Goal: Task Accomplishment & Management: Manage account settings

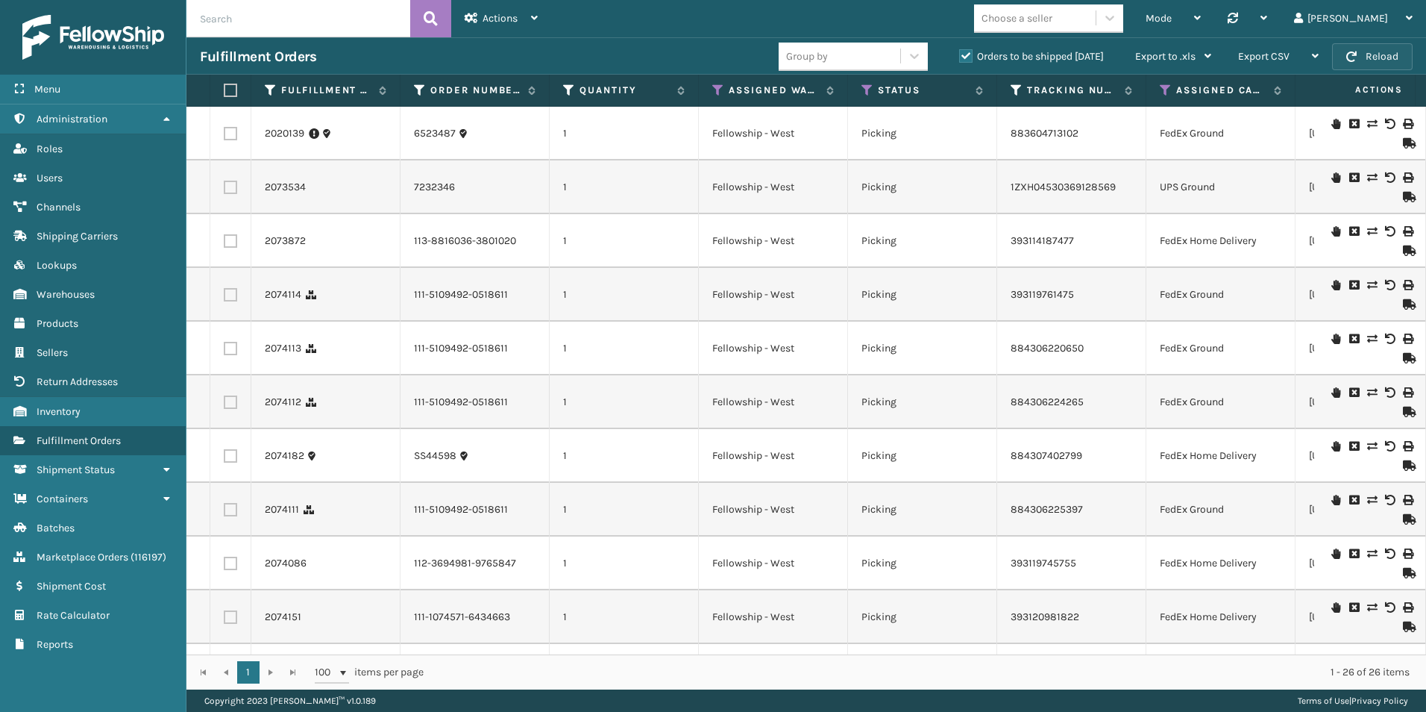
click at [1363, 61] on button "Reload" at bounding box center [1372, 56] width 81 height 27
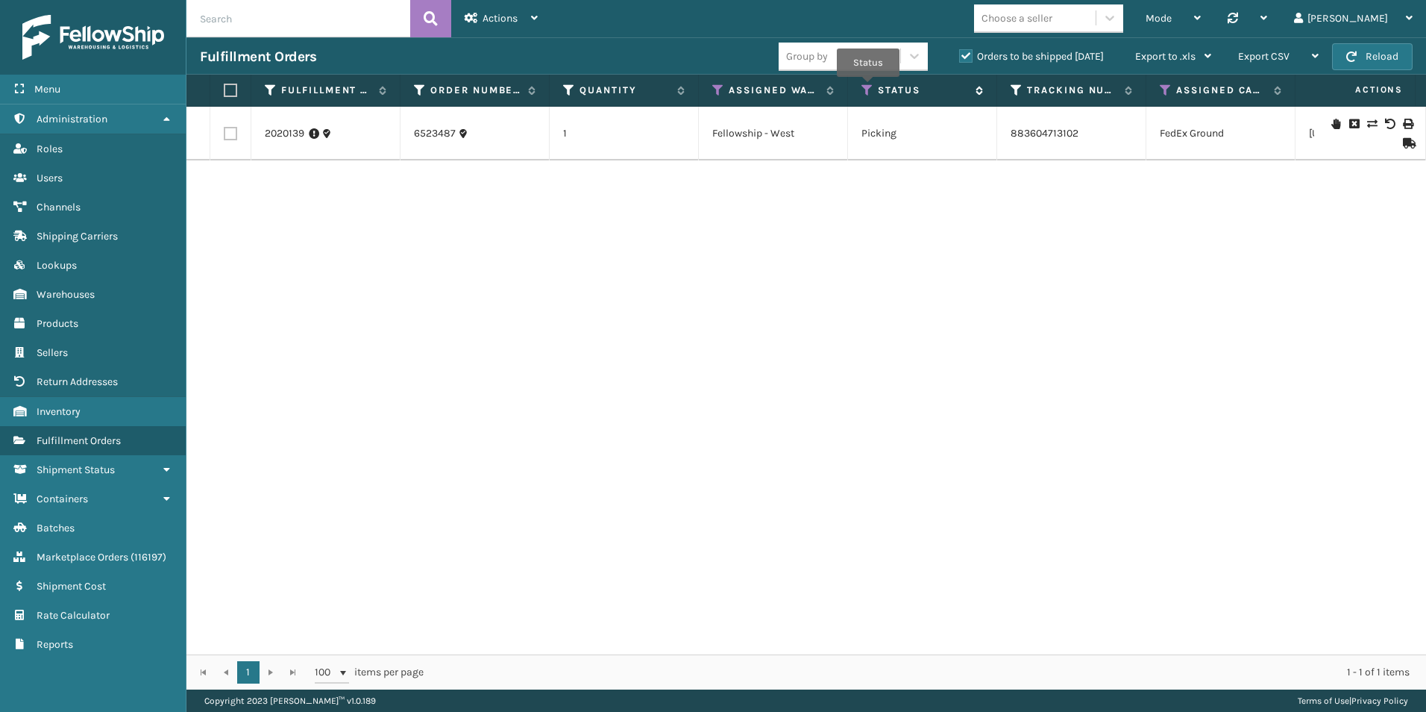
click at [868, 87] on icon at bounding box center [868, 90] width 12 height 13
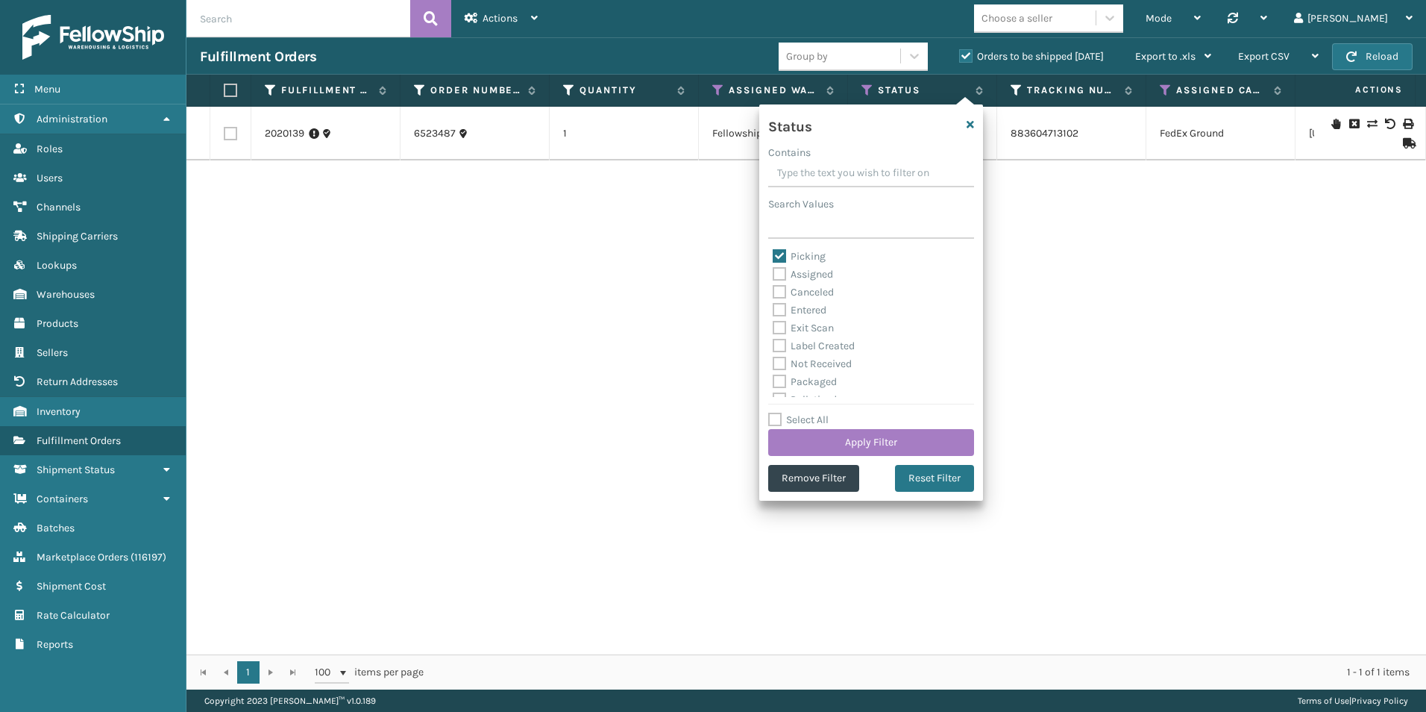
click at [779, 255] on label "Picking" at bounding box center [799, 256] width 53 height 13
click at [773, 255] on input "Picking" at bounding box center [773, 253] width 1 height 10
checkbox input "false"
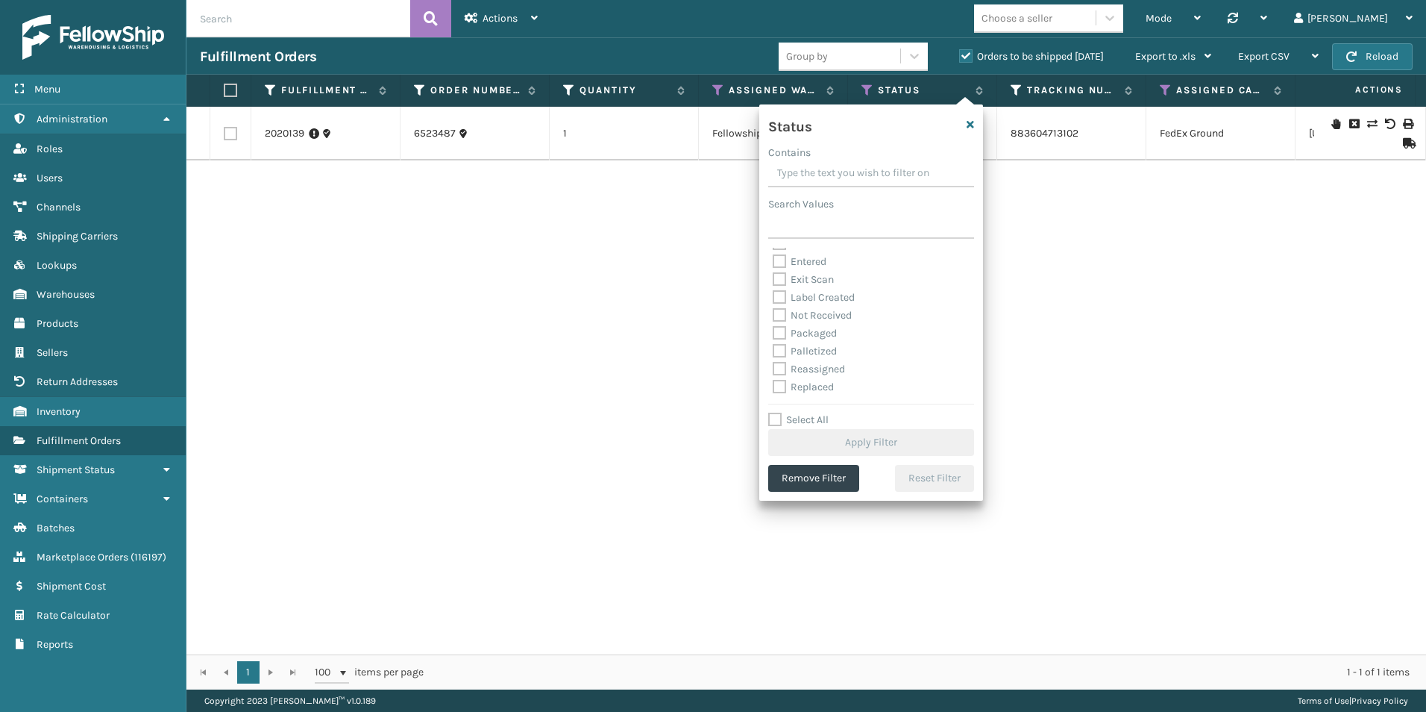
scroll to position [75, 0]
click at [784, 324] on label "Palletized" at bounding box center [805, 324] width 64 height 13
click at [773, 324] on input "Palletized" at bounding box center [773, 321] width 1 height 10
checkbox input "true"
click at [881, 437] on button "Apply Filter" at bounding box center [871, 442] width 206 height 27
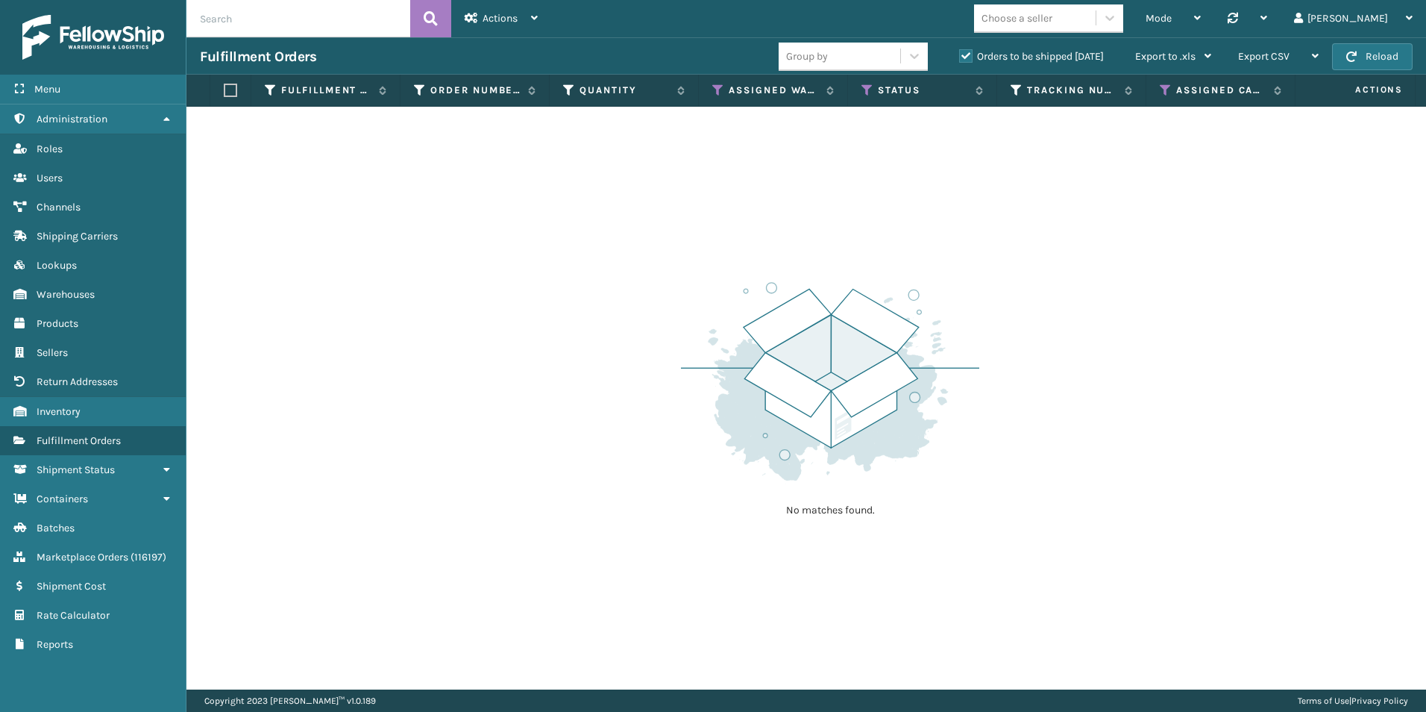
click at [961, 55] on label "Orders to be shipped [DATE]" at bounding box center [1031, 56] width 145 height 13
click at [960, 55] on input "Orders to be shipped [DATE]" at bounding box center [959, 53] width 1 height 10
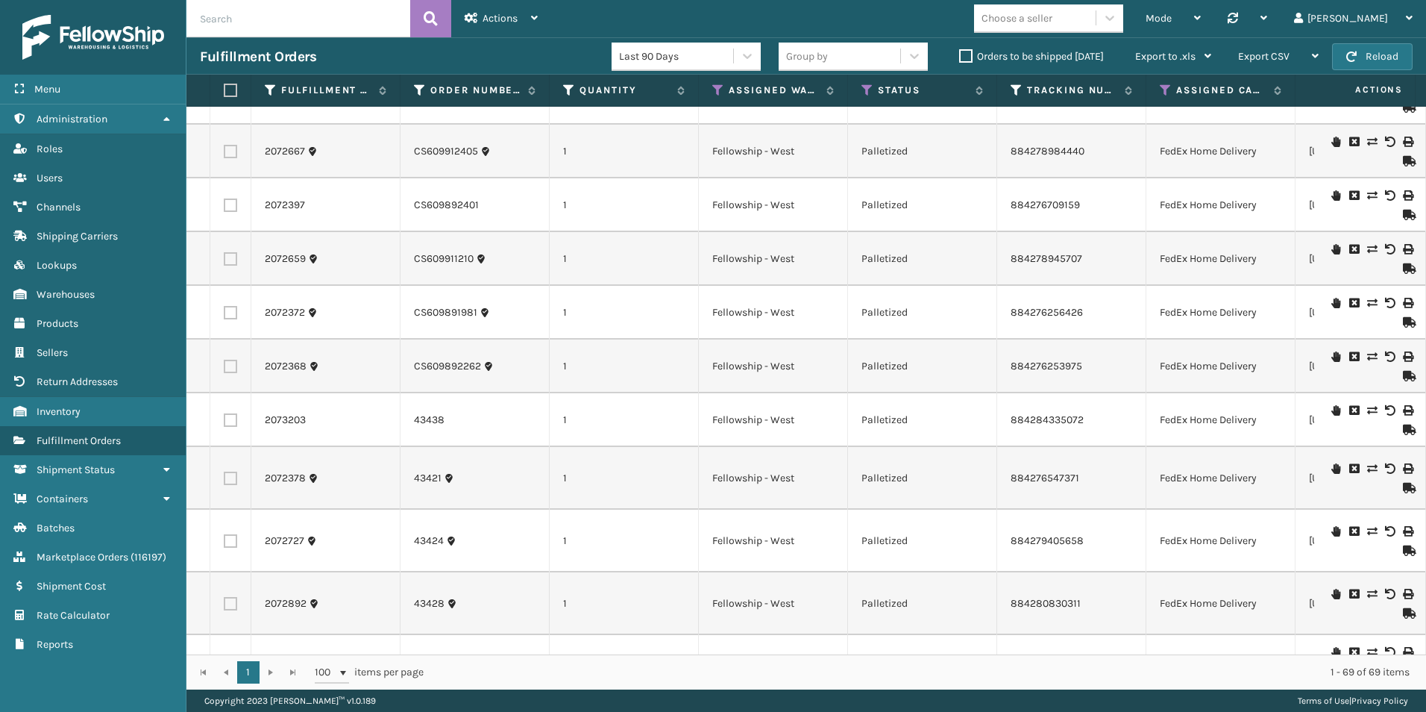
scroll to position [1268, 0]
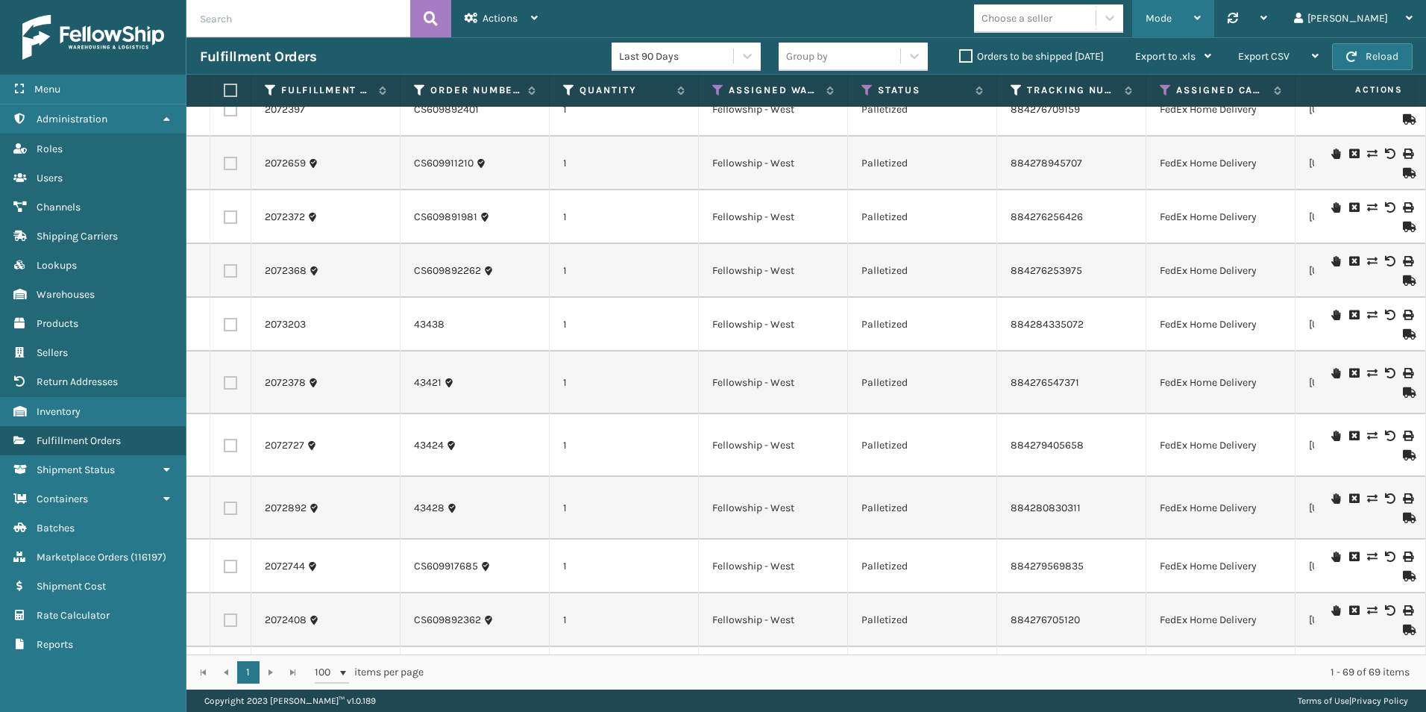
click at [1201, 4] on div "Mode" at bounding box center [1173, 18] width 55 height 37
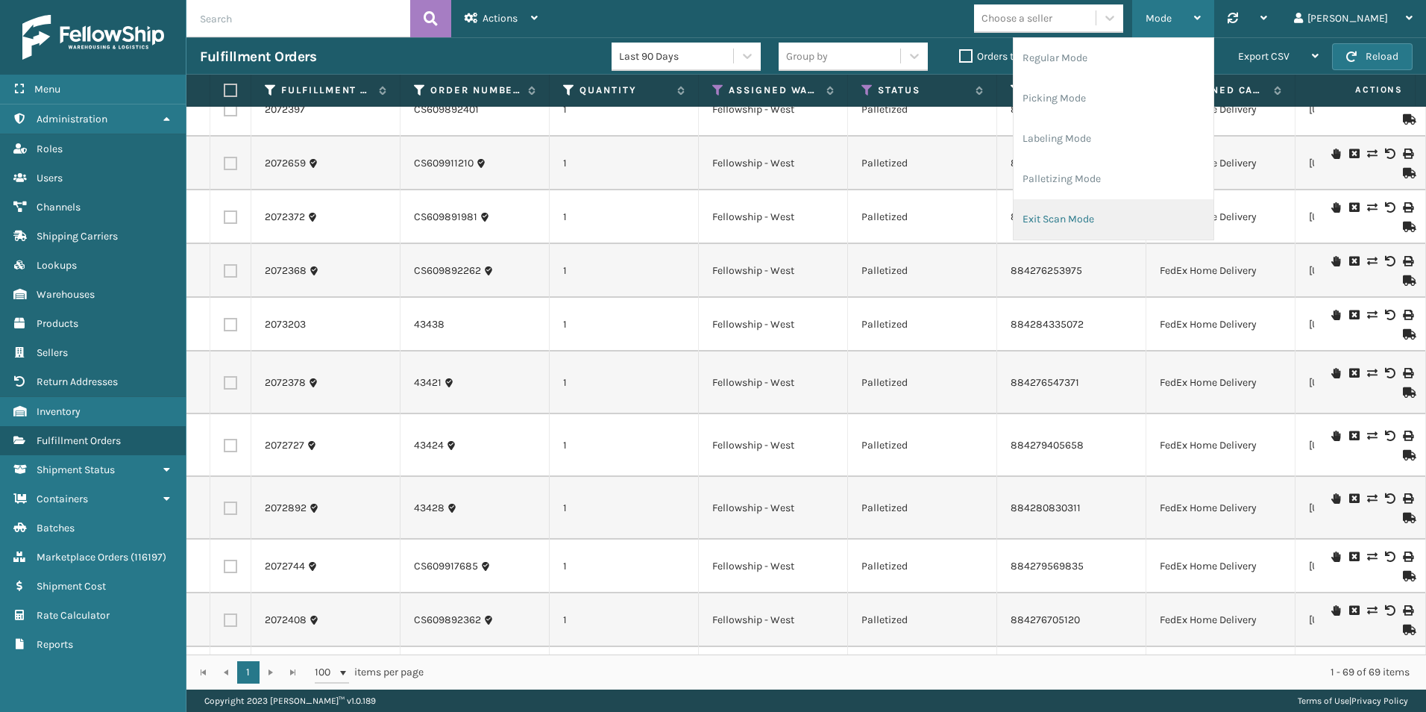
click at [1129, 224] on li "Exit Scan Mode" at bounding box center [1114, 219] width 200 height 40
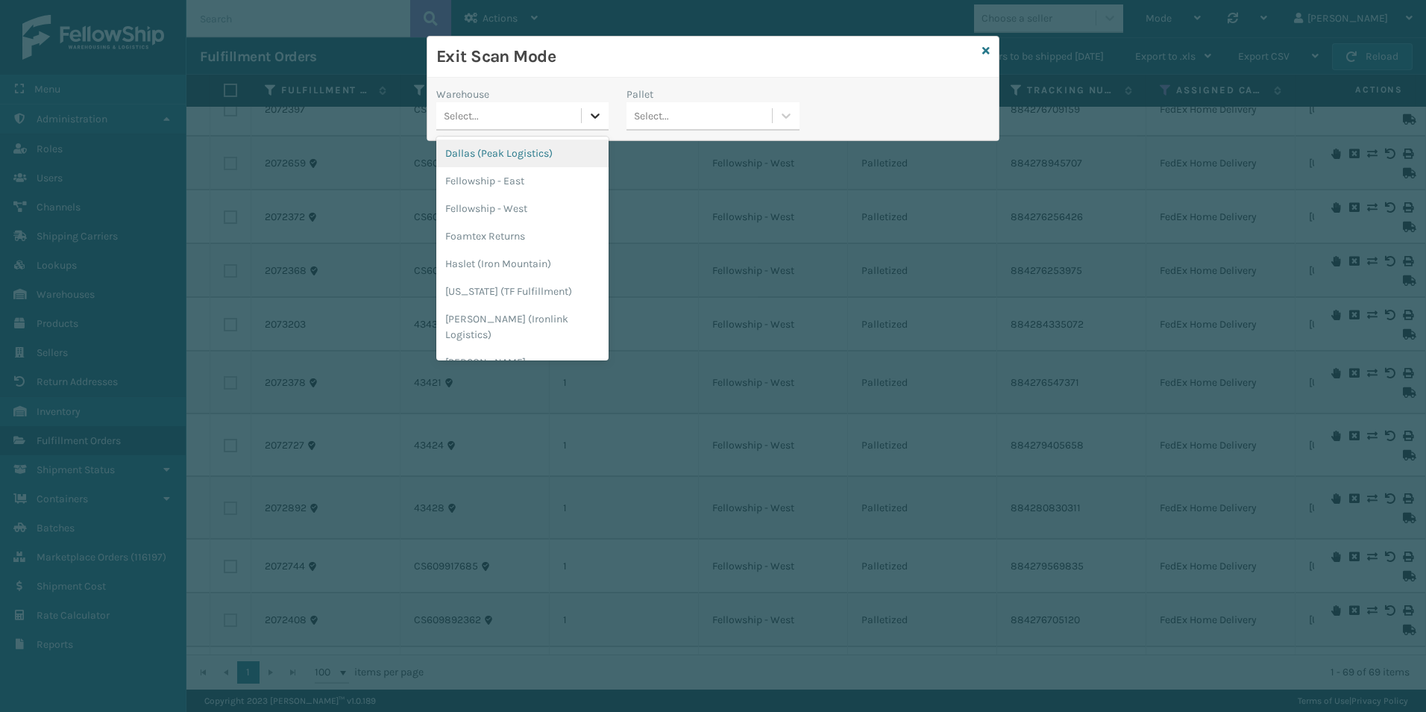
click at [594, 116] on icon at bounding box center [595, 115] width 9 height 5
click at [512, 203] on div "Fellowship - West" at bounding box center [522, 209] width 172 height 28
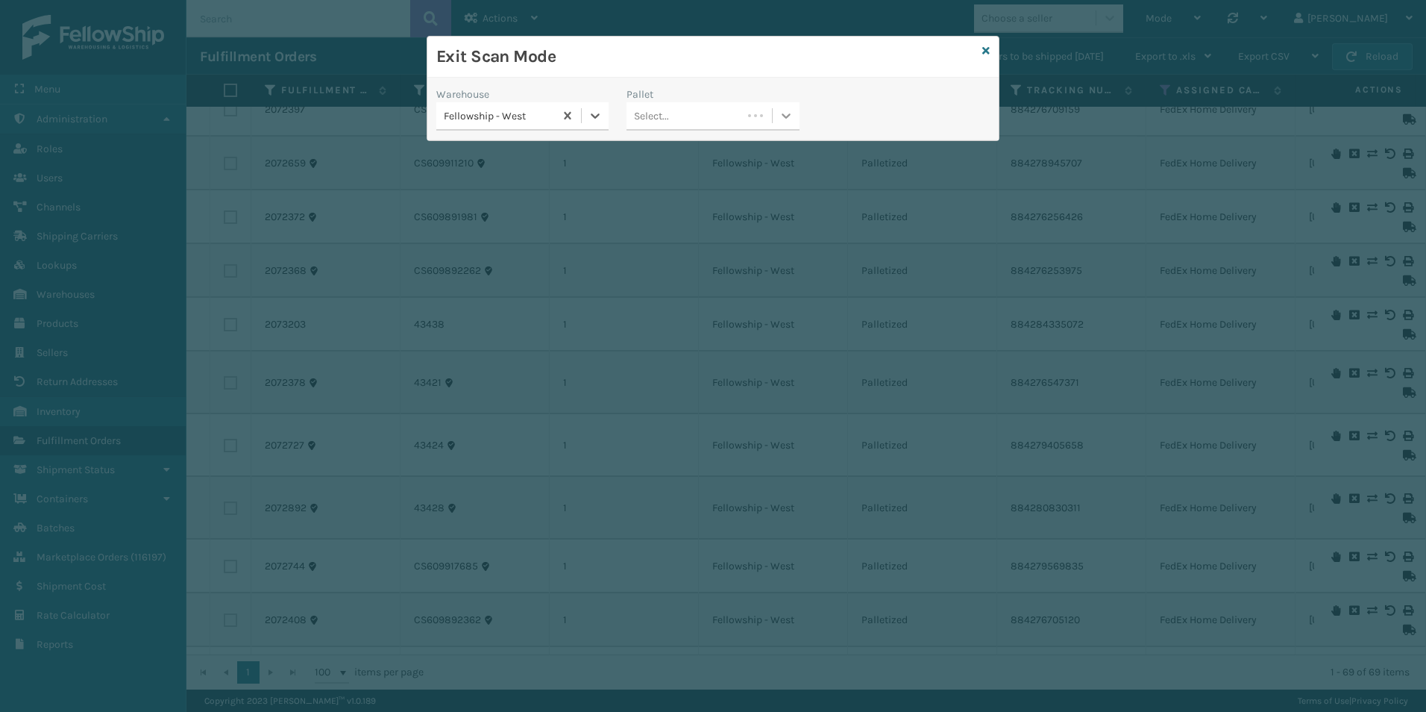
click at [792, 116] on icon at bounding box center [786, 115] width 15 height 15
click at [691, 151] on div "USPSE-OQ6EBHMSRE" at bounding box center [713, 153] width 172 height 28
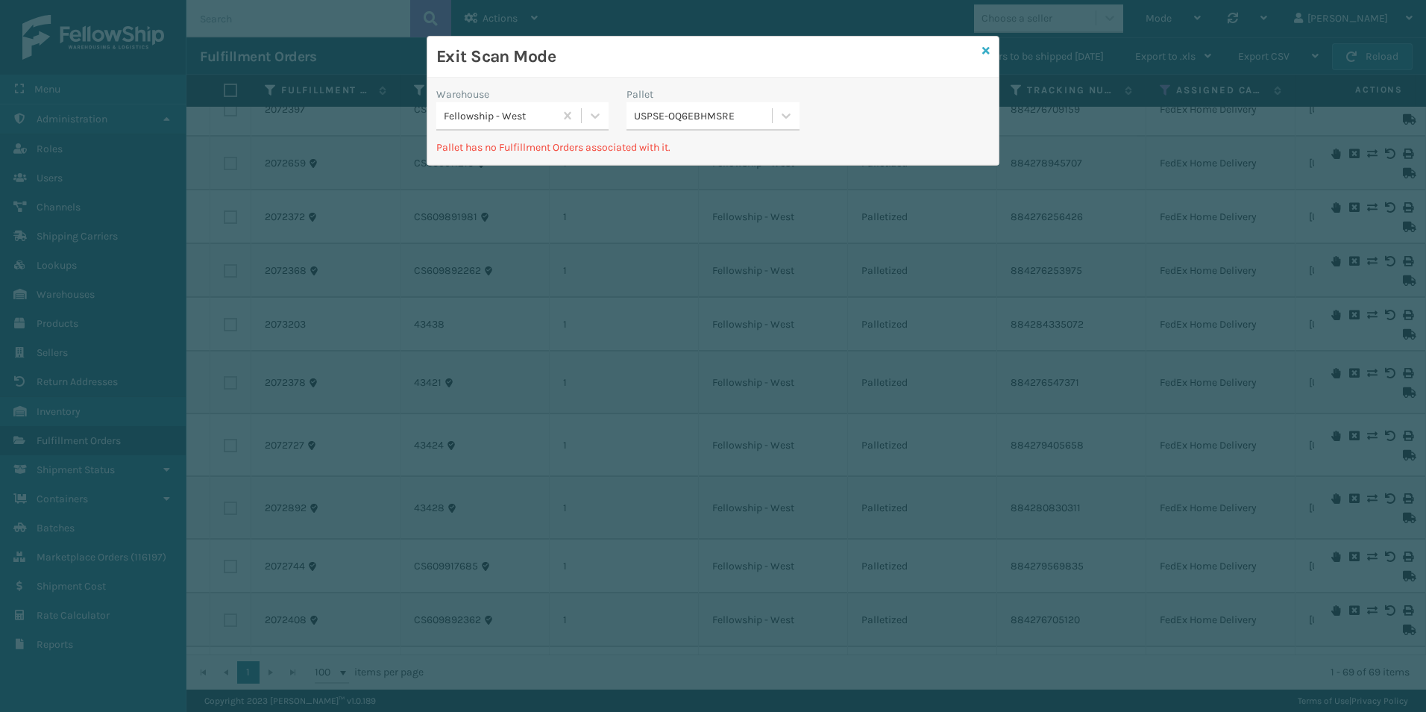
click at [984, 50] on icon at bounding box center [985, 50] width 7 height 10
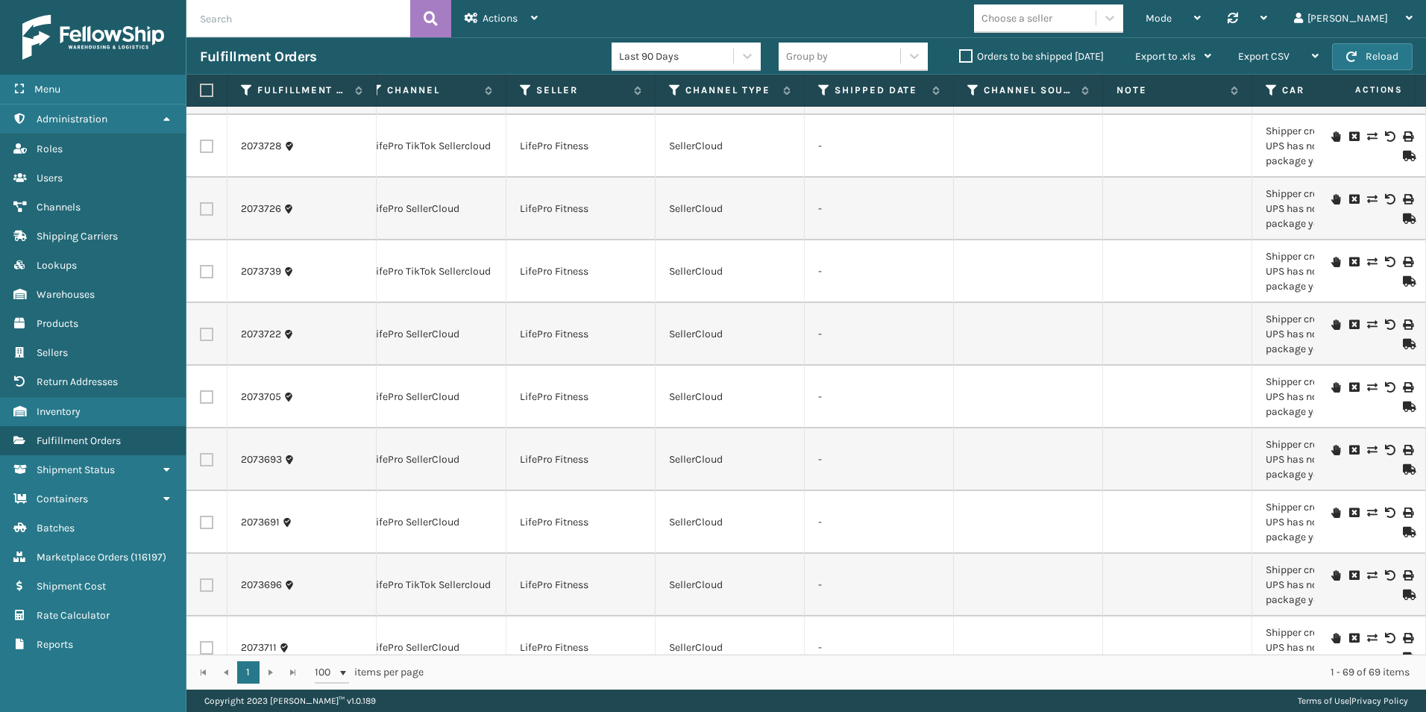
scroll to position [3447, 1386]
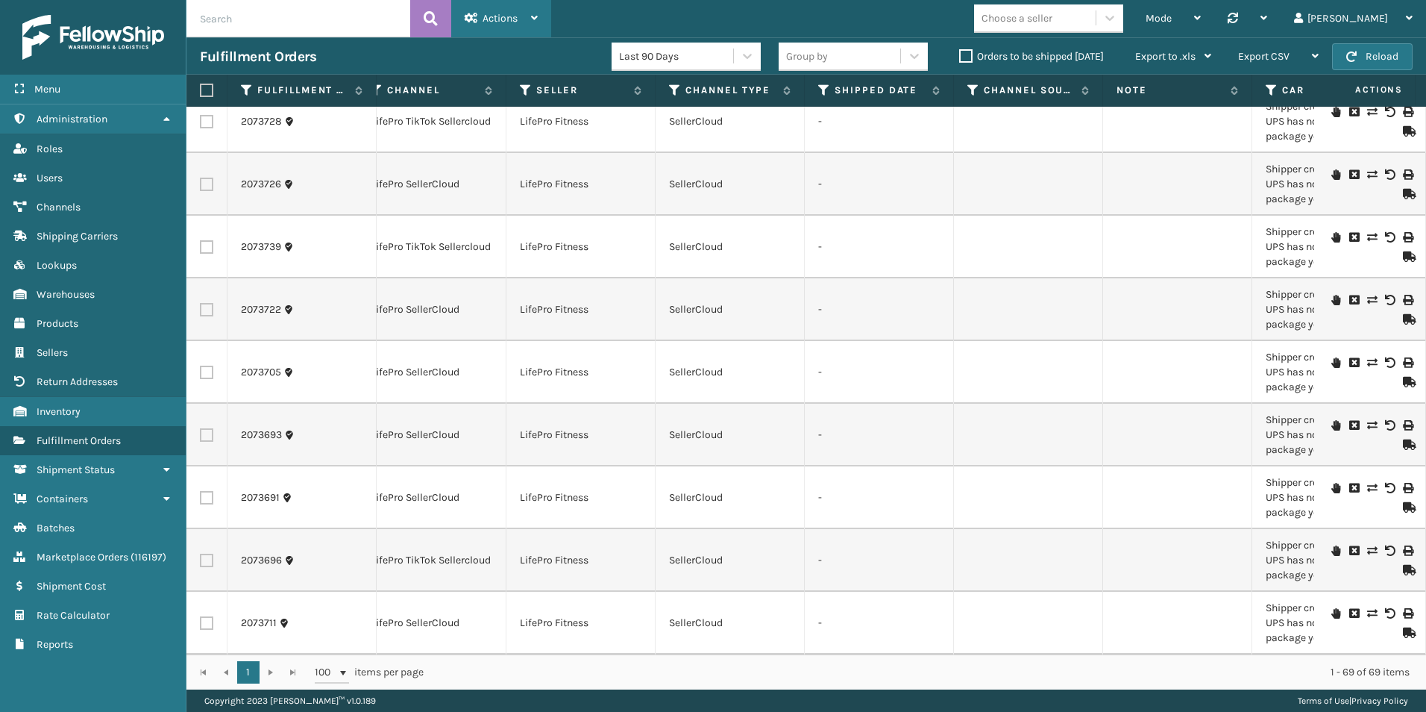
click at [498, 8] on div "Actions" at bounding box center [501, 18] width 73 height 37
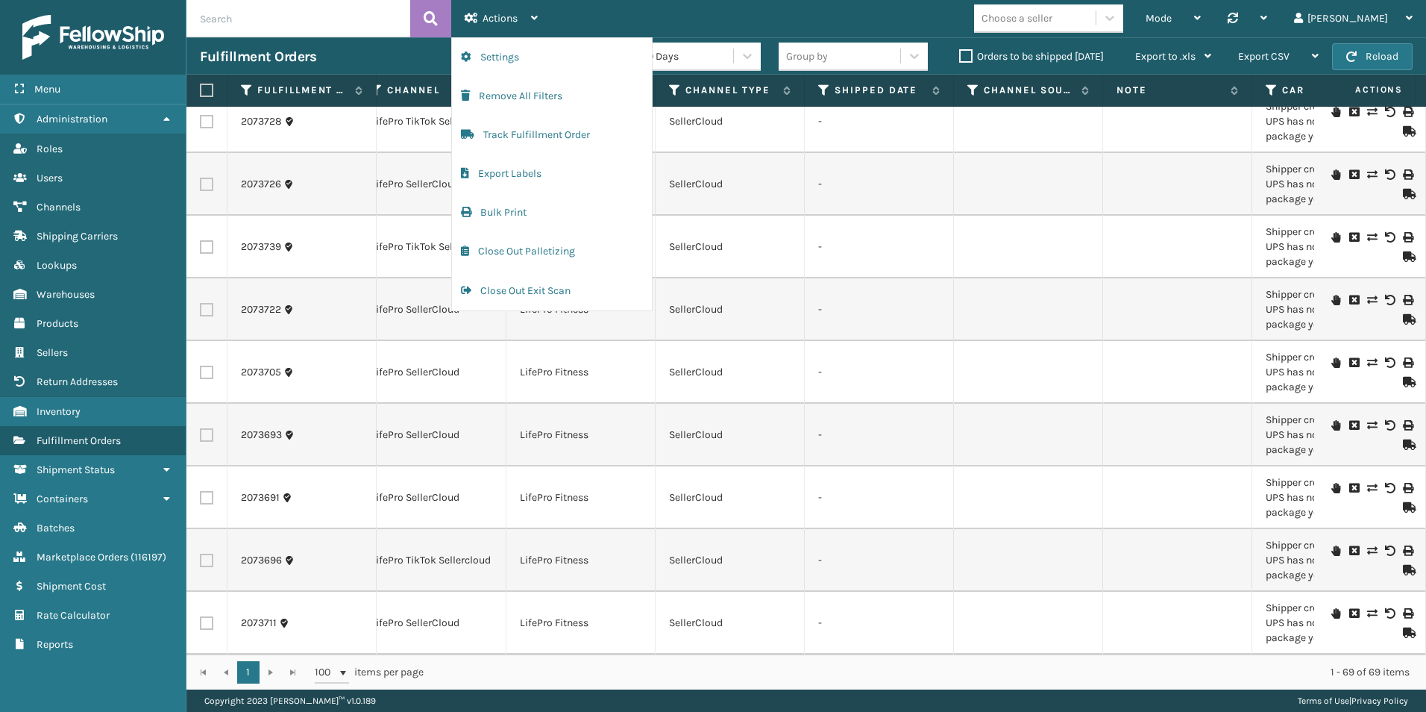
click at [204, 90] on label at bounding box center [204, 90] width 9 height 13
click at [201, 90] on input "checkbox" at bounding box center [200, 91] width 1 height 10
checkbox input "true"
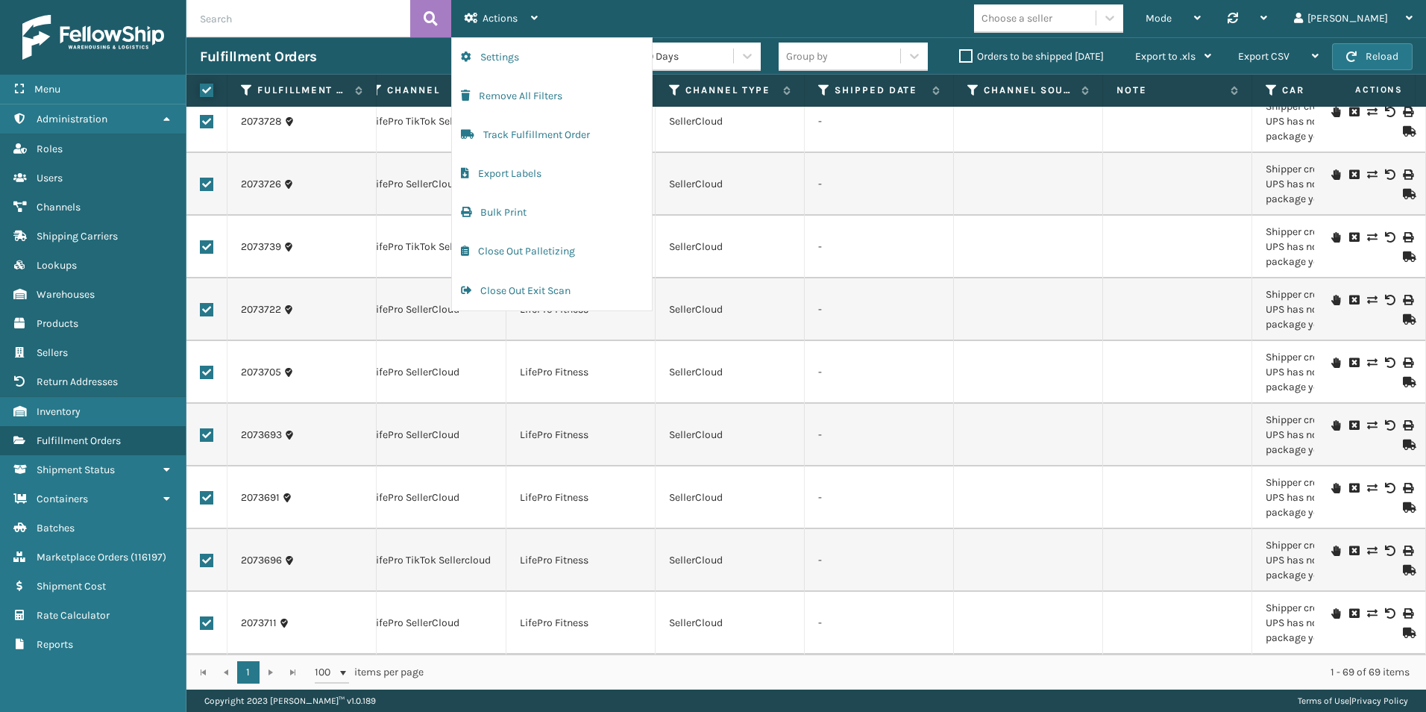
checkbox input "true"
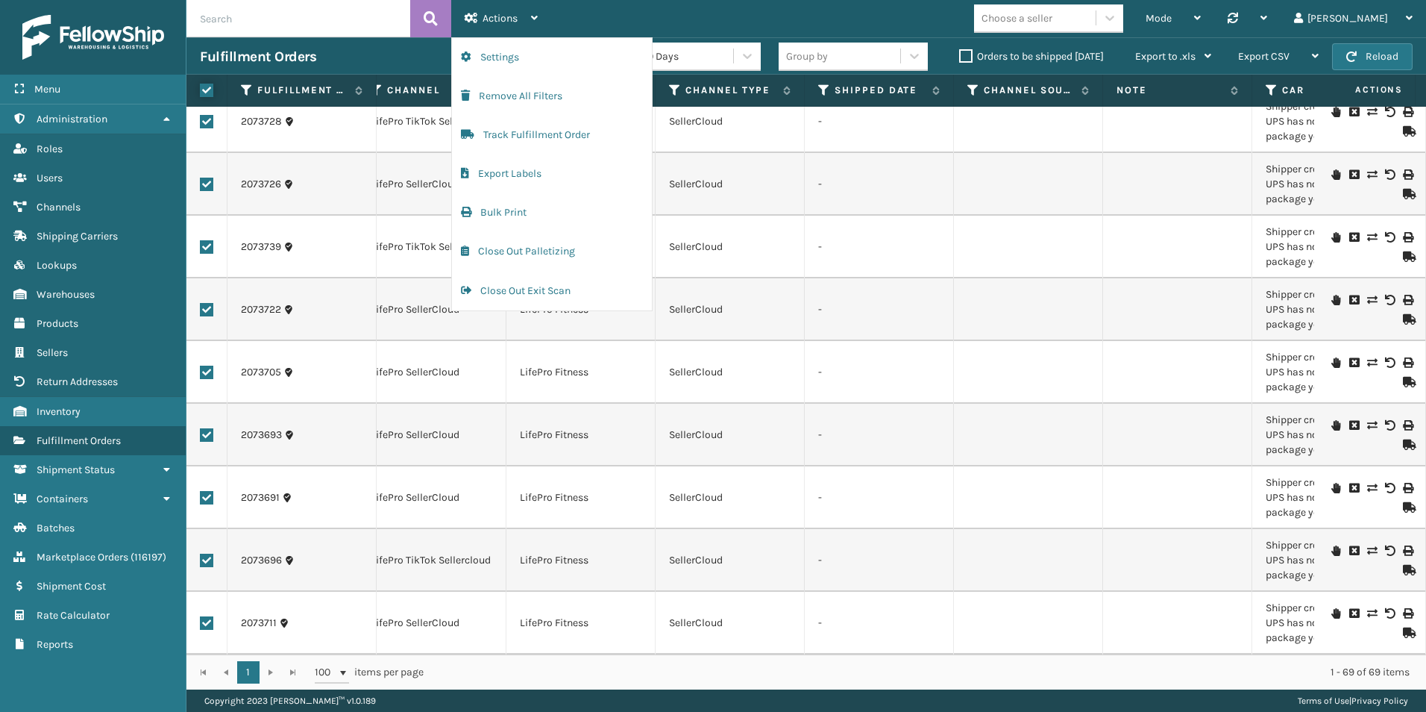
checkbox input "true"
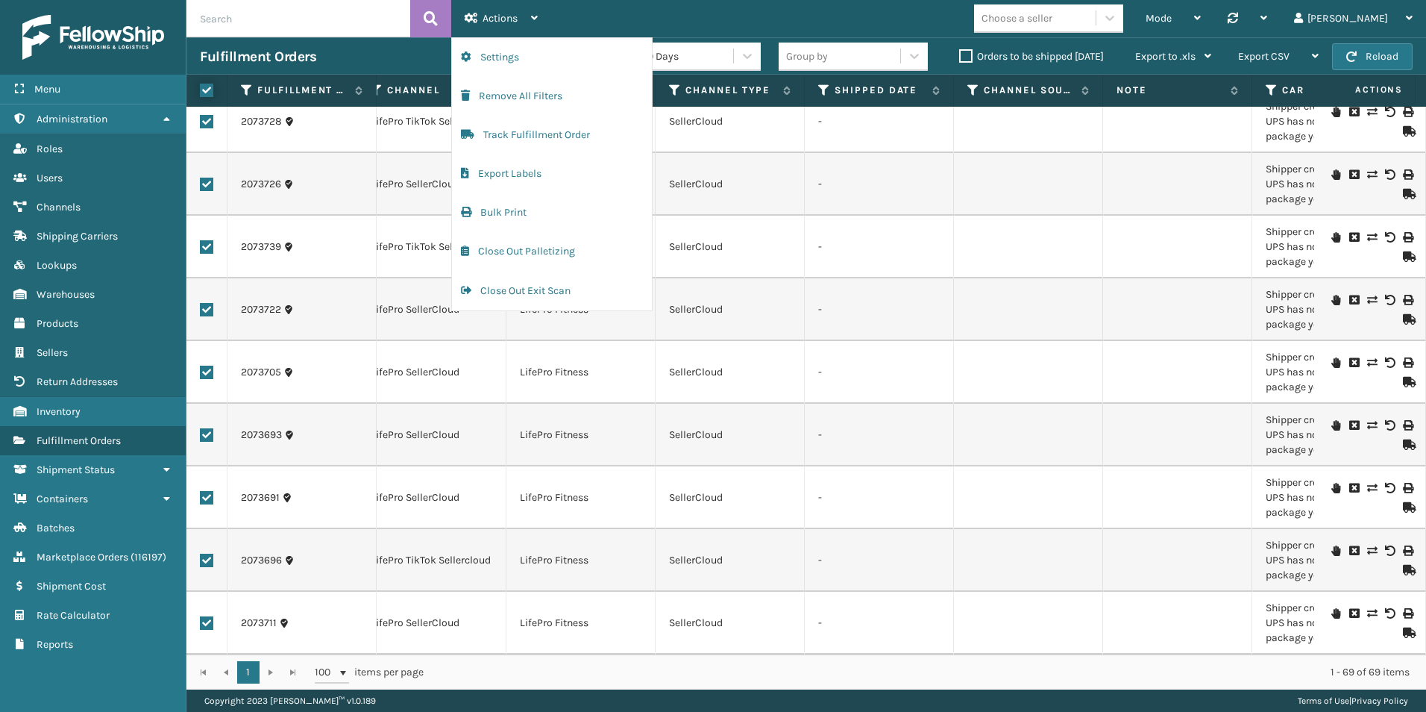
checkbox input "true"
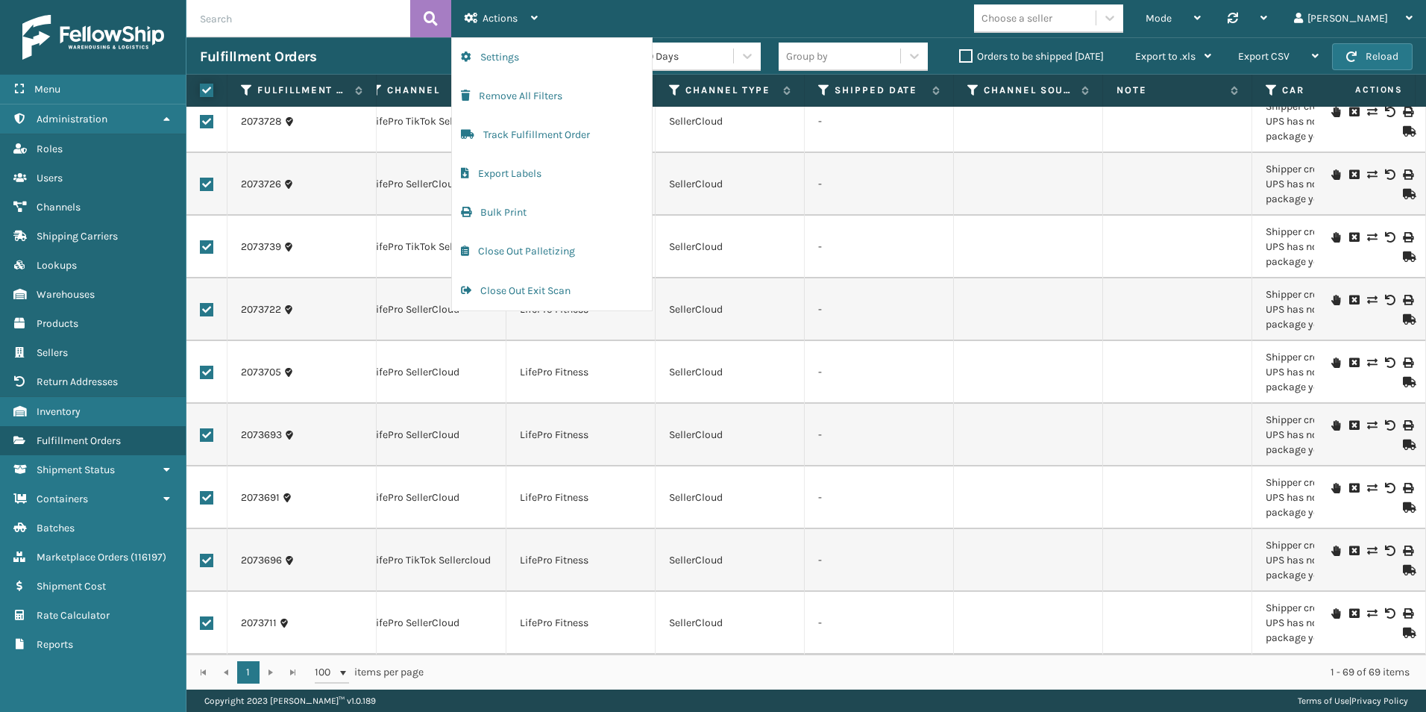
checkbox input "true"
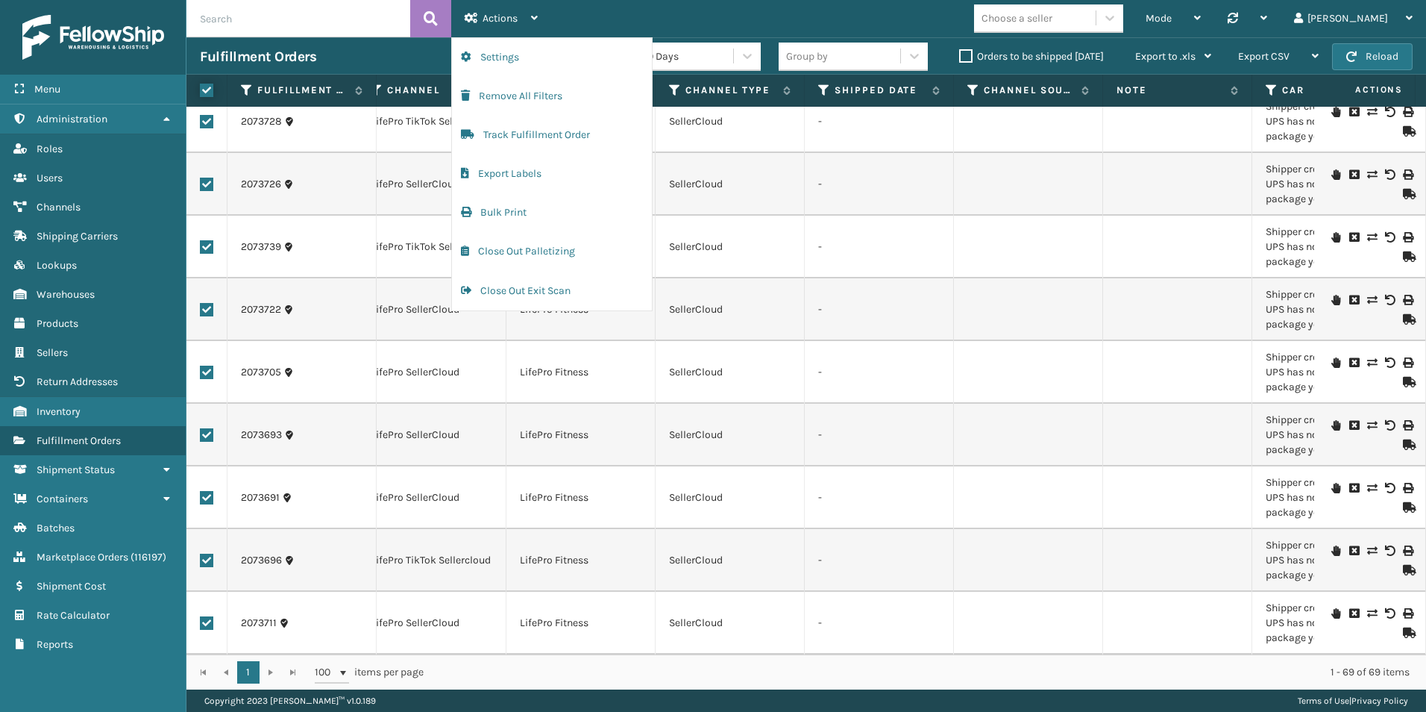
checkbox input "true"
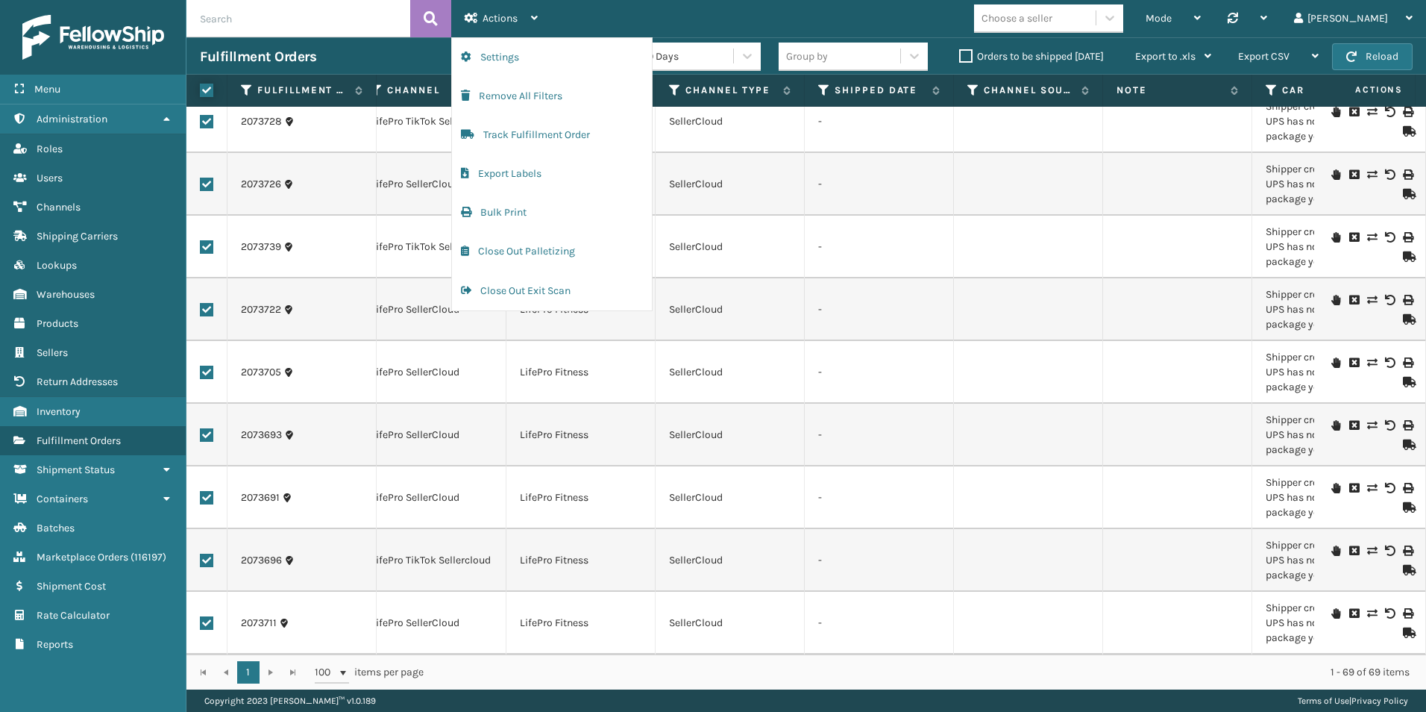
checkbox input "true"
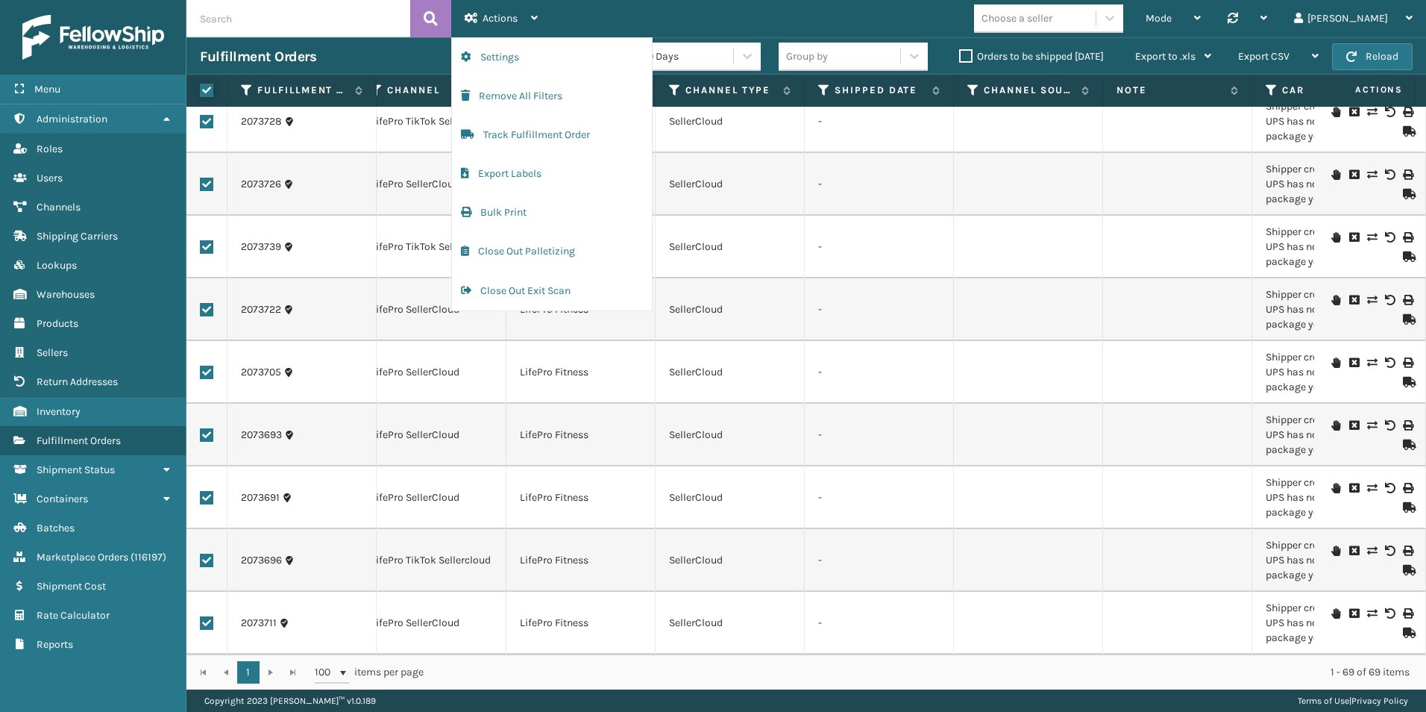
checkbox input "true"
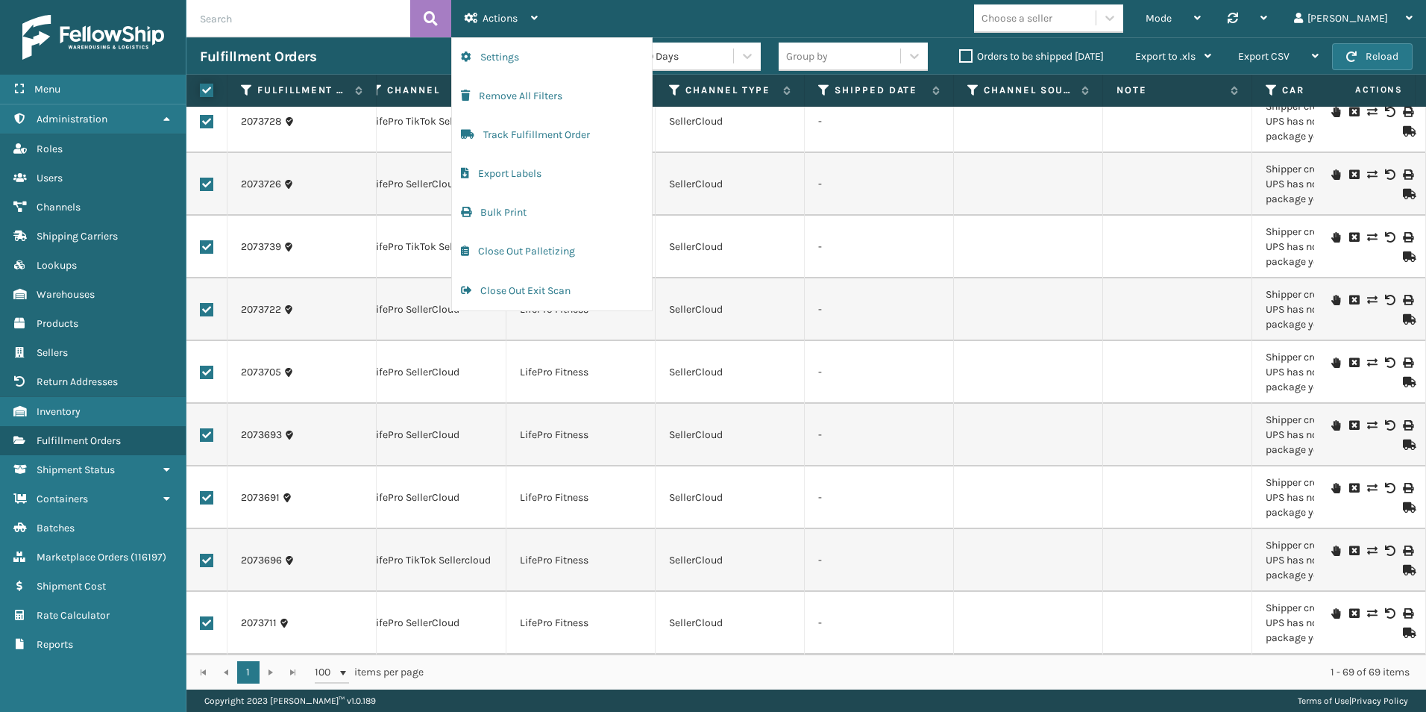
checkbox input "true"
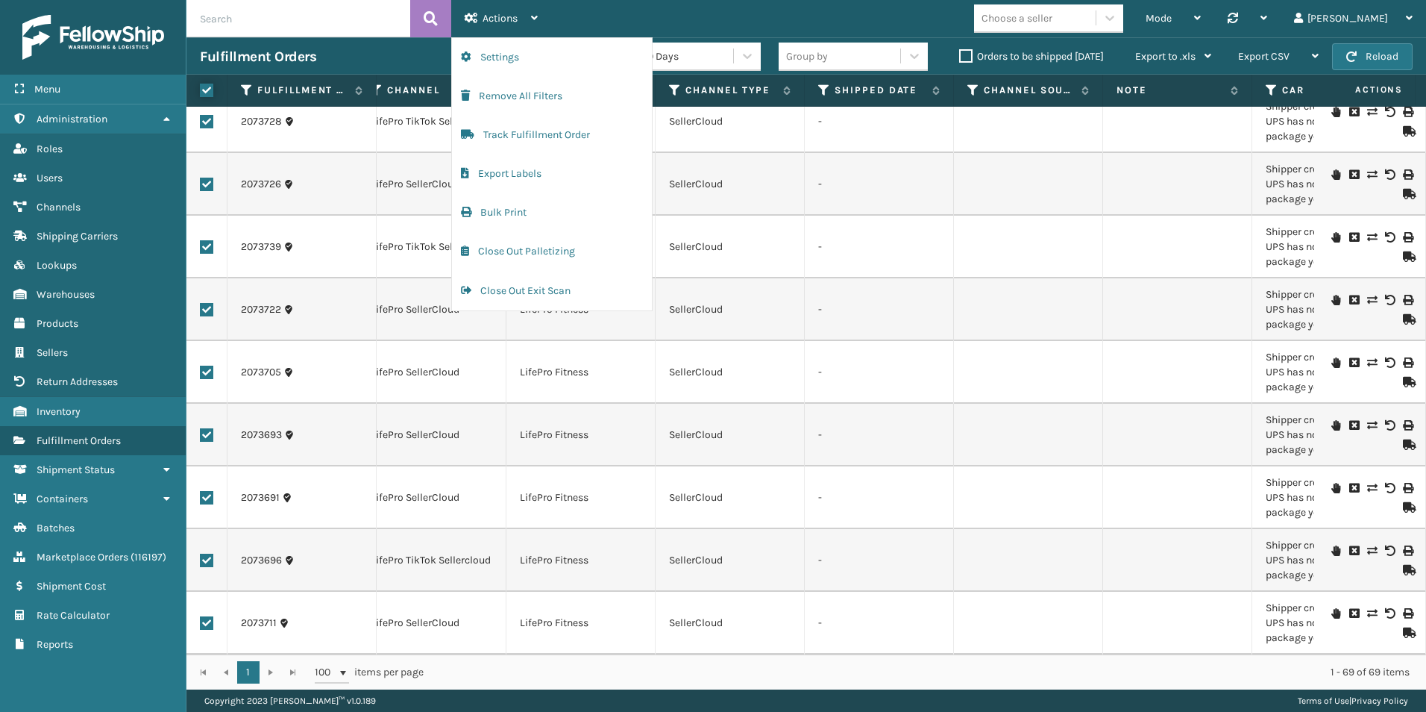
checkbox input "true"
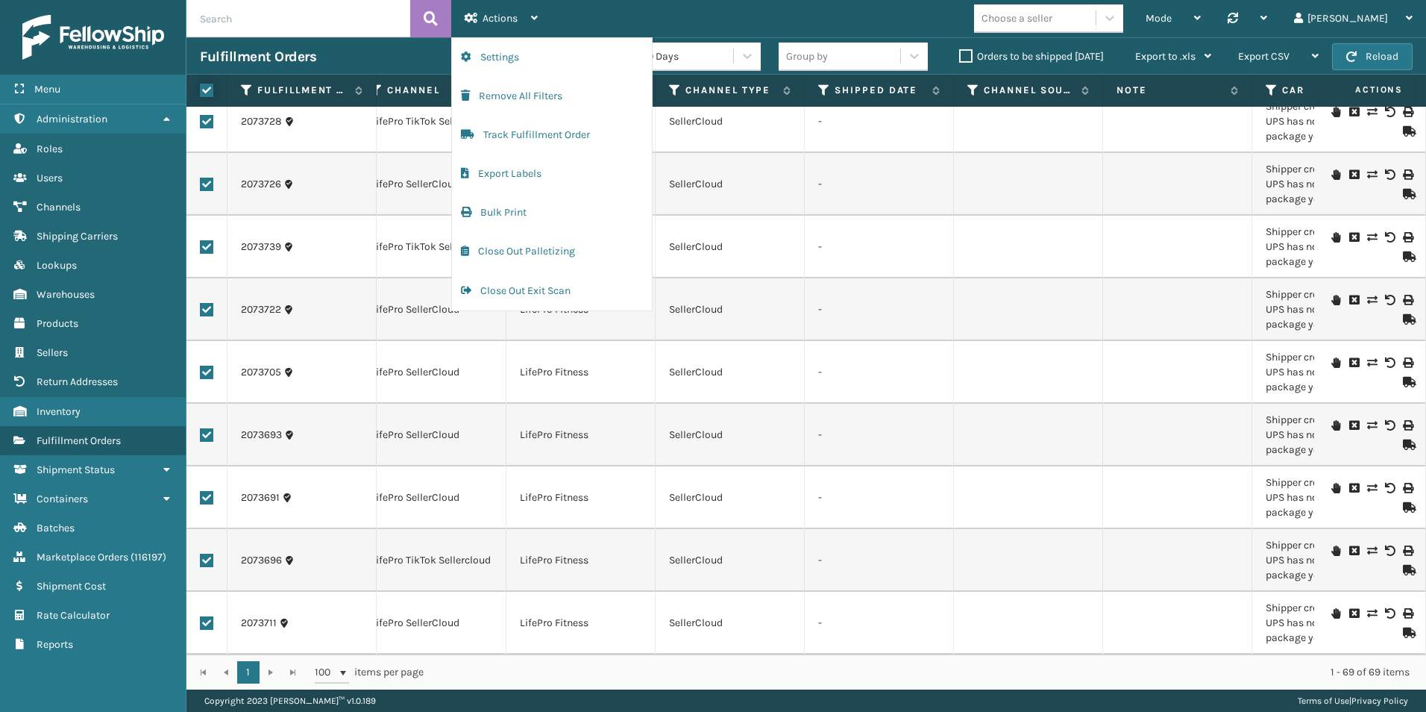
checkbox input "true"
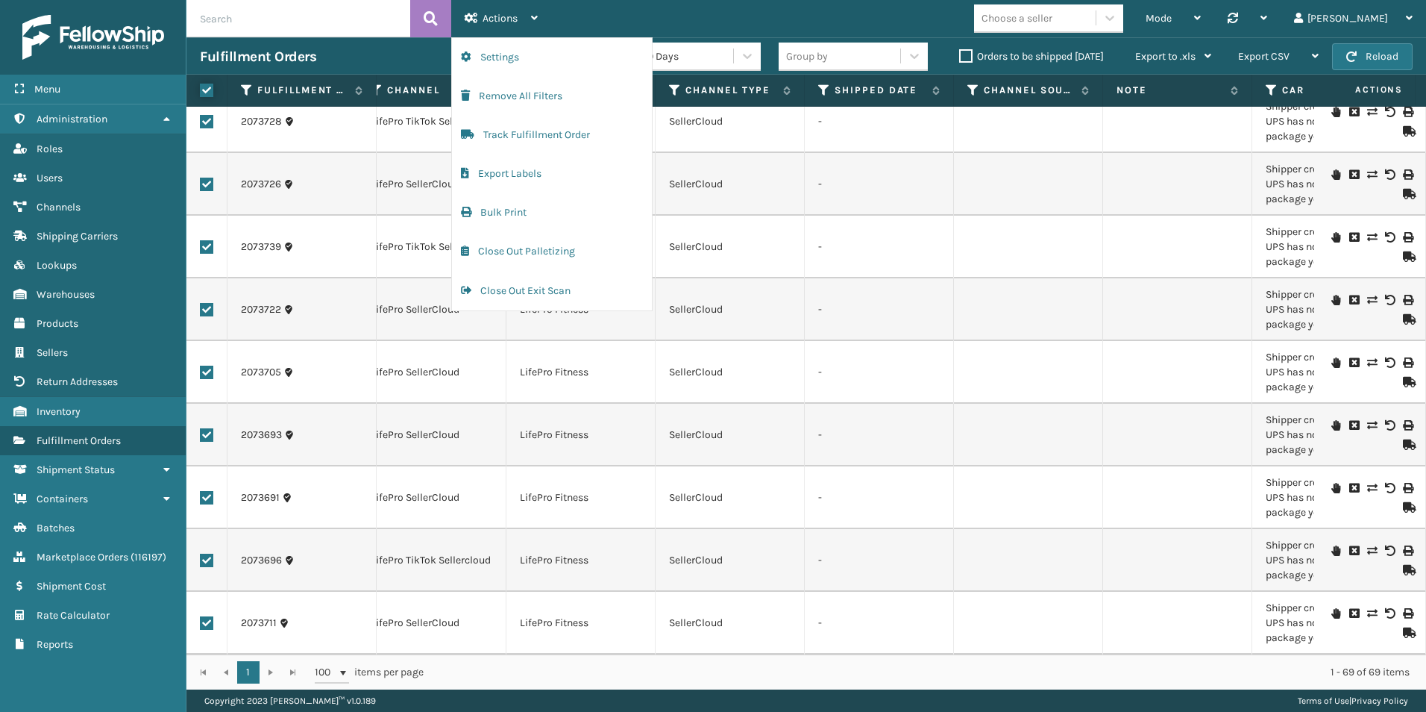
checkbox input "true"
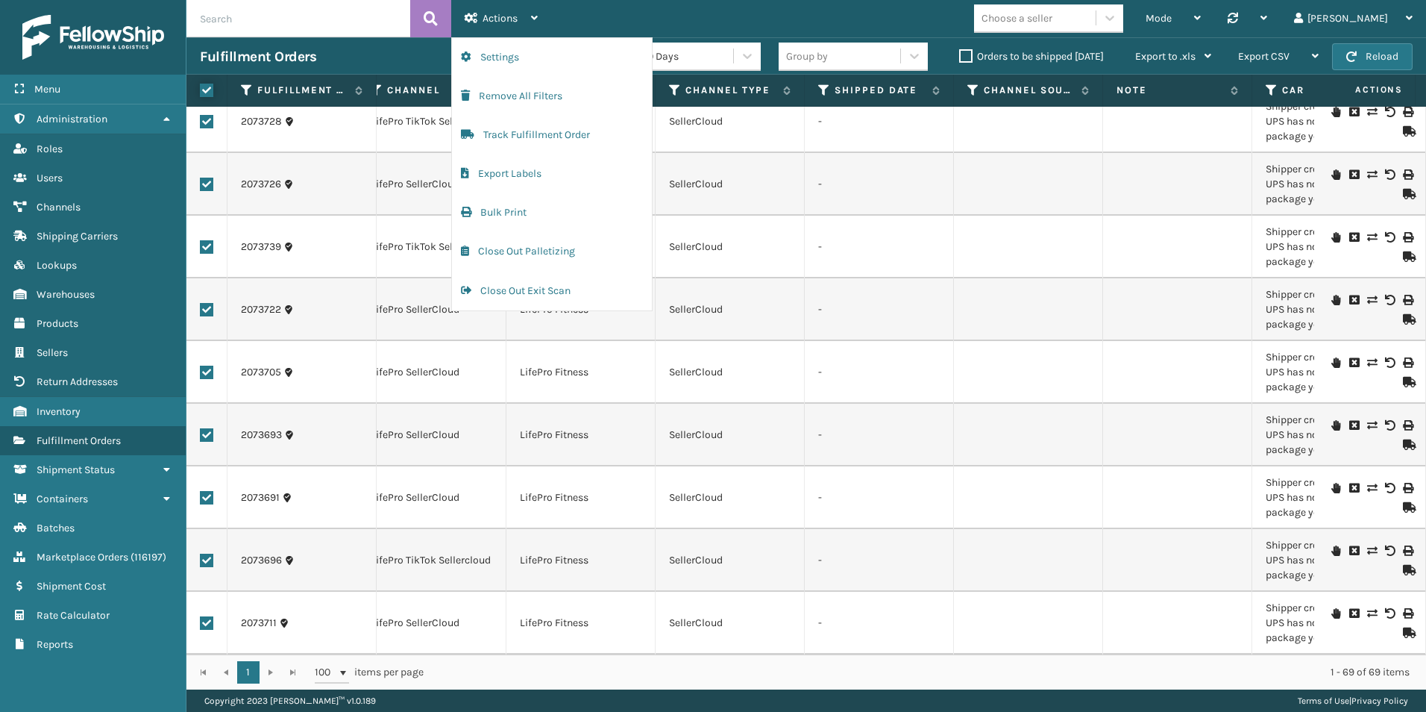
checkbox input "true"
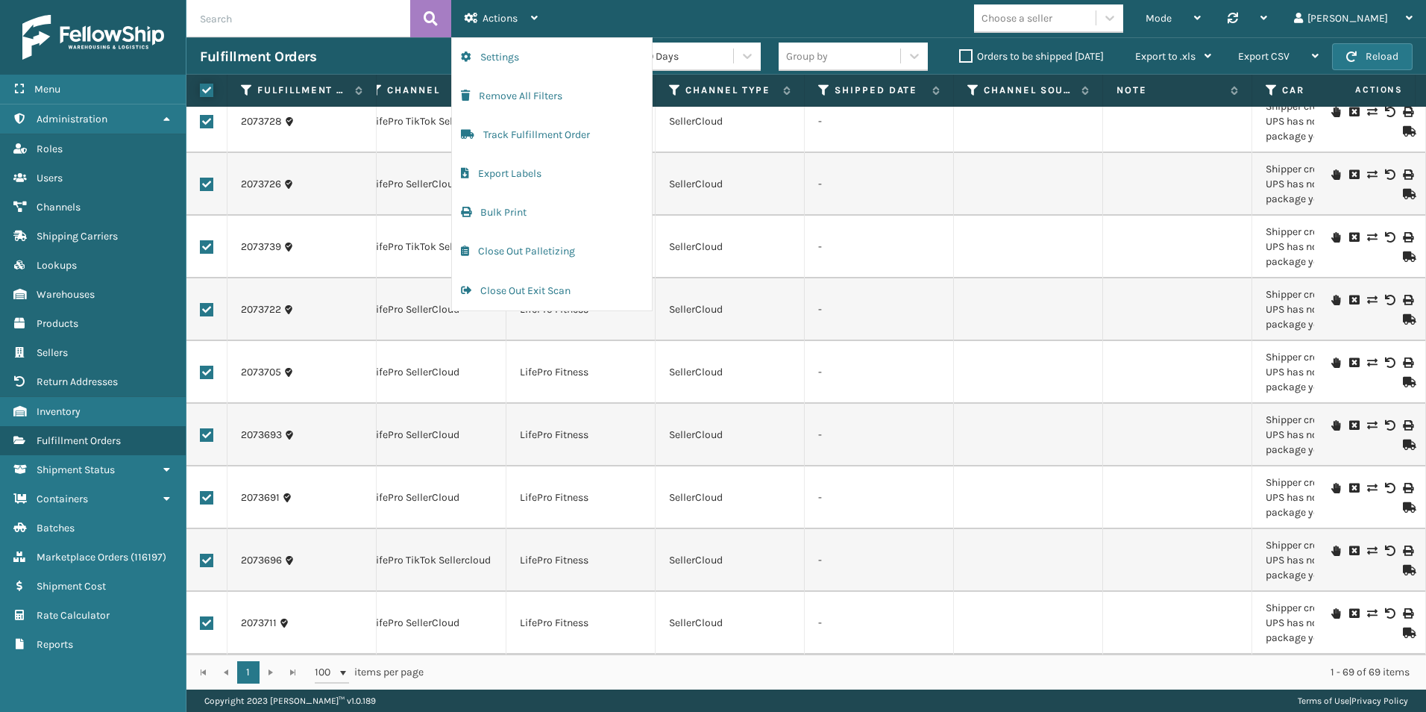
checkbox input "true"
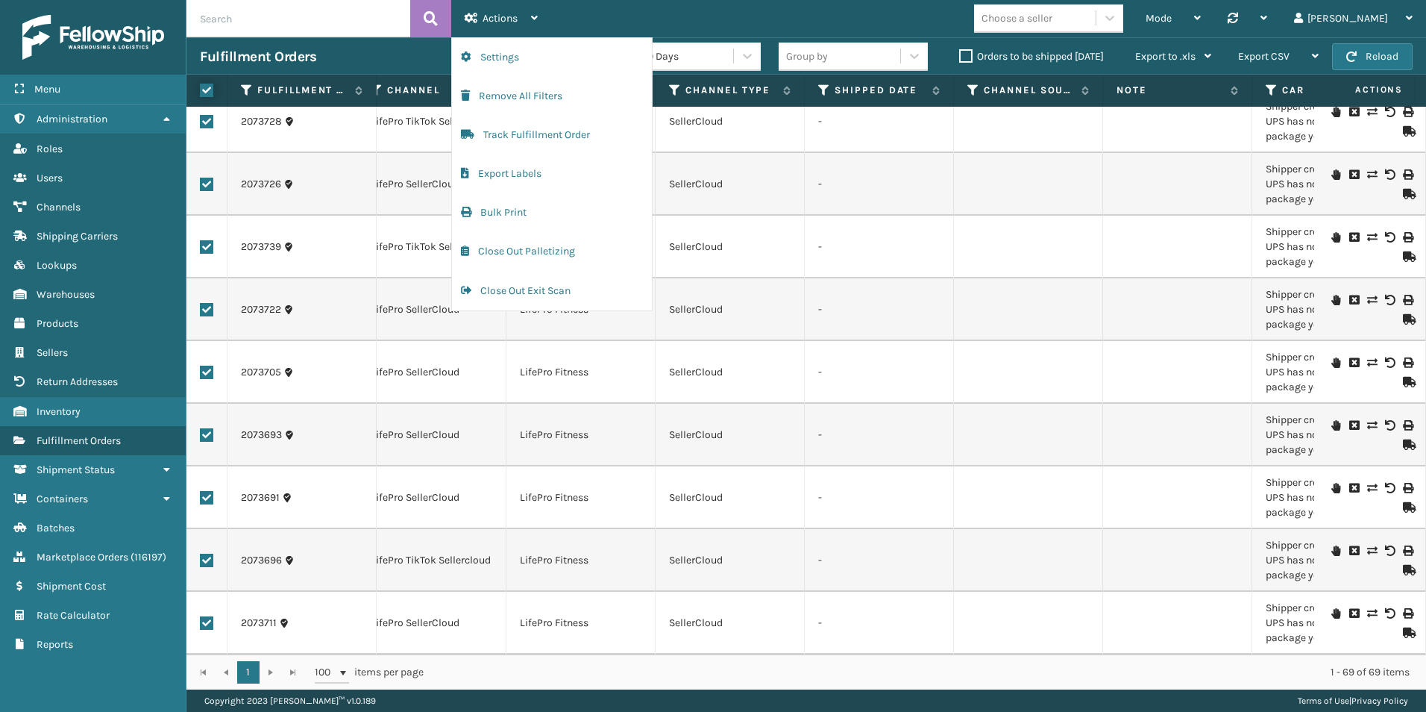
checkbox input "true"
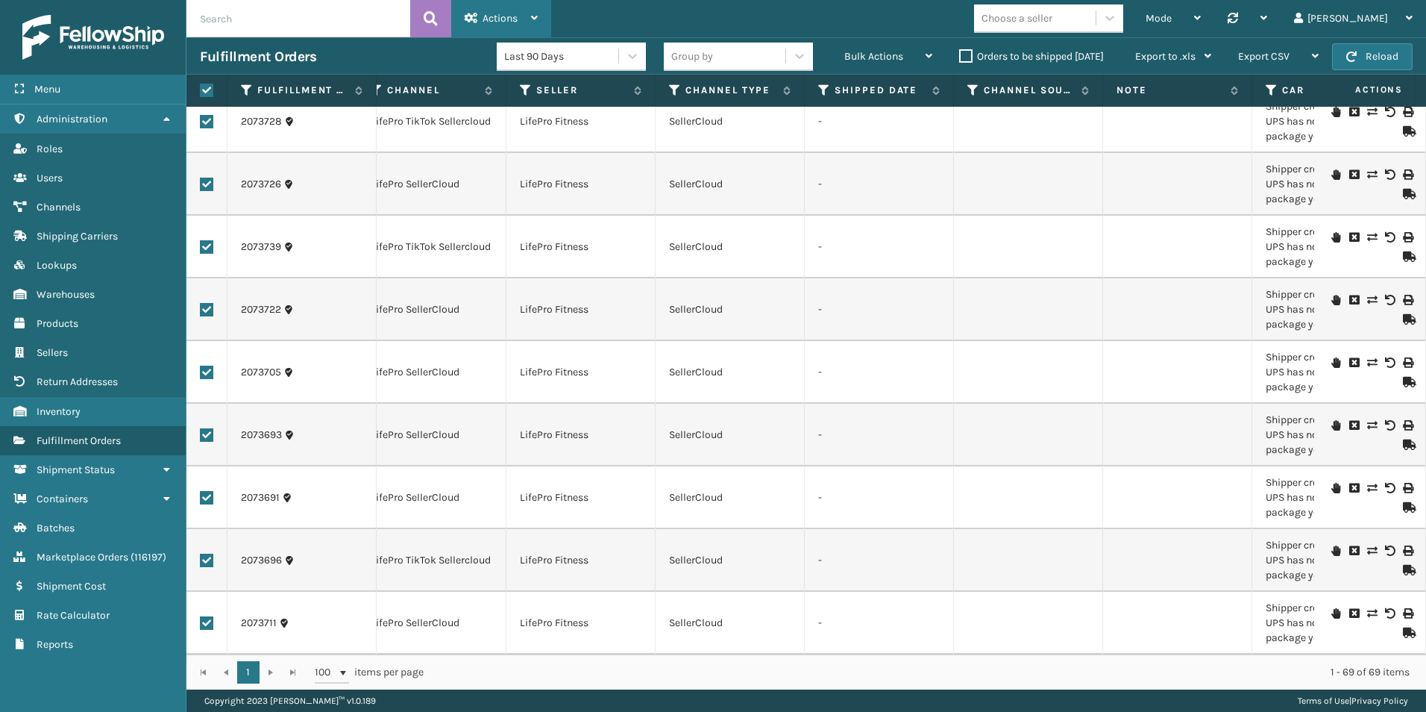
click at [511, 9] on div "Actions" at bounding box center [501, 18] width 73 height 37
click at [1403, 627] on icon at bounding box center [1407, 632] width 9 height 10
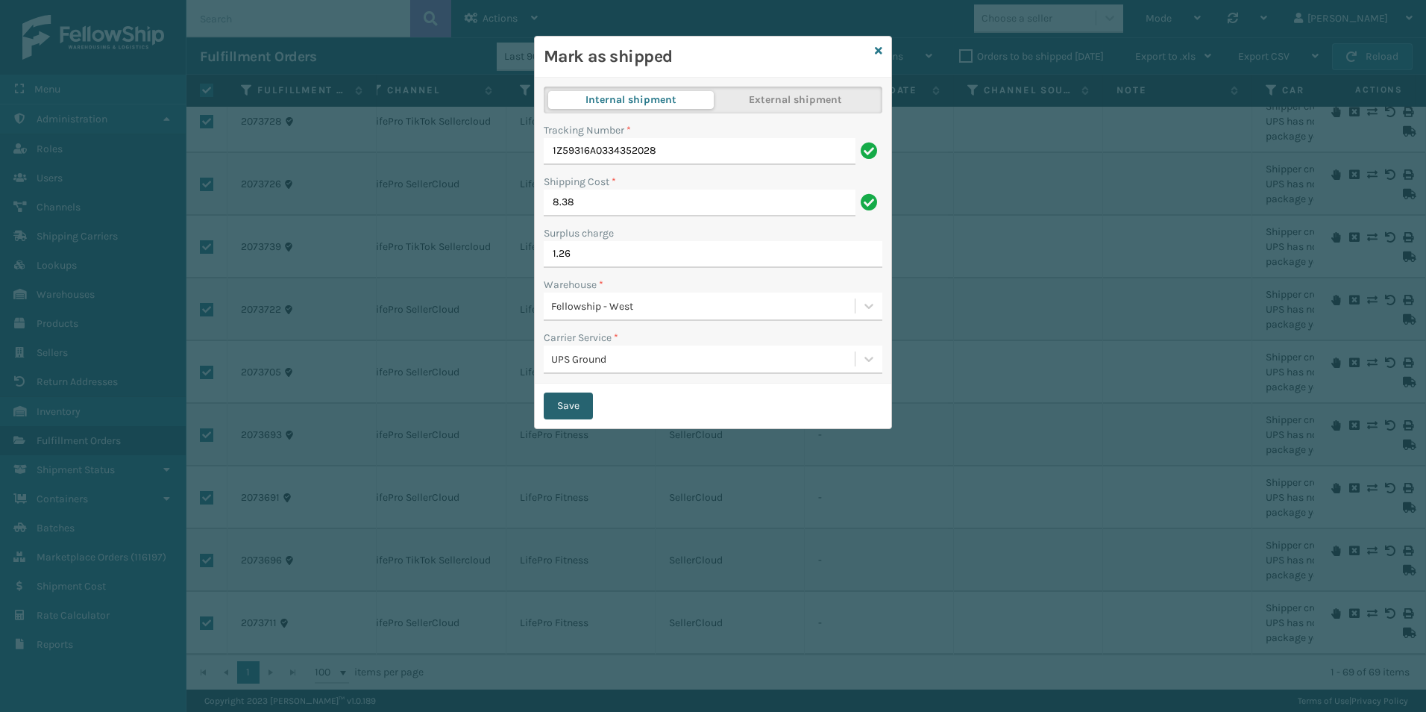
click at [555, 411] on button "Save" at bounding box center [568, 405] width 49 height 27
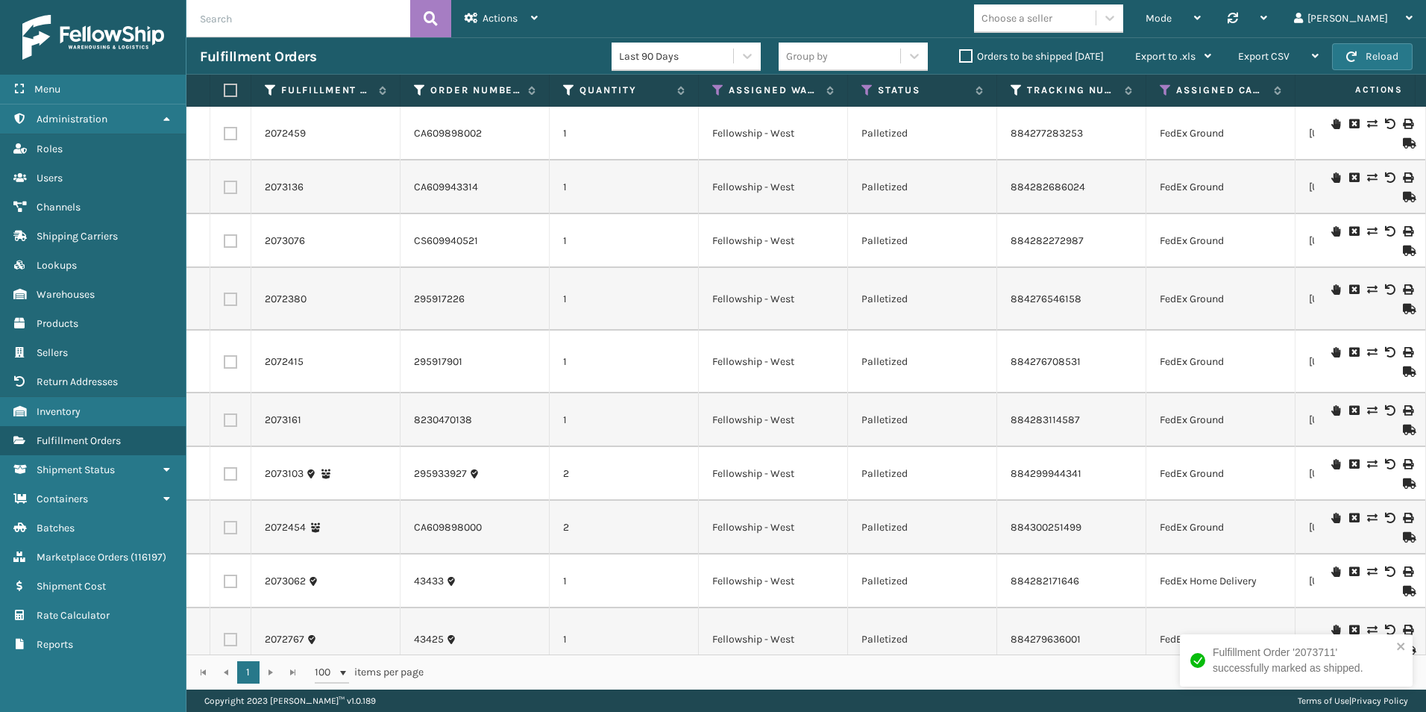
click at [1403, 195] on icon at bounding box center [1407, 197] width 9 height 10
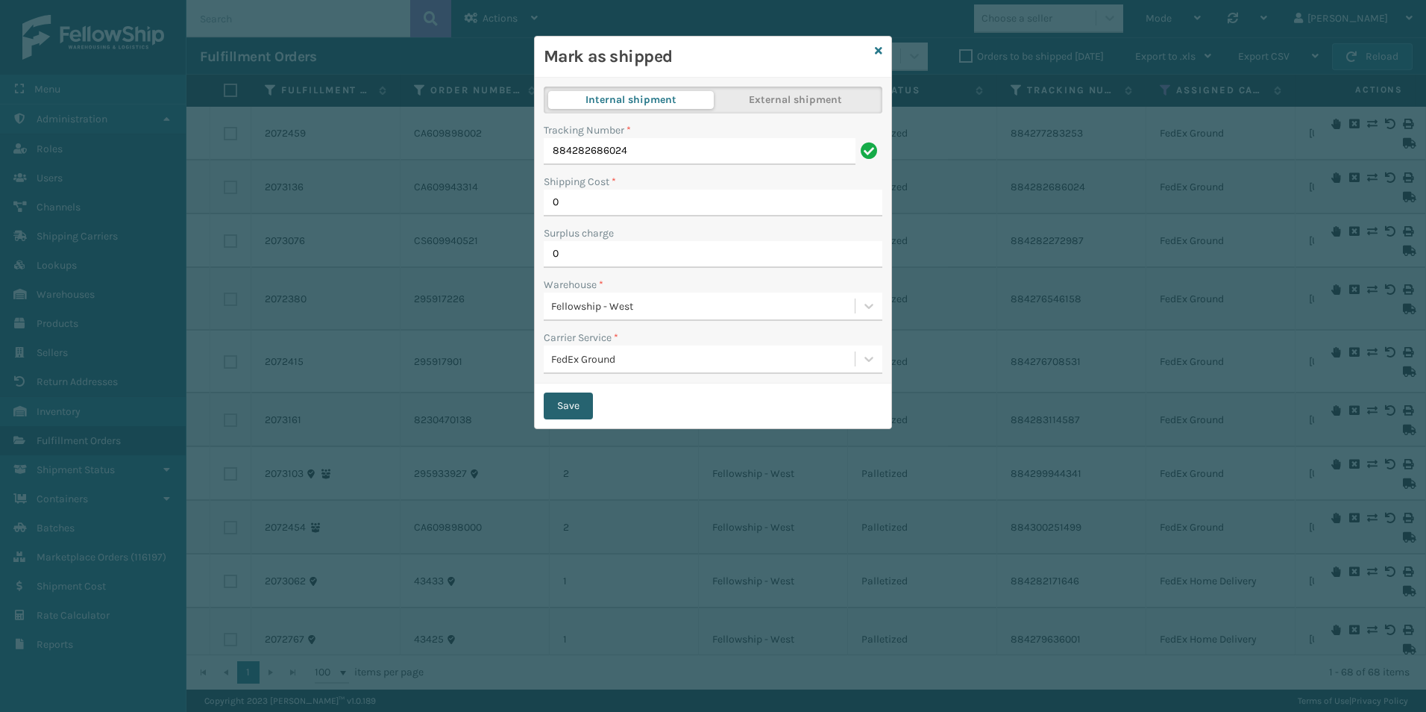
click at [565, 407] on button "Save" at bounding box center [568, 405] width 49 height 27
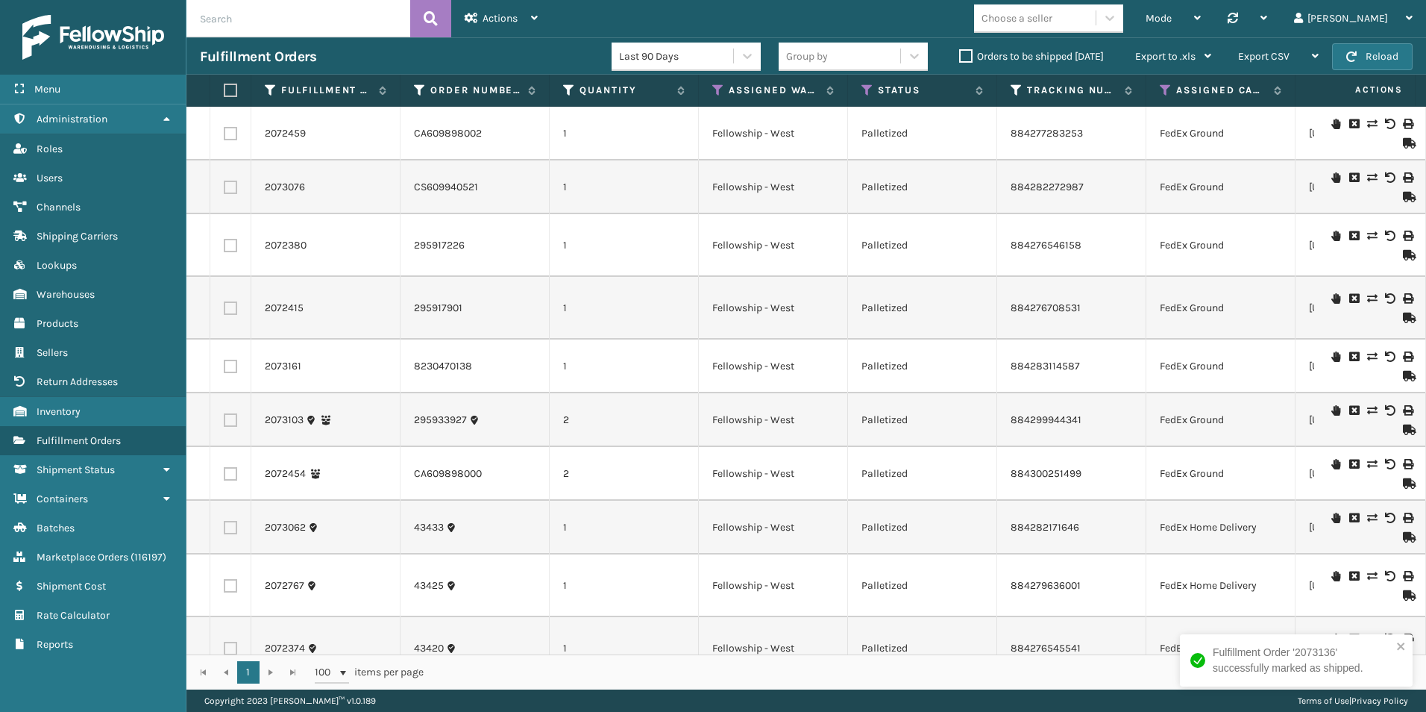
click at [1403, 254] on icon at bounding box center [1407, 255] width 9 height 10
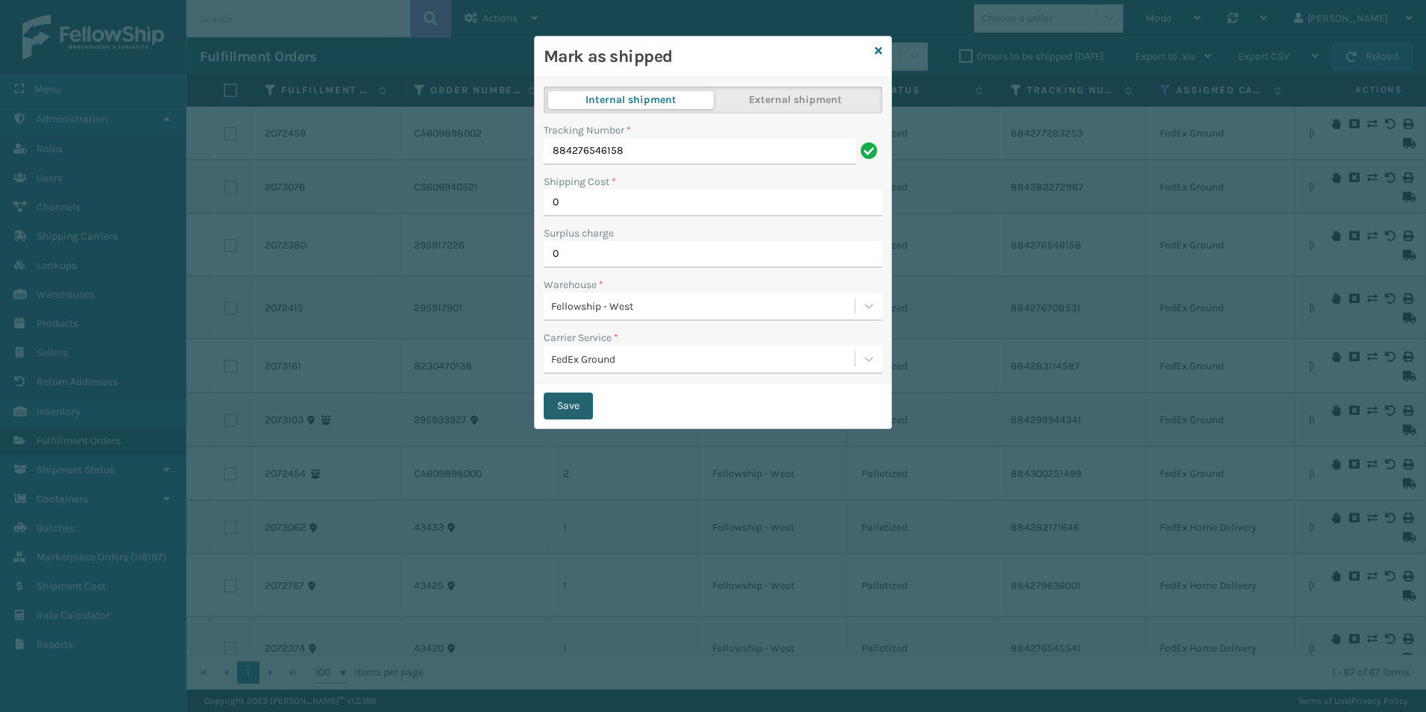
click at [563, 410] on button "Save" at bounding box center [568, 405] width 49 height 27
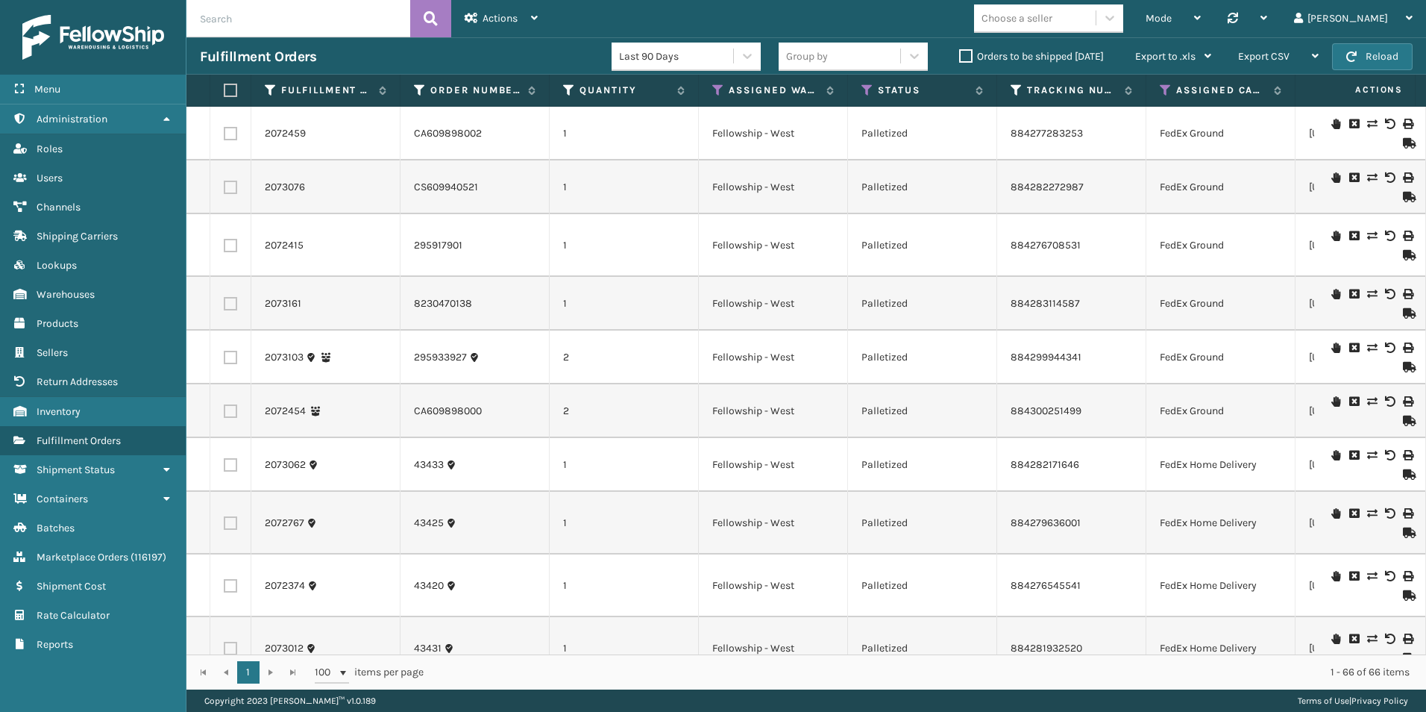
click at [1403, 257] on icon at bounding box center [1407, 255] width 9 height 10
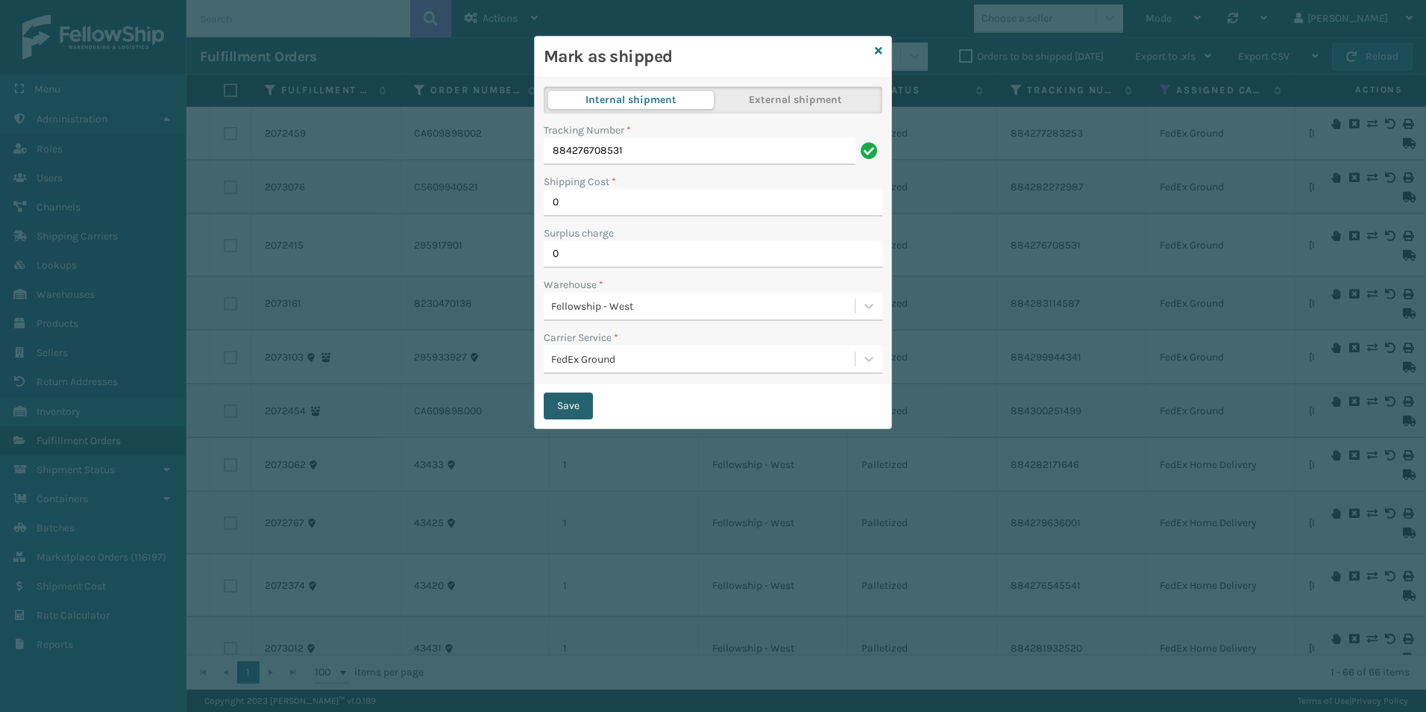
click at [576, 411] on button "Save" at bounding box center [568, 405] width 49 height 27
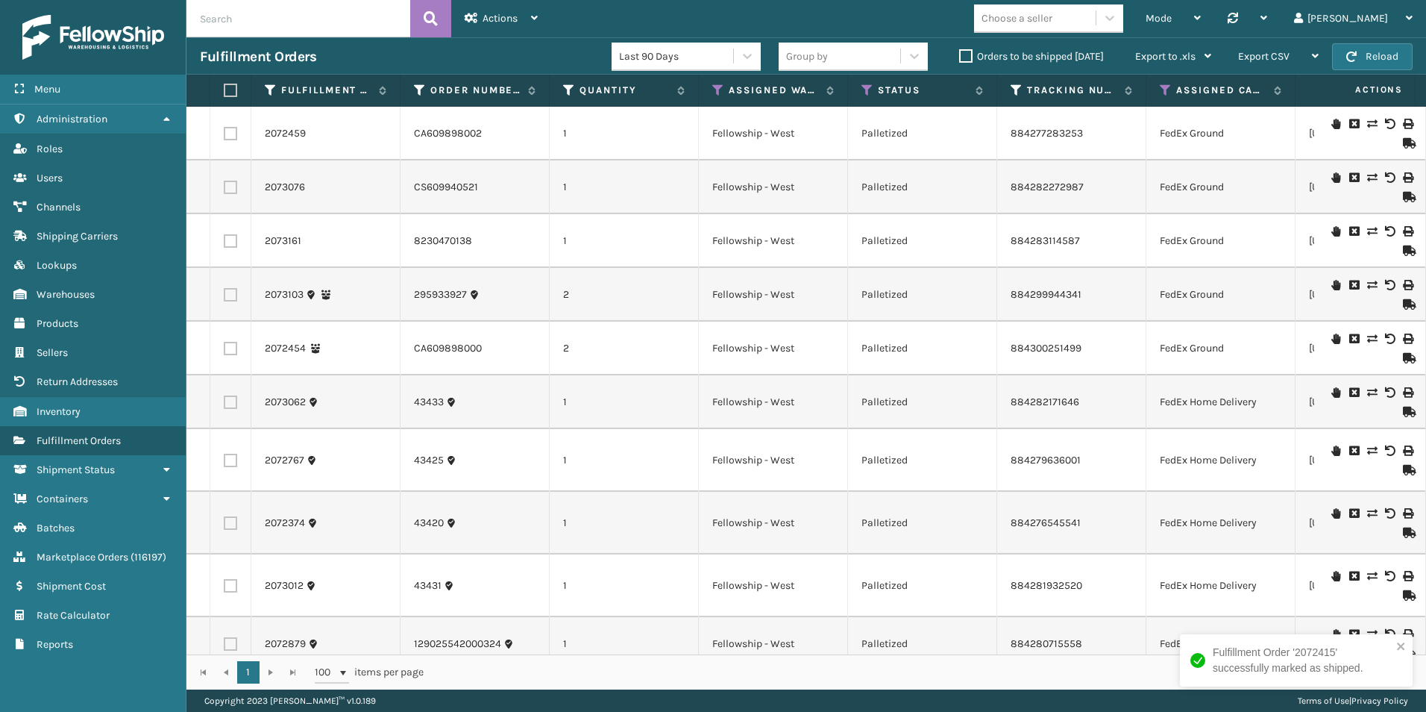
click at [1403, 143] on icon at bounding box center [1407, 143] width 9 height 10
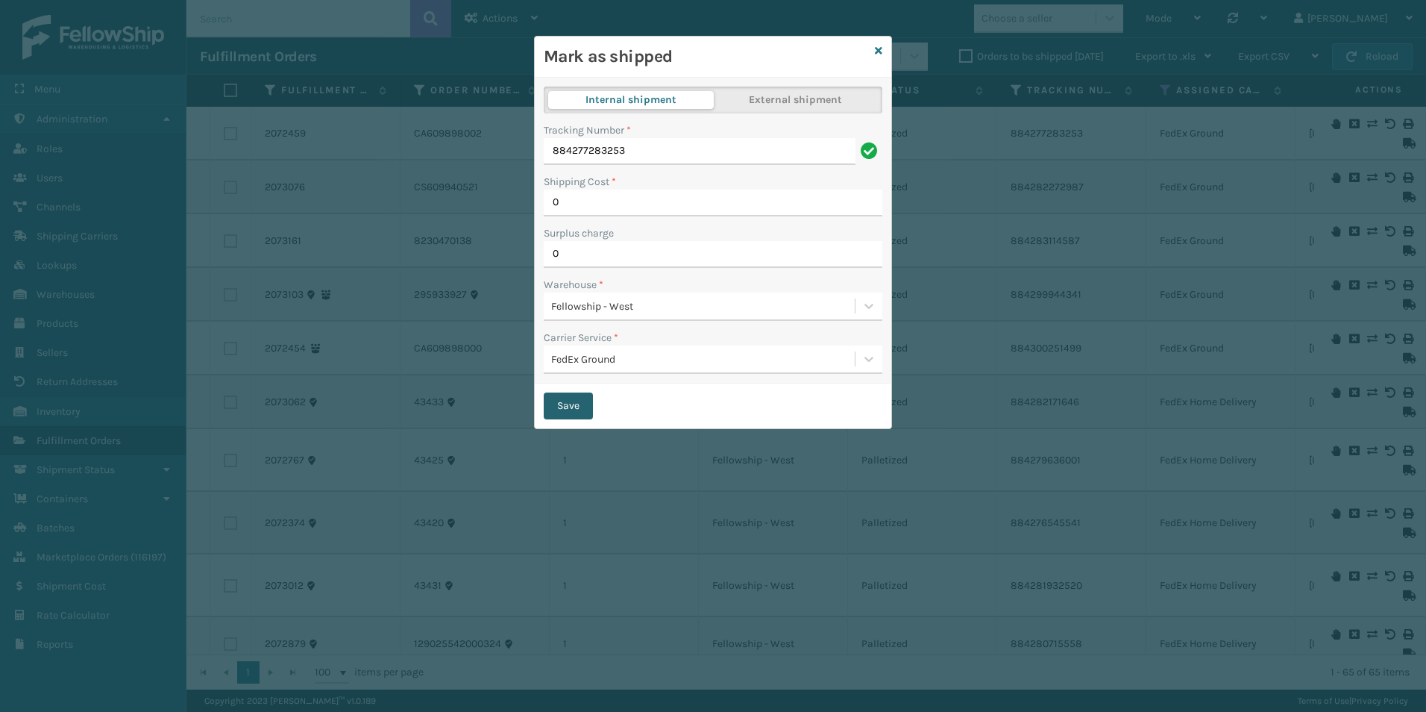
click at [568, 400] on button "Save" at bounding box center [568, 405] width 49 height 27
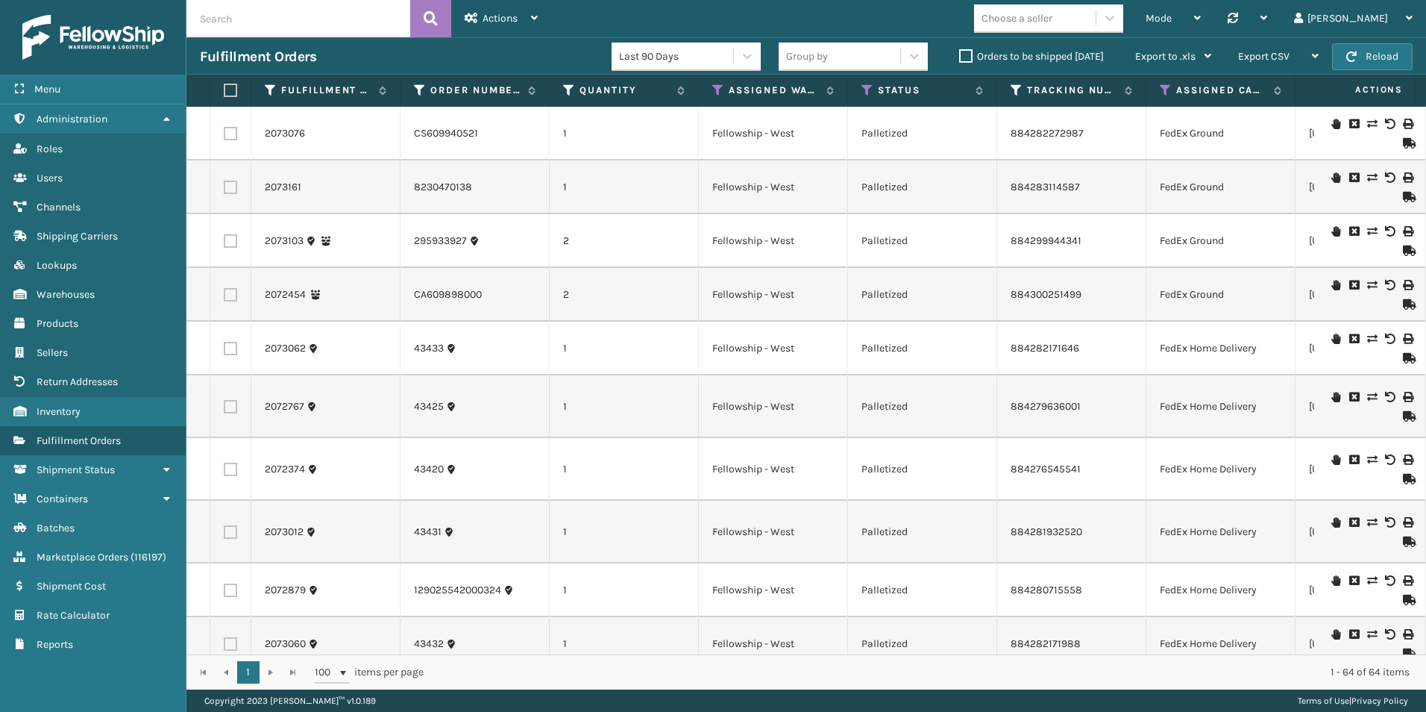
click at [1403, 142] on icon at bounding box center [1407, 143] width 9 height 10
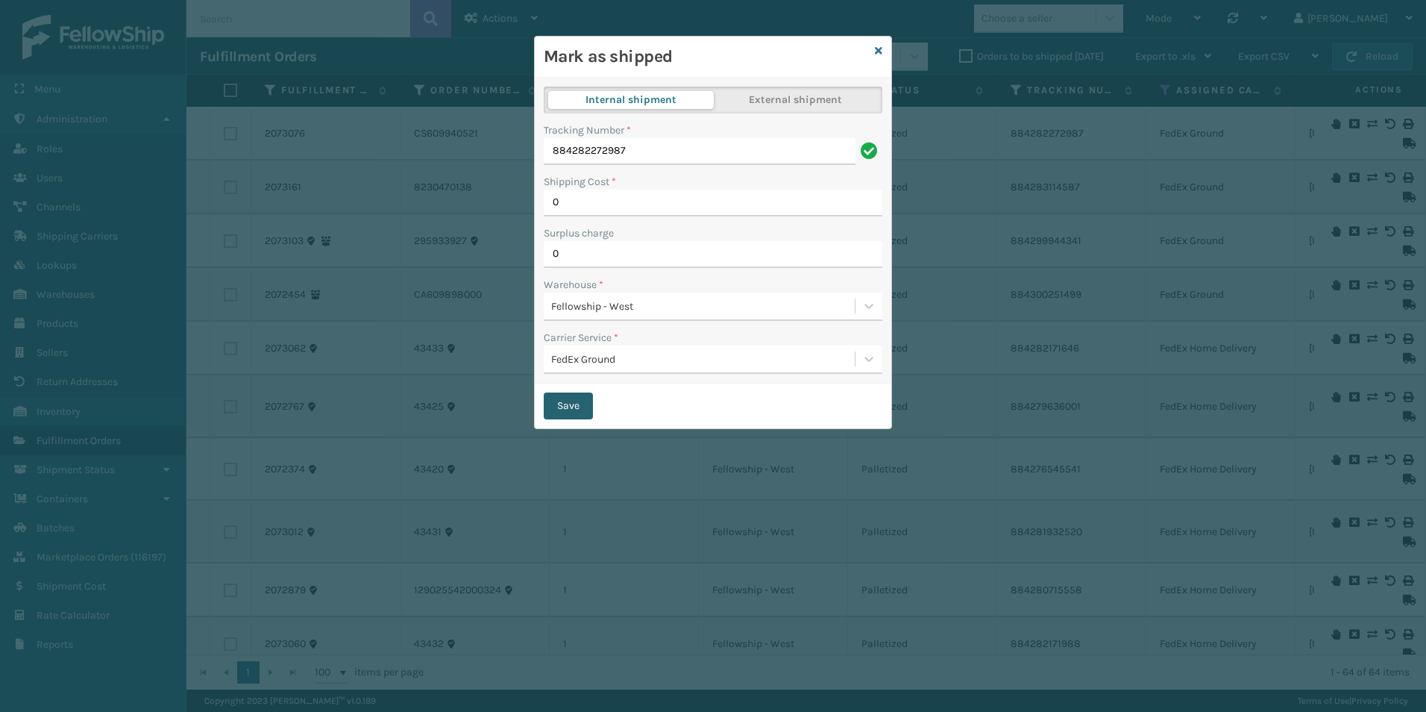
click at [559, 397] on button "Save" at bounding box center [568, 405] width 49 height 27
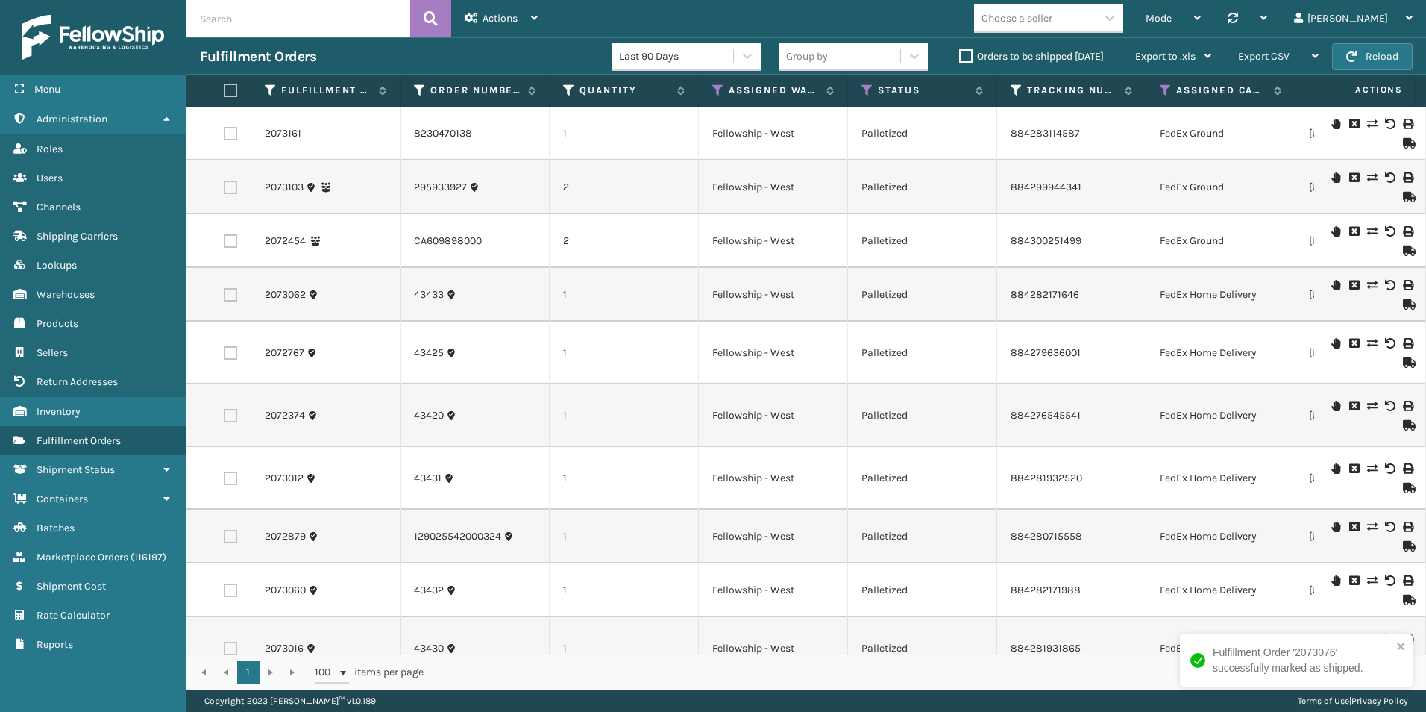
click at [1405, 141] on td at bounding box center [1370, 134] width 112 height 54
click at [1403, 145] on icon at bounding box center [1407, 143] width 9 height 10
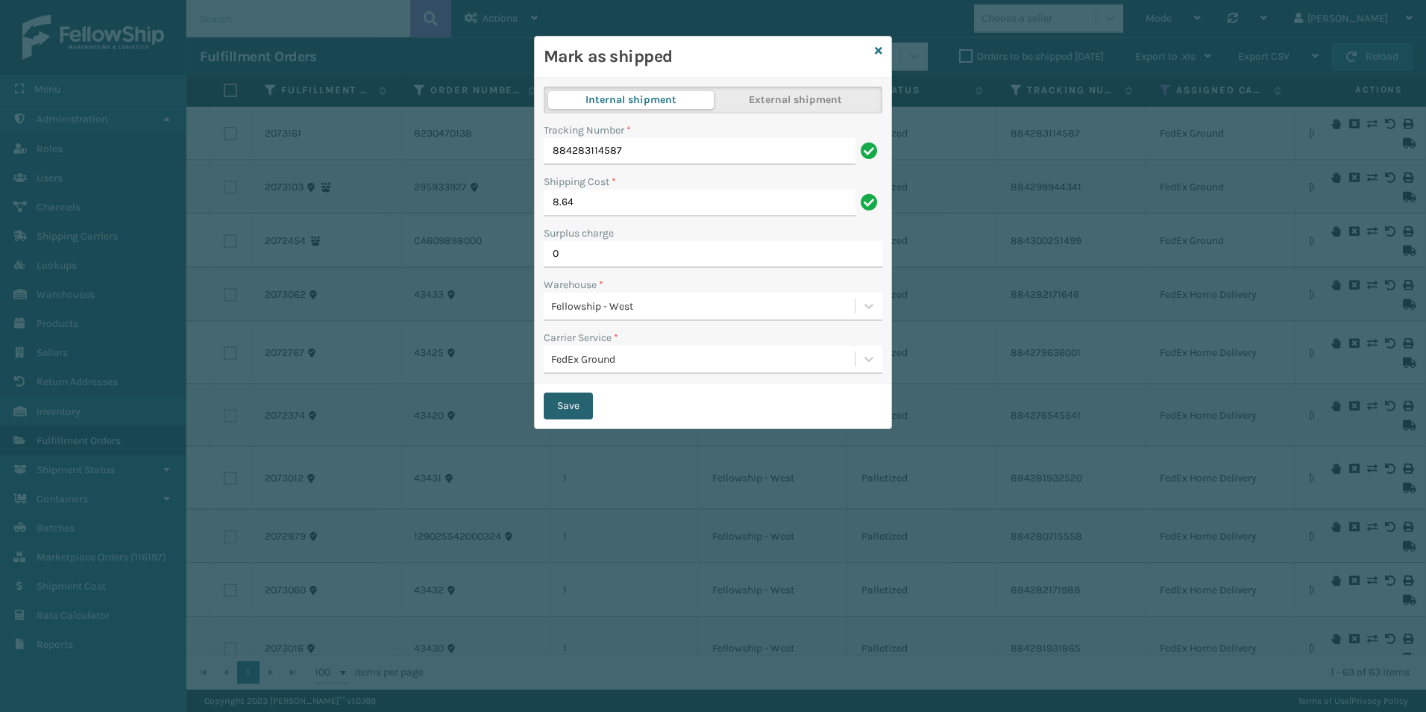
click at [579, 405] on button "Save" at bounding box center [568, 405] width 49 height 27
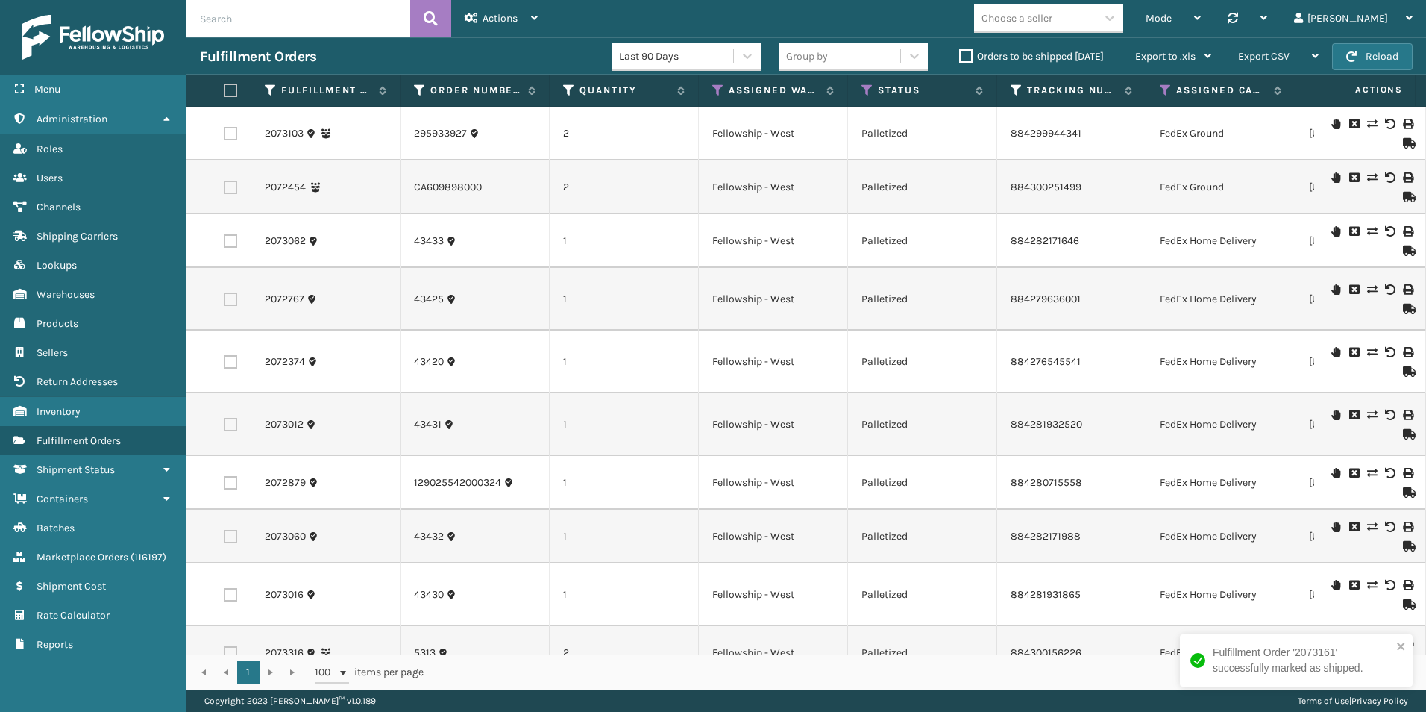
click at [1403, 142] on icon at bounding box center [1407, 143] width 9 height 10
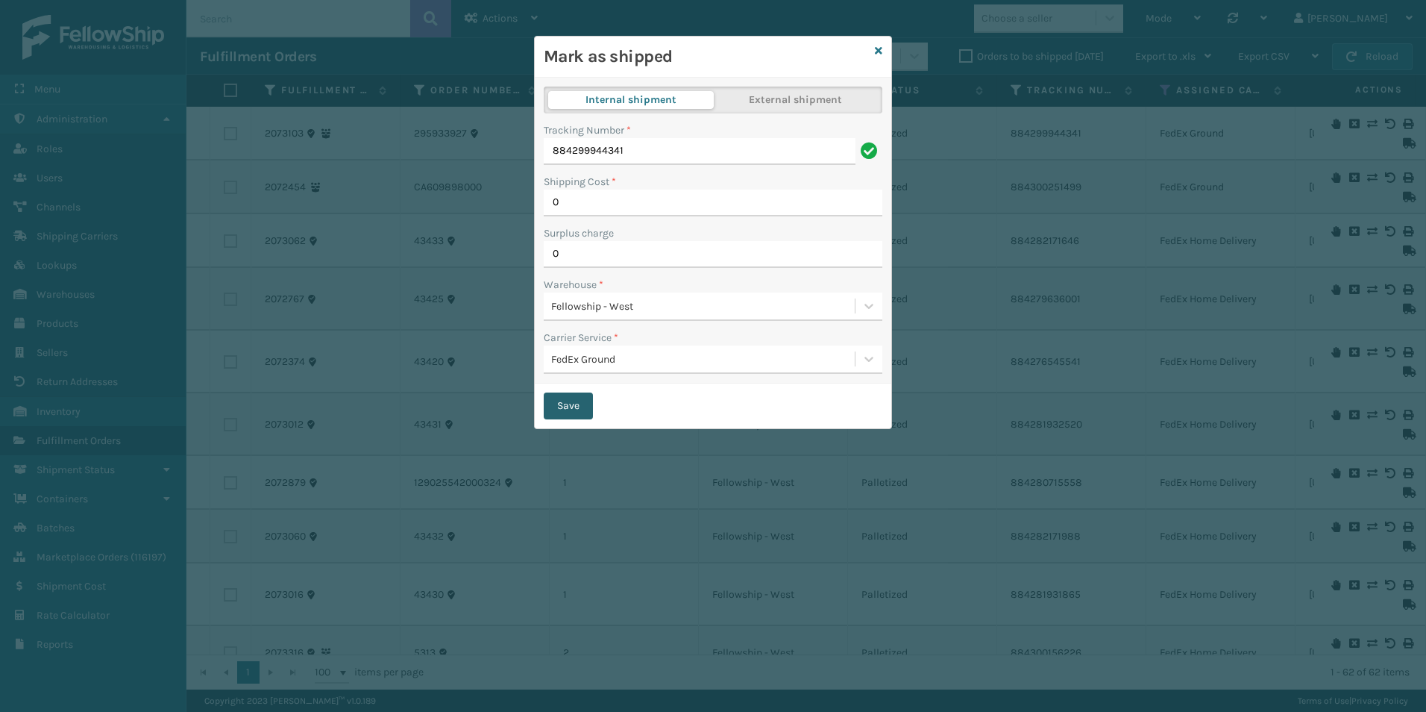
click at [576, 403] on button "Save" at bounding box center [568, 405] width 49 height 27
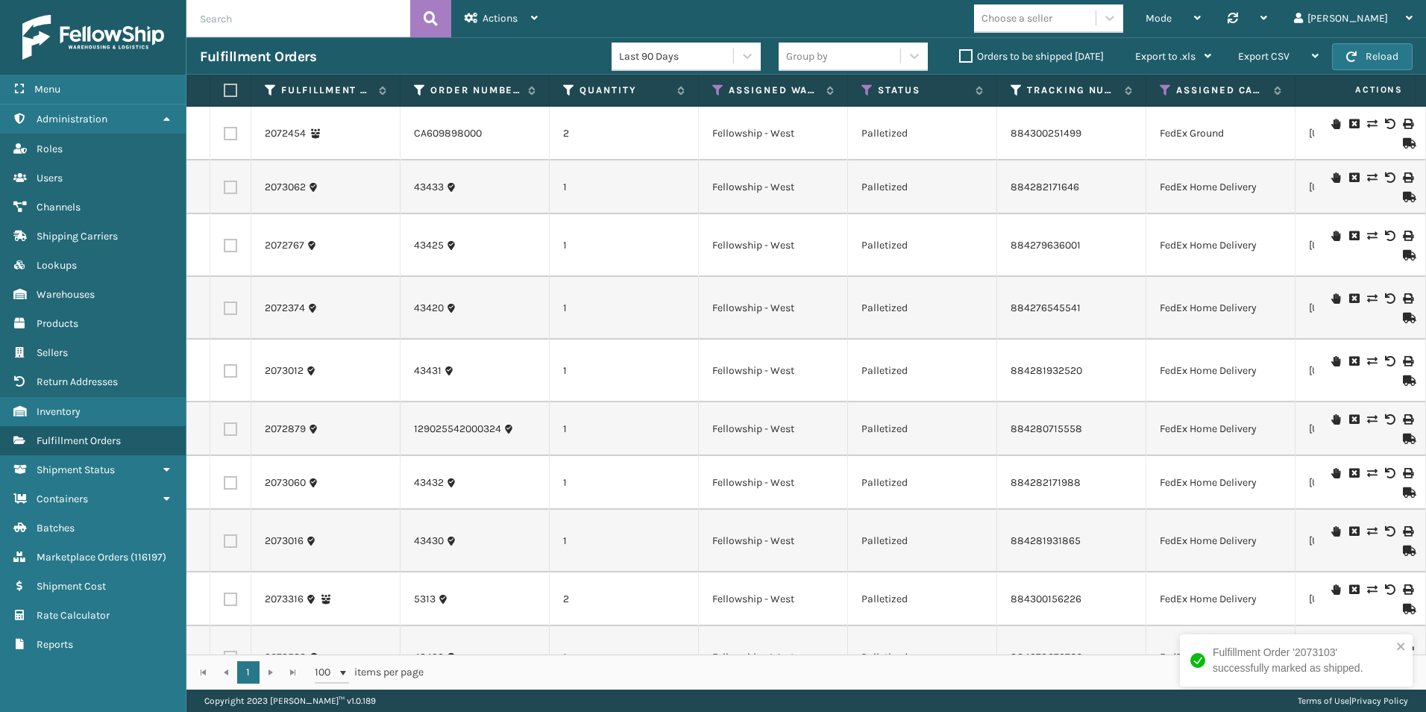
click at [1403, 142] on icon at bounding box center [1407, 143] width 9 height 10
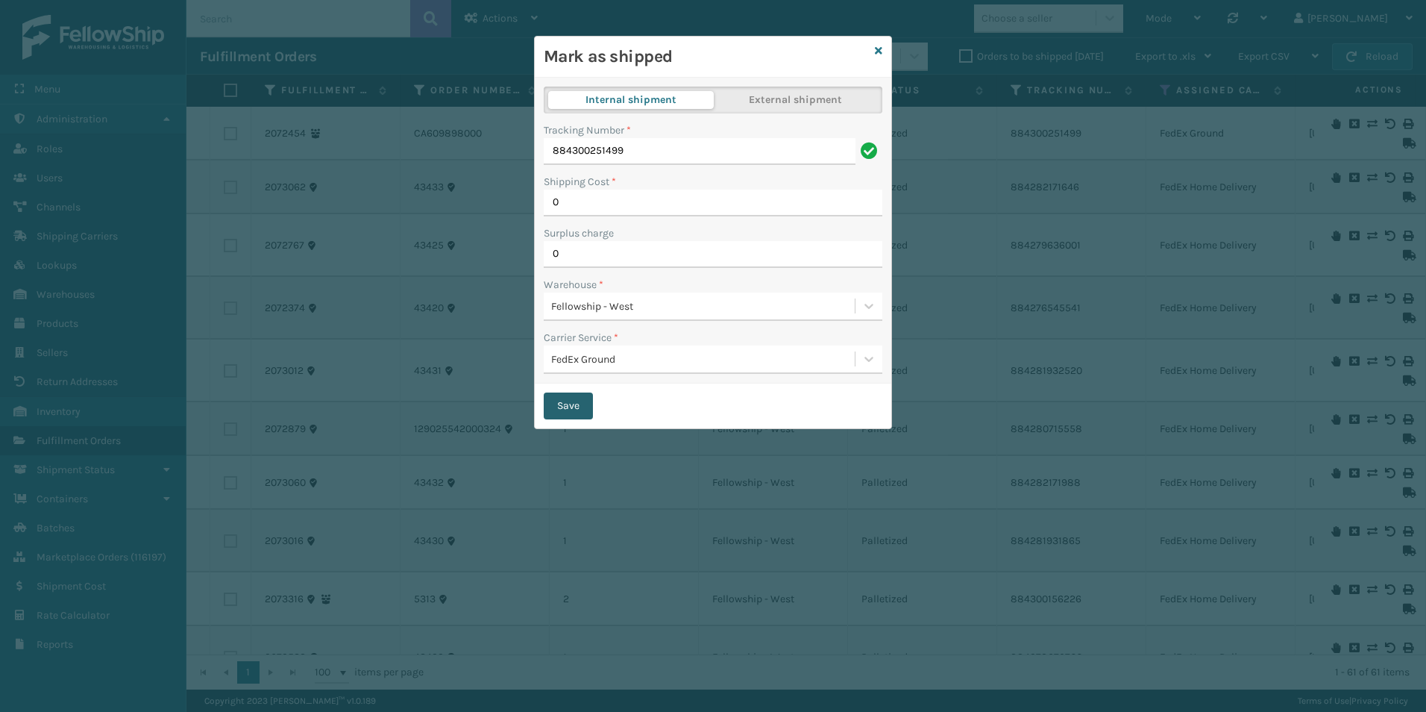
click at [581, 398] on button "Save" at bounding box center [568, 405] width 49 height 27
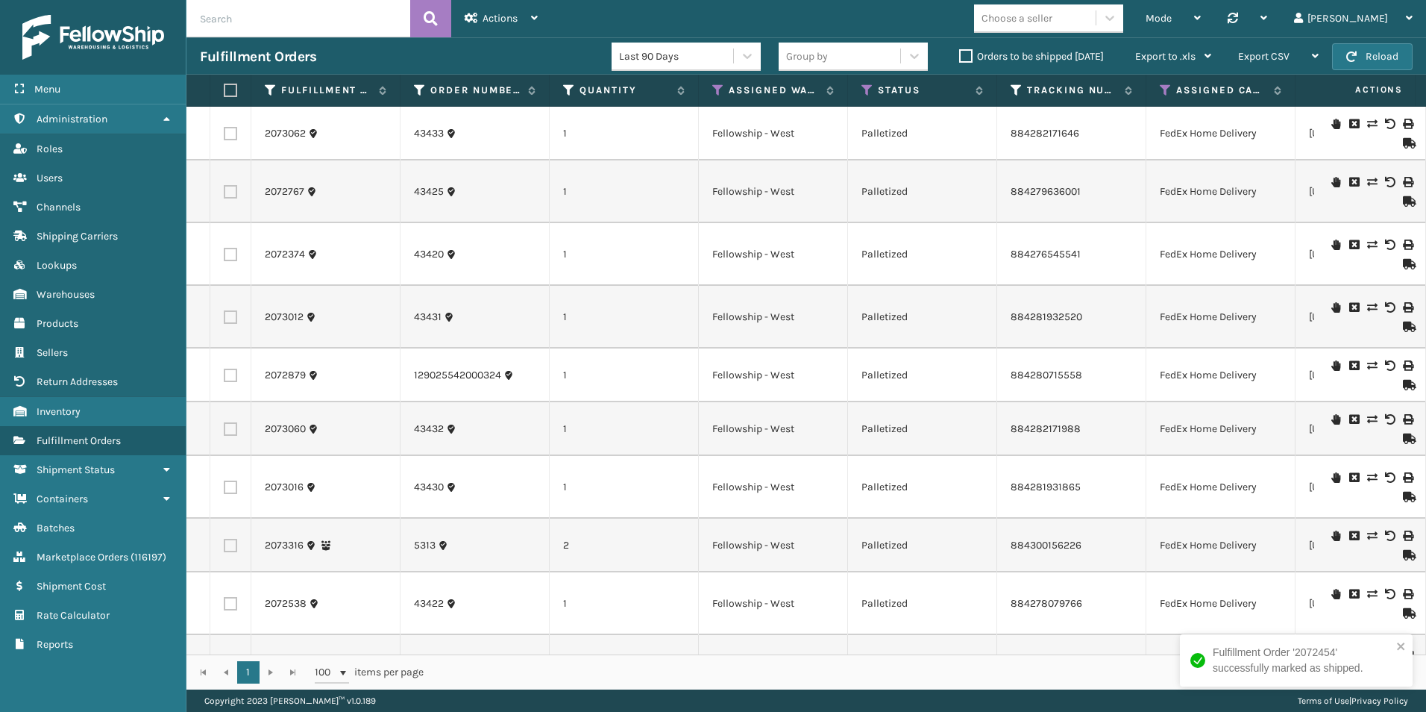
click at [1403, 139] on icon at bounding box center [1407, 143] width 9 height 10
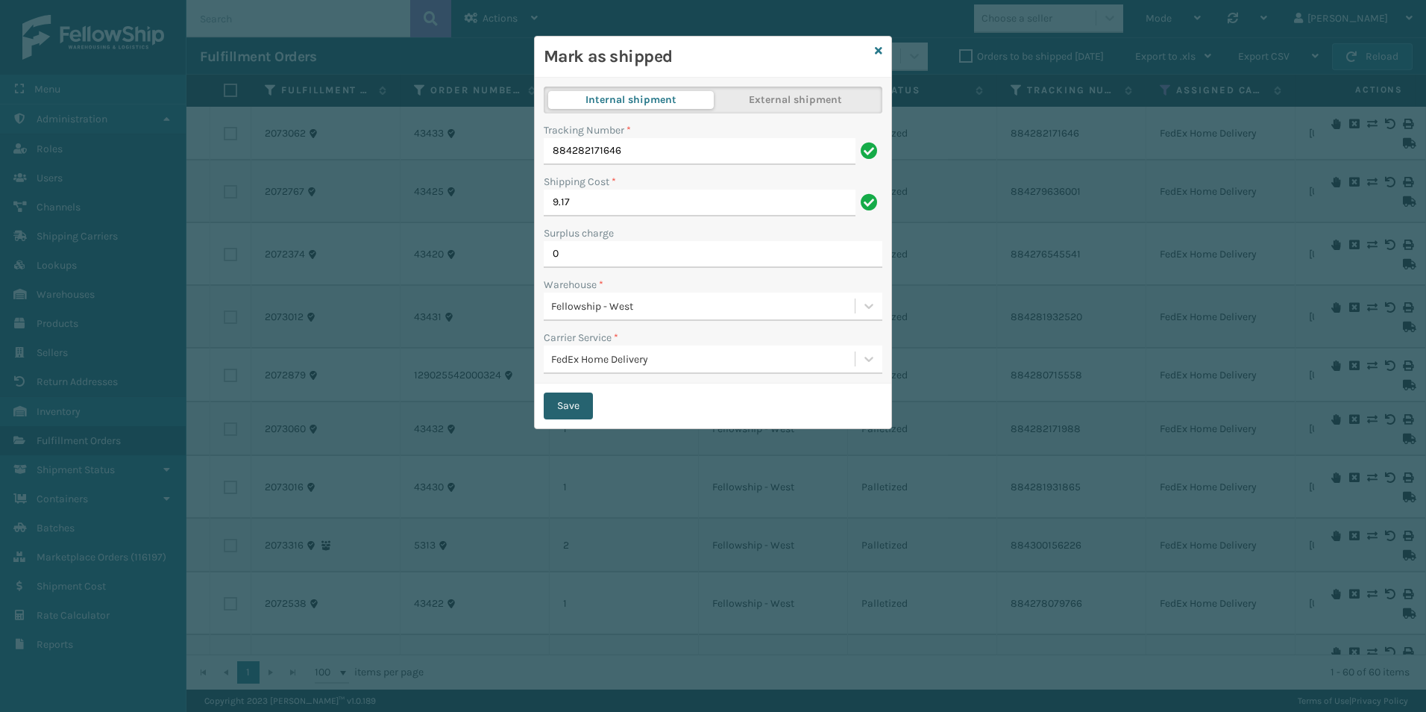
click at [565, 409] on button "Save" at bounding box center [568, 405] width 49 height 27
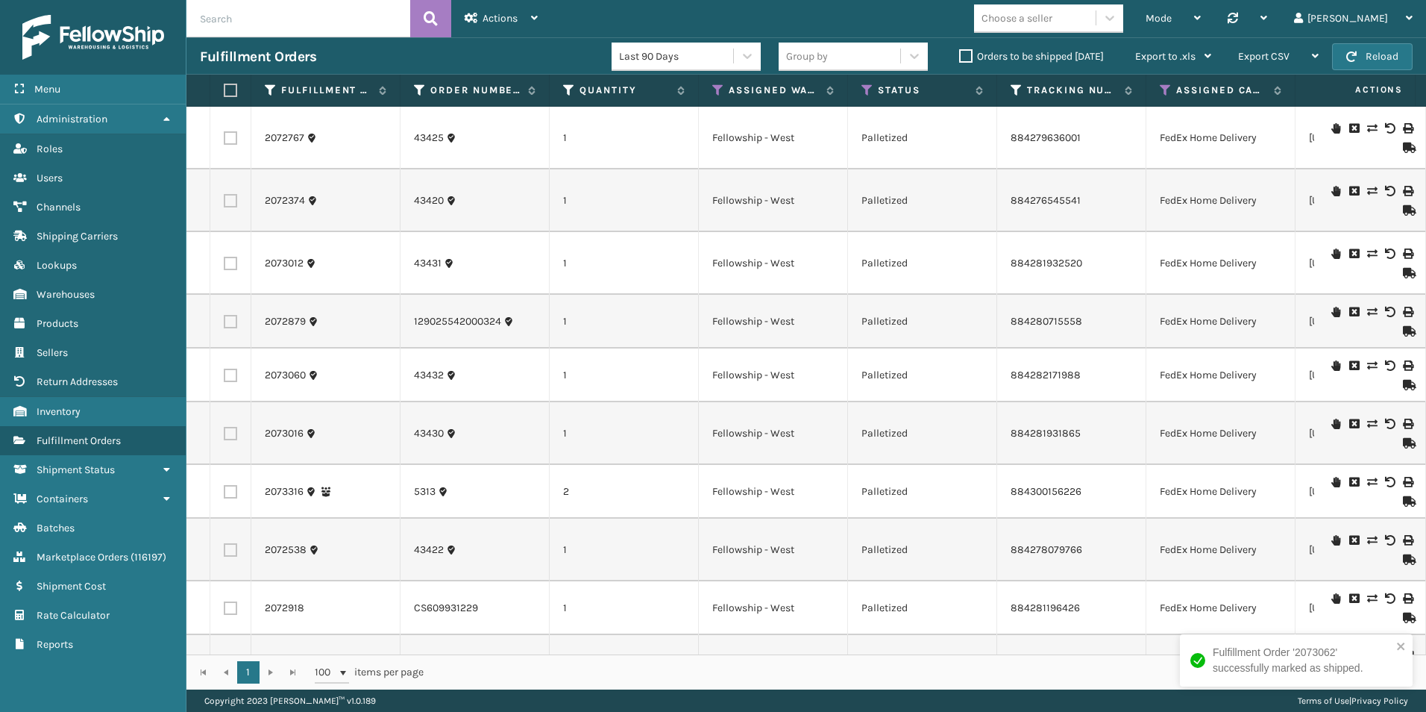
click at [1403, 149] on icon at bounding box center [1407, 147] width 9 height 10
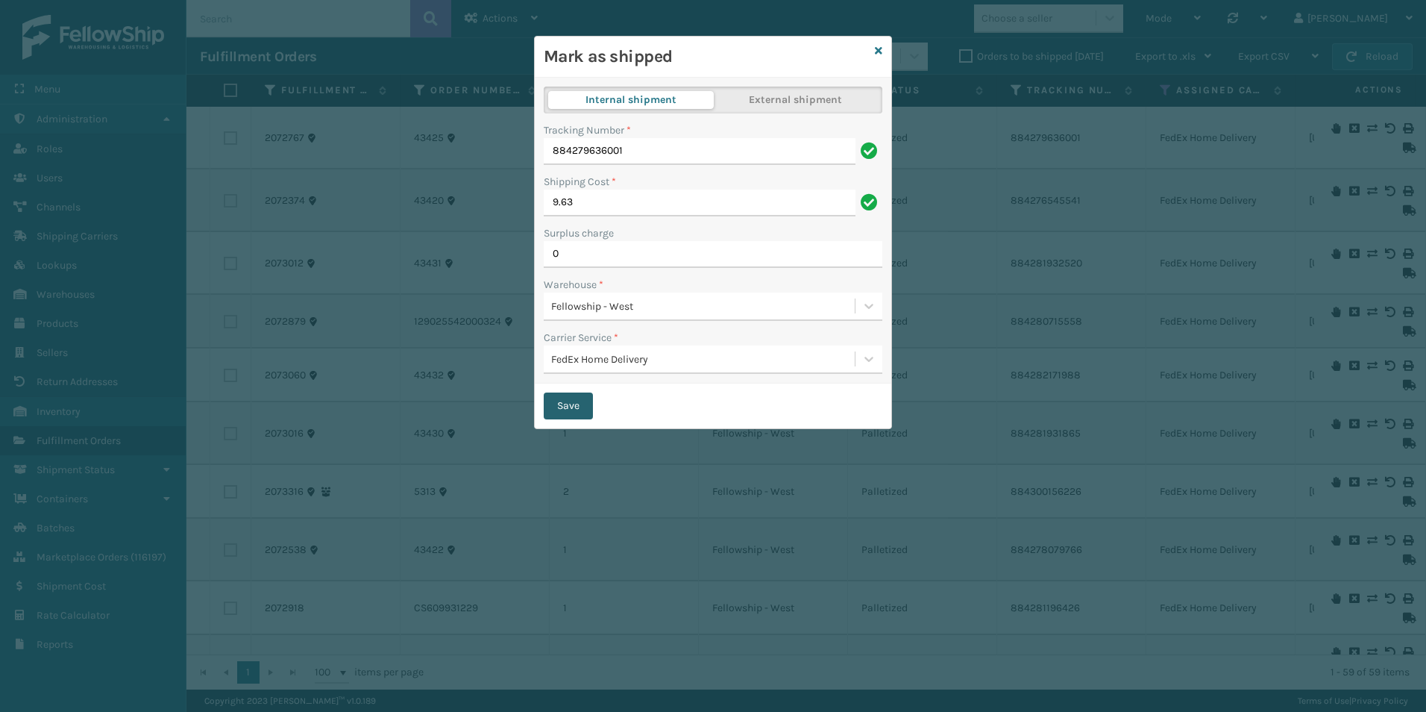
click at [570, 408] on button "Save" at bounding box center [568, 405] width 49 height 27
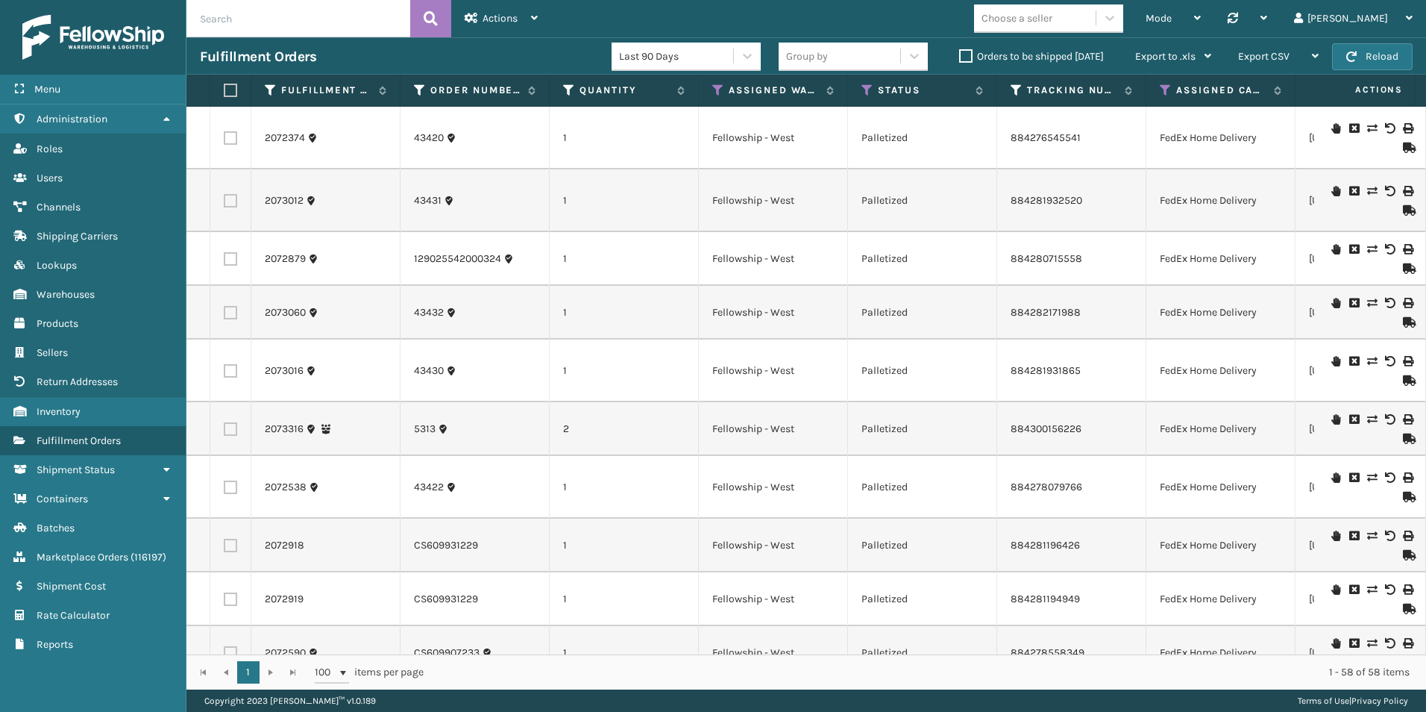
click at [1403, 213] on icon at bounding box center [1407, 210] width 9 height 10
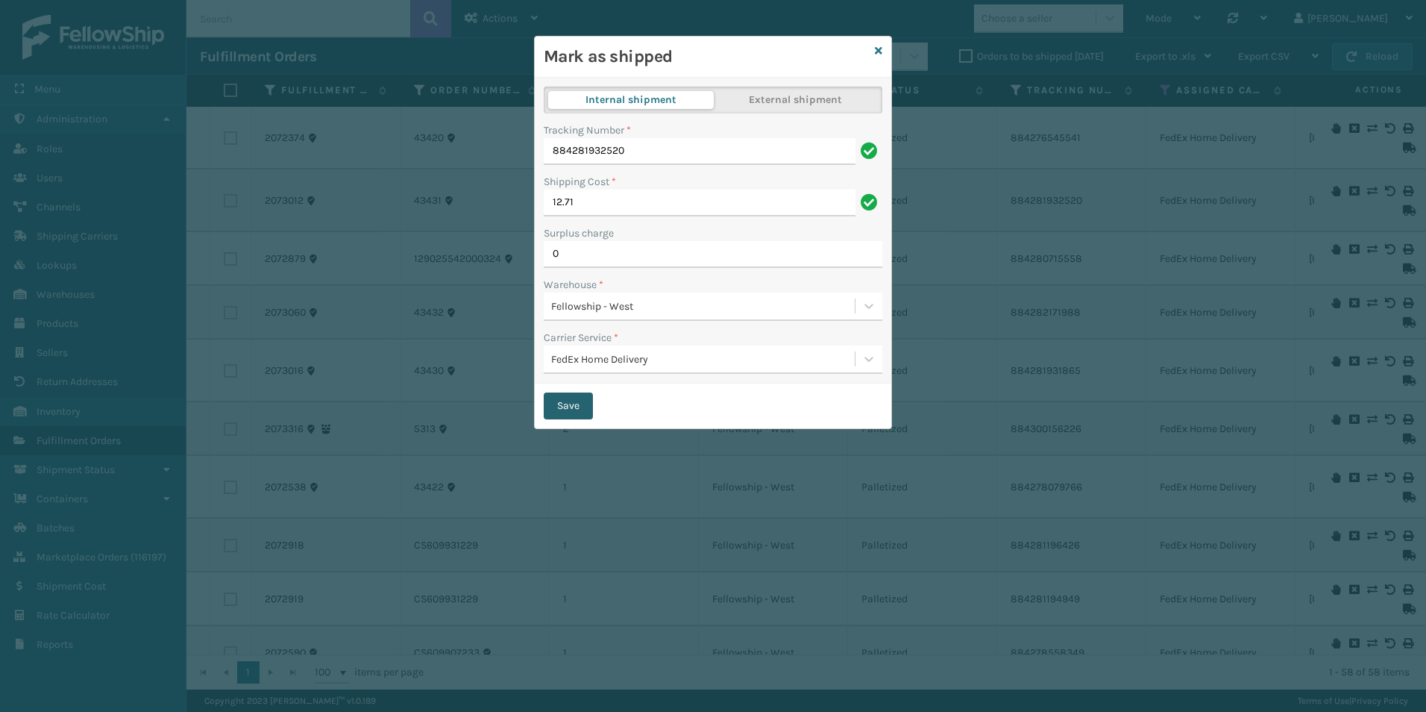
click at [575, 407] on button "Save" at bounding box center [568, 405] width 49 height 27
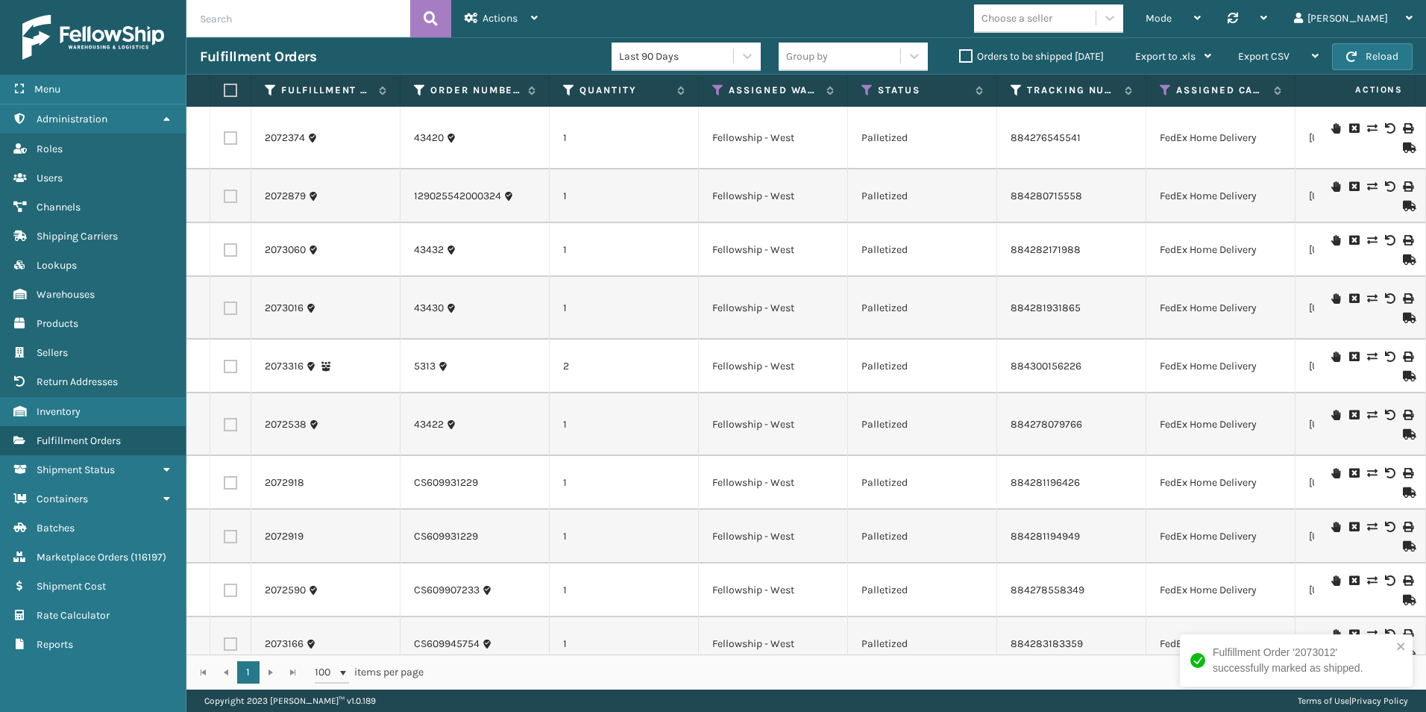
click at [1403, 151] on icon at bounding box center [1407, 147] width 9 height 10
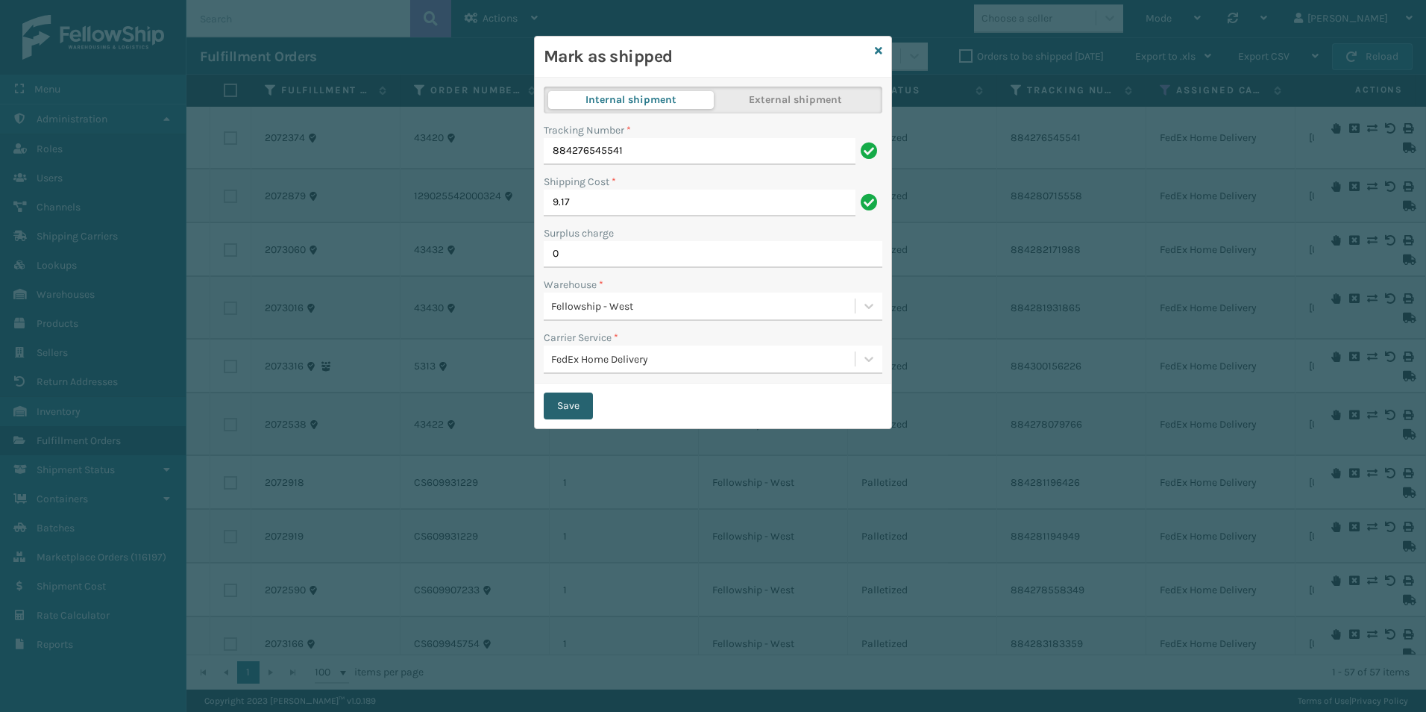
click at [582, 401] on button "Save" at bounding box center [568, 405] width 49 height 27
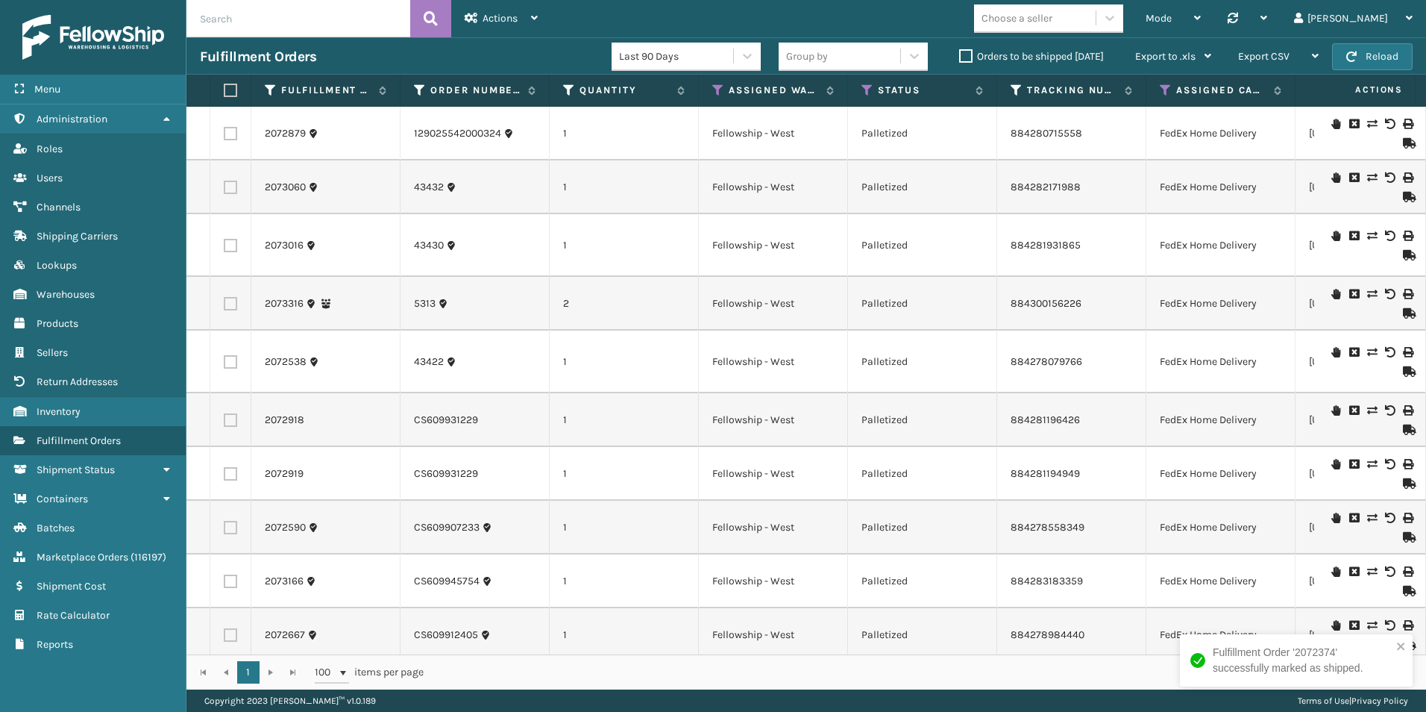
click at [1403, 139] on icon at bounding box center [1407, 143] width 9 height 10
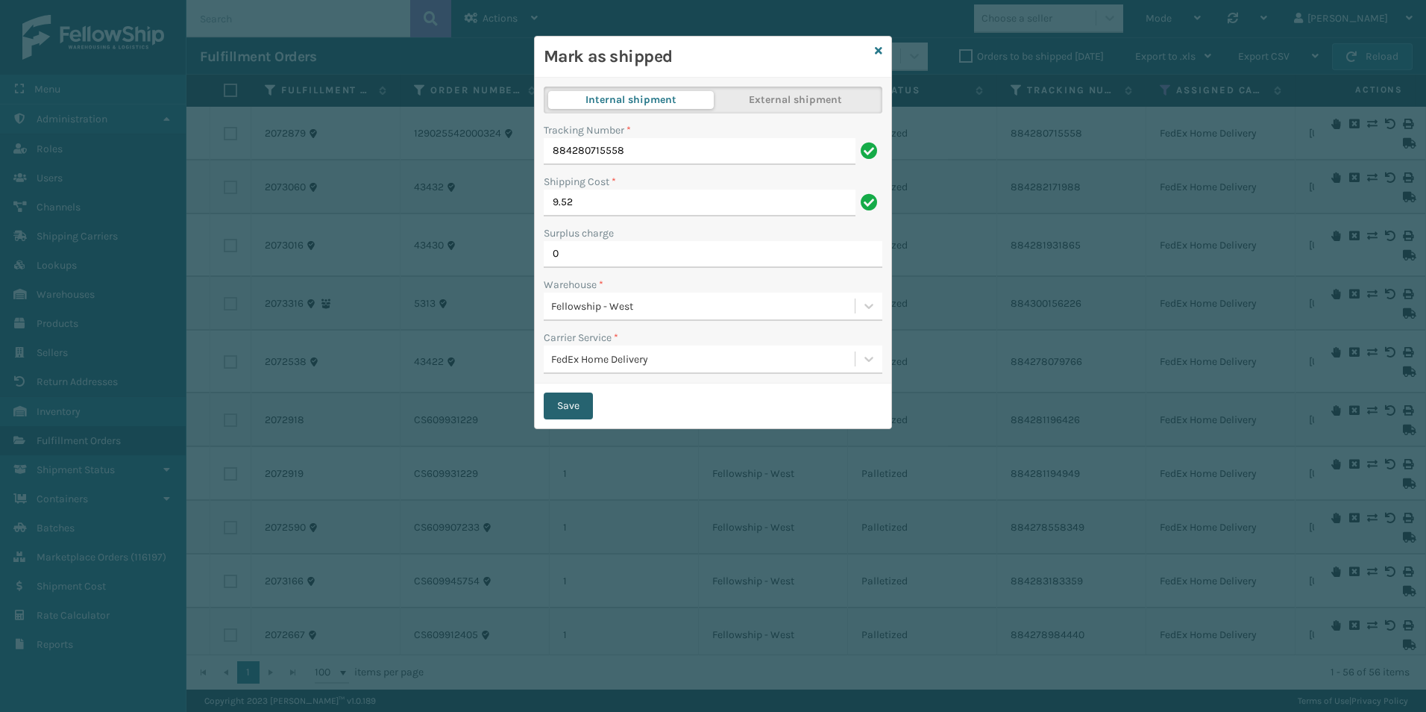
click at [574, 404] on button "Save" at bounding box center [568, 405] width 49 height 27
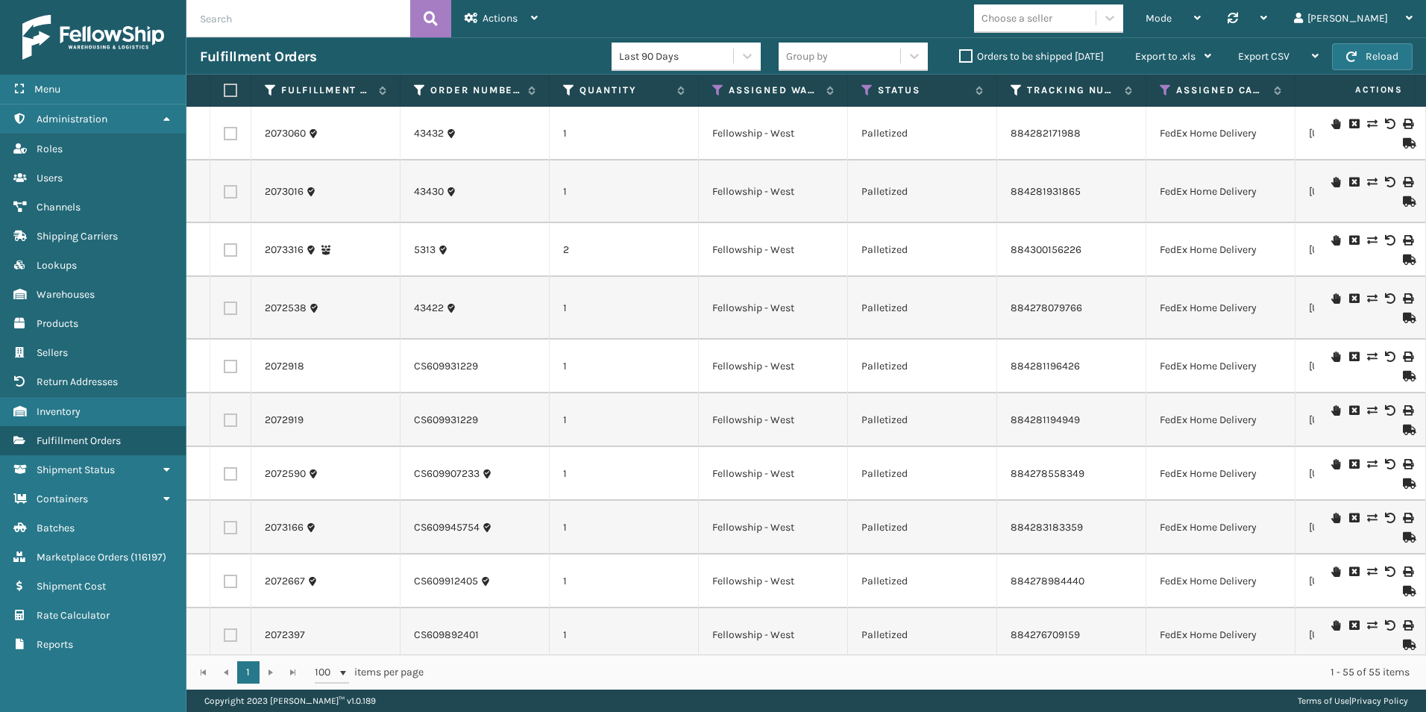
click at [1403, 145] on icon at bounding box center [1407, 143] width 9 height 10
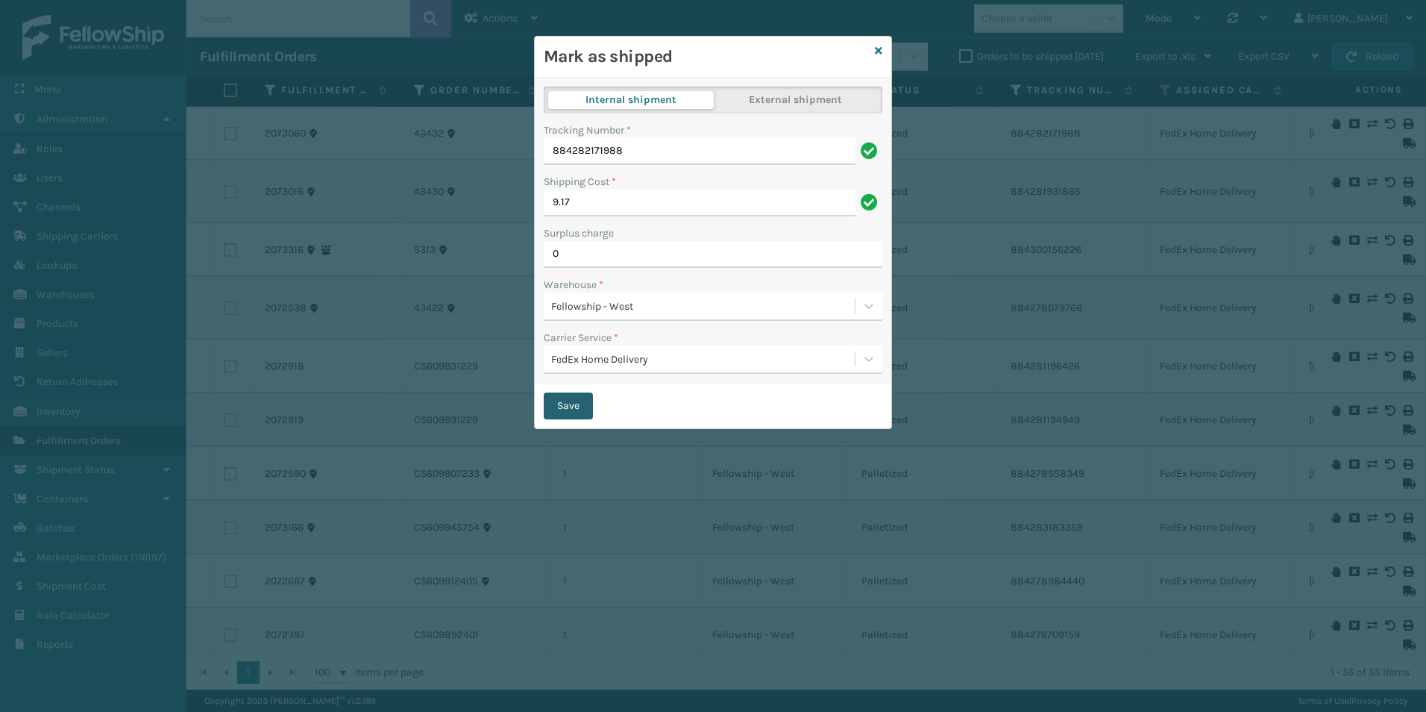
click at [564, 405] on button "Save" at bounding box center [568, 405] width 49 height 27
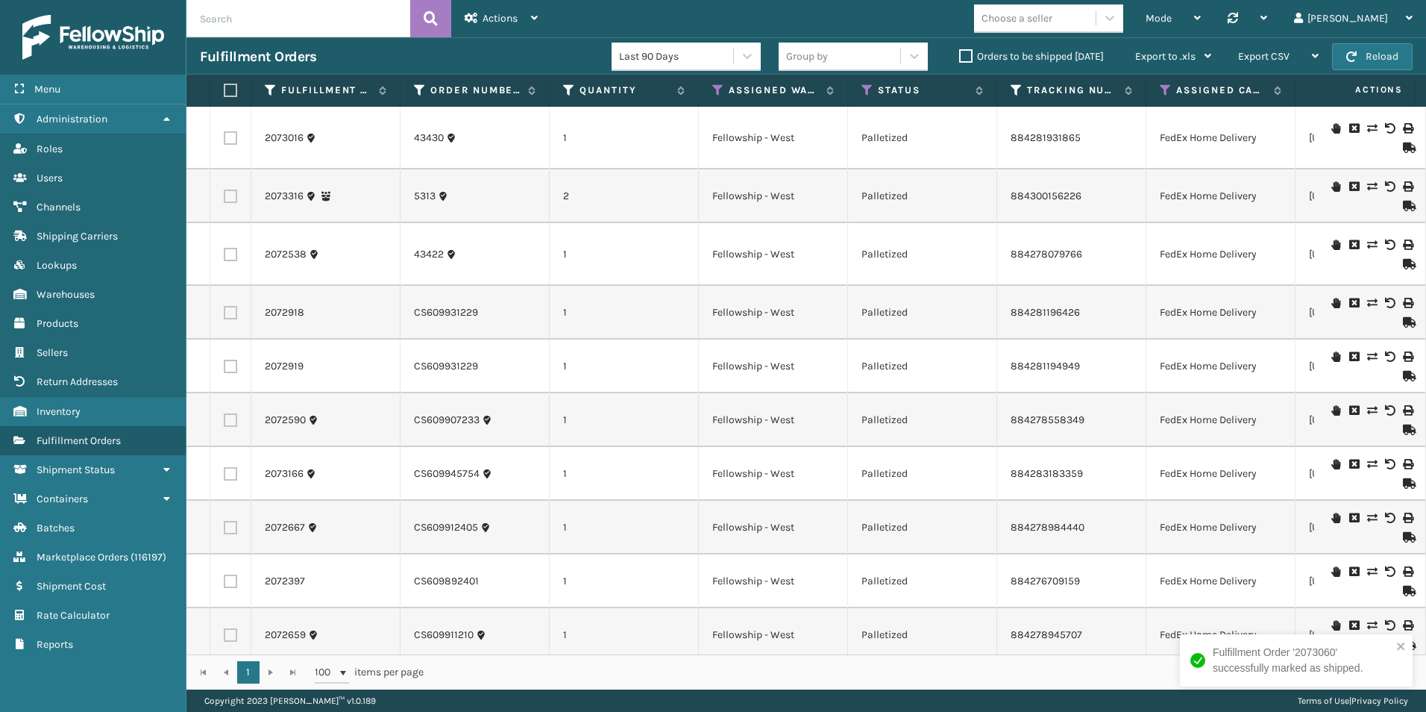
click at [1403, 201] on icon at bounding box center [1407, 206] width 9 height 10
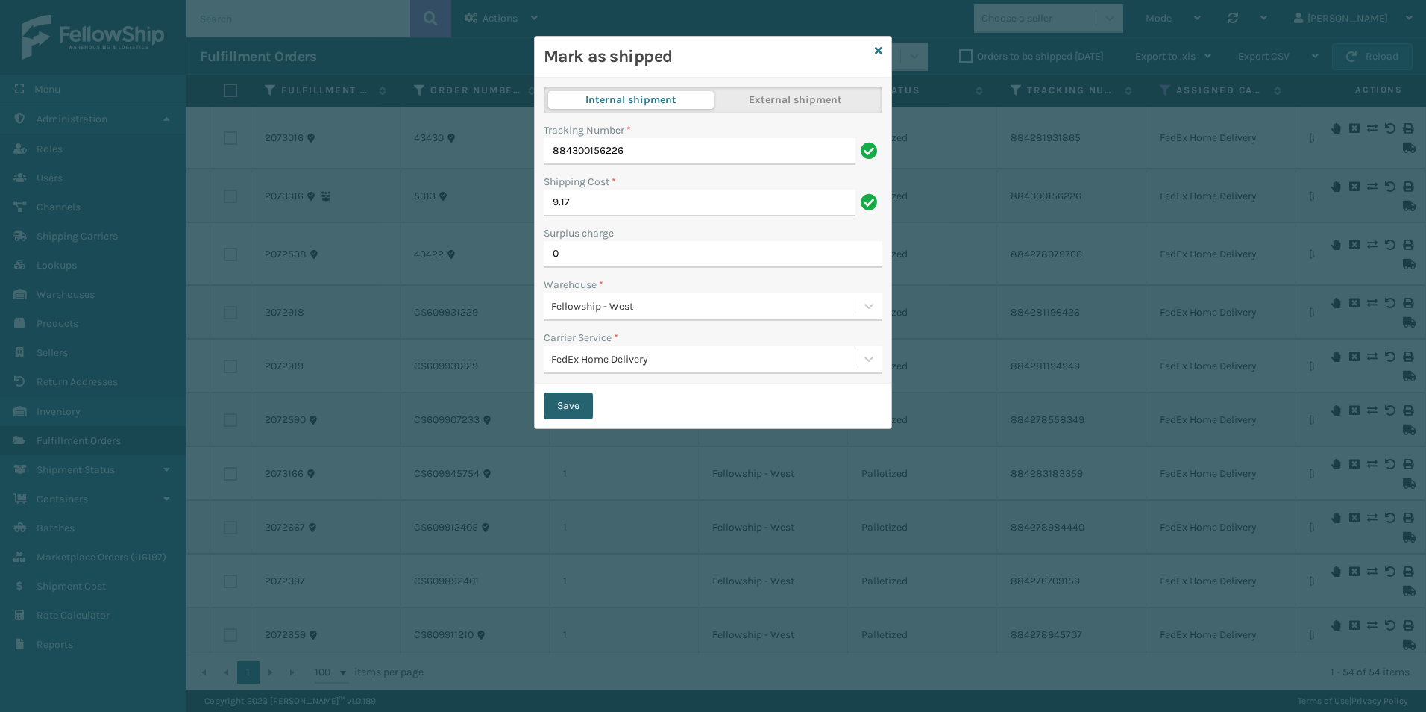
click at [558, 404] on button "Save" at bounding box center [568, 405] width 49 height 27
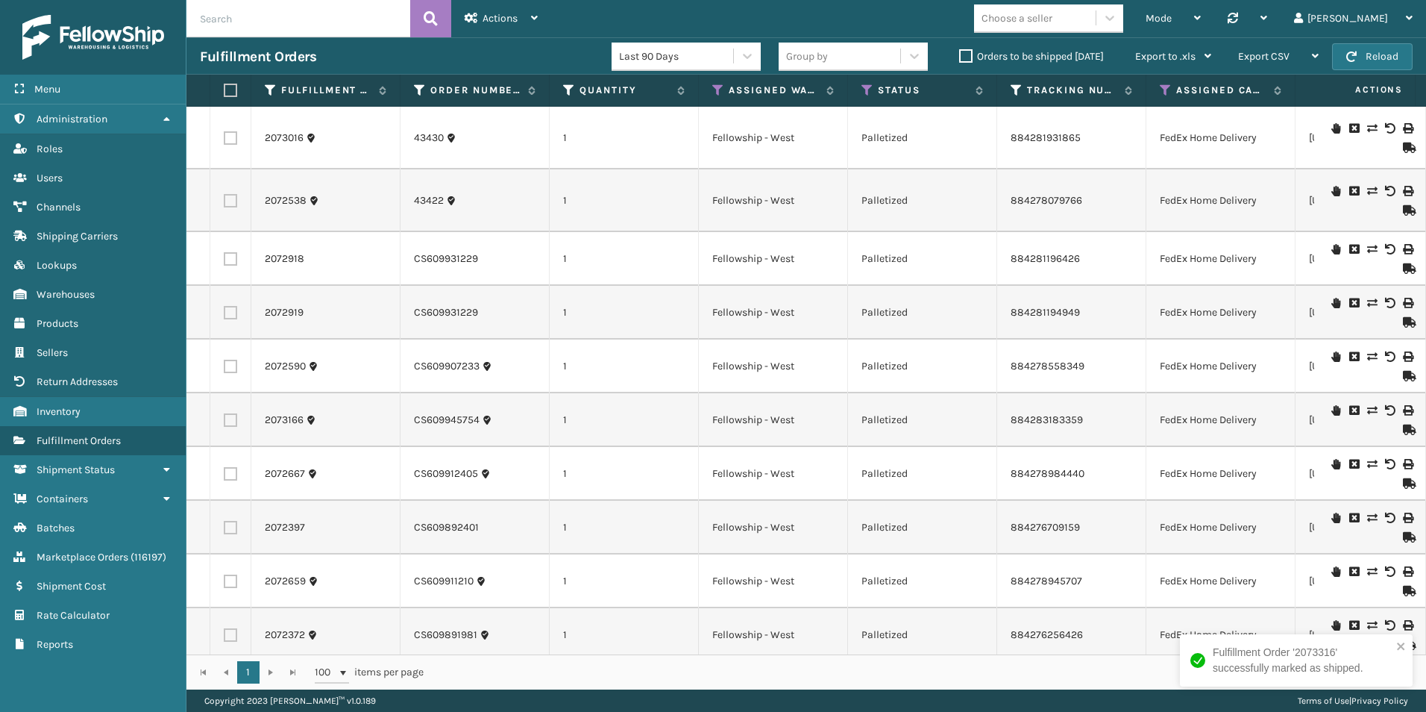
click at [1403, 144] on icon at bounding box center [1407, 147] width 9 height 10
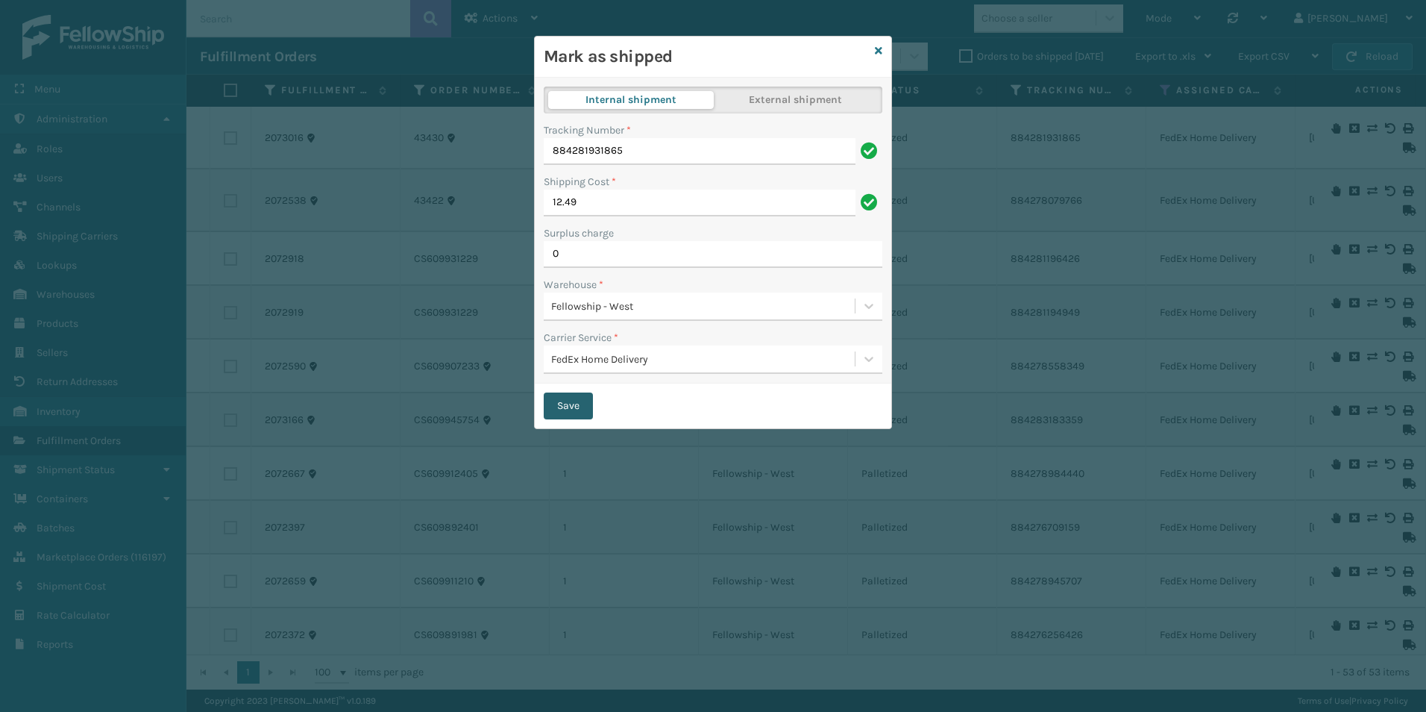
click at [570, 401] on button "Save" at bounding box center [568, 405] width 49 height 27
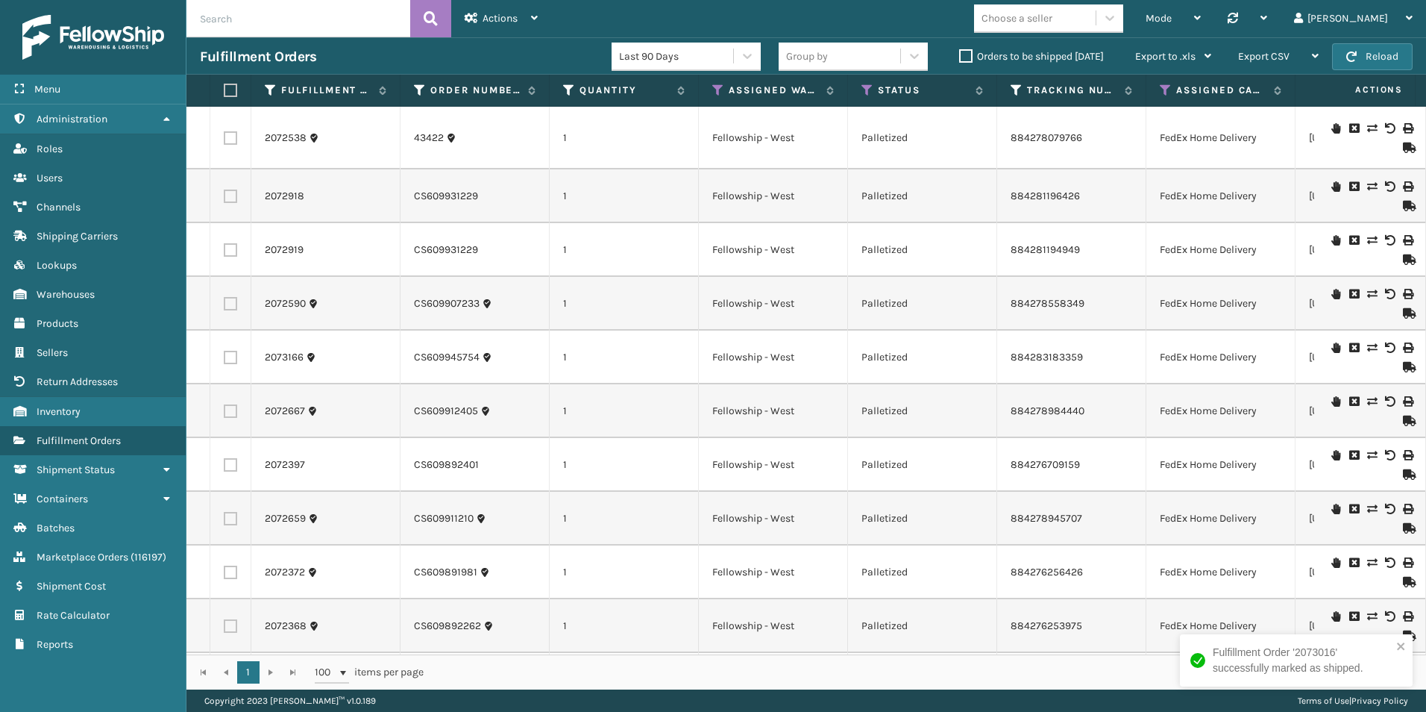
click at [1403, 148] on icon at bounding box center [1407, 147] width 9 height 10
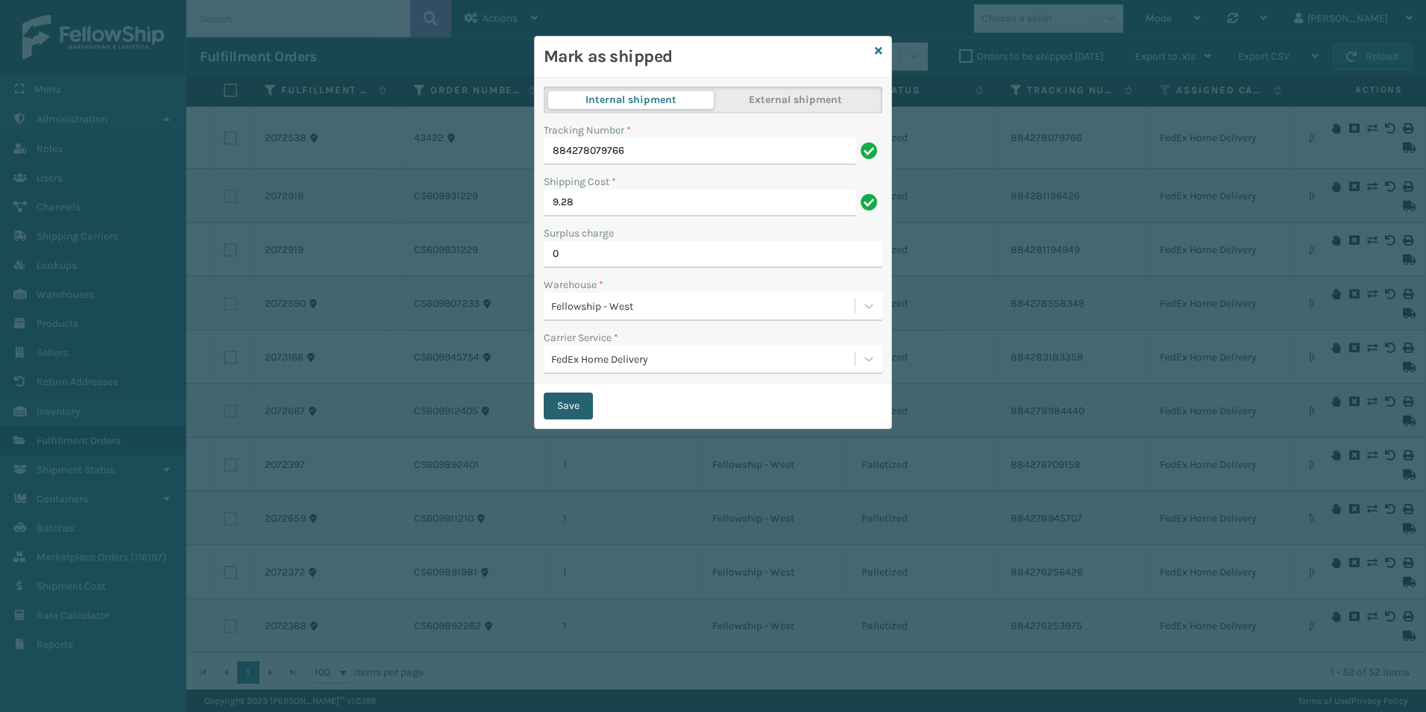
click at [559, 404] on button "Save" at bounding box center [568, 405] width 49 height 27
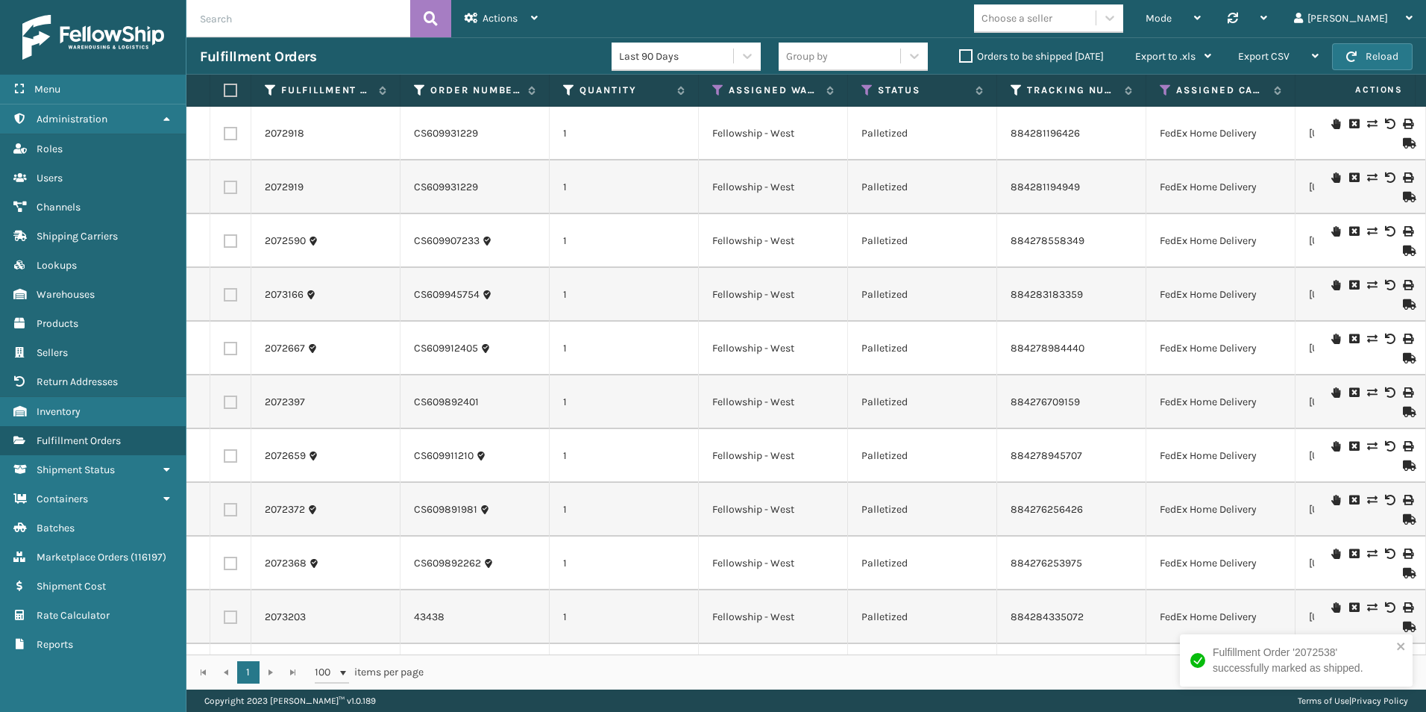
click at [1403, 143] on icon at bounding box center [1407, 143] width 9 height 10
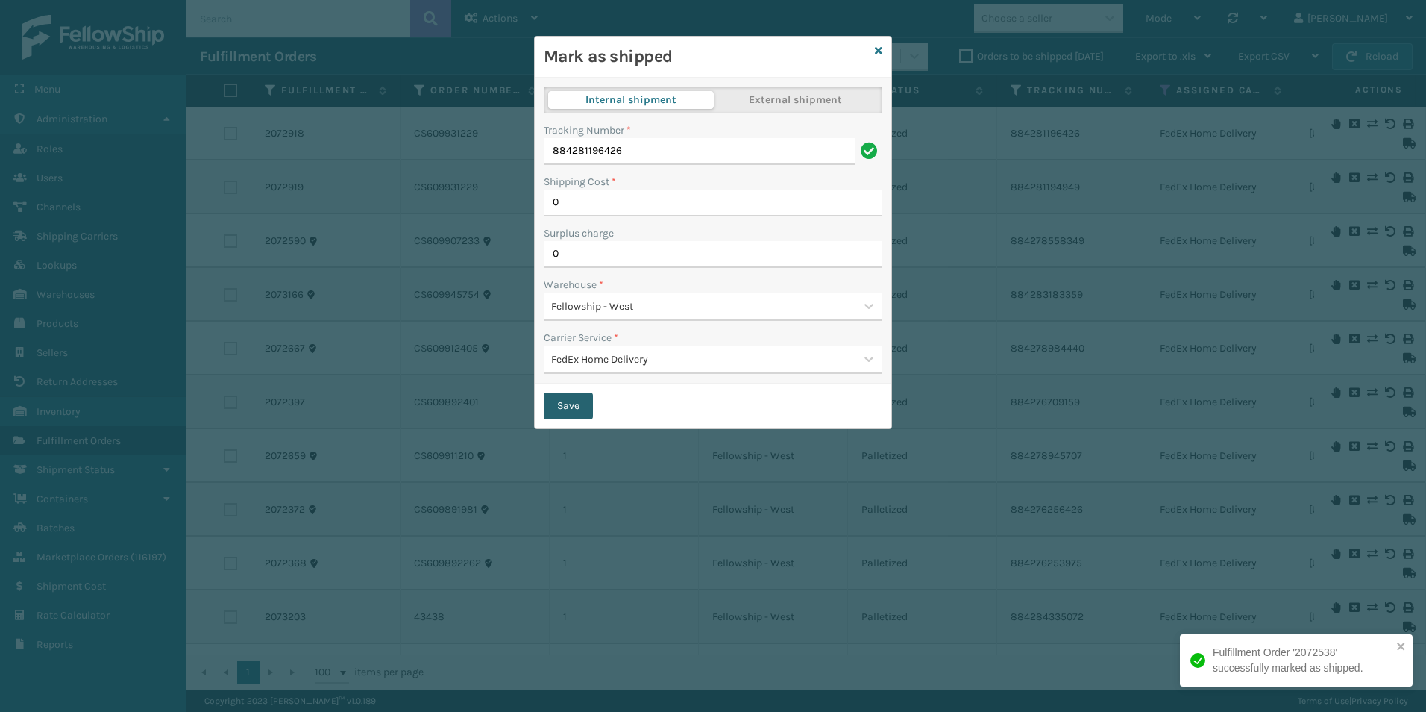
click at [570, 400] on button "Save" at bounding box center [568, 405] width 49 height 27
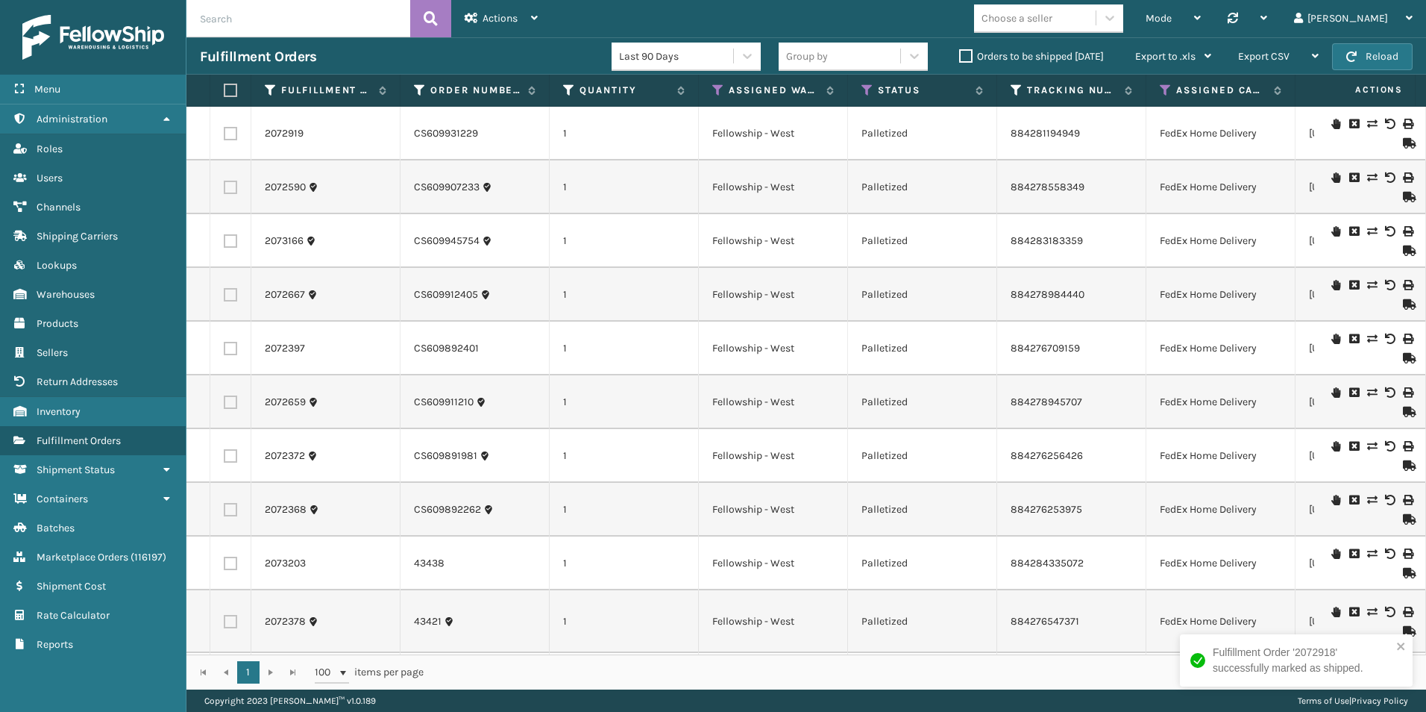
click at [1403, 147] on icon at bounding box center [1407, 143] width 9 height 10
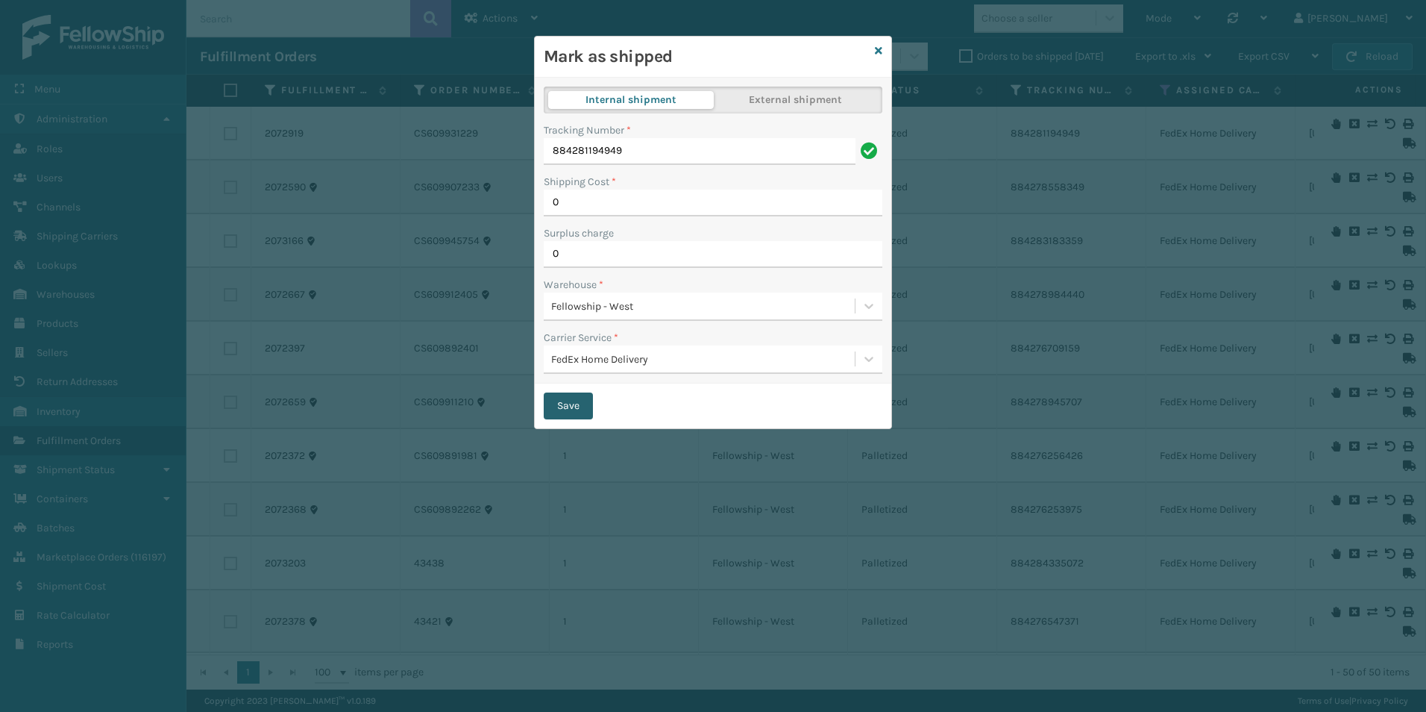
click at [571, 399] on button "Save" at bounding box center [568, 405] width 49 height 27
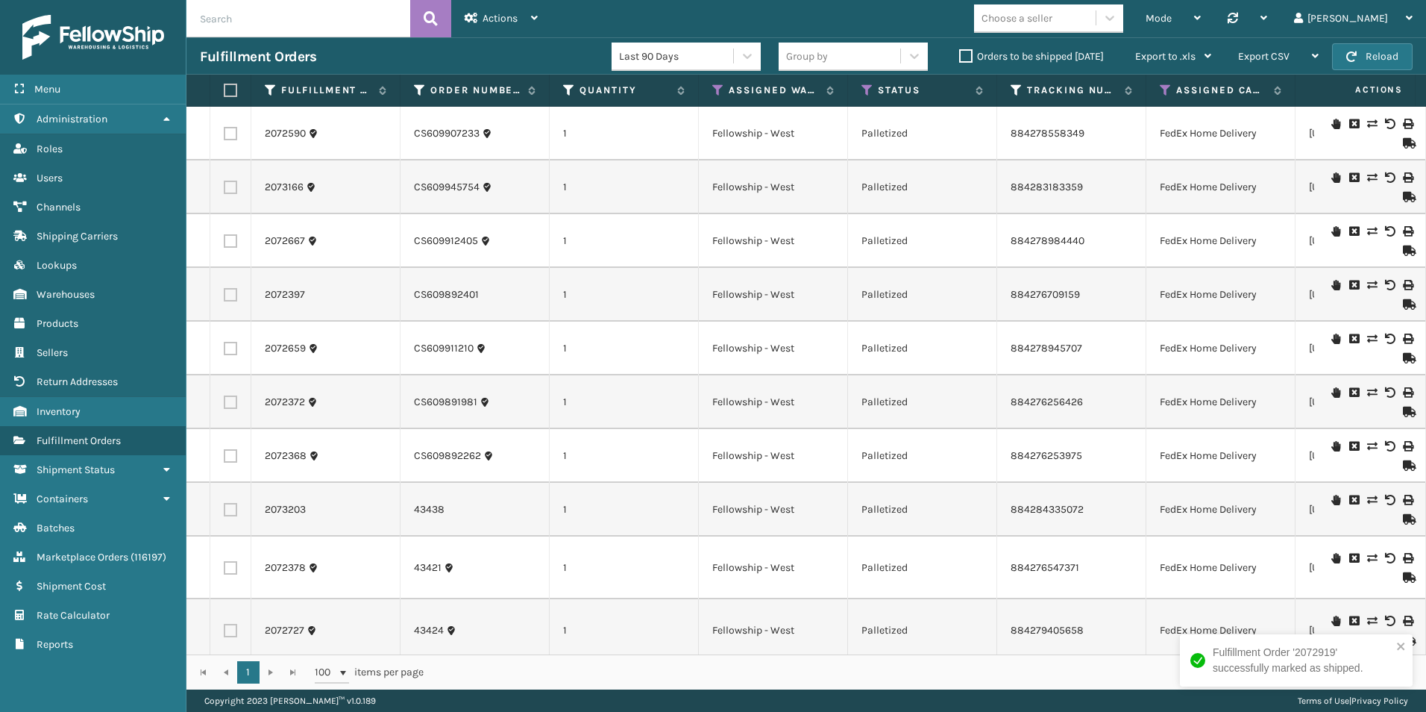
click at [1403, 142] on icon at bounding box center [1407, 143] width 9 height 10
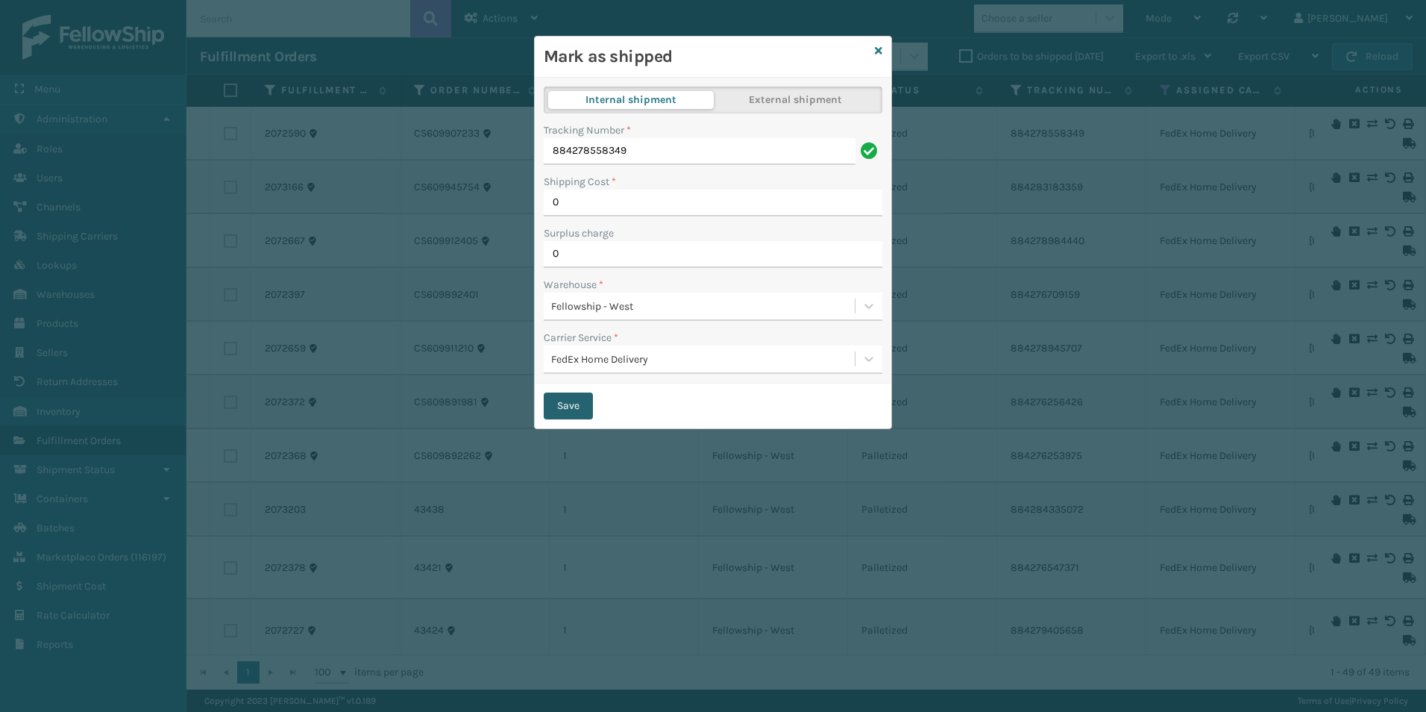
click at [551, 412] on button "Save" at bounding box center [568, 405] width 49 height 27
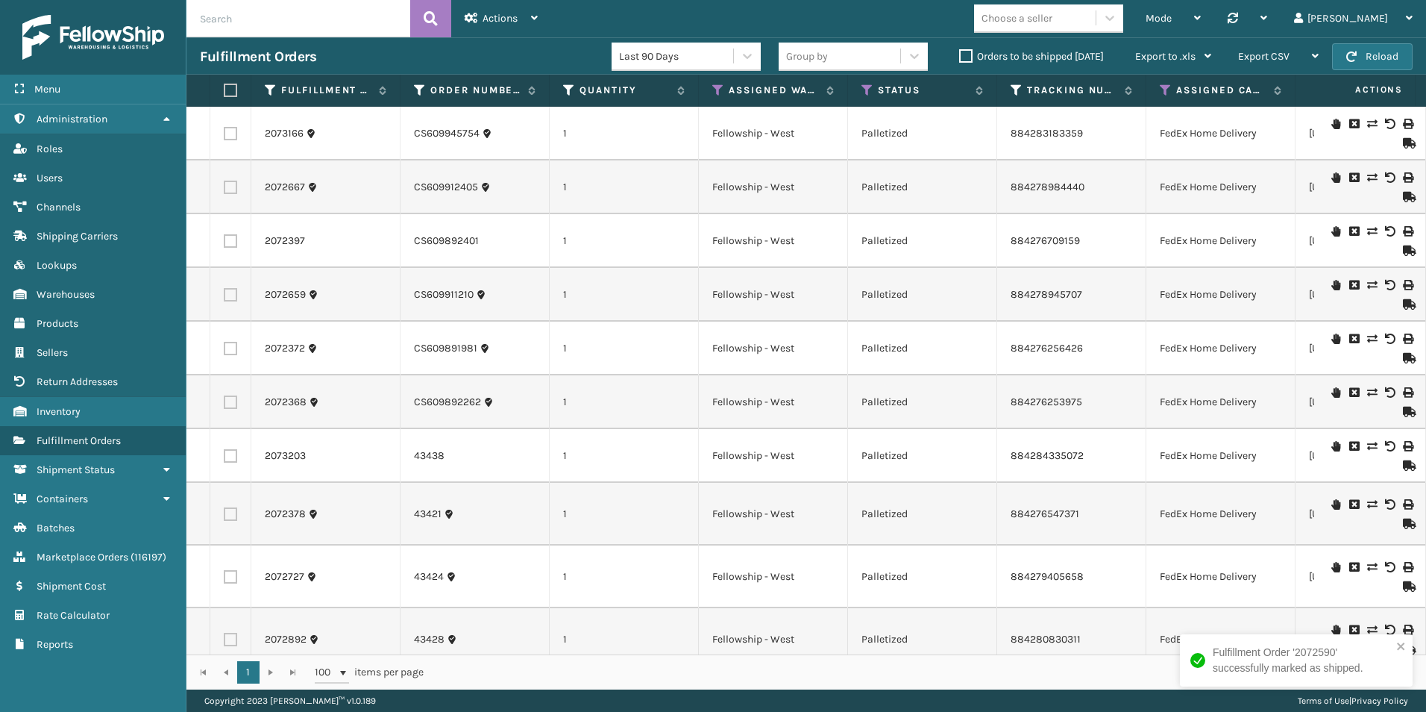
click at [1403, 142] on icon at bounding box center [1407, 143] width 9 height 10
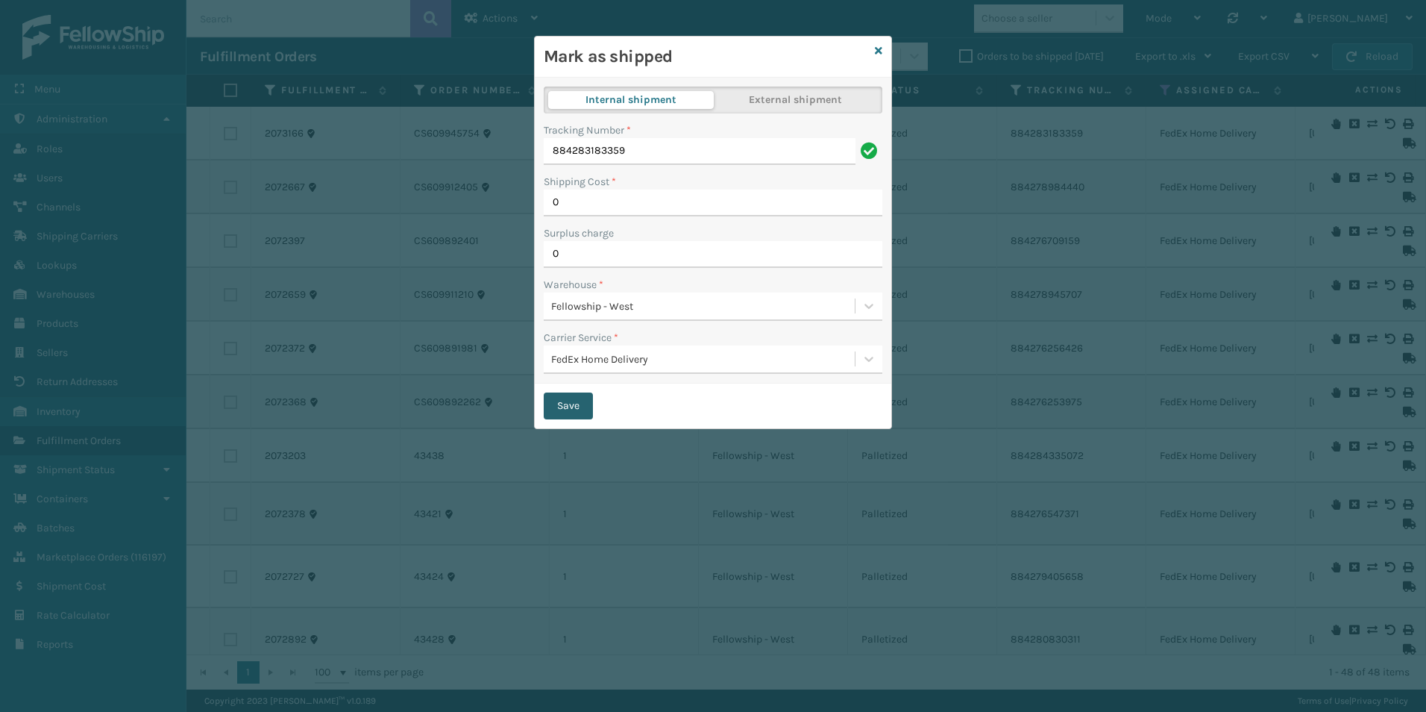
click at [586, 407] on button "Save" at bounding box center [568, 405] width 49 height 27
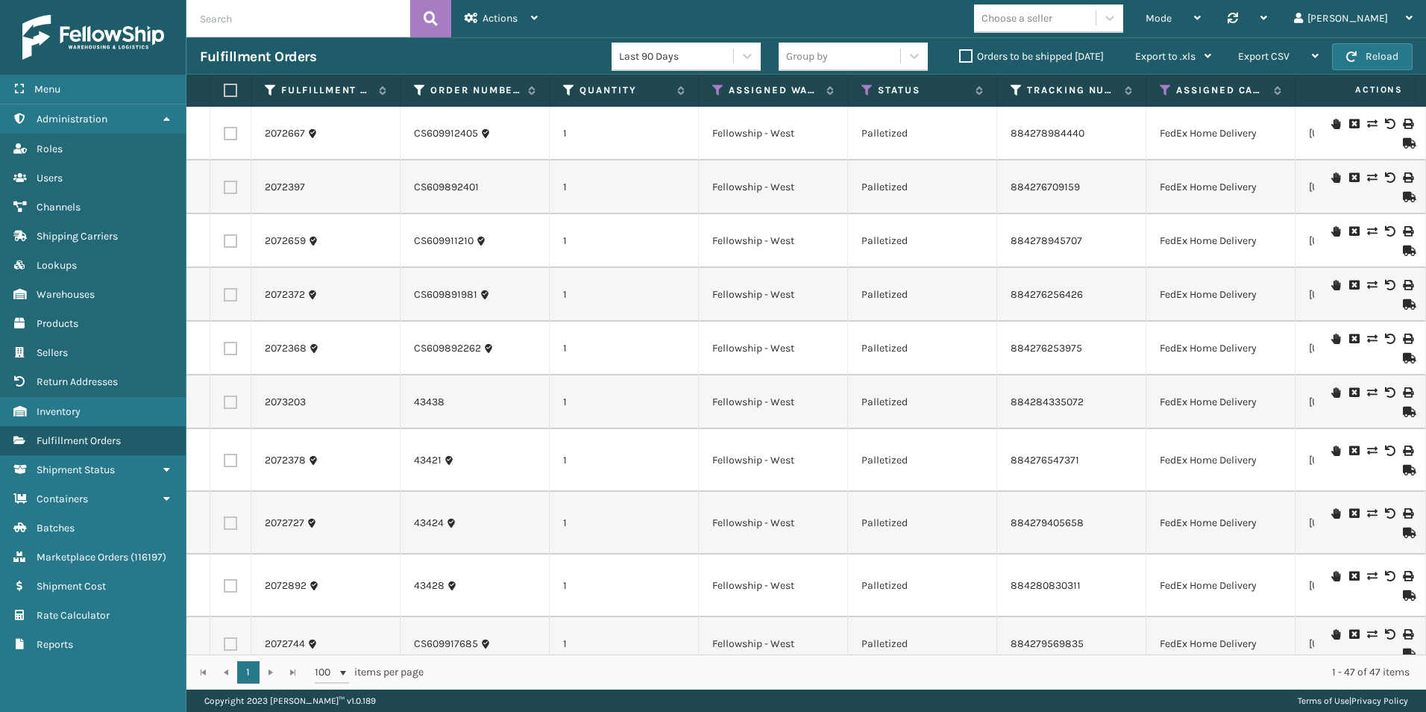
click at [1403, 139] on icon at bounding box center [1407, 143] width 9 height 10
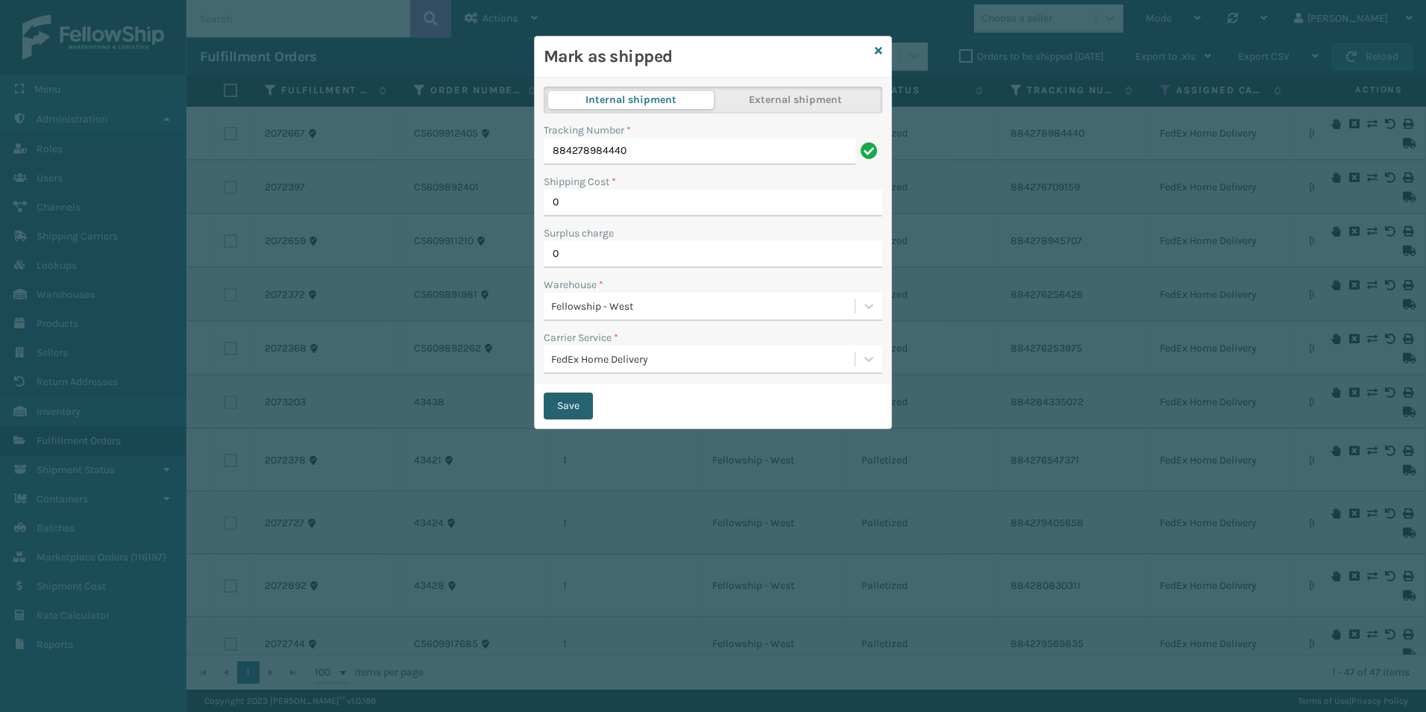
click at [563, 415] on button "Save" at bounding box center [568, 405] width 49 height 27
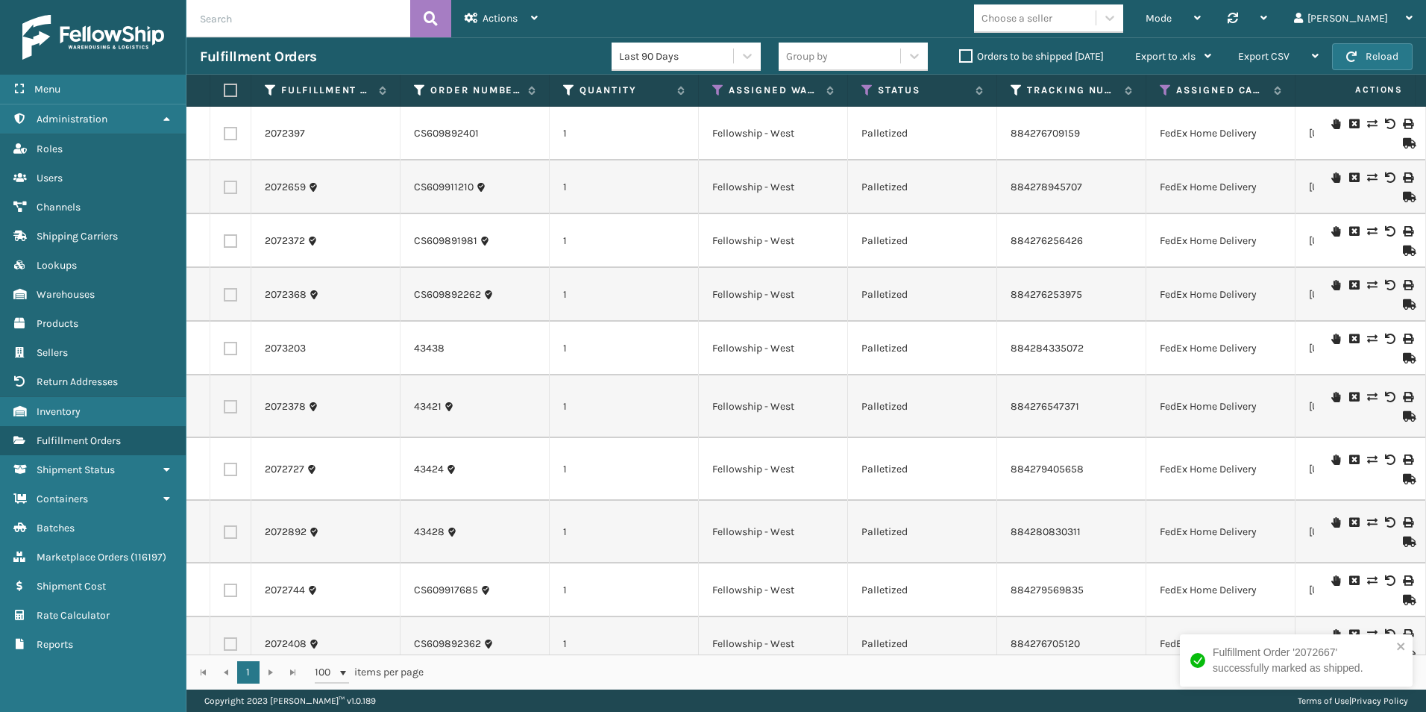
click at [1405, 142] on td at bounding box center [1370, 134] width 112 height 54
click at [1403, 143] on icon at bounding box center [1407, 143] width 9 height 10
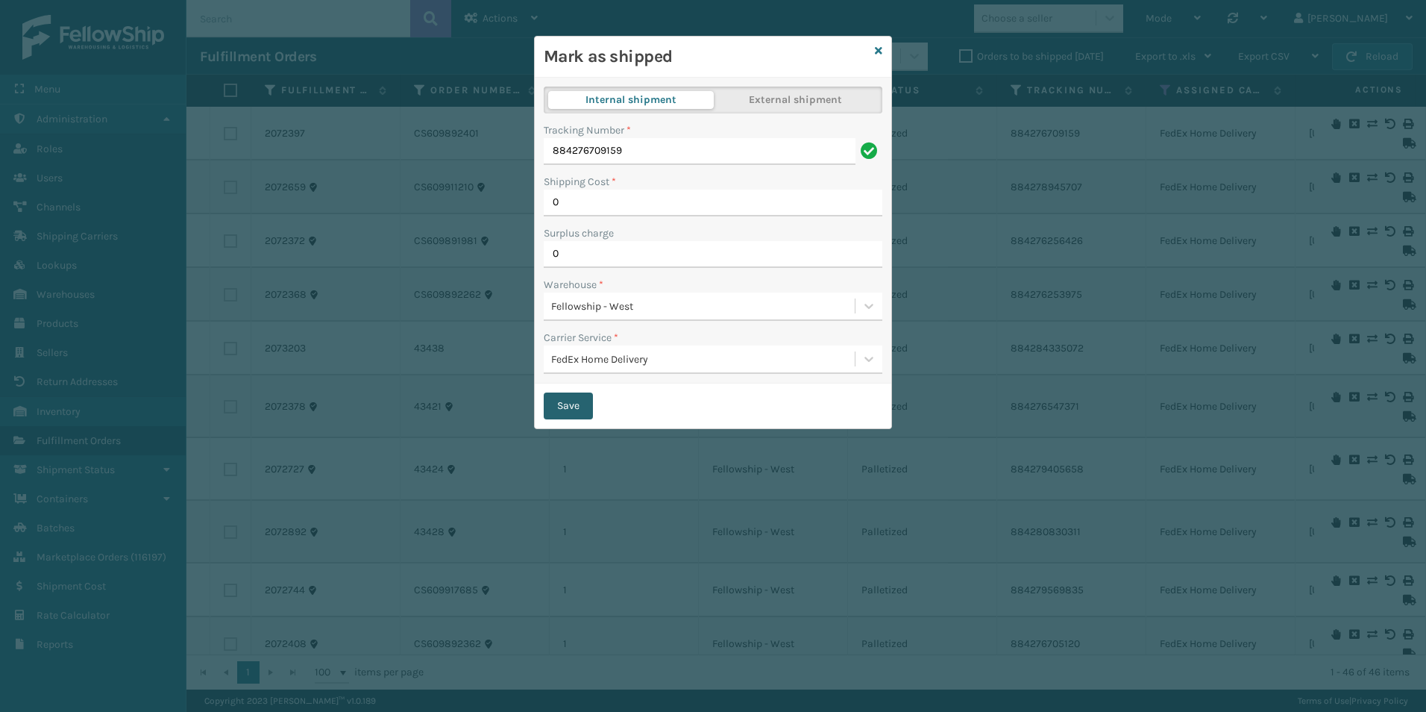
click at [566, 401] on button "Save" at bounding box center [568, 405] width 49 height 27
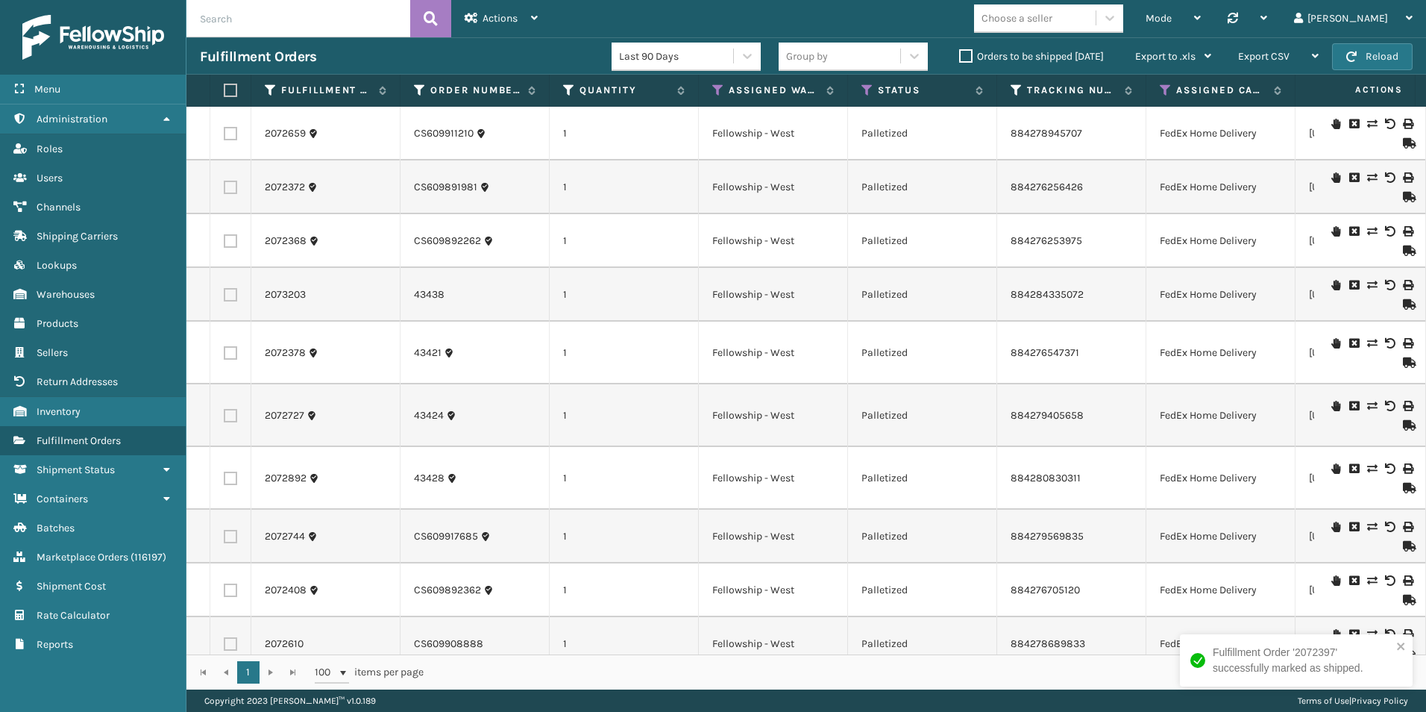
click at [1403, 142] on icon at bounding box center [1407, 143] width 9 height 10
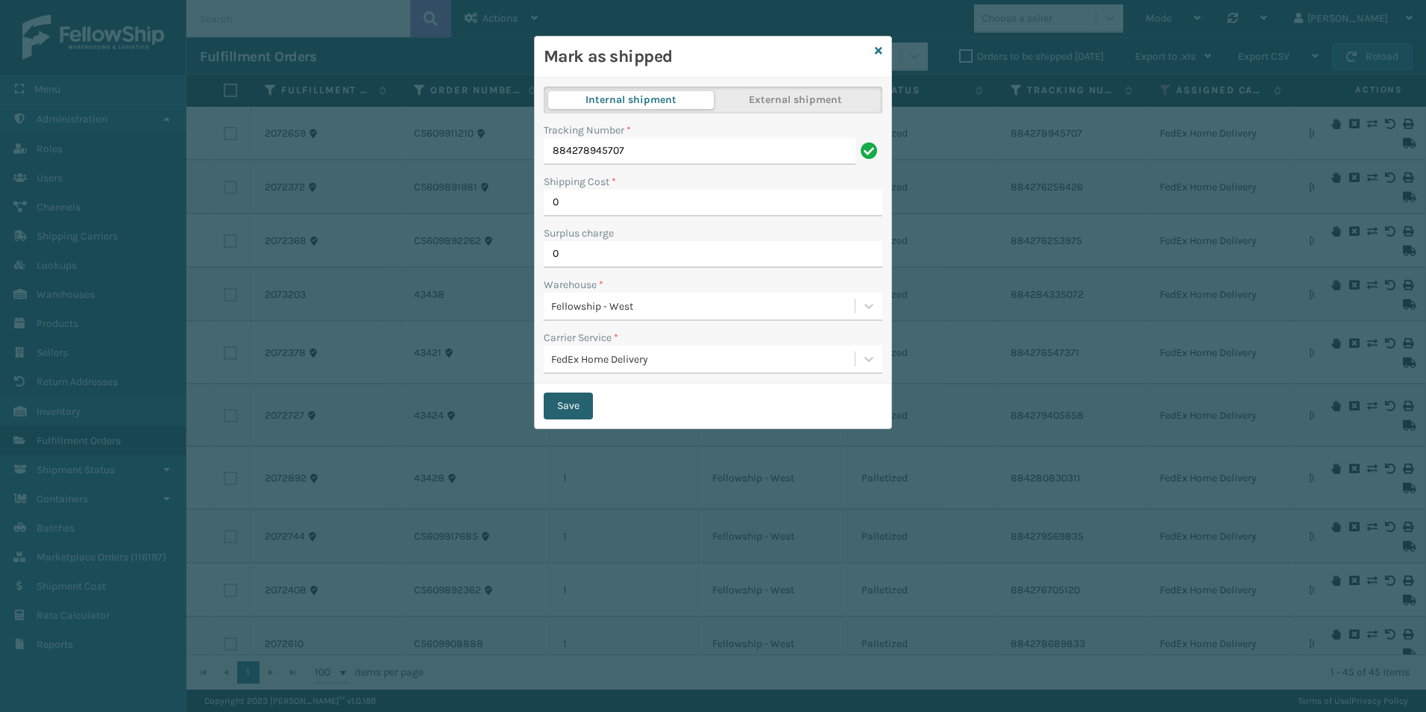
click at [574, 405] on button "Save" at bounding box center [568, 405] width 49 height 27
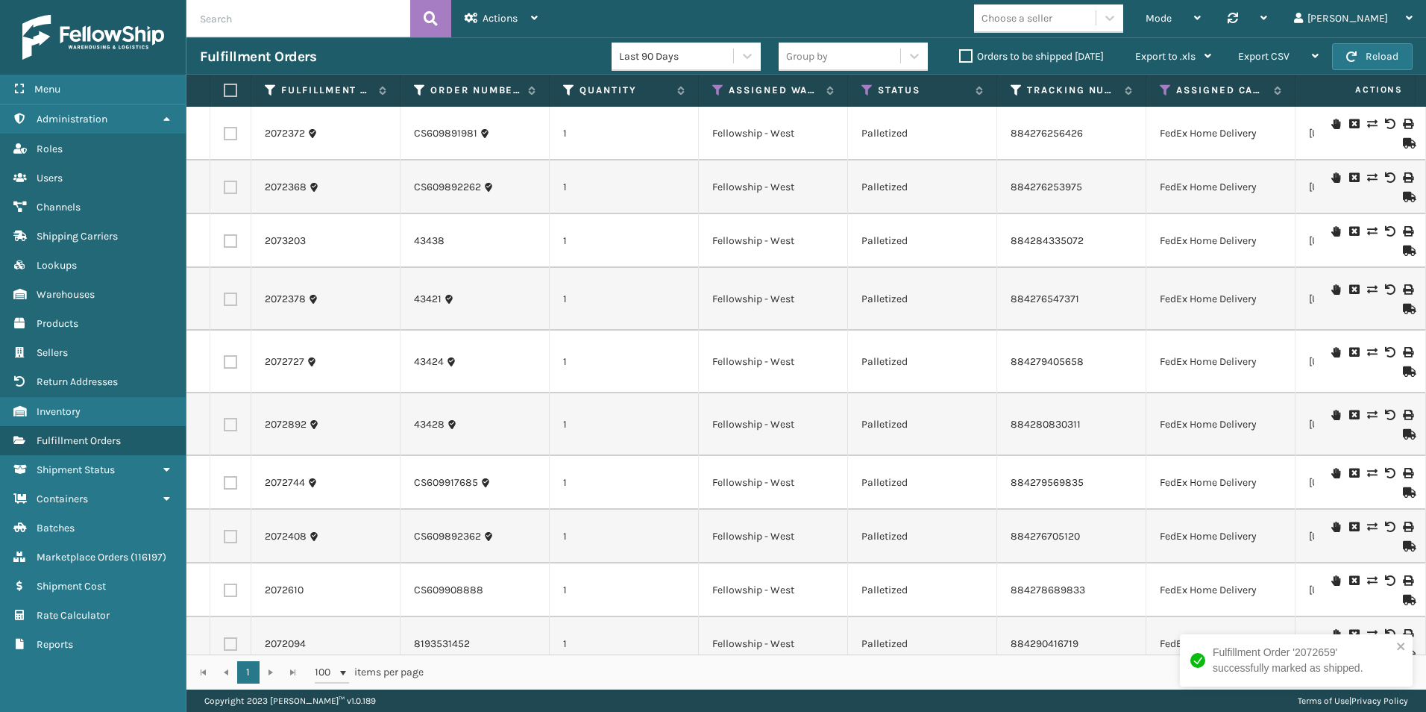
click at [1403, 192] on icon at bounding box center [1407, 197] width 9 height 10
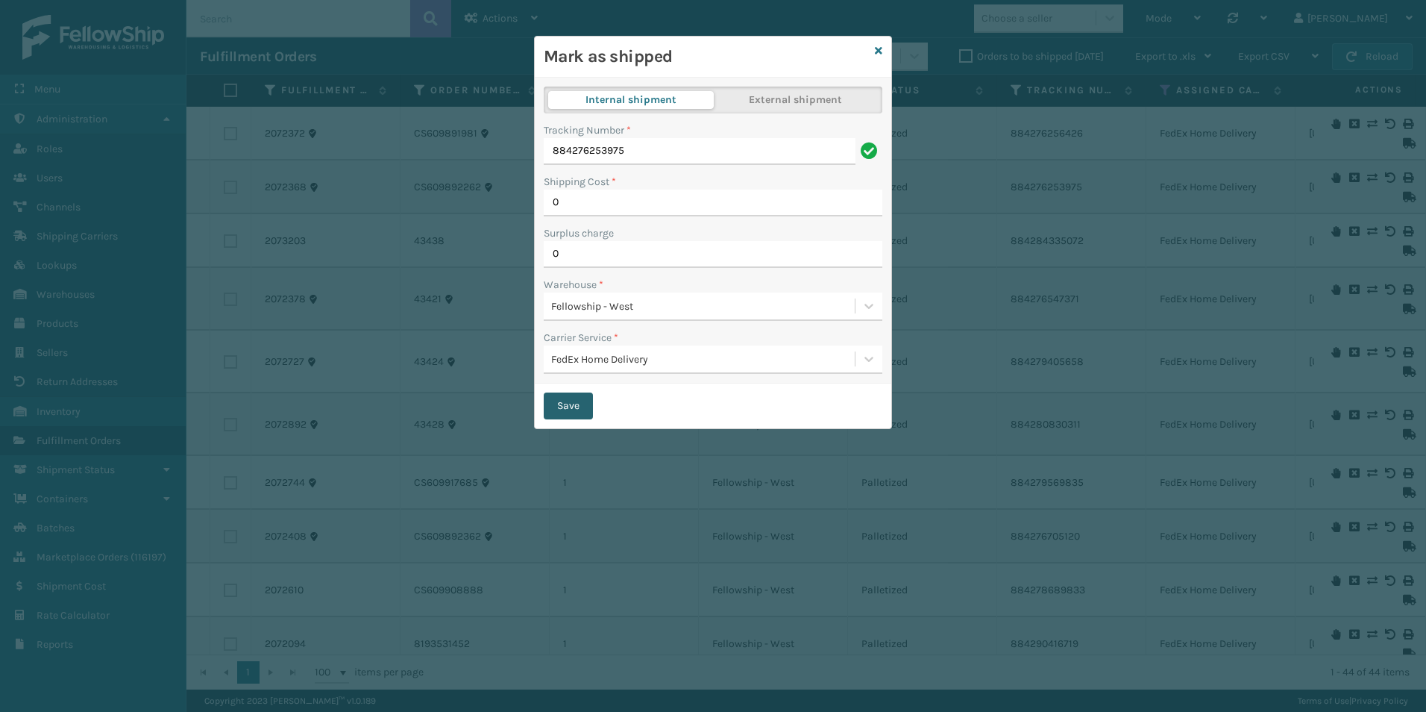
click at [553, 412] on button "Save" at bounding box center [568, 405] width 49 height 27
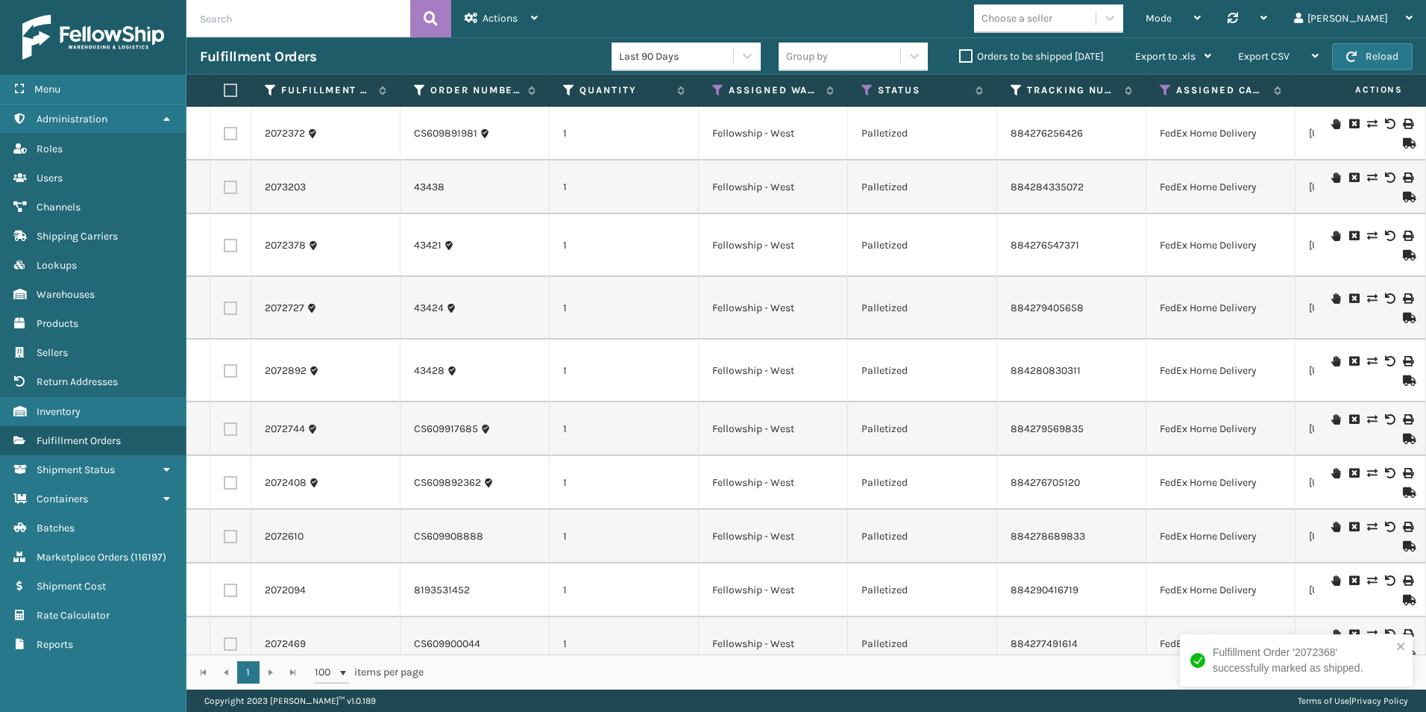
click at [1403, 380] on icon at bounding box center [1407, 380] width 9 height 10
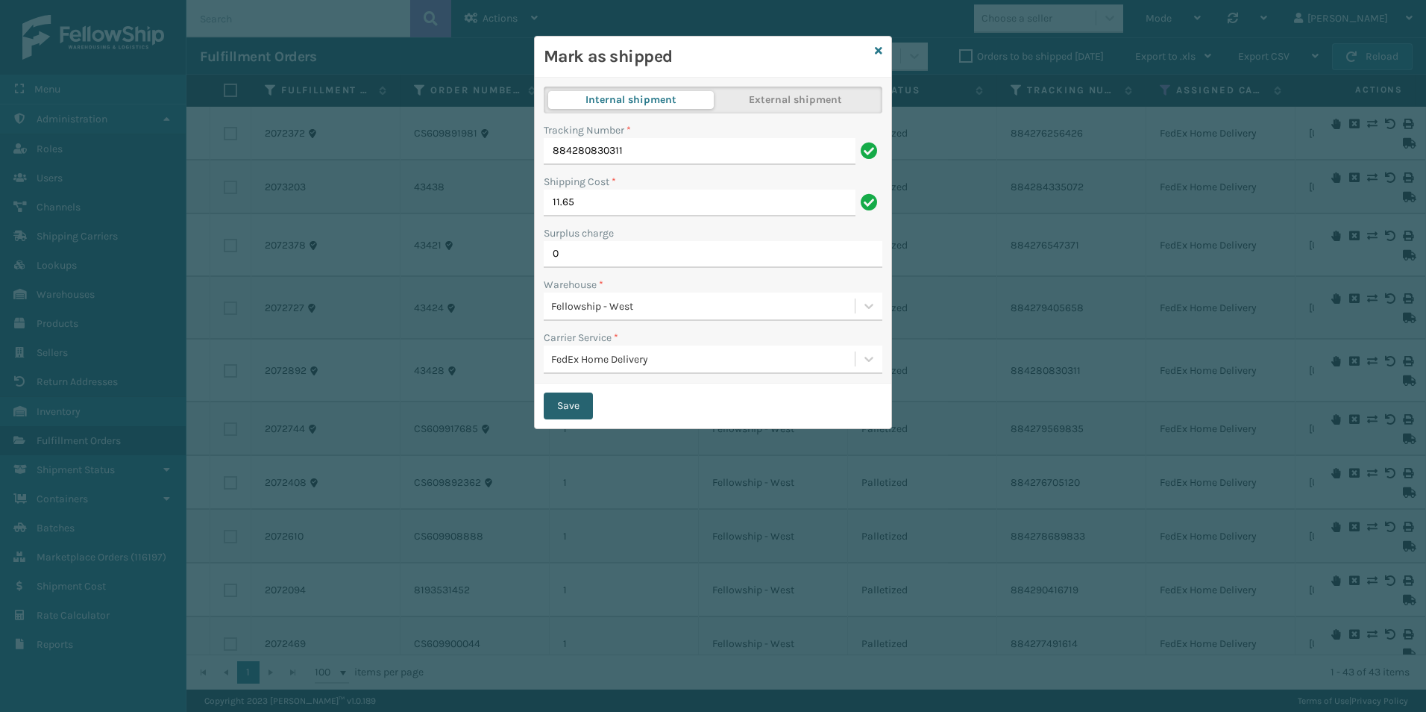
click at [584, 401] on button "Save" at bounding box center [568, 405] width 49 height 27
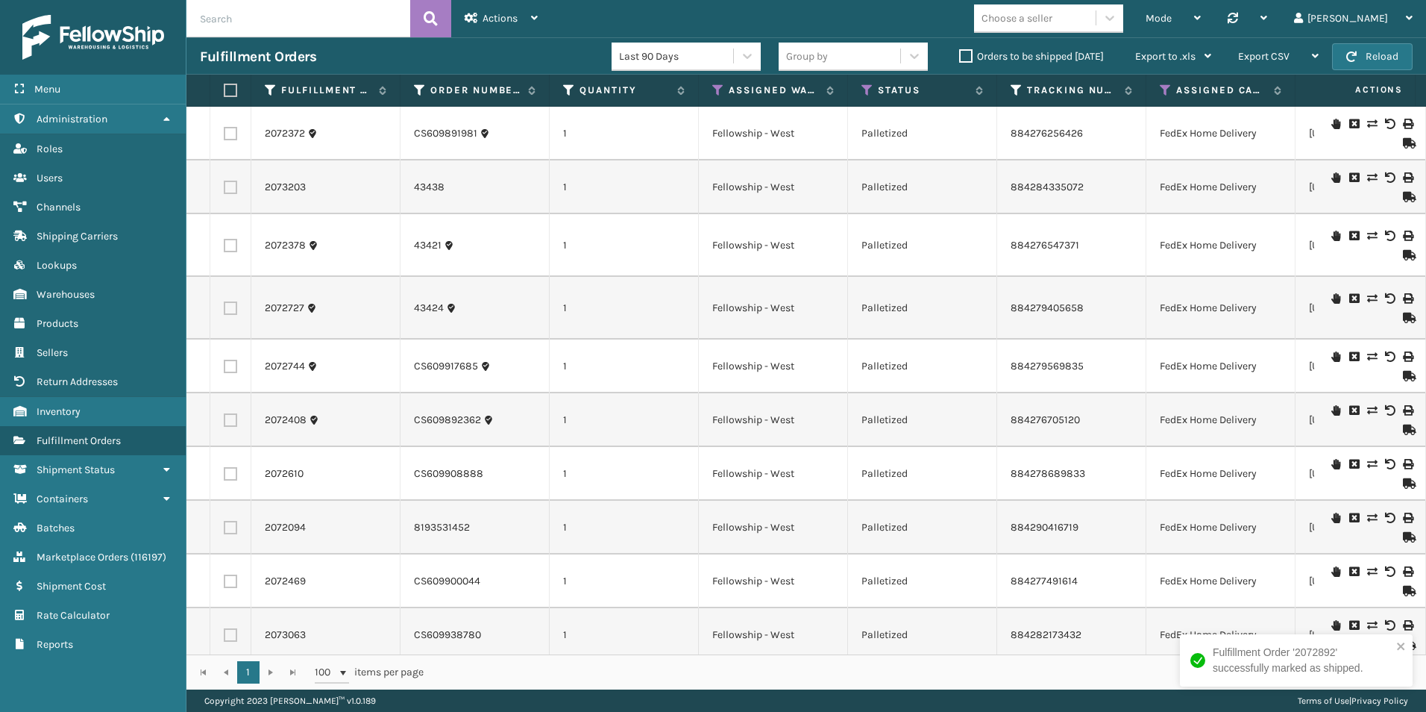
click at [1403, 255] on icon at bounding box center [1407, 255] width 9 height 10
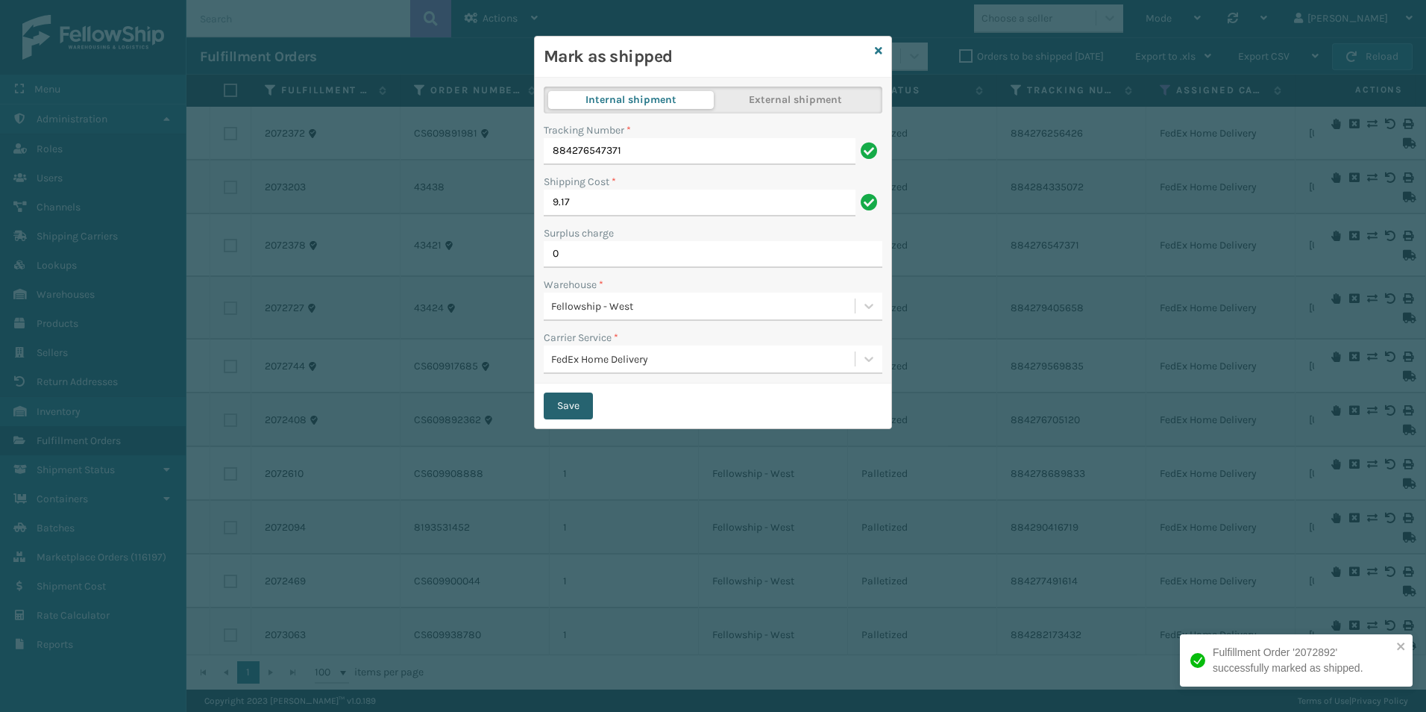
click at [568, 412] on button "Save" at bounding box center [568, 405] width 49 height 27
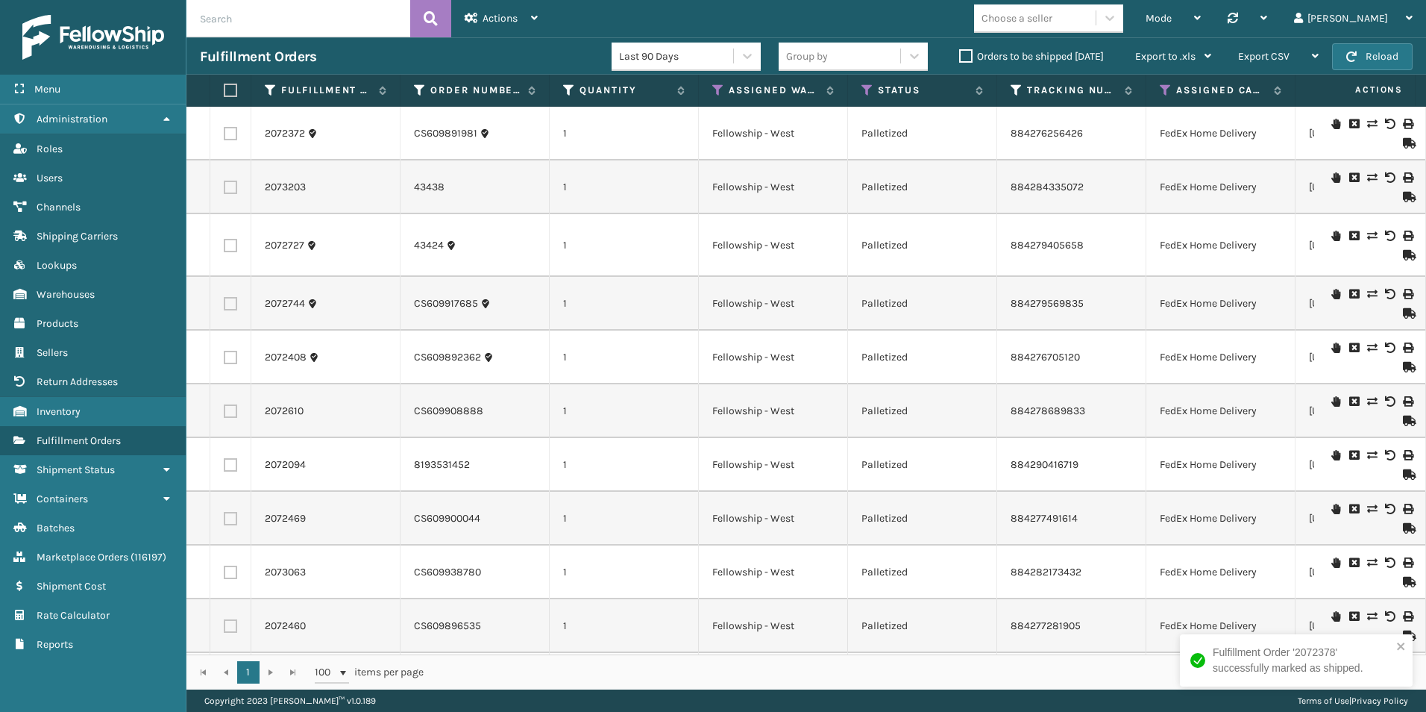
click at [1404, 194] on icon at bounding box center [1407, 197] width 9 height 10
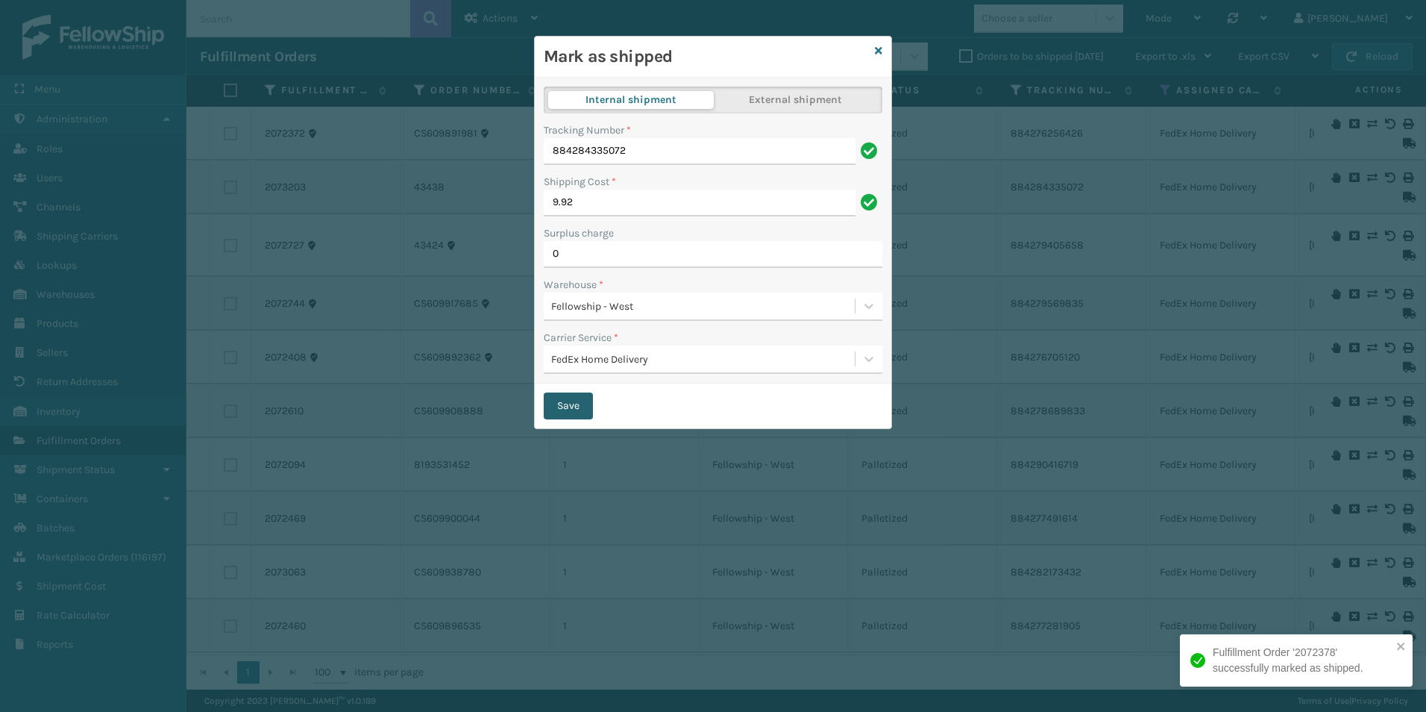
click at [563, 398] on button "Save" at bounding box center [568, 405] width 49 height 27
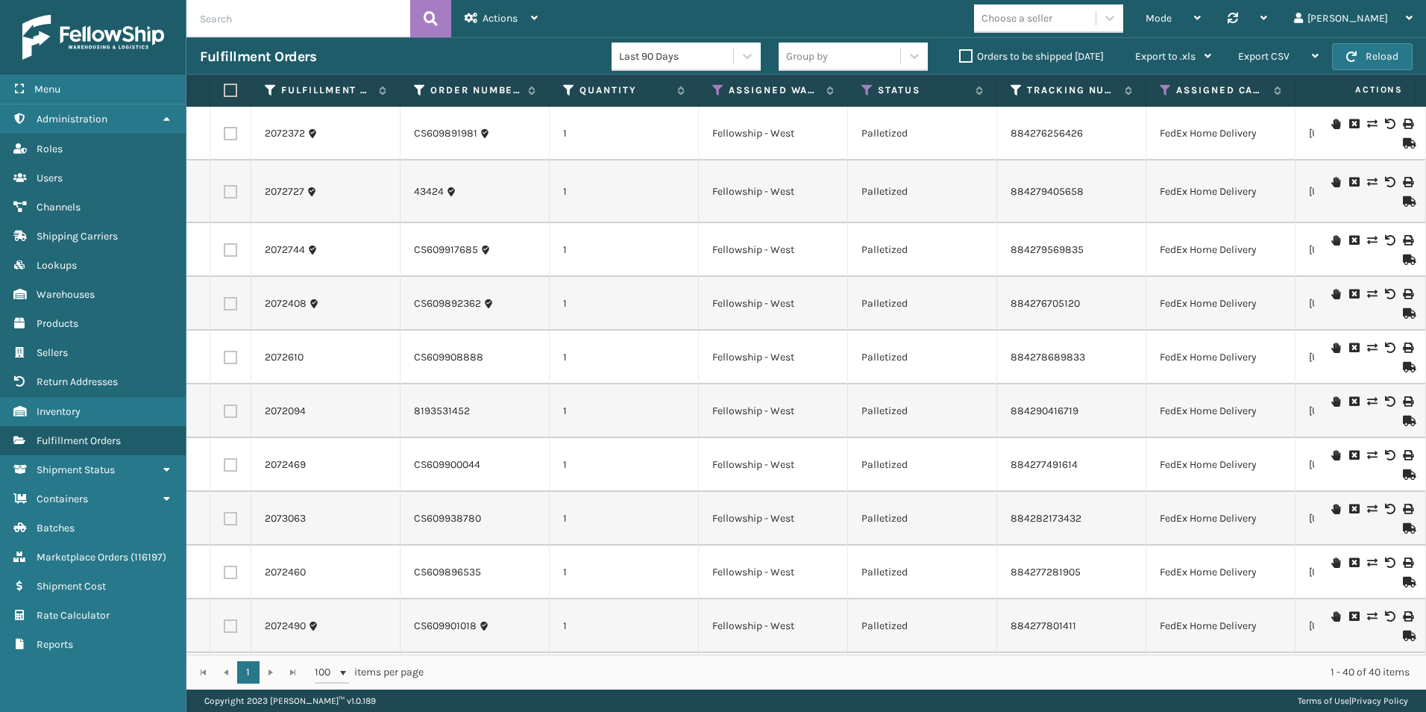
click at [1403, 313] on icon at bounding box center [1407, 313] width 9 height 10
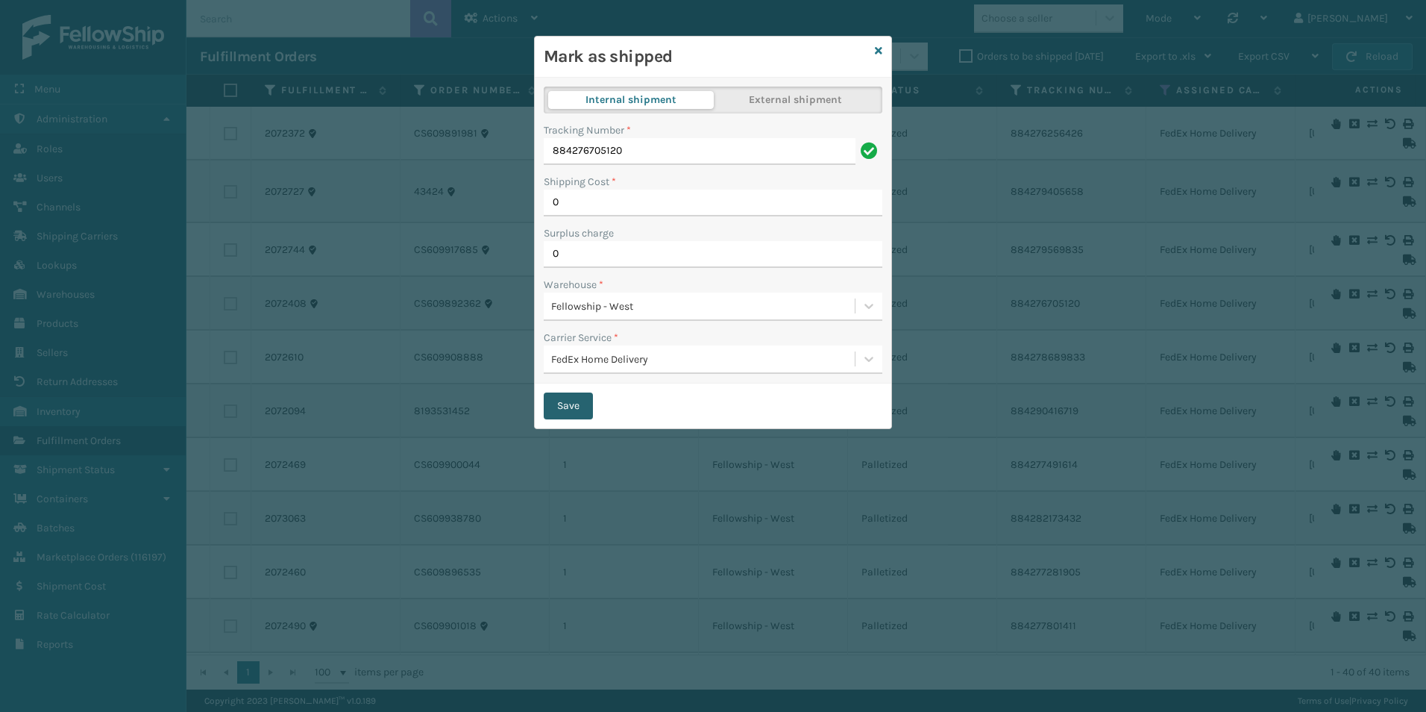
click at [570, 409] on button "Save" at bounding box center [568, 405] width 49 height 27
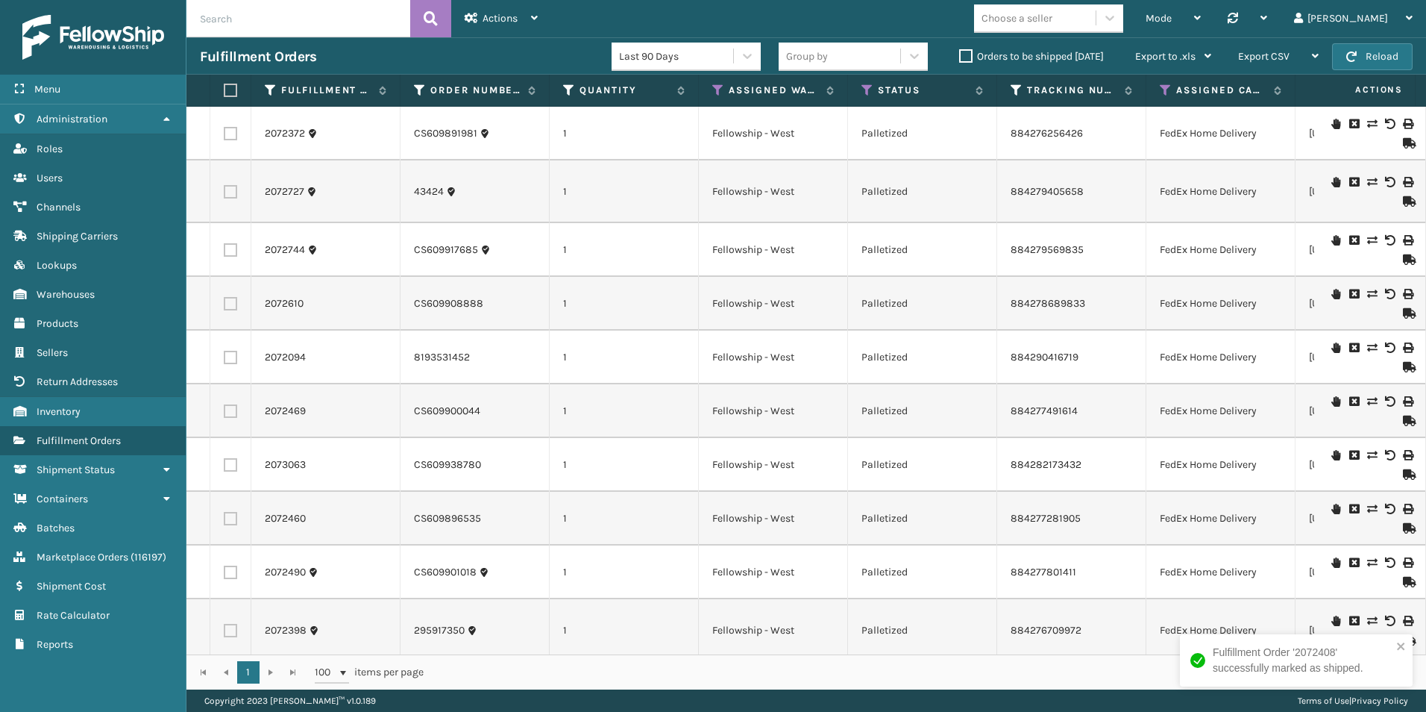
click at [1403, 201] on icon at bounding box center [1407, 201] width 9 height 10
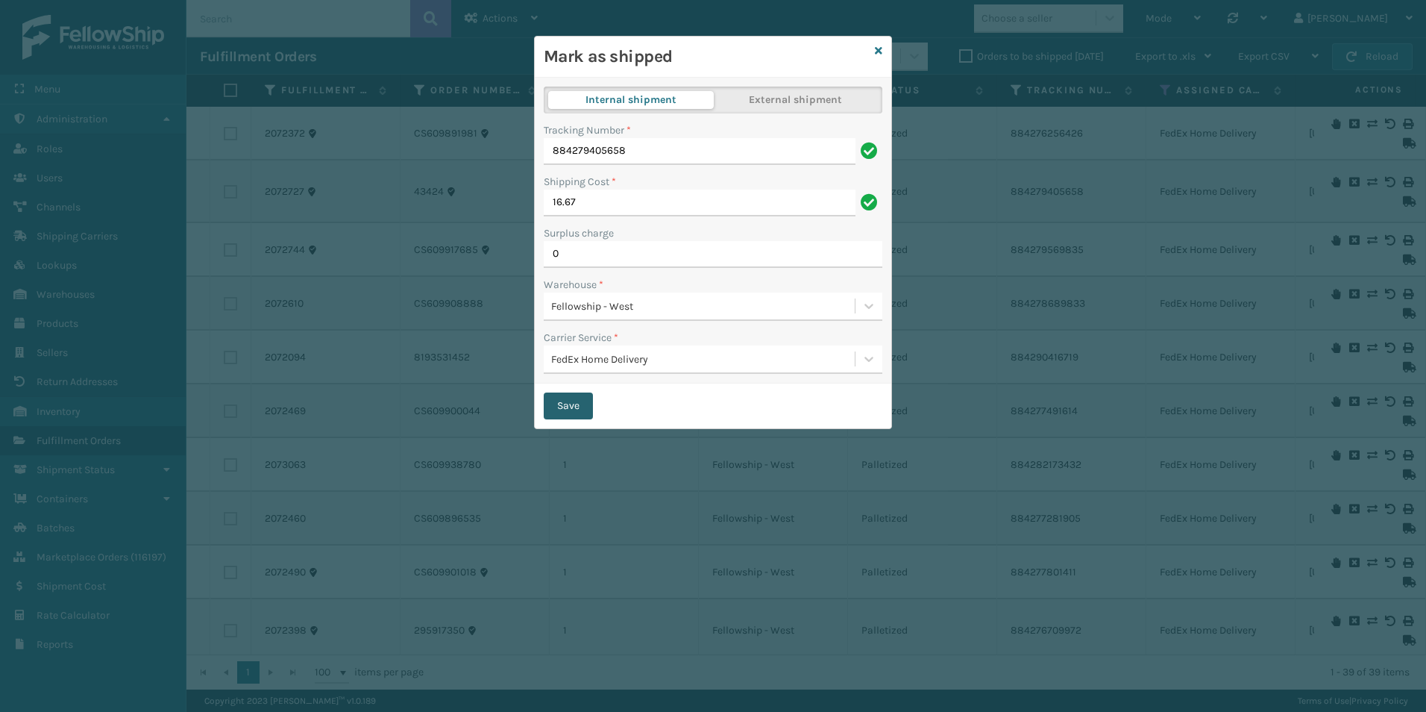
click at [565, 411] on button "Save" at bounding box center [568, 405] width 49 height 27
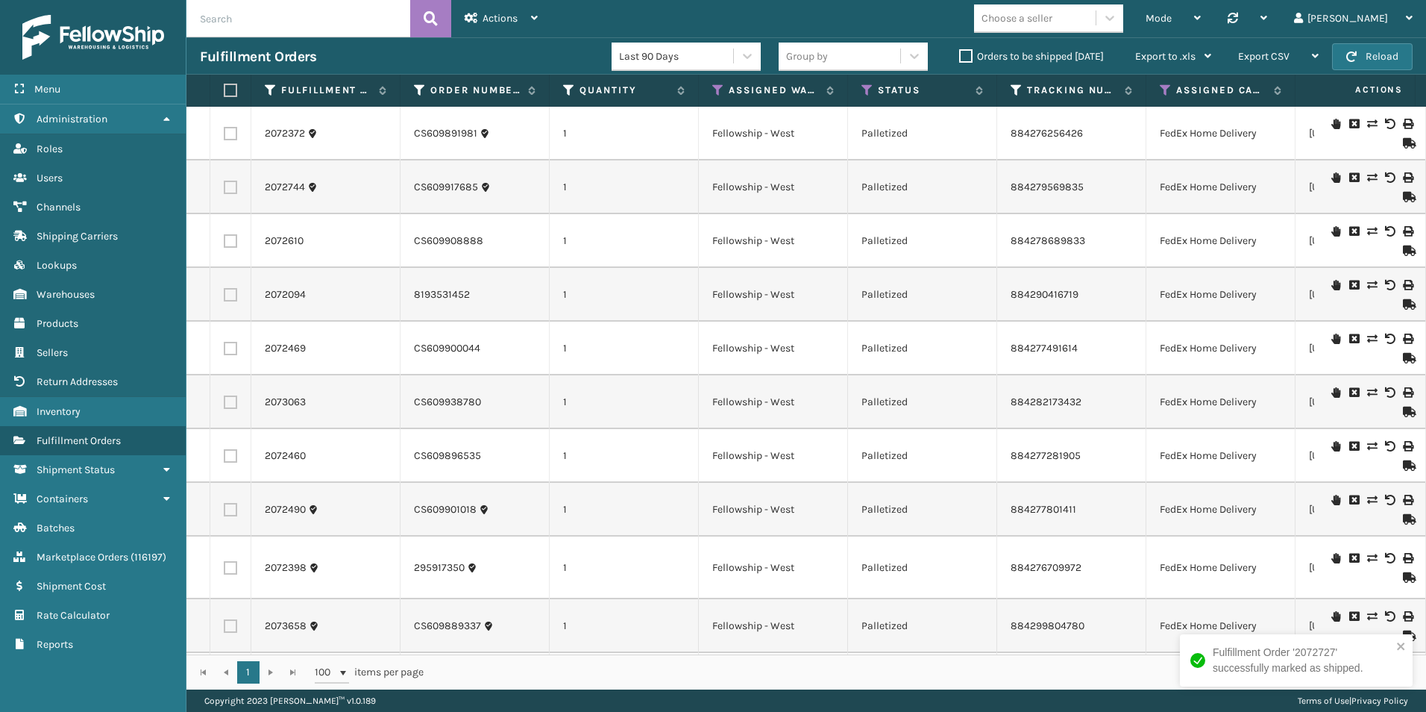
click at [1403, 195] on icon at bounding box center [1407, 197] width 9 height 10
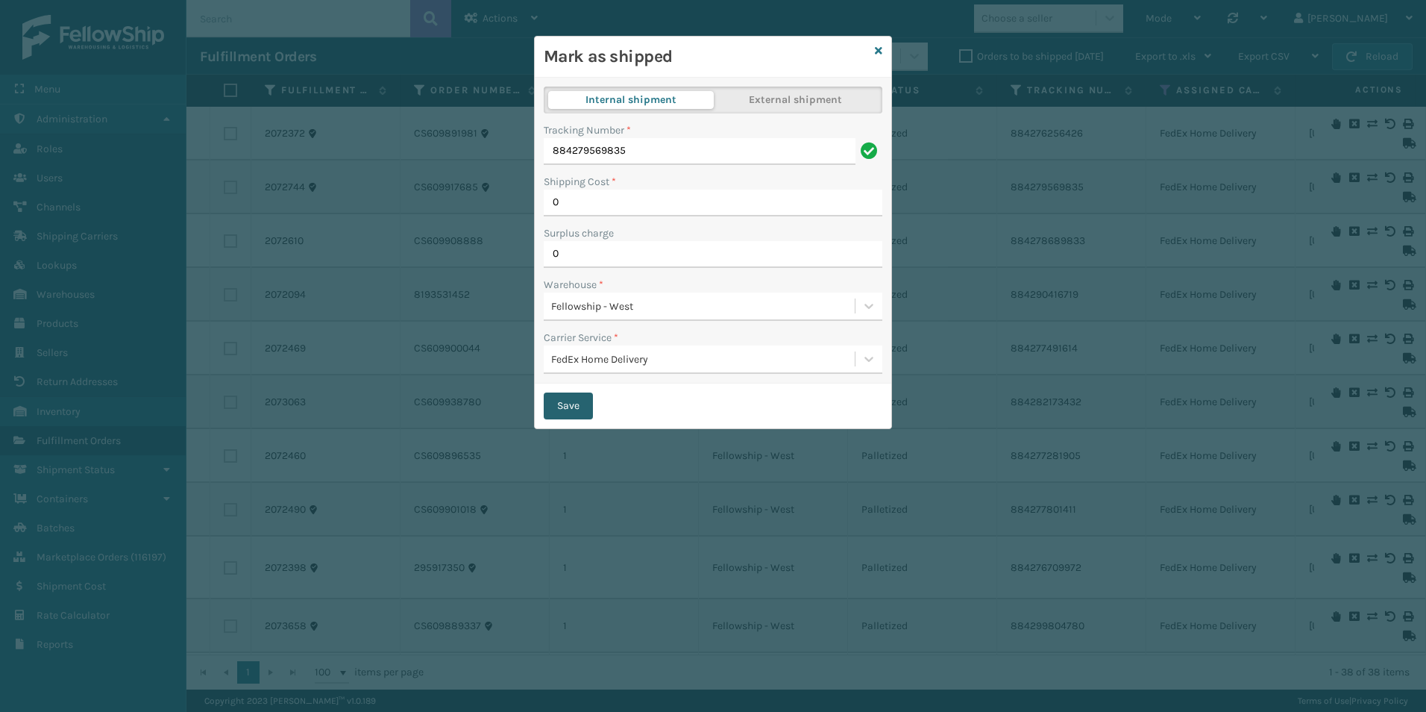
click at [551, 398] on button "Save" at bounding box center [568, 405] width 49 height 27
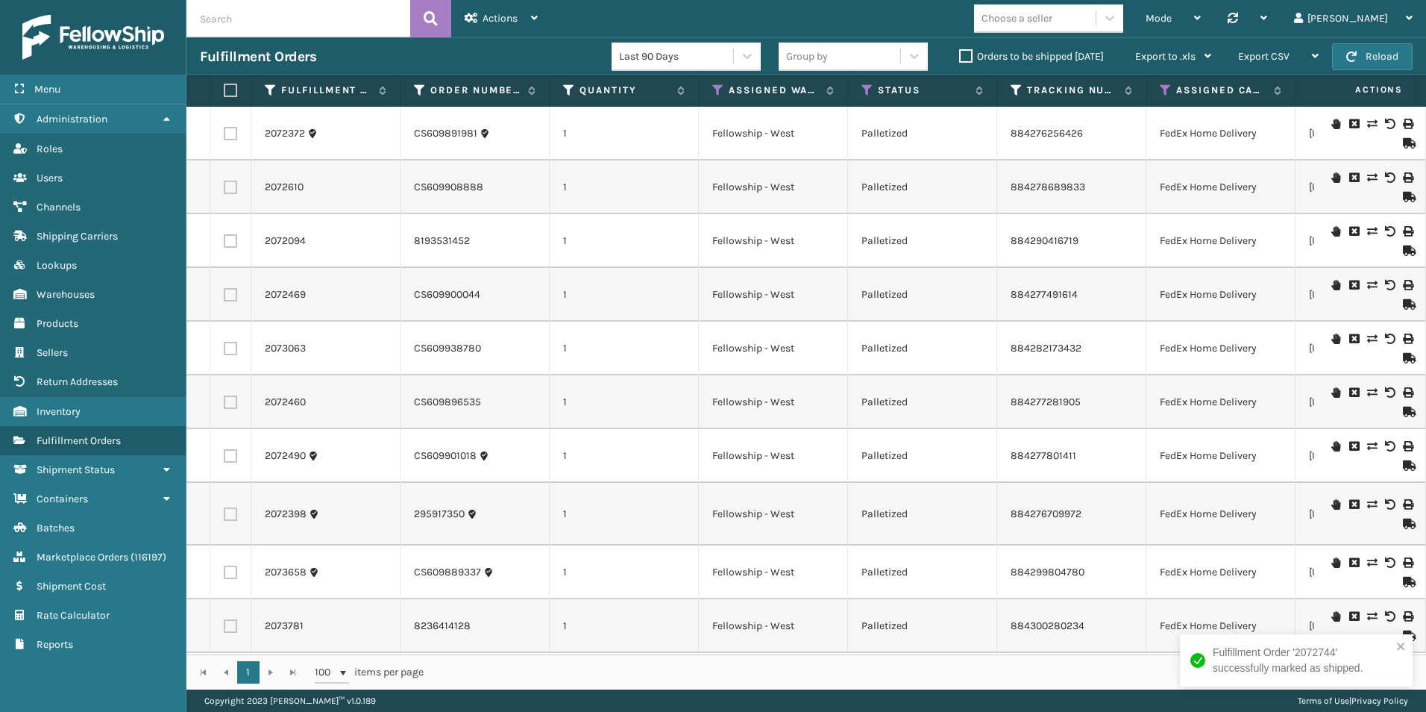
click at [1403, 145] on icon at bounding box center [1407, 143] width 9 height 10
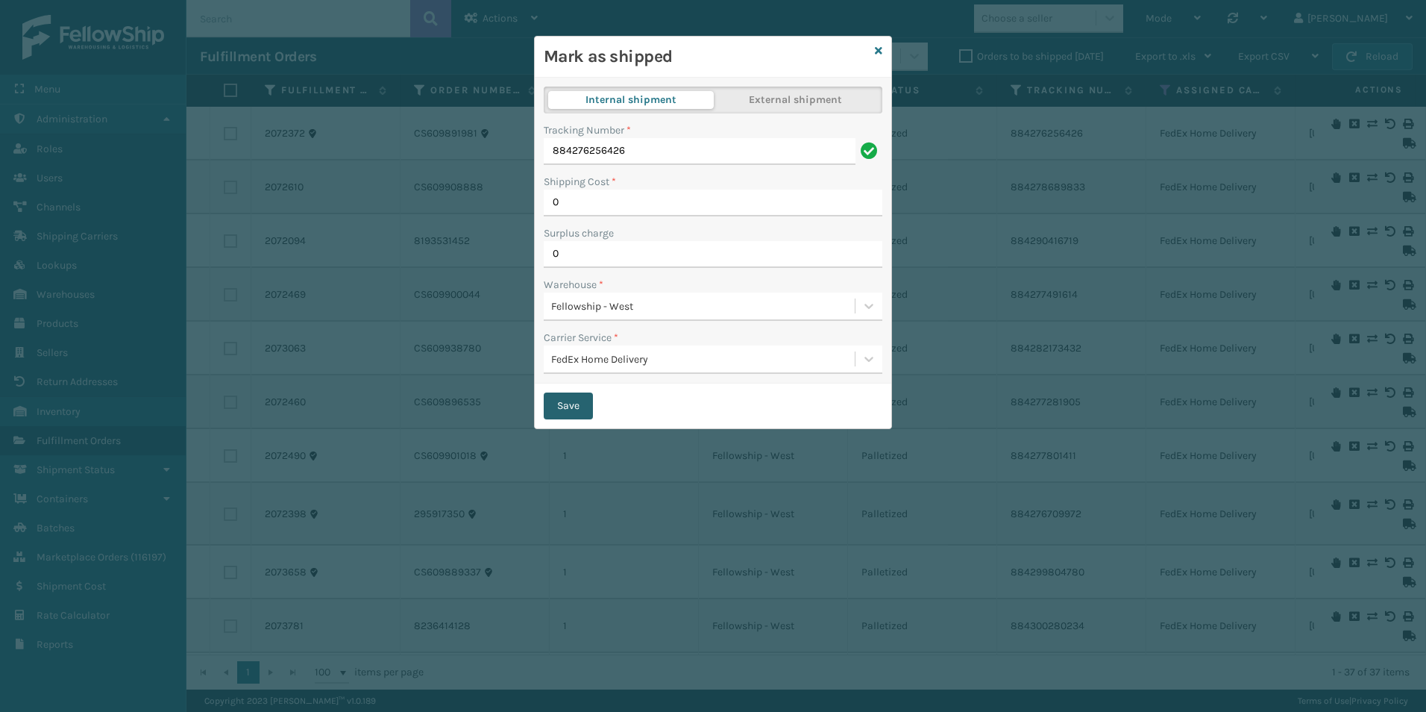
click at [568, 394] on button "Save" at bounding box center [568, 405] width 49 height 27
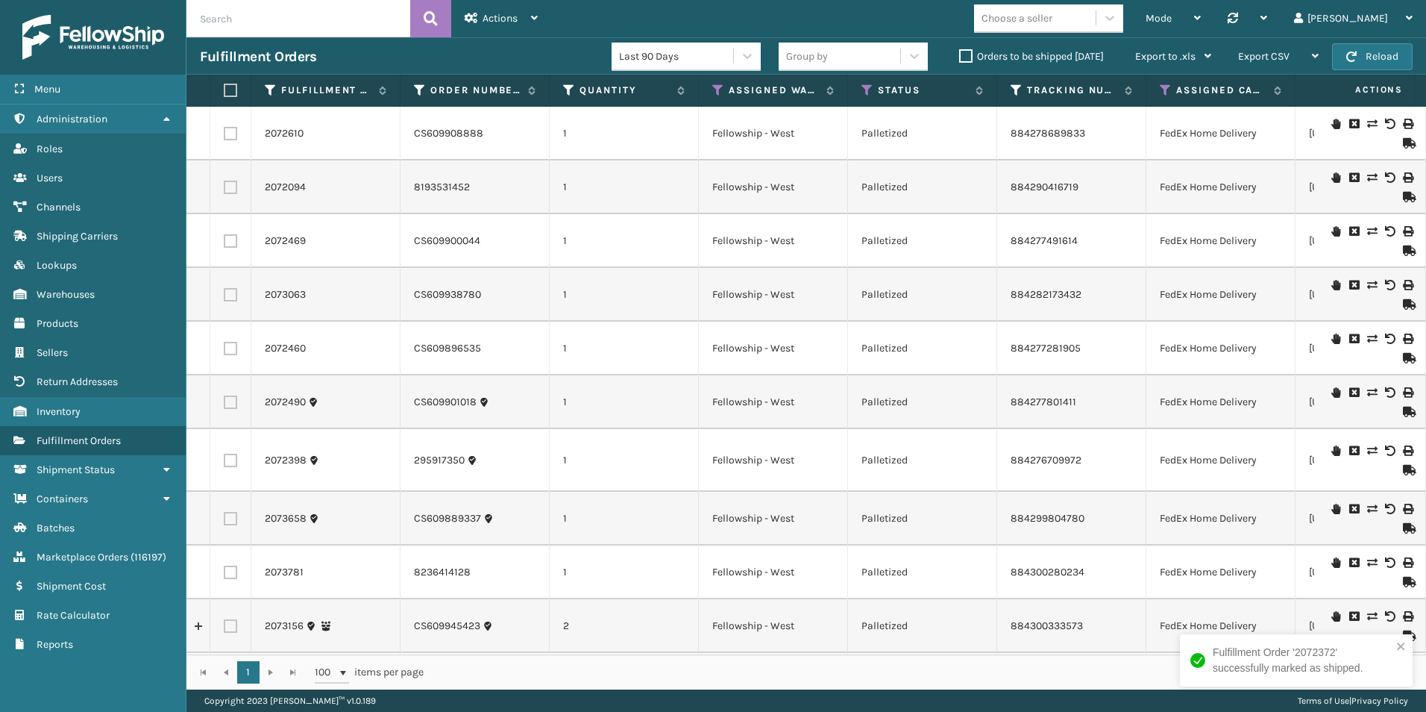
click at [1403, 250] on icon at bounding box center [1407, 250] width 9 height 10
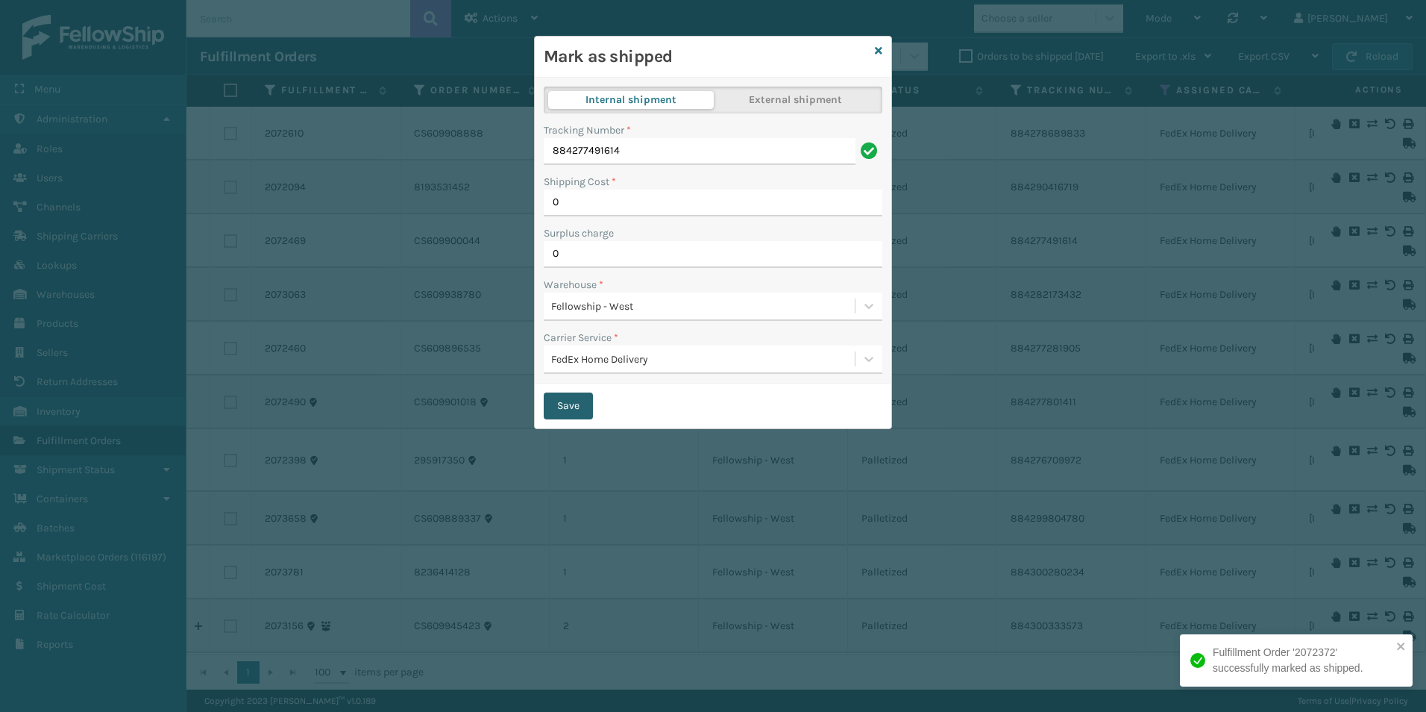
click at [577, 403] on button "Save" at bounding box center [568, 405] width 49 height 27
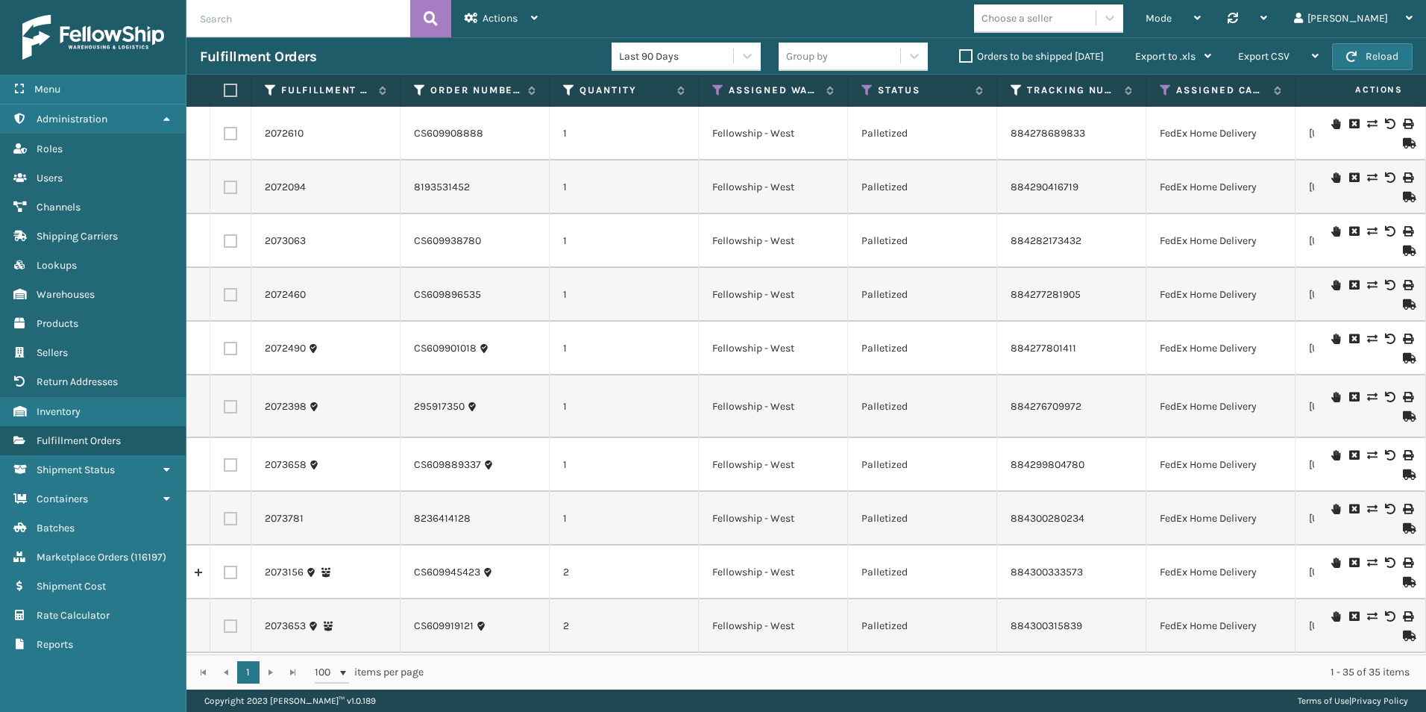
click at [1403, 195] on icon at bounding box center [1407, 197] width 9 height 10
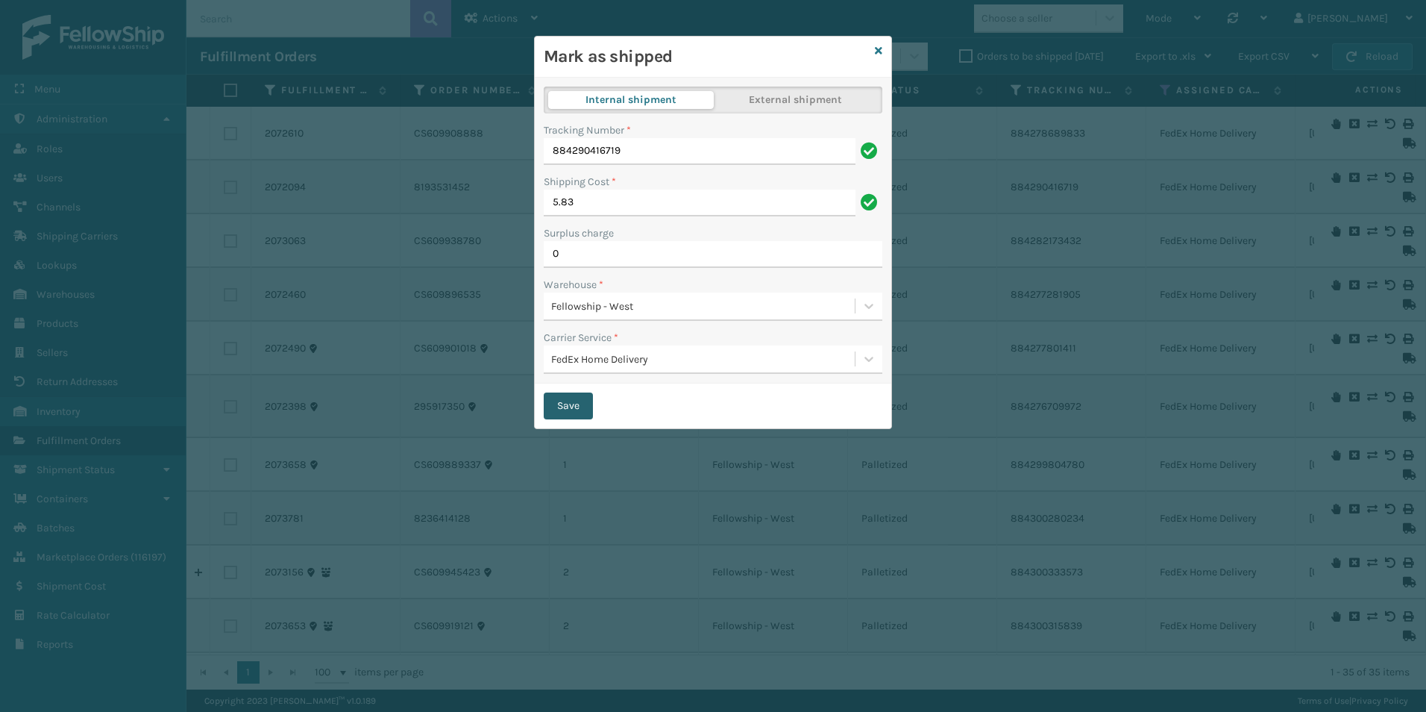
click at [580, 412] on button "Save" at bounding box center [568, 405] width 49 height 27
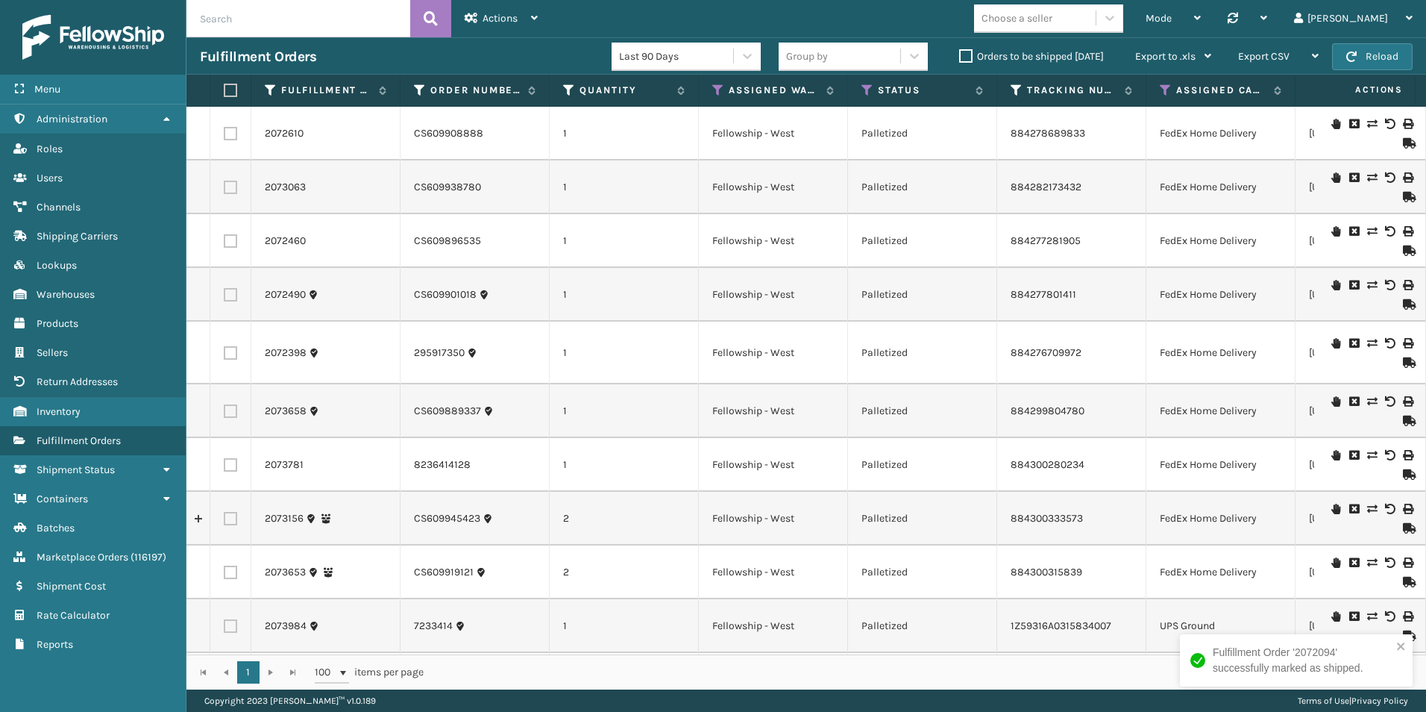
click at [1403, 359] on icon at bounding box center [1407, 362] width 9 height 10
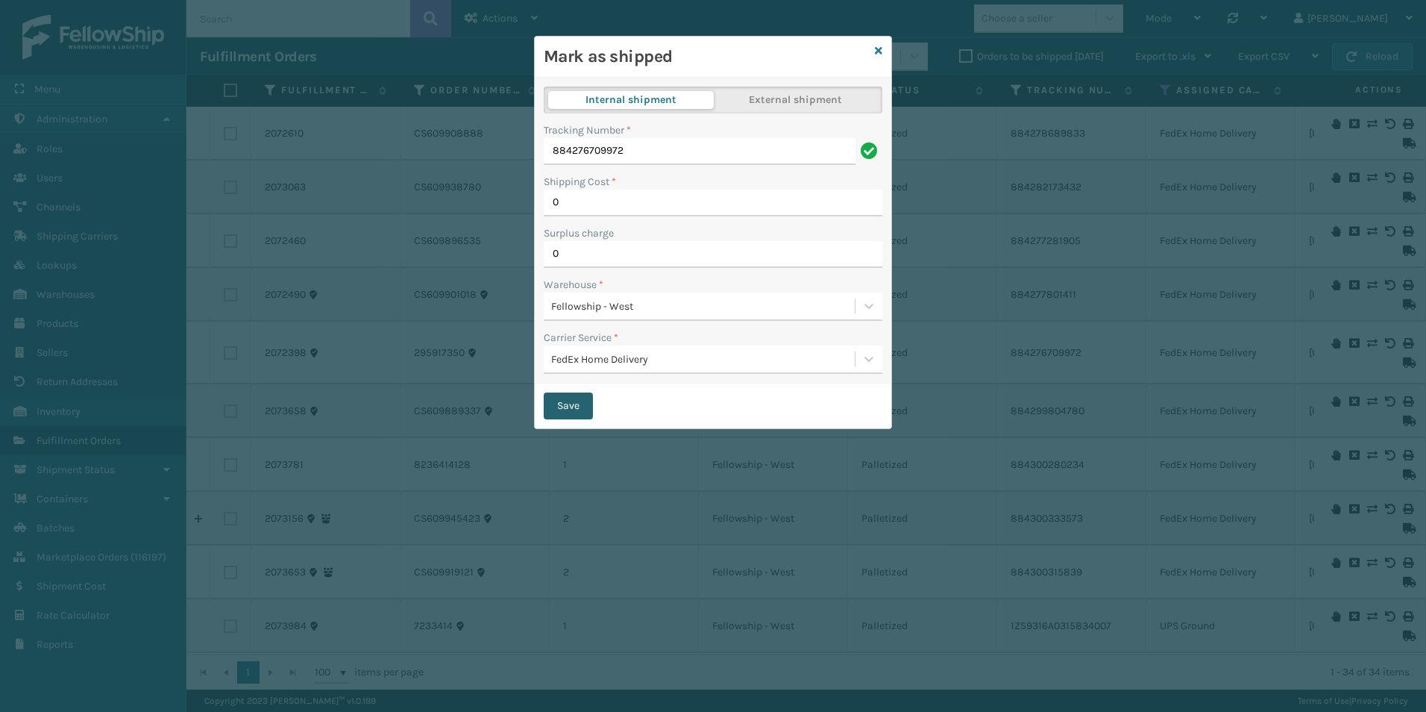
click at [563, 400] on button "Save" at bounding box center [568, 405] width 49 height 27
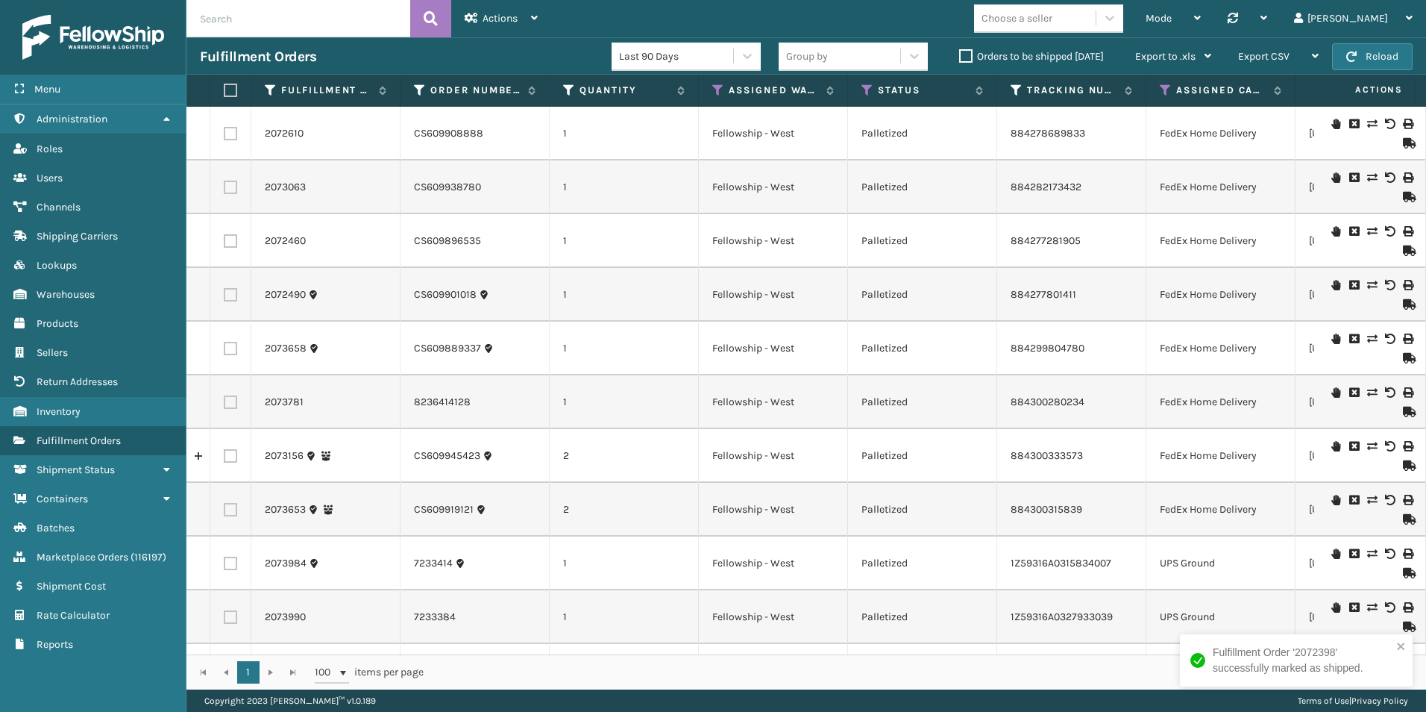
click at [1404, 251] on icon at bounding box center [1407, 250] width 9 height 10
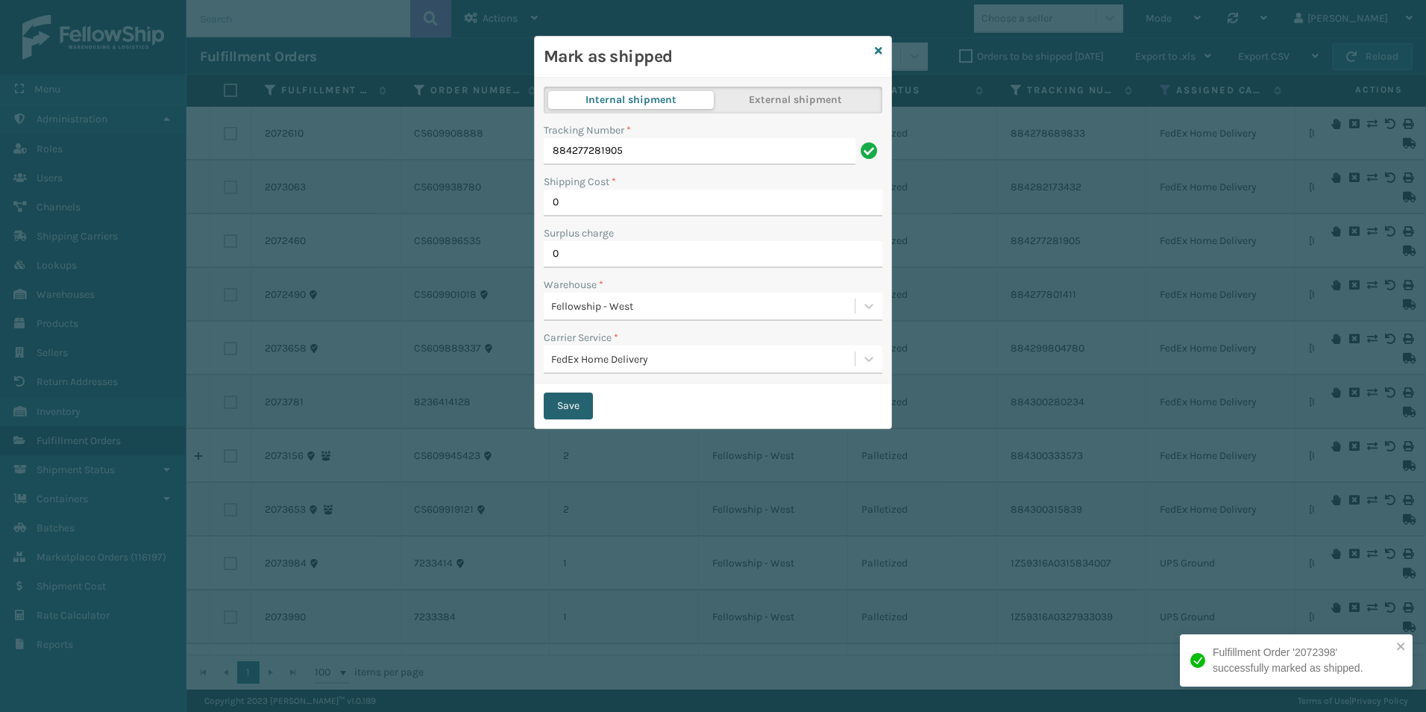
click at [558, 409] on button "Save" at bounding box center [568, 405] width 49 height 27
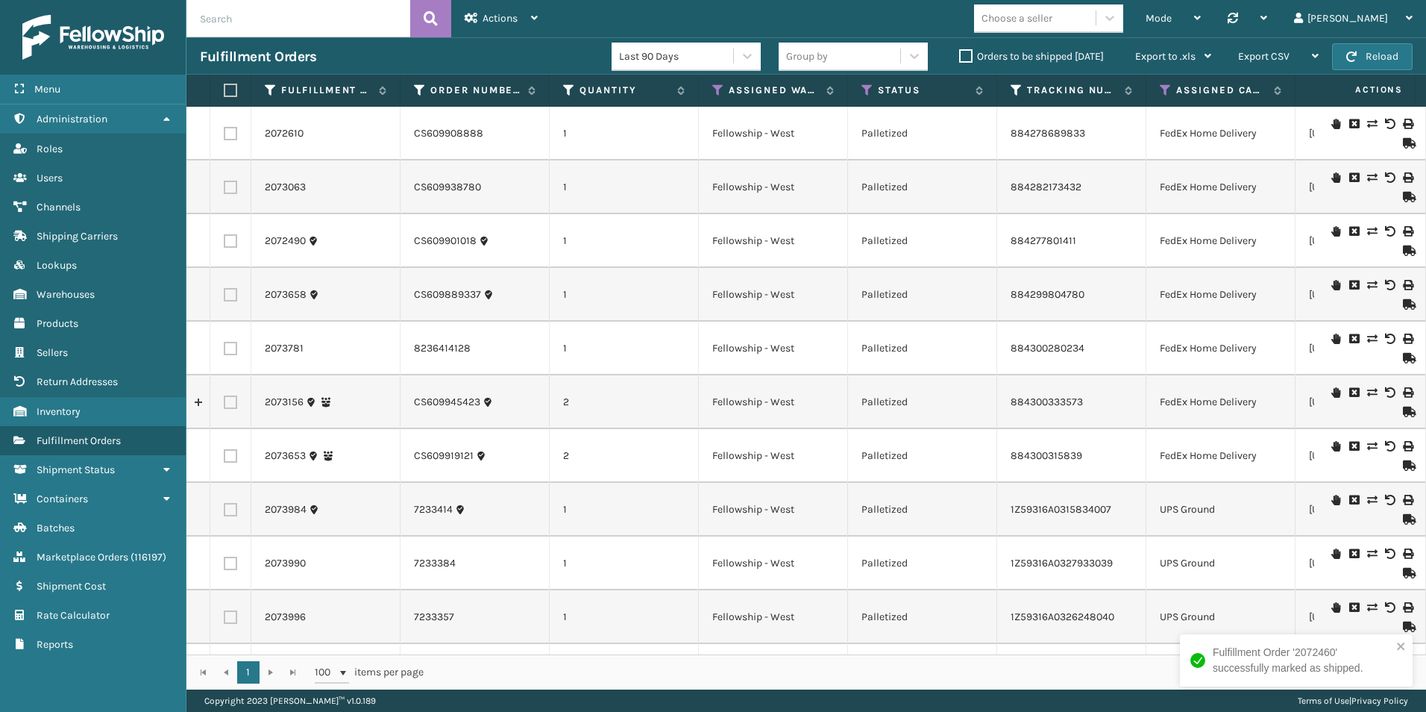
click at [1403, 196] on icon at bounding box center [1407, 197] width 9 height 10
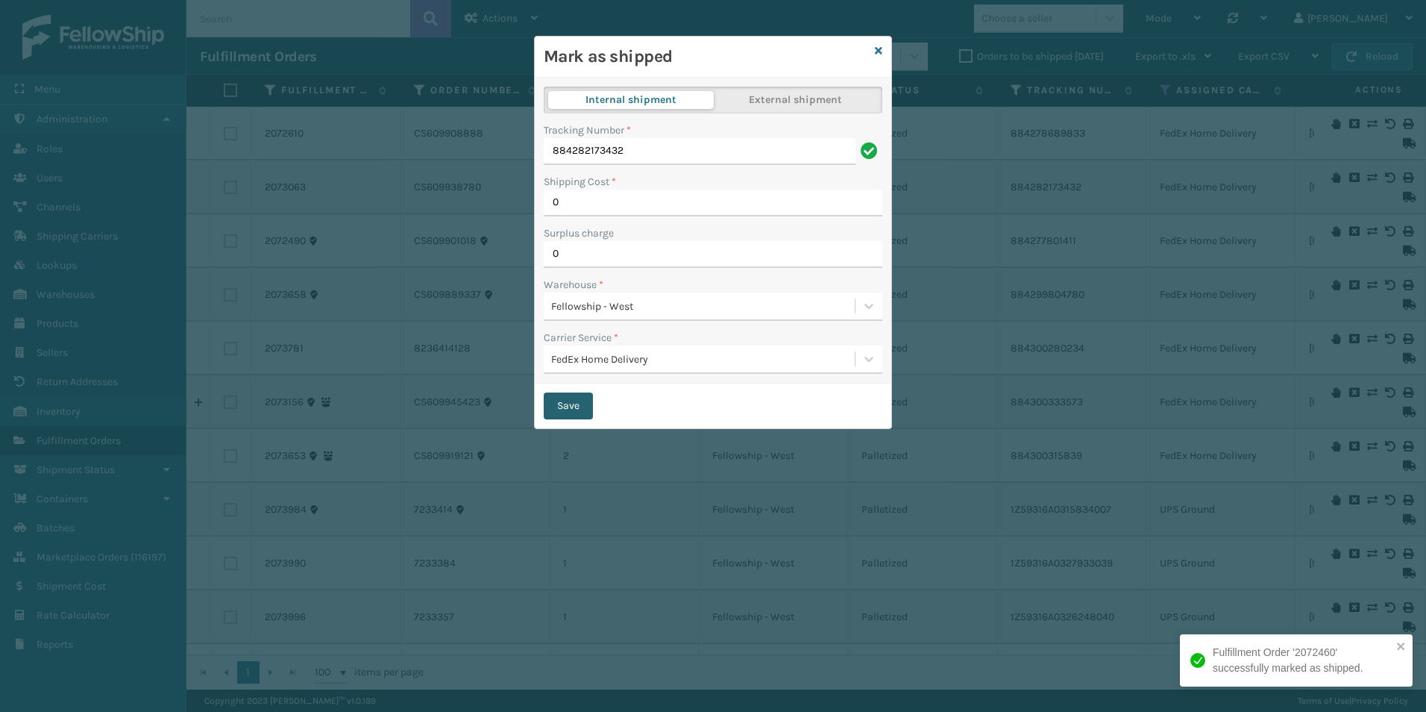
click at [563, 405] on button "Save" at bounding box center [568, 405] width 49 height 27
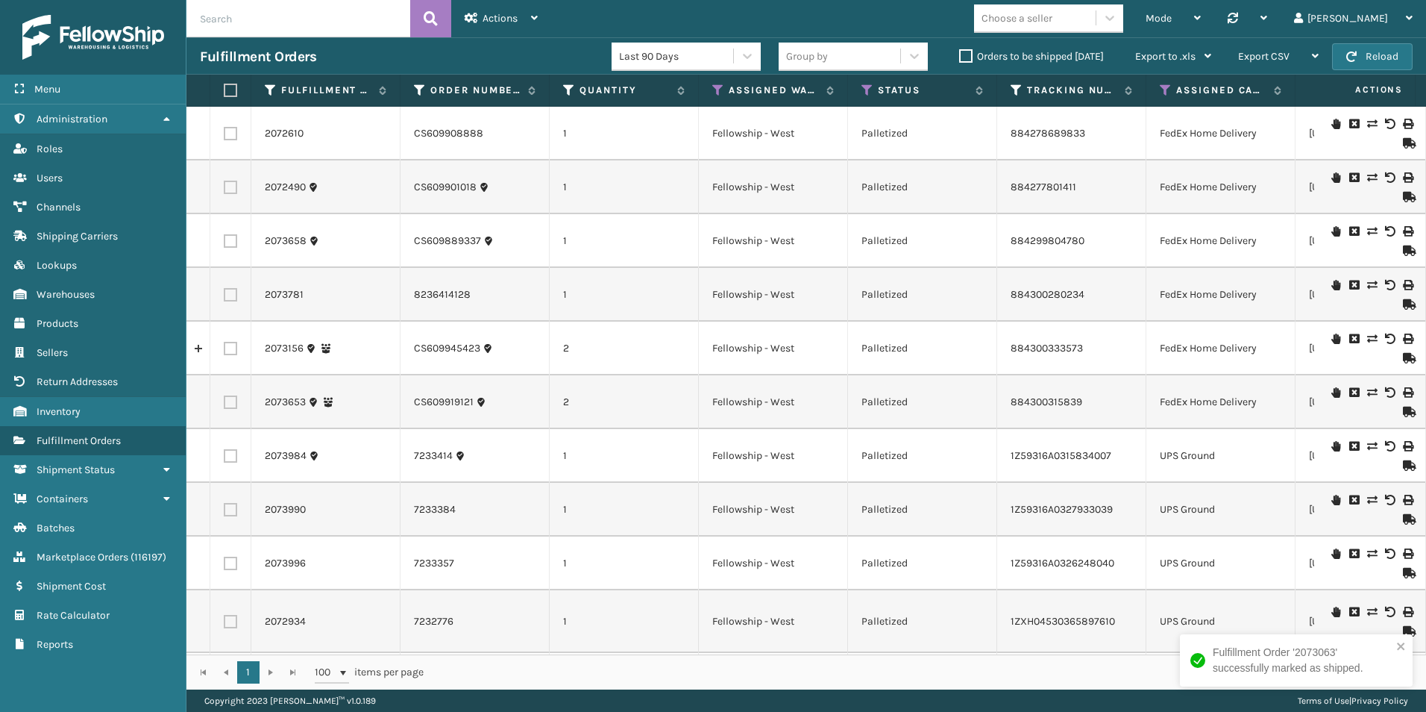
click at [1403, 358] on icon at bounding box center [1407, 358] width 9 height 10
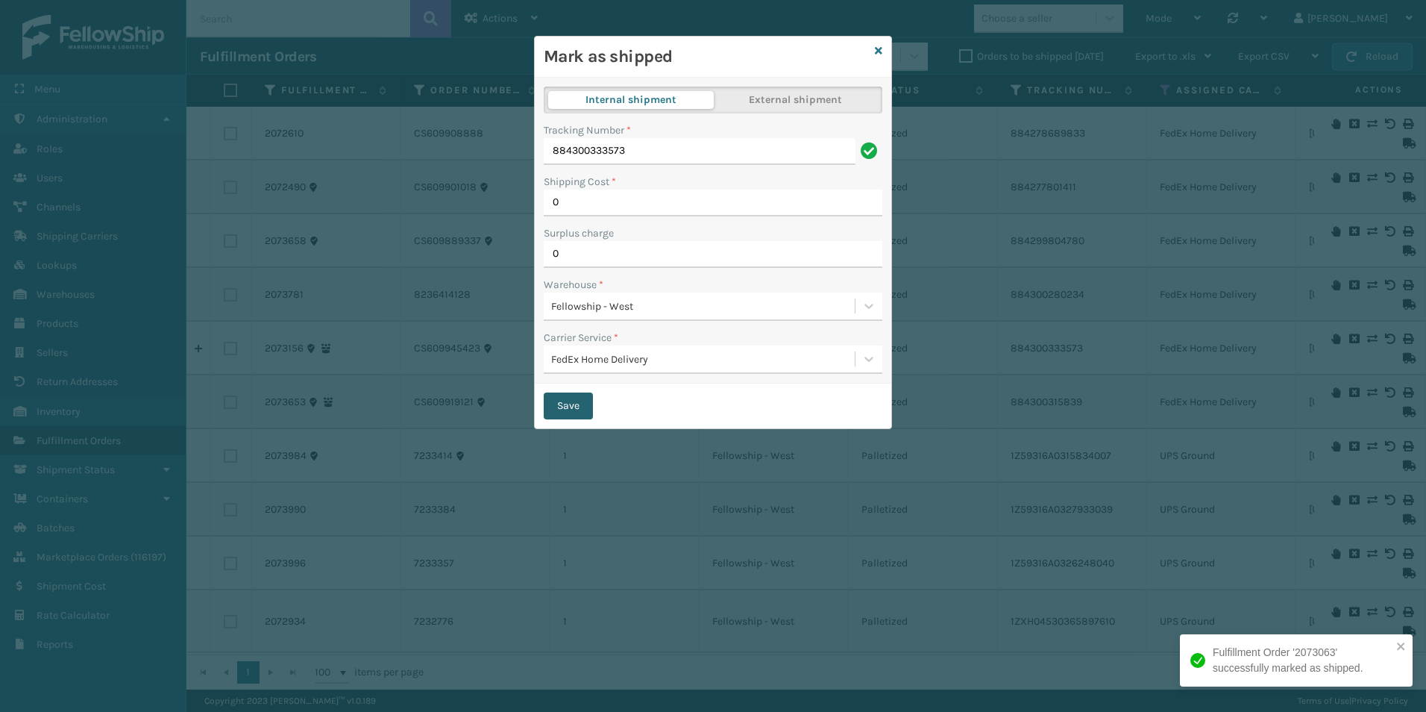
click at [573, 402] on button "Save" at bounding box center [568, 405] width 49 height 27
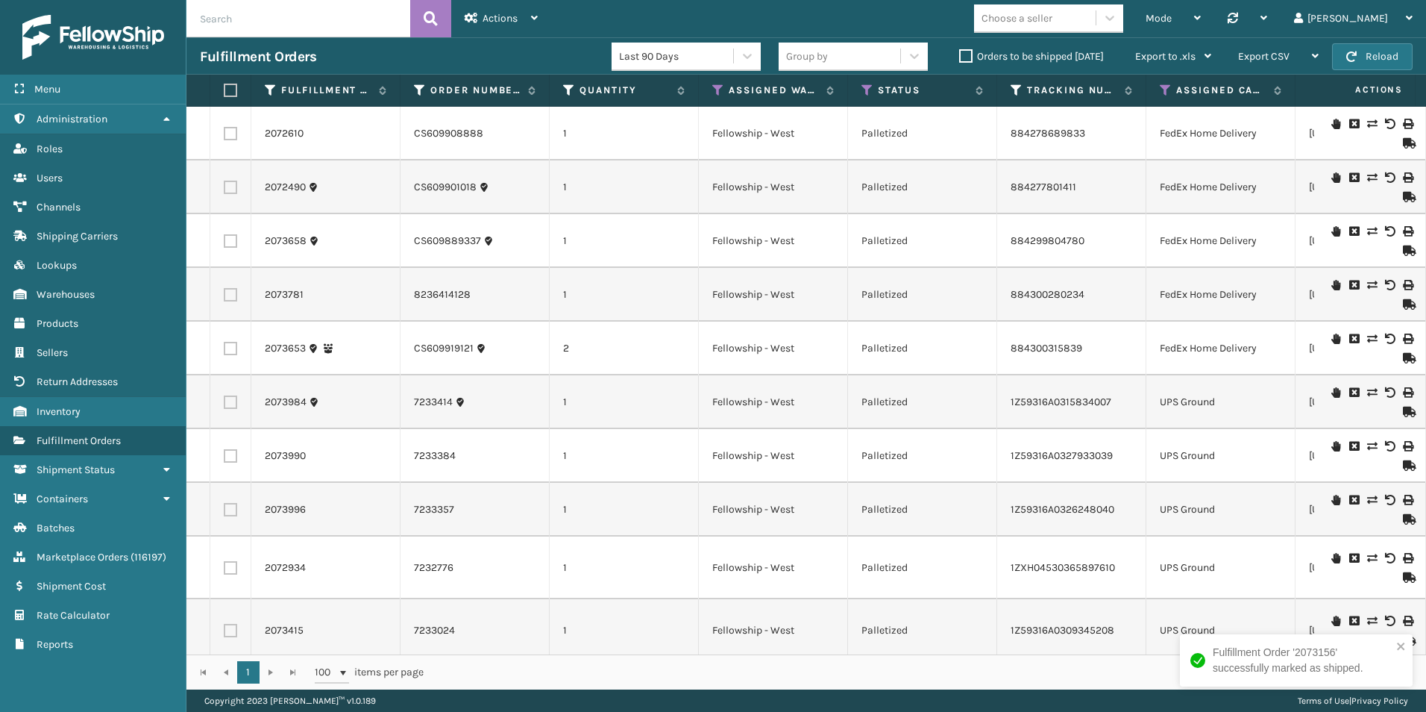
click at [1403, 301] on icon at bounding box center [1407, 304] width 9 height 10
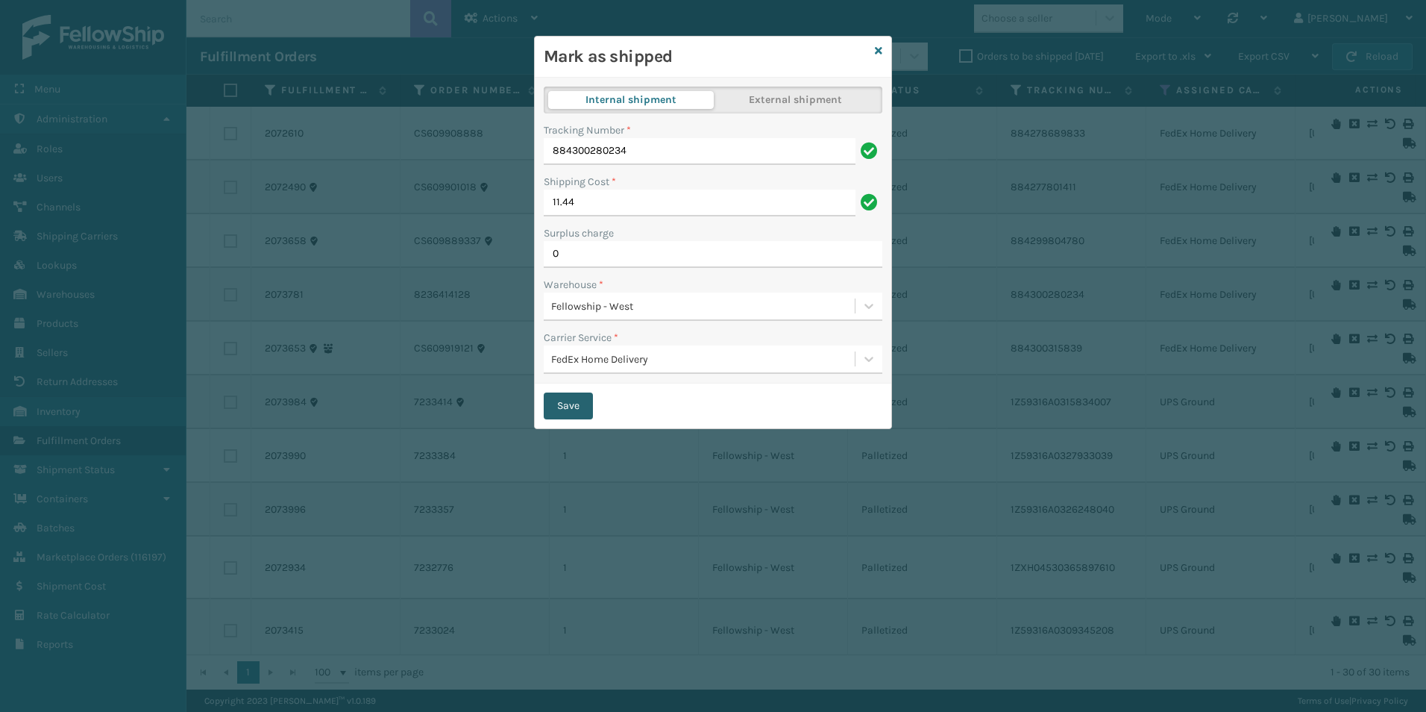
click at [569, 407] on button "Save" at bounding box center [568, 405] width 49 height 27
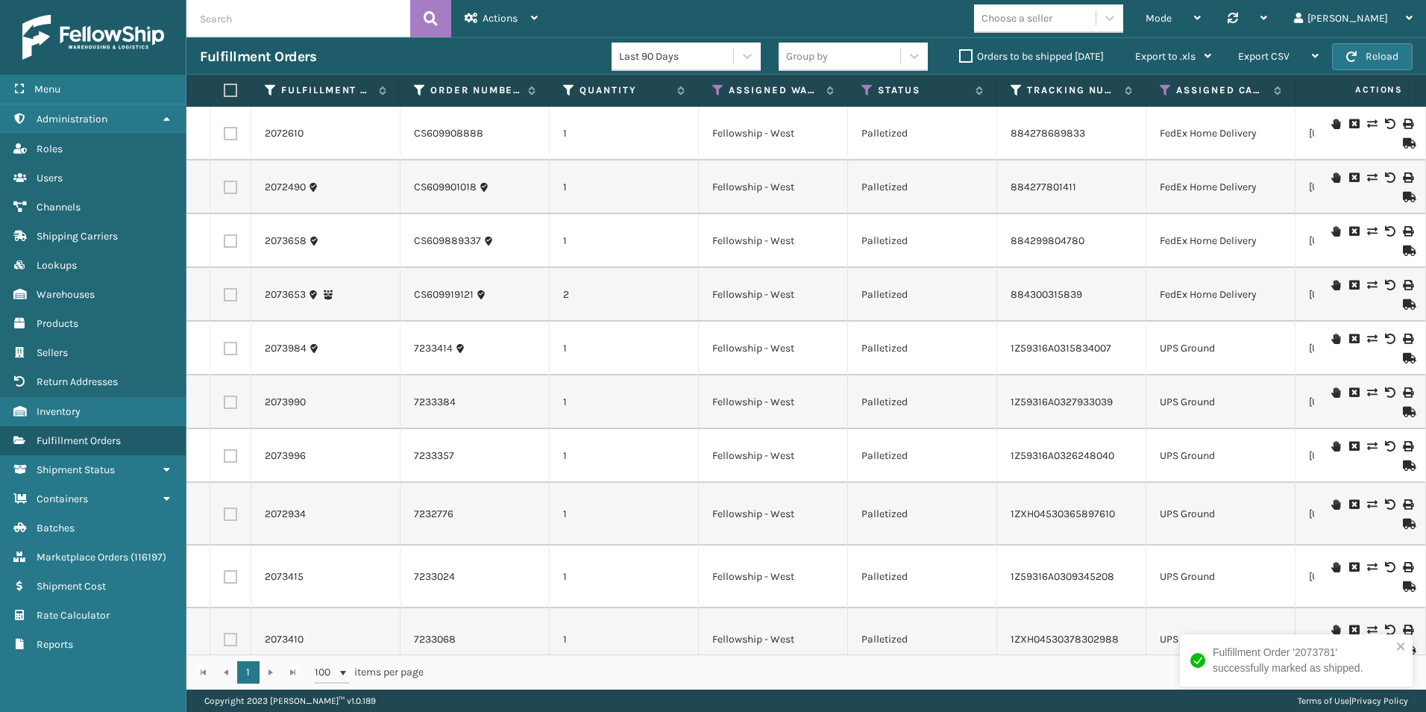
click at [1403, 301] on icon at bounding box center [1407, 304] width 9 height 10
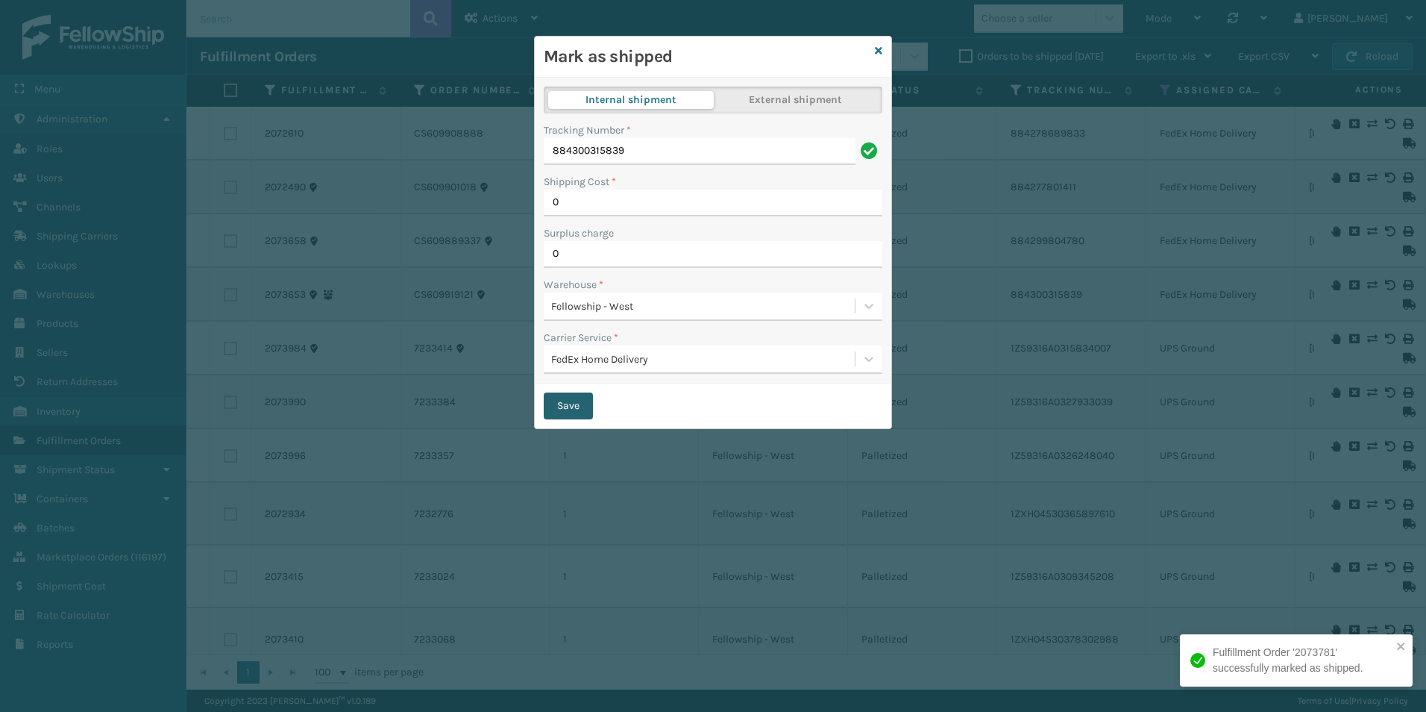
click at [571, 404] on button "Save" at bounding box center [568, 405] width 49 height 27
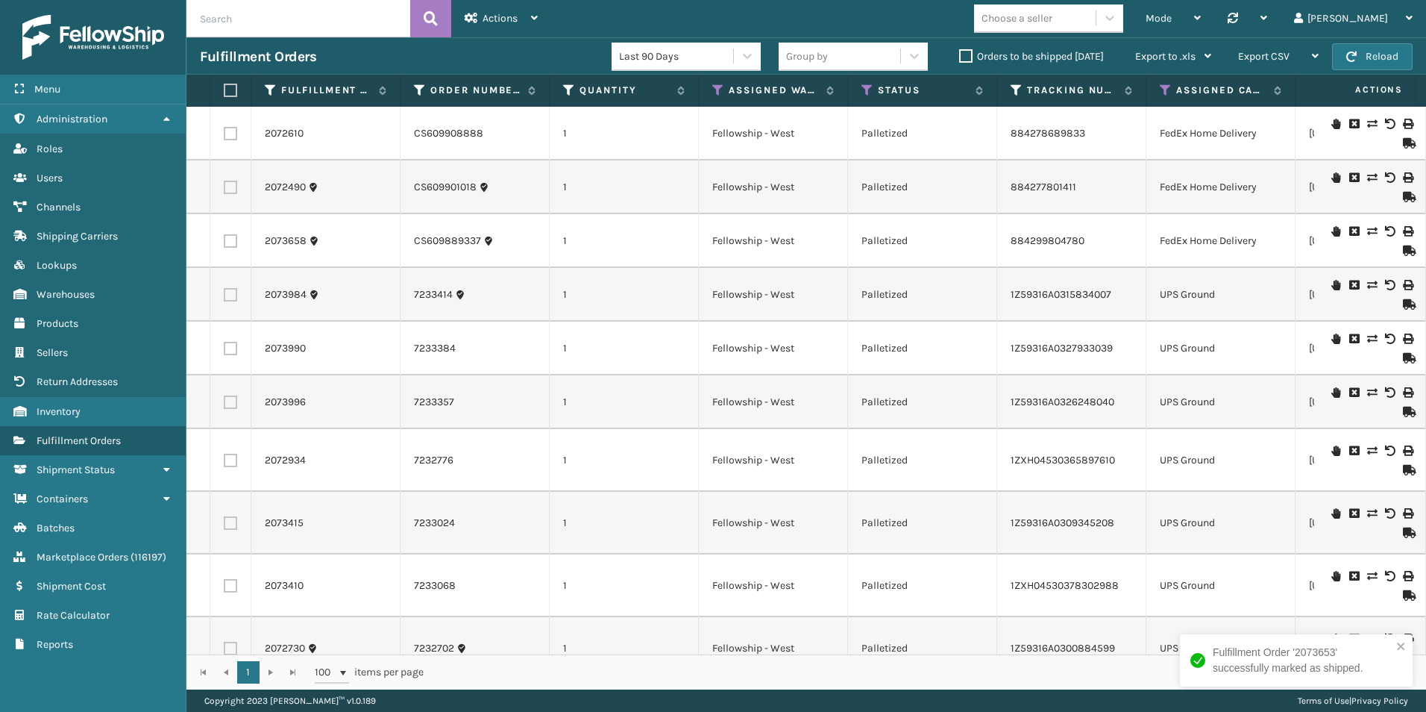
click at [1403, 358] on icon at bounding box center [1407, 358] width 9 height 10
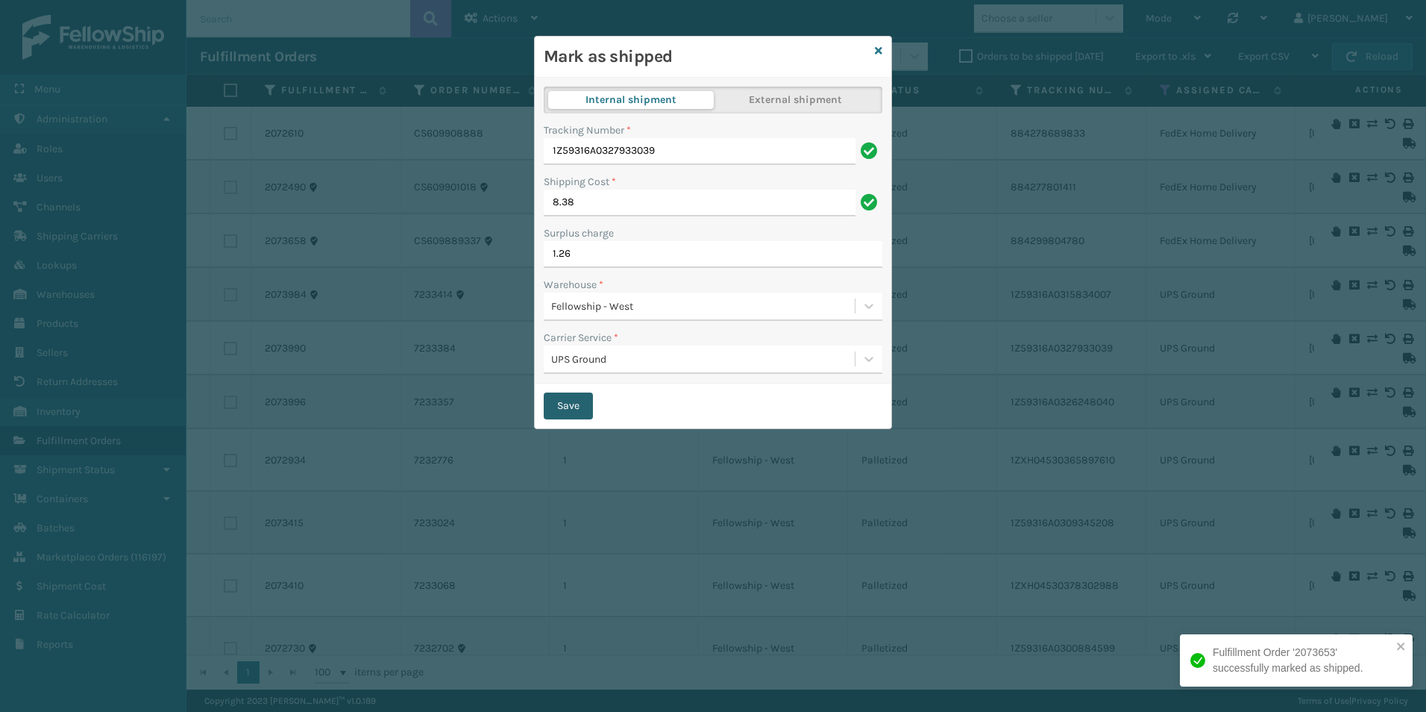
click at [557, 405] on button "Save" at bounding box center [568, 405] width 49 height 27
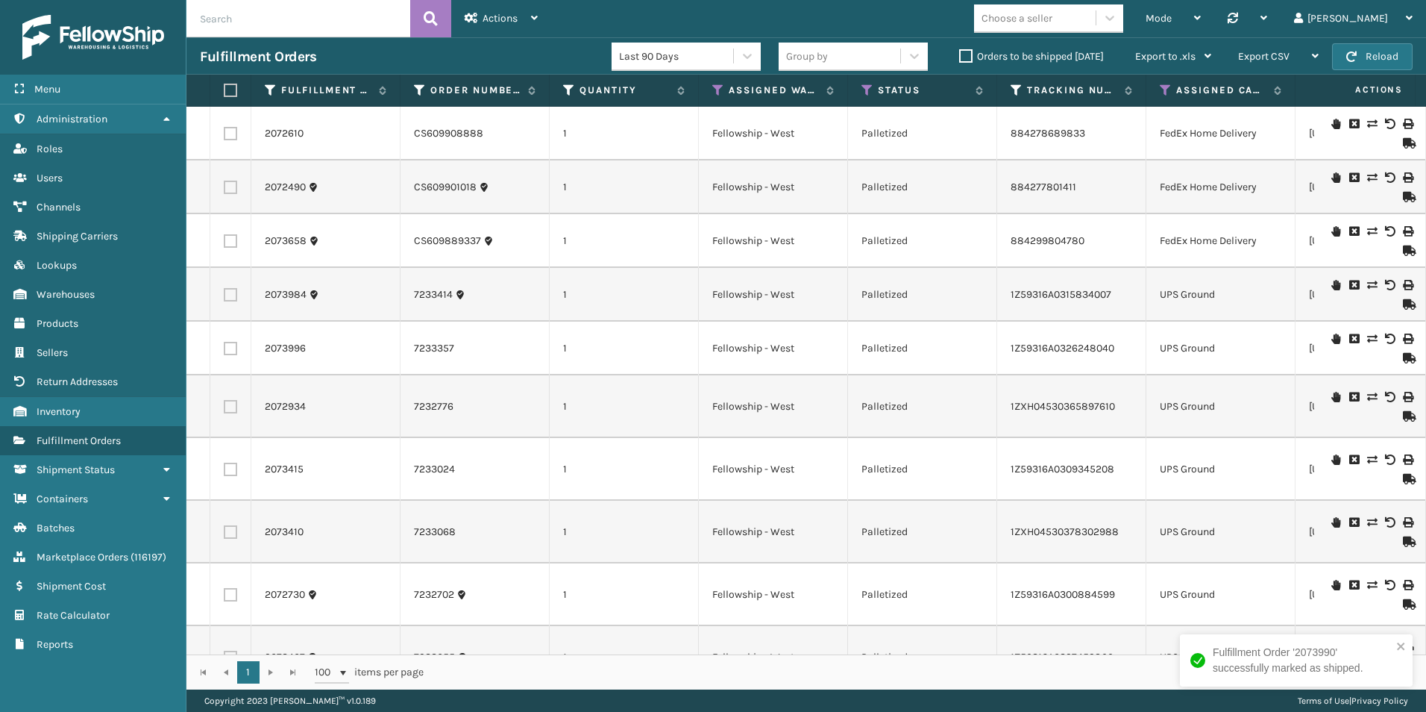
click at [1403, 305] on icon at bounding box center [1407, 304] width 9 height 10
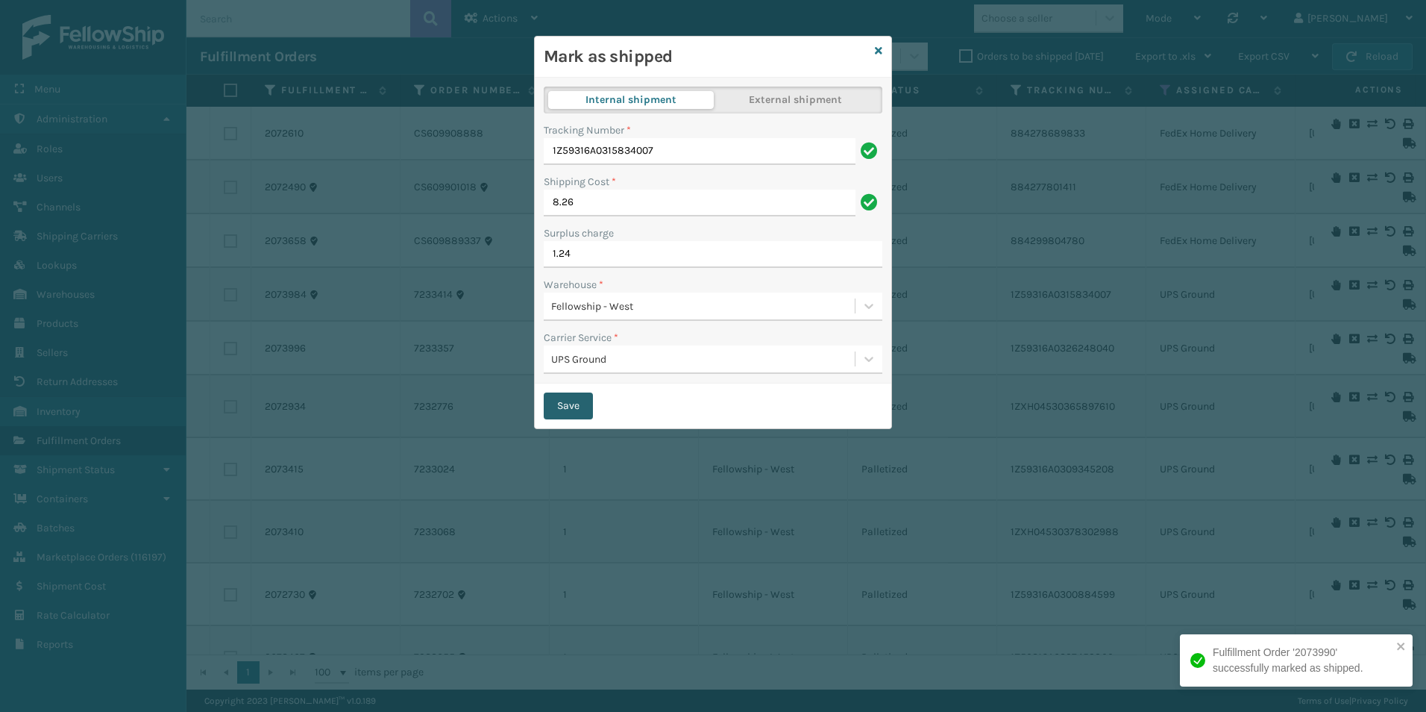
click at [562, 403] on button "Save" at bounding box center [568, 405] width 49 height 27
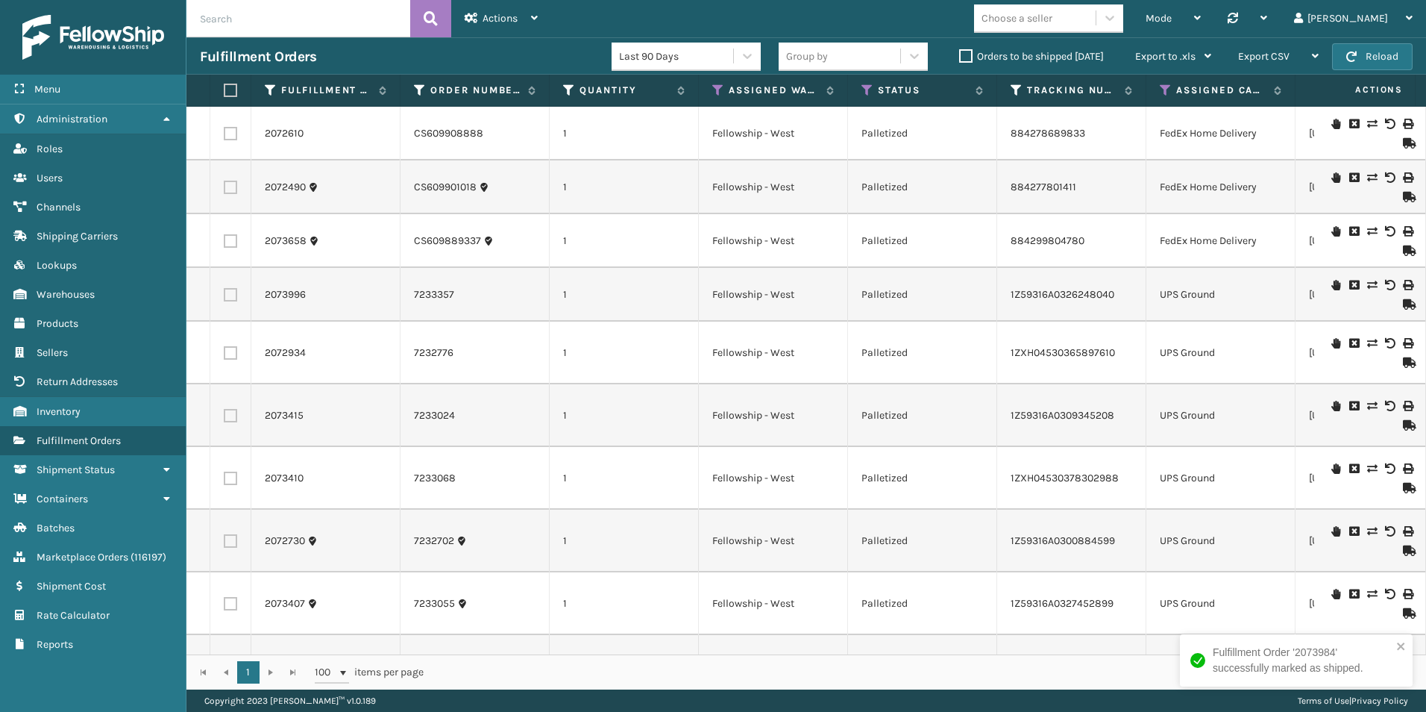
click at [1404, 304] on icon at bounding box center [1407, 304] width 9 height 10
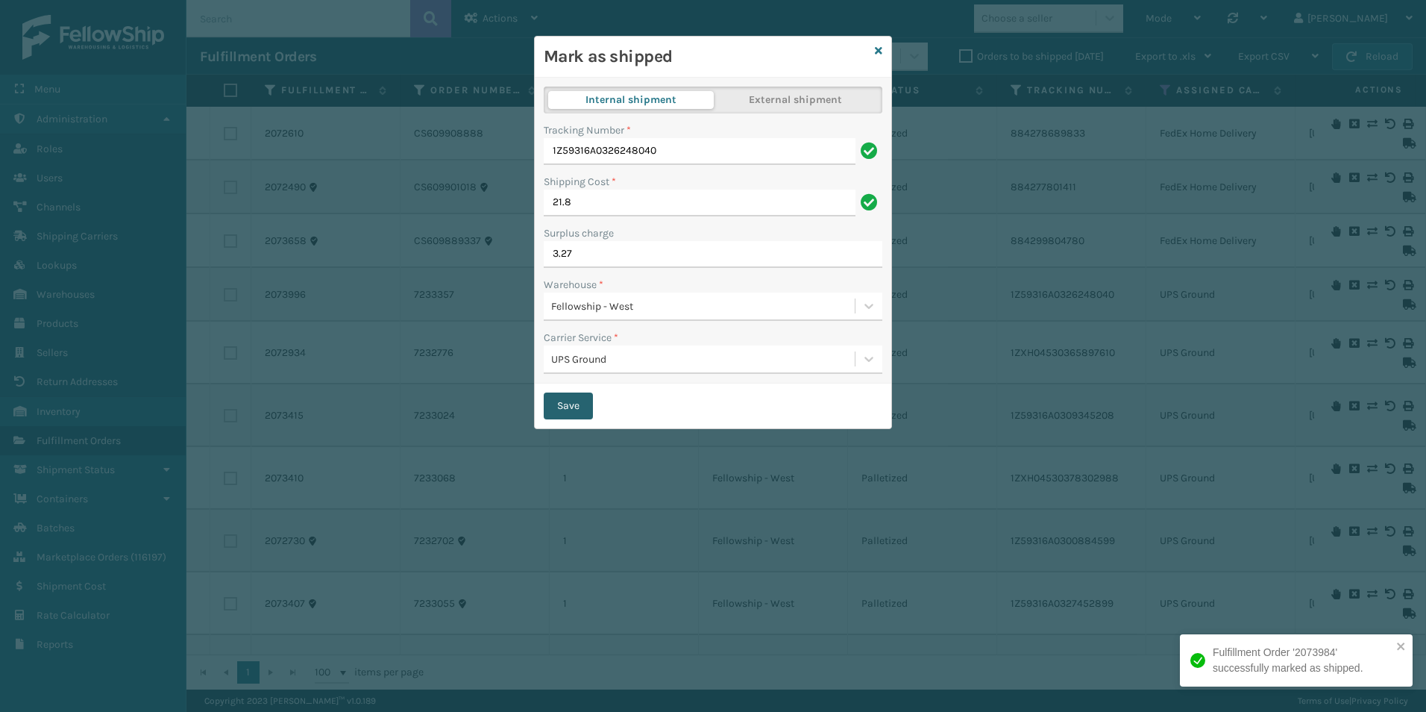
click at [571, 412] on button "Save" at bounding box center [568, 405] width 49 height 27
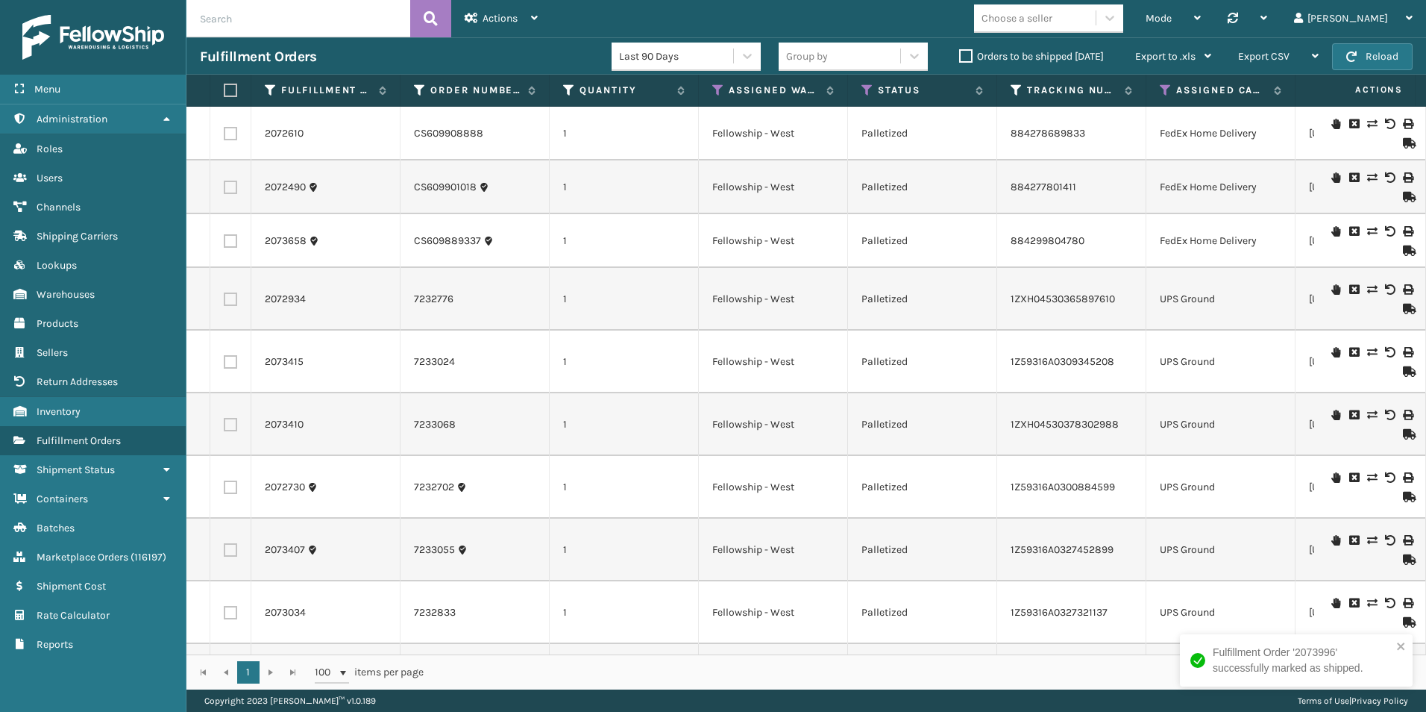
click at [1403, 197] on icon at bounding box center [1407, 197] width 9 height 10
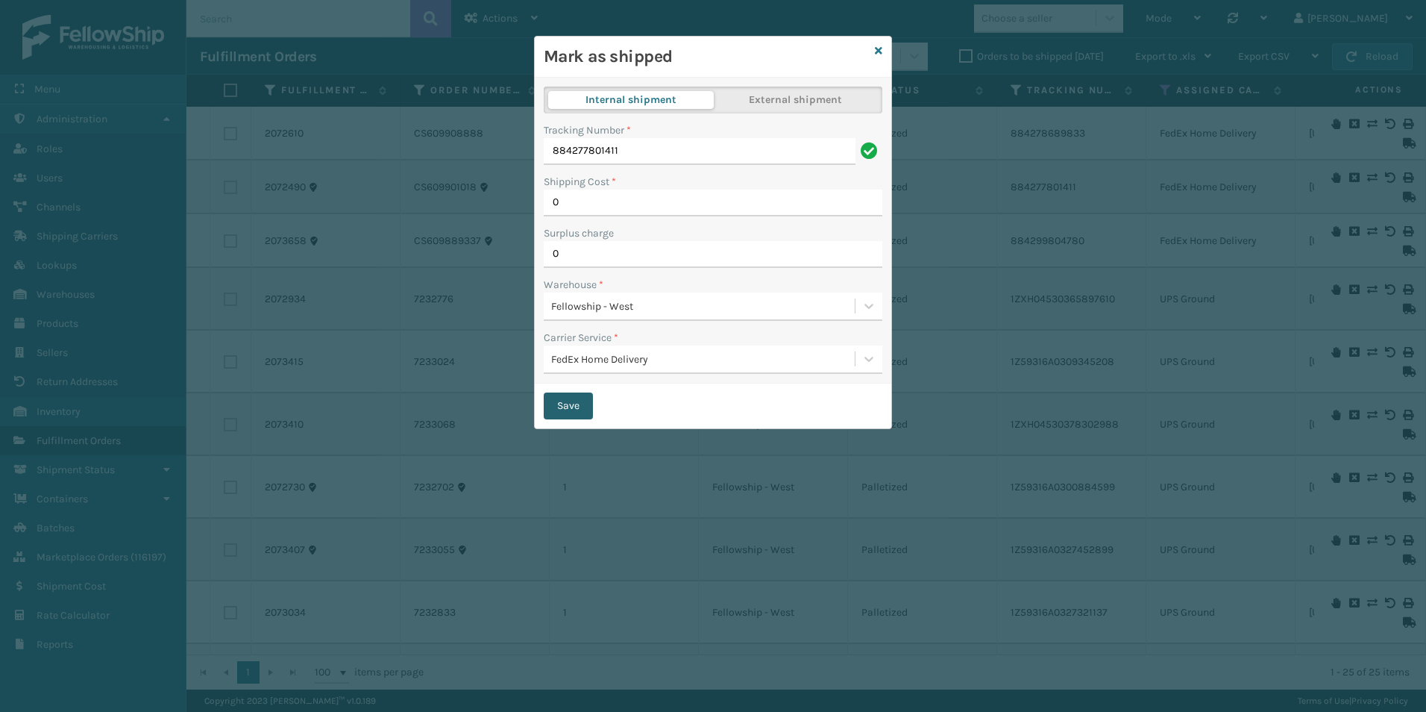
click at [571, 408] on button "Save" at bounding box center [568, 405] width 49 height 27
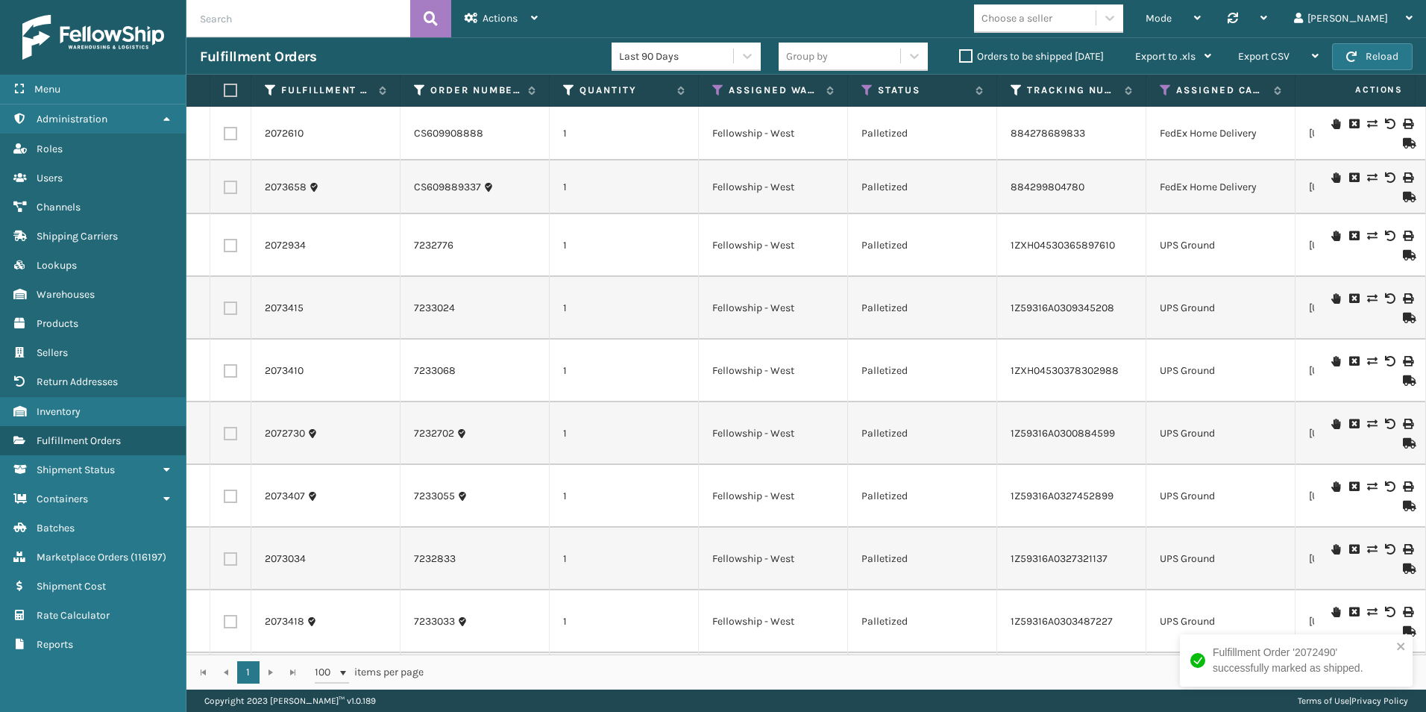
click at [1403, 252] on icon at bounding box center [1407, 255] width 9 height 10
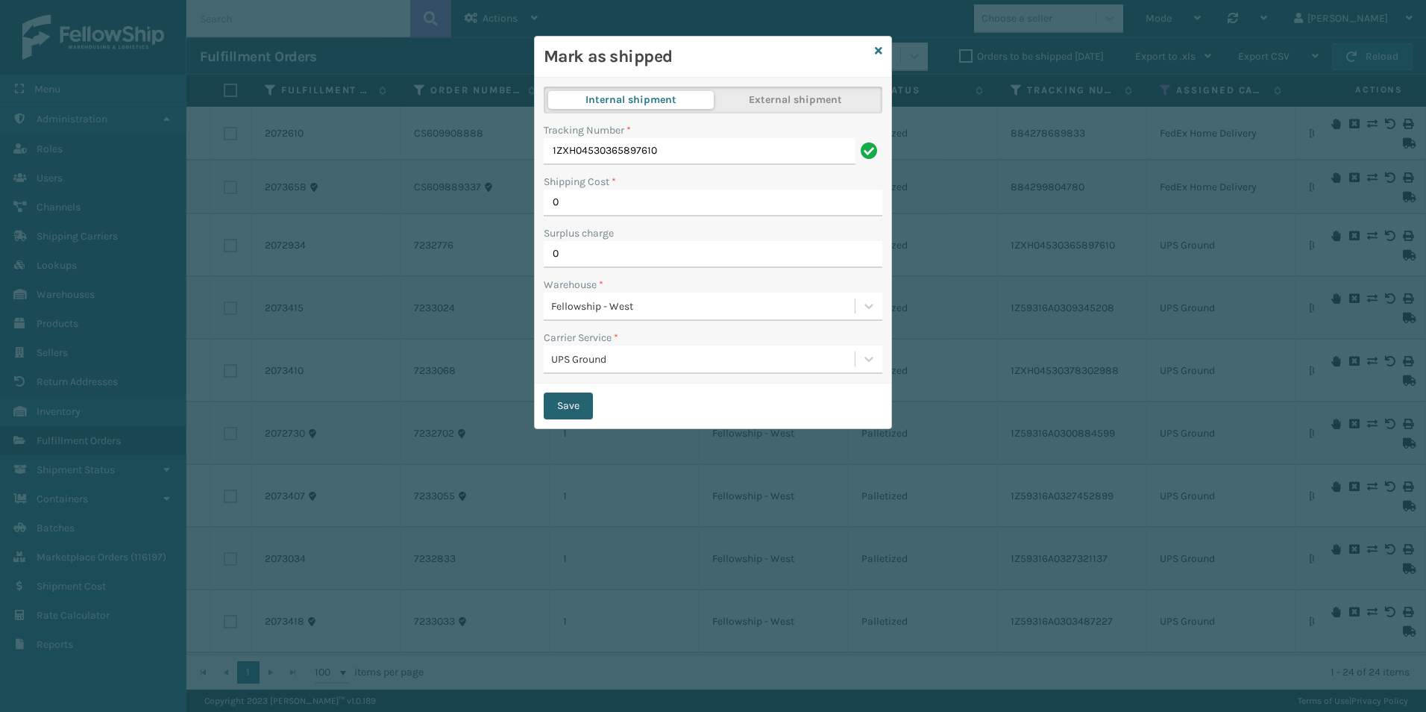
click at [559, 411] on button "Save" at bounding box center [568, 405] width 49 height 27
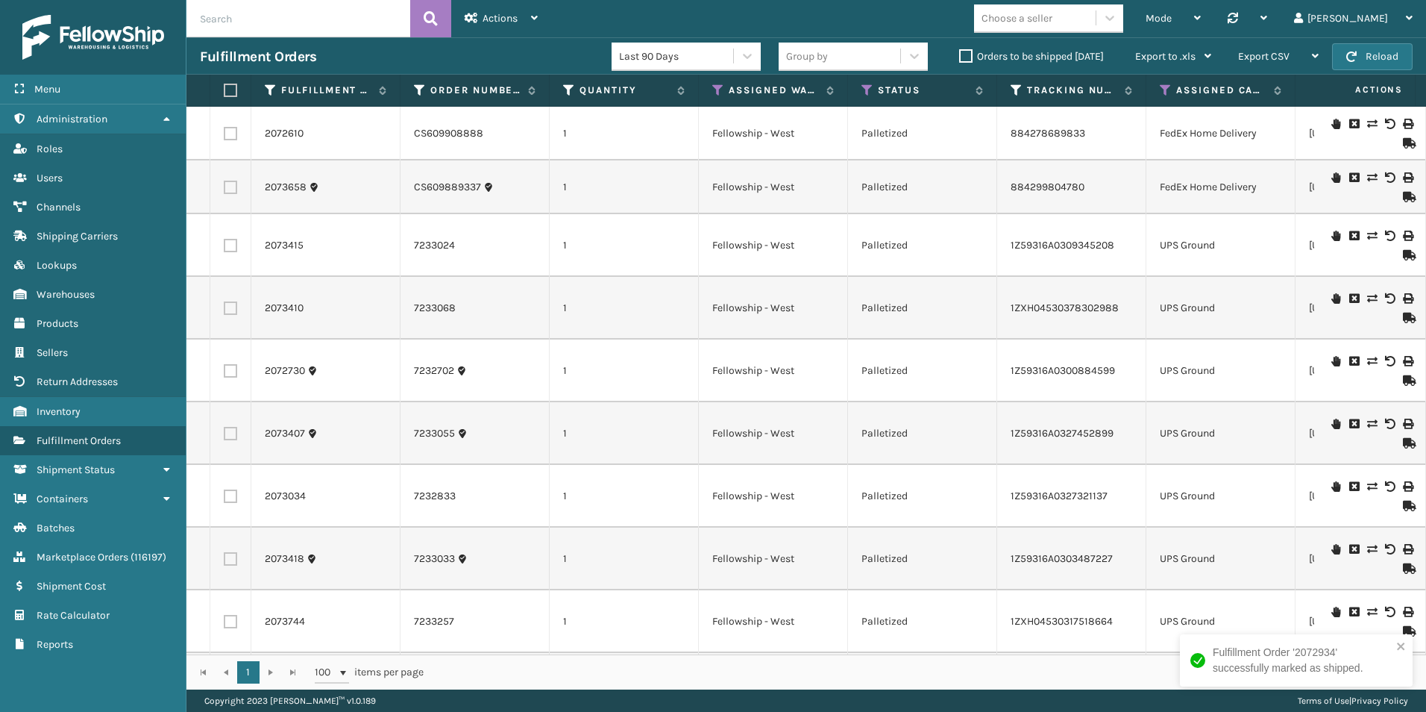
click at [1403, 145] on icon at bounding box center [1407, 143] width 9 height 10
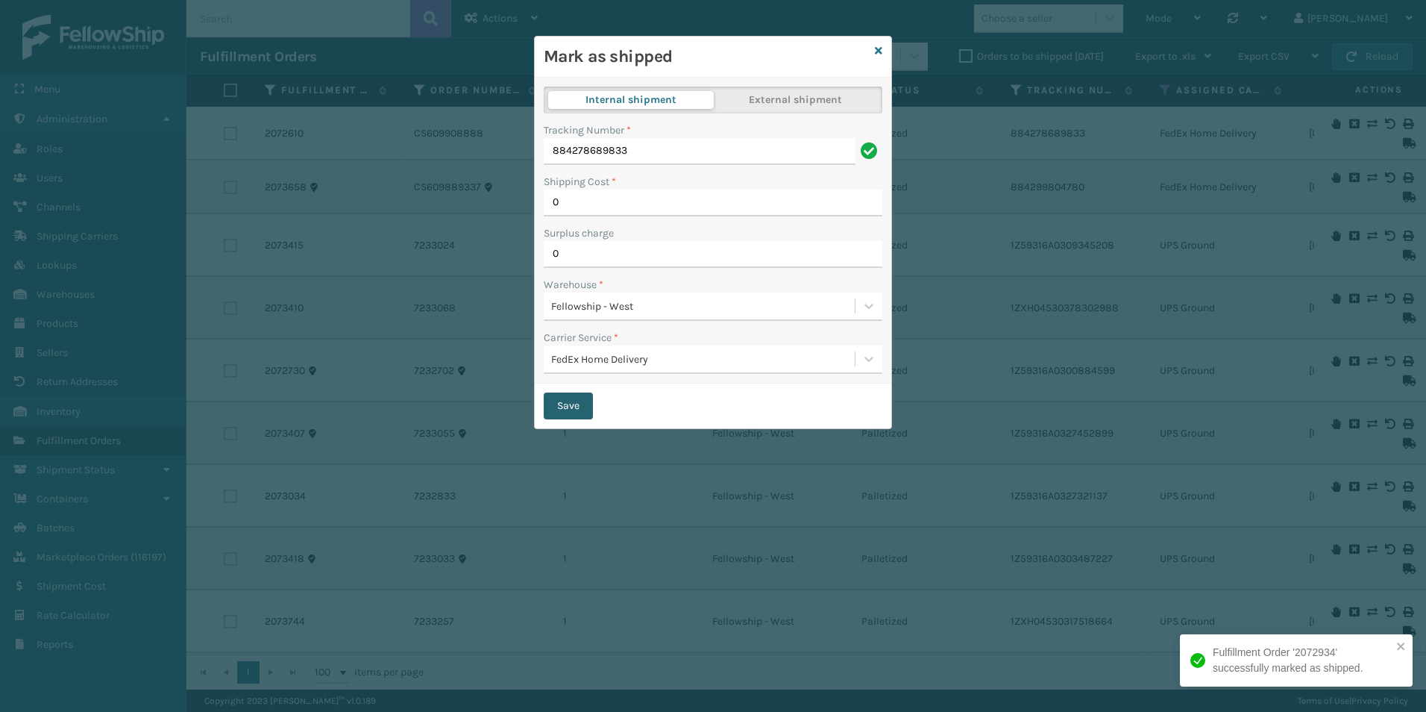
drag, startPoint x: 571, startPoint y: 400, endPoint x: 568, endPoint y: 409, distance: 9.4
click at [571, 400] on button "Save" at bounding box center [568, 405] width 49 height 27
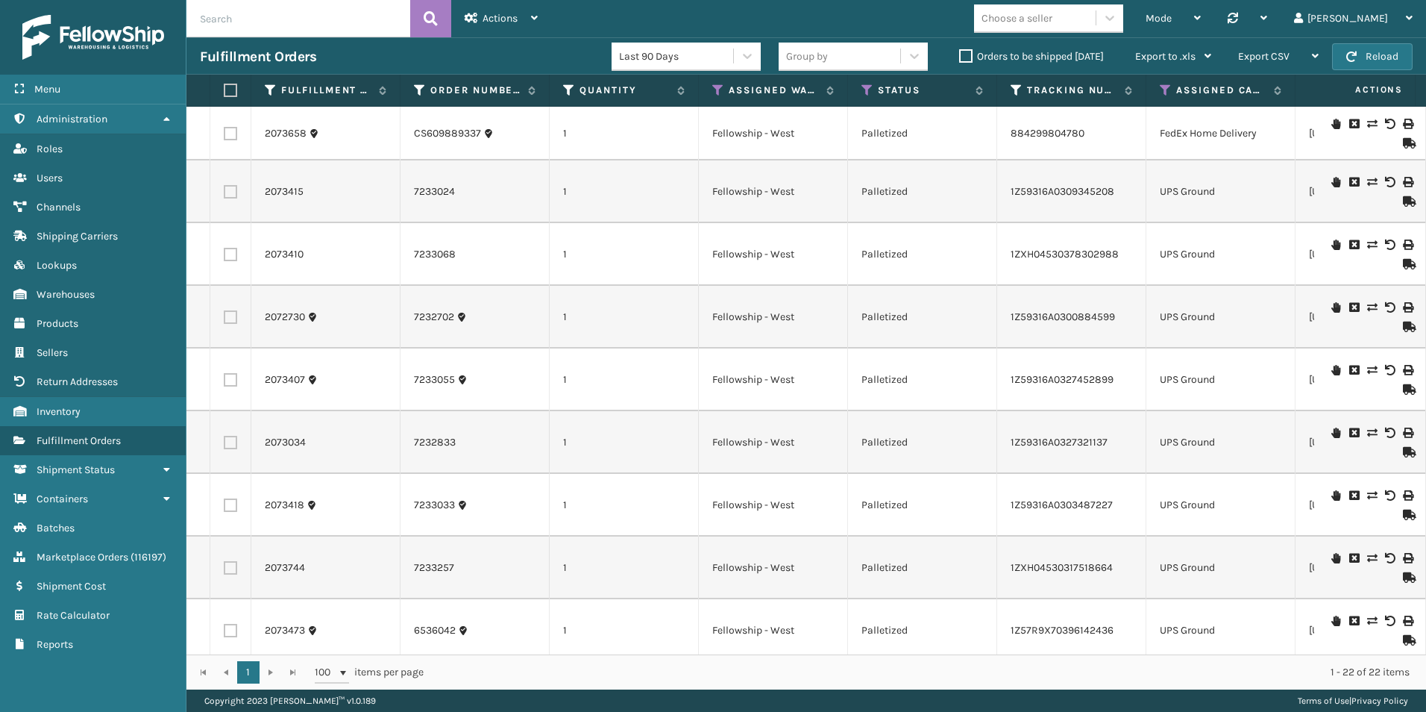
click at [1403, 141] on icon at bounding box center [1407, 143] width 9 height 10
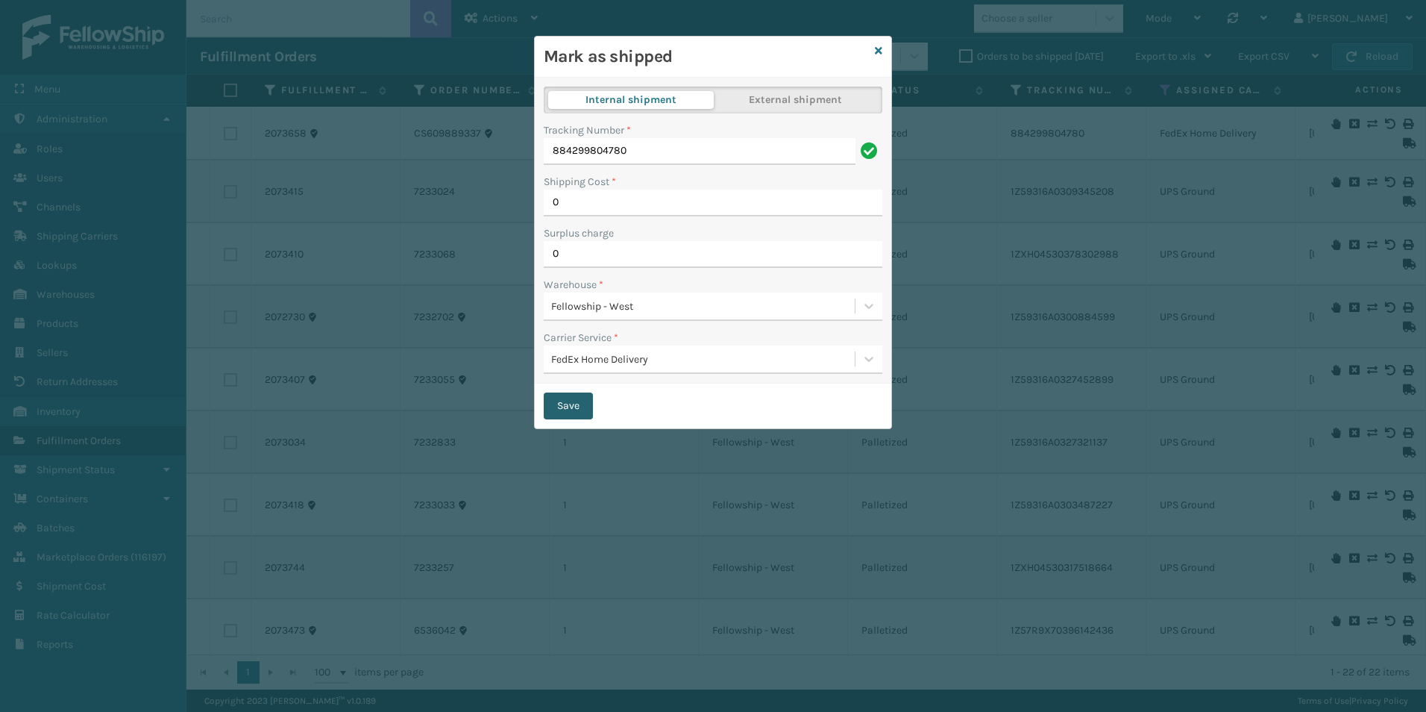
click at [569, 406] on button "Save" at bounding box center [568, 405] width 49 height 27
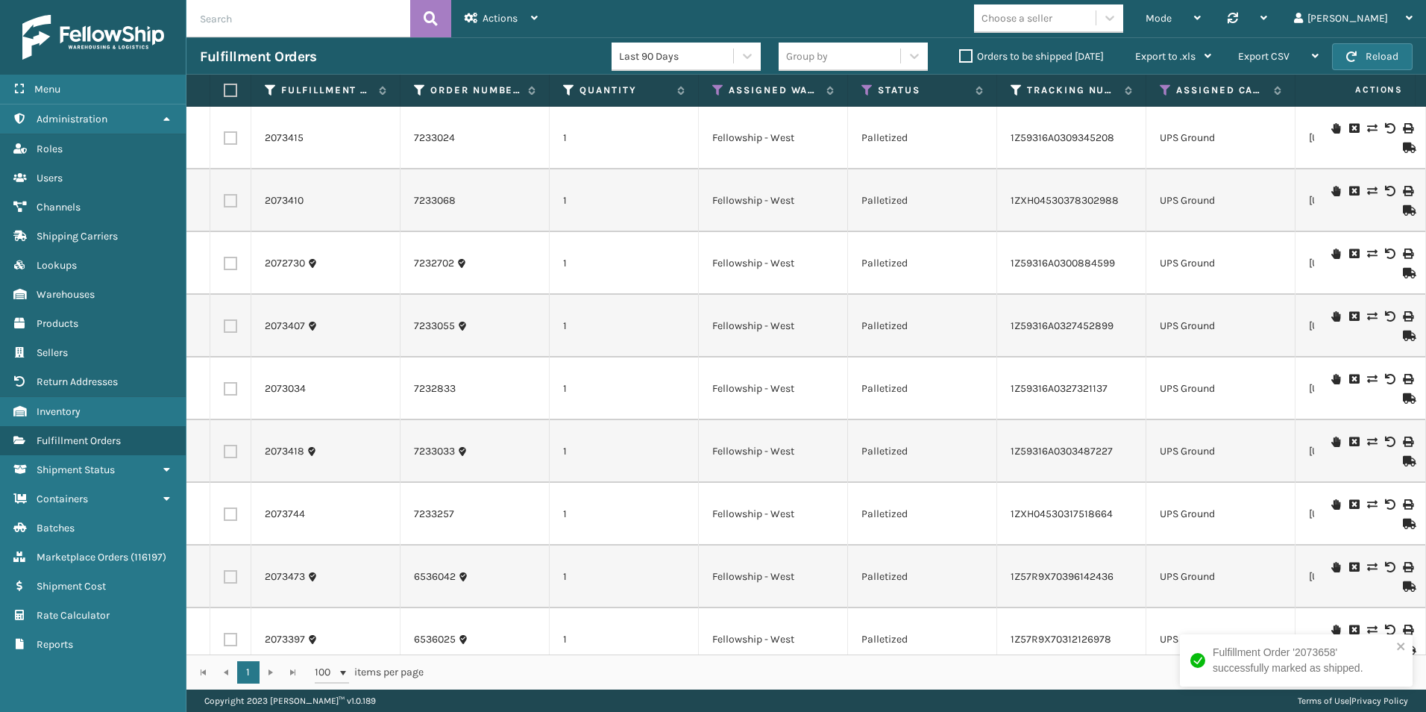
click at [1403, 144] on icon at bounding box center [1407, 147] width 9 height 10
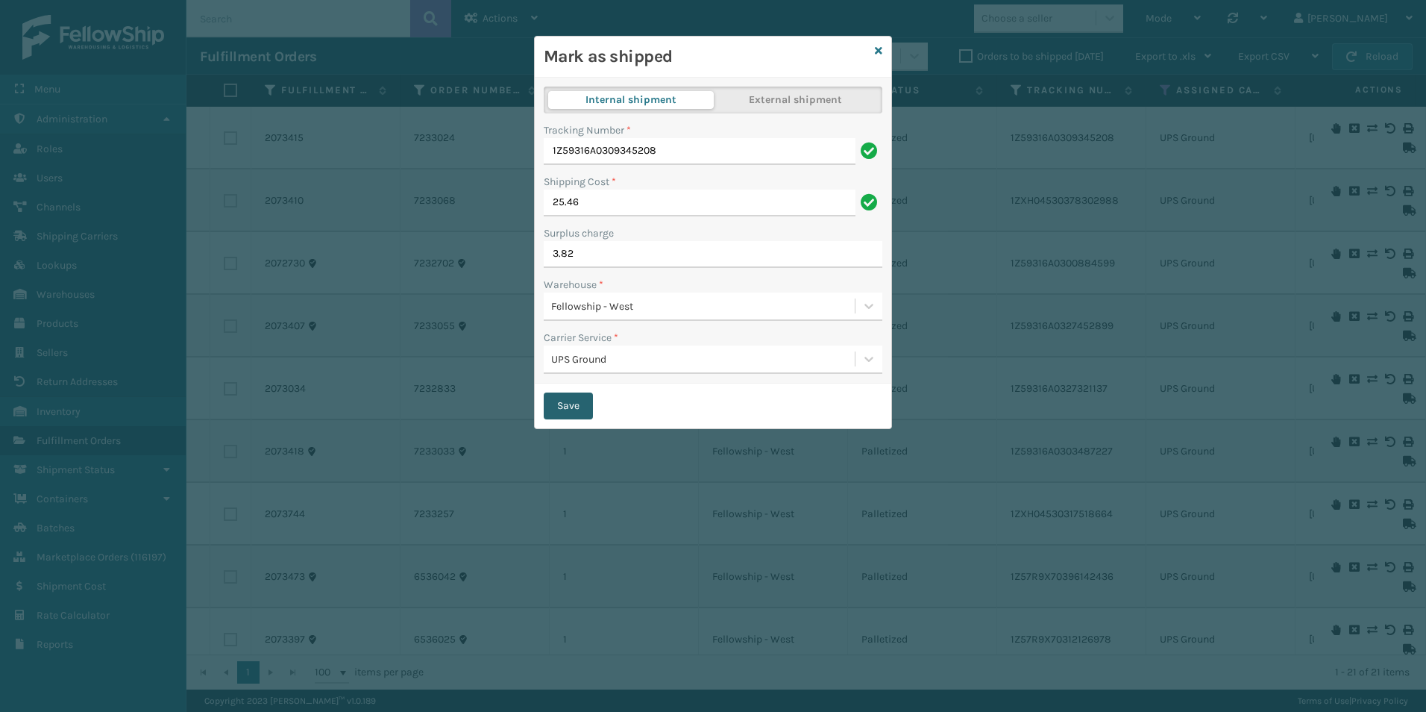
click at [573, 402] on button "Save" at bounding box center [568, 405] width 49 height 27
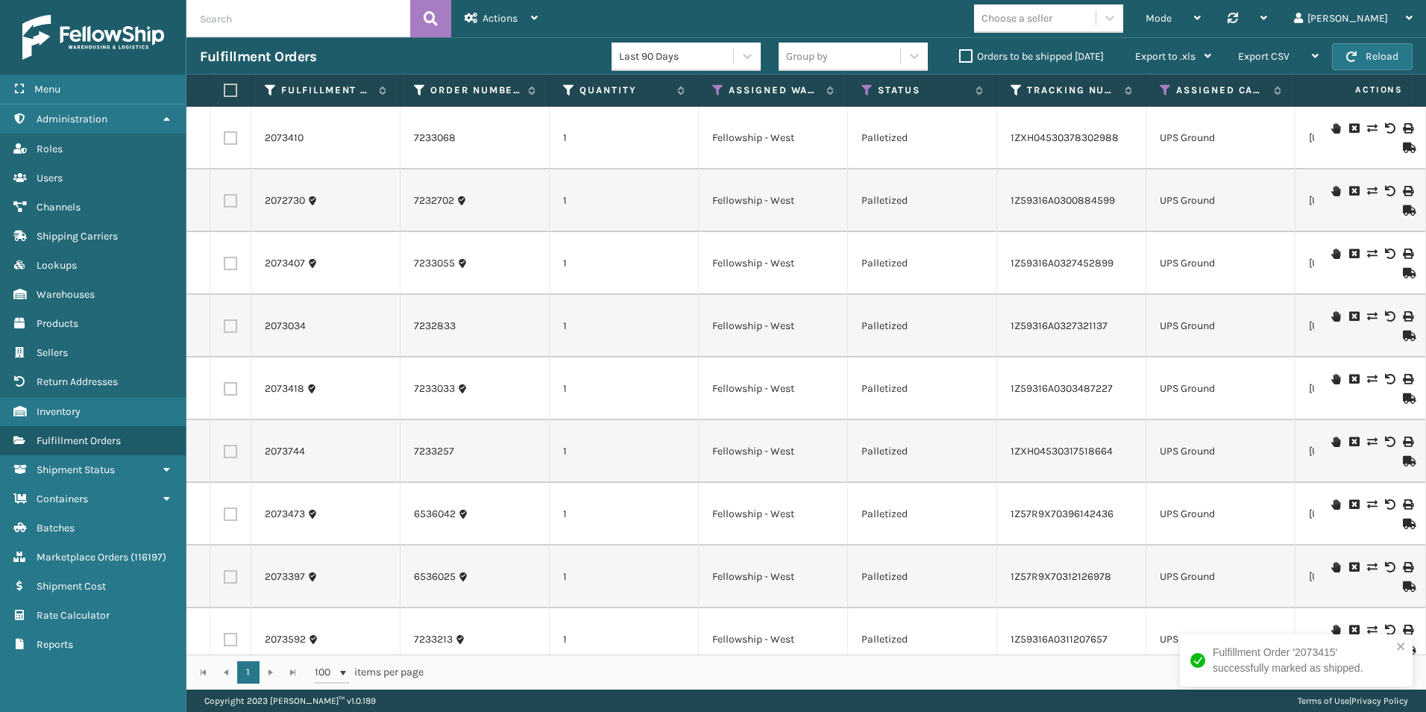
click at [1403, 148] on icon at bounding box center [1407, 147] width 9 height 10
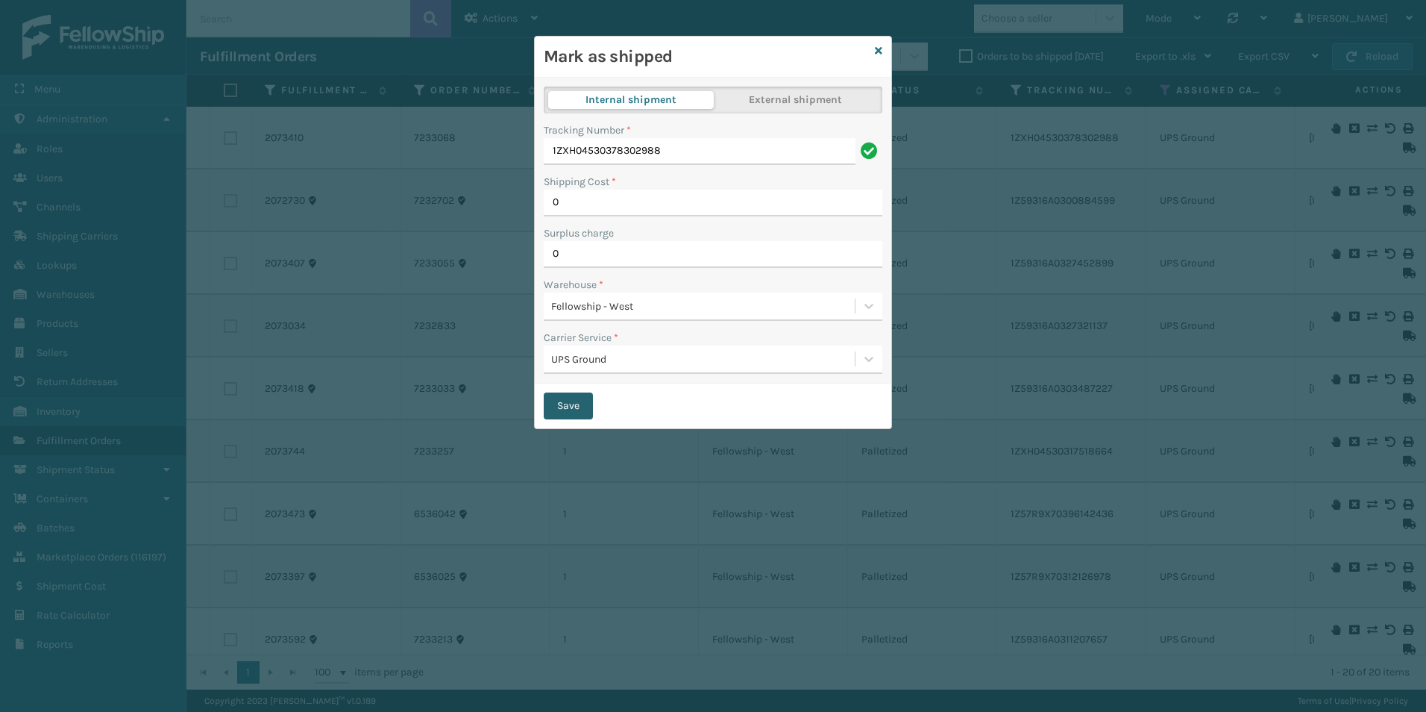
click at [561, 401] on button "Save" at bounding box center [568, 405] width 49 height 27
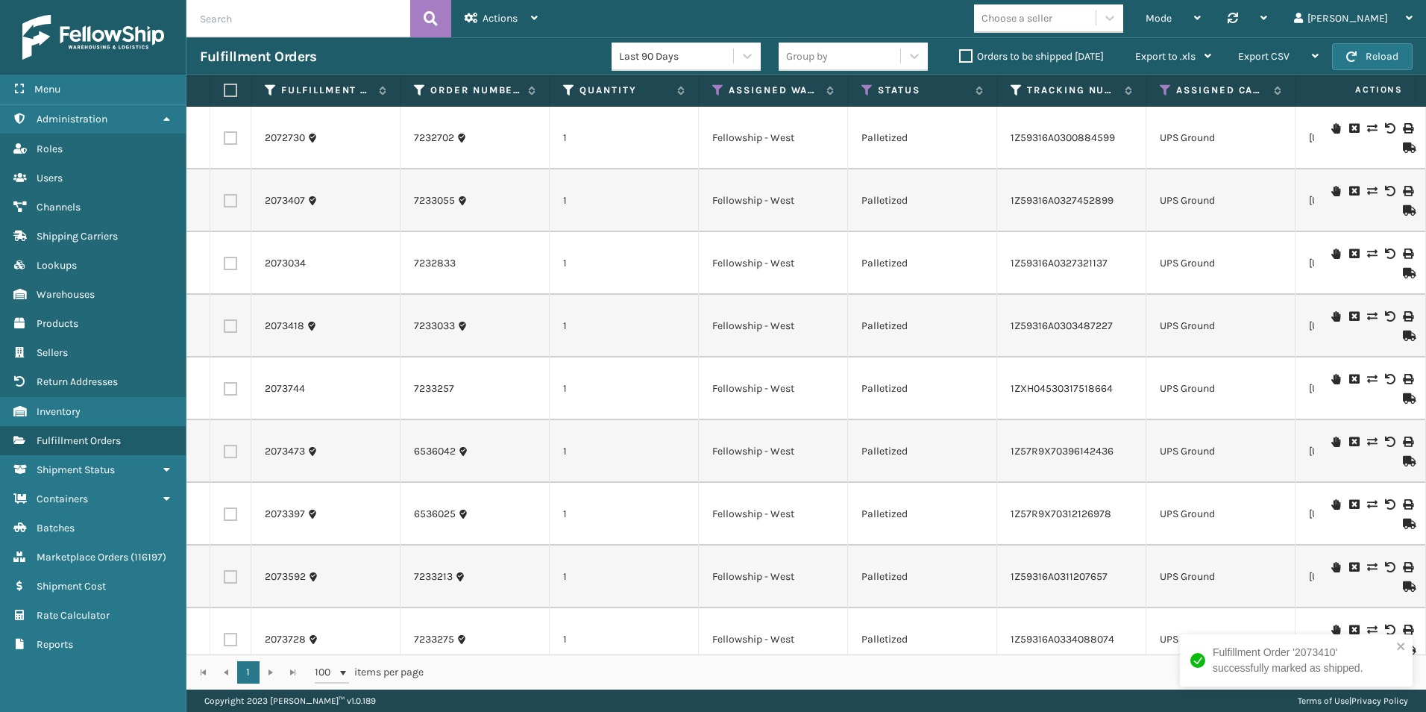
click at [1403, 148] on icon at bounding box center [1407, 147] width 9 height 10
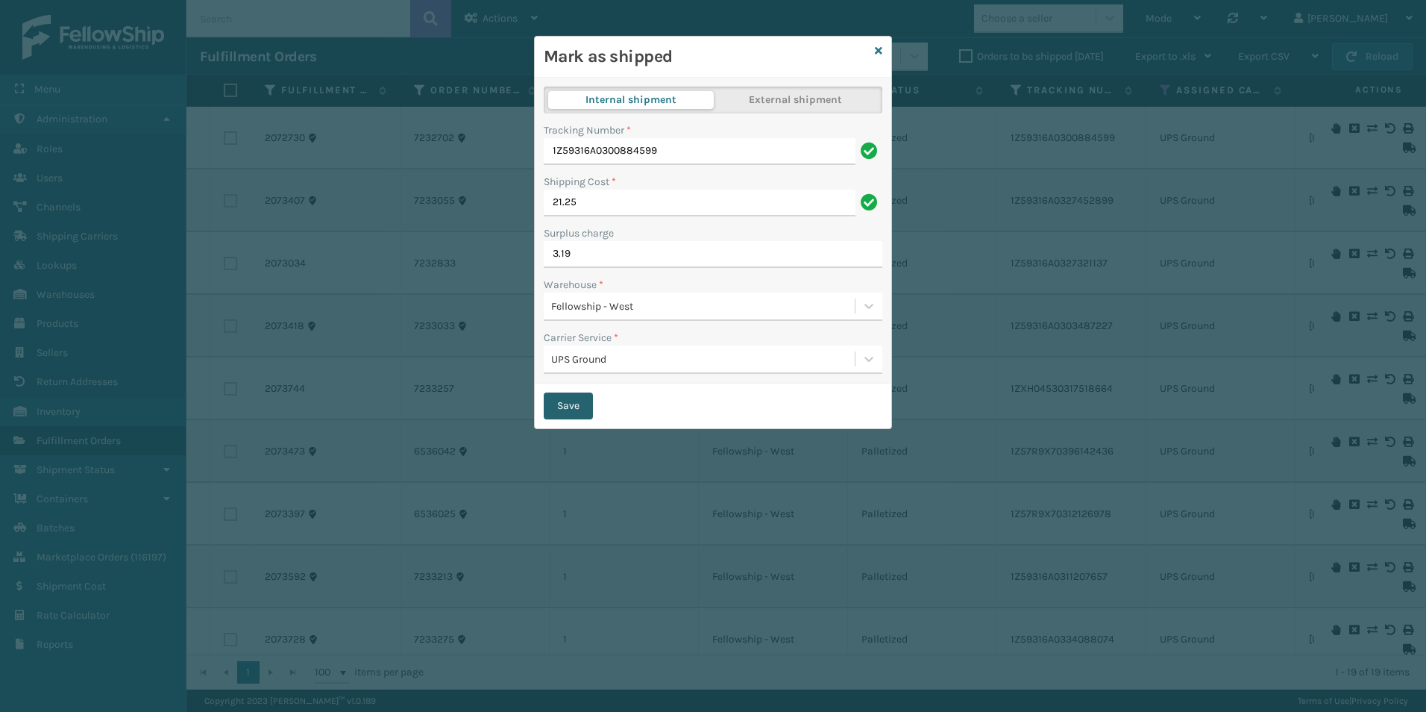
click at [570, 401] on button "Save" at bounding box center [568, 405] width 49 height 27
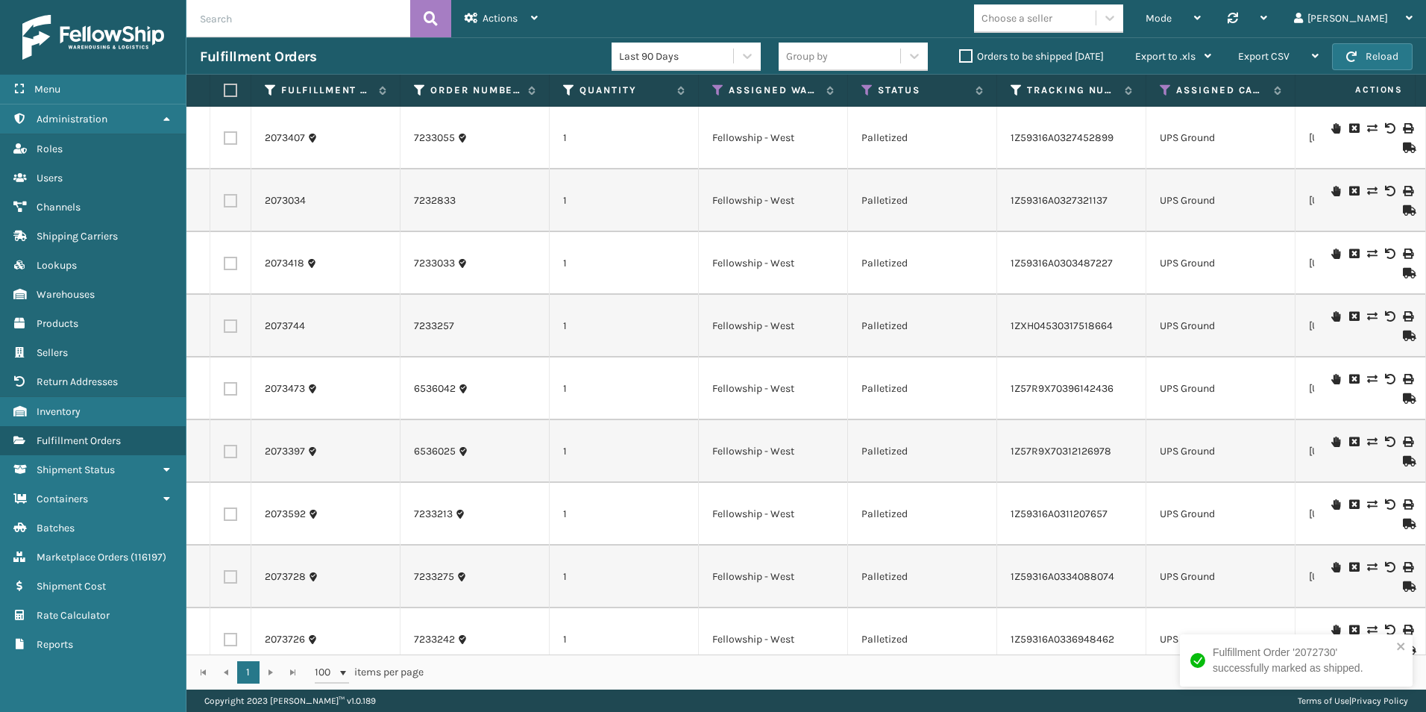
click at [1403, 207] on icon at bounding box center [1407, 210] width 9 height 10
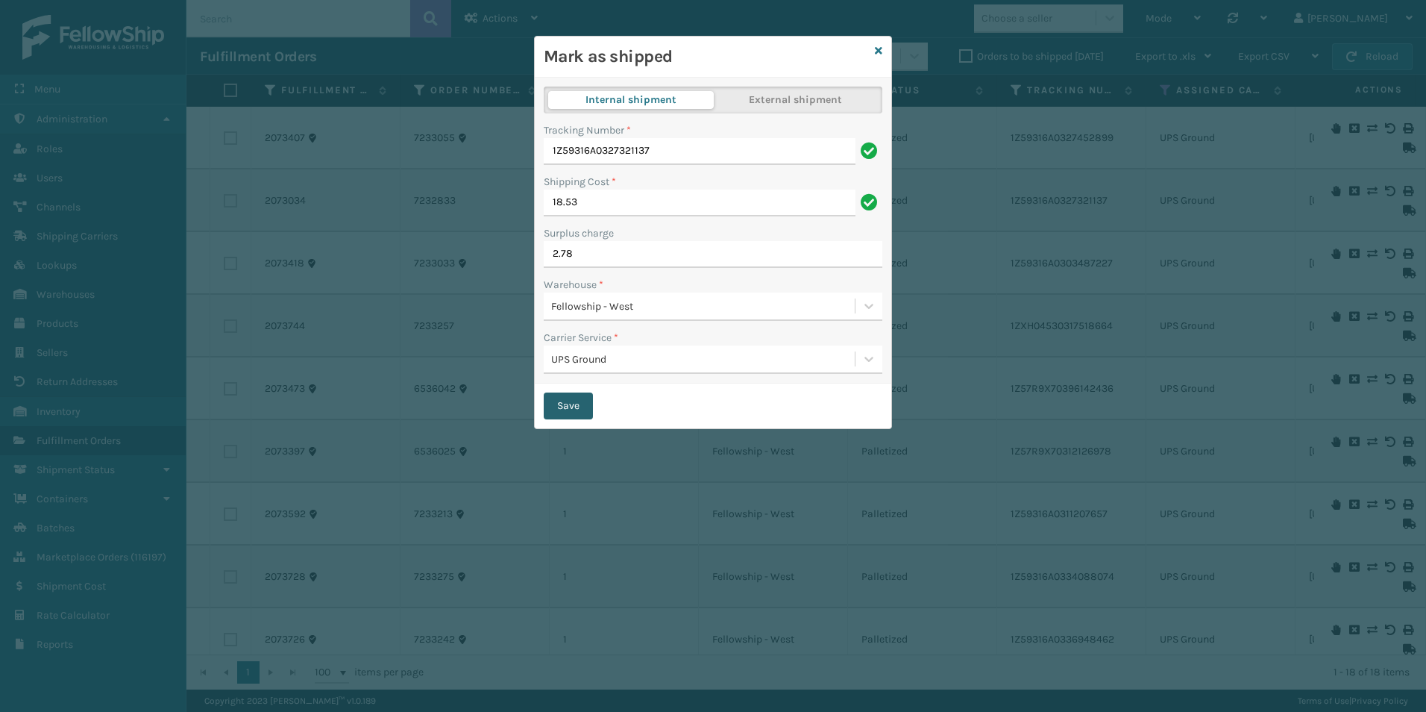
click at [569, 405] on button "Save" at bounding box center [568, 405] width 49 height 27
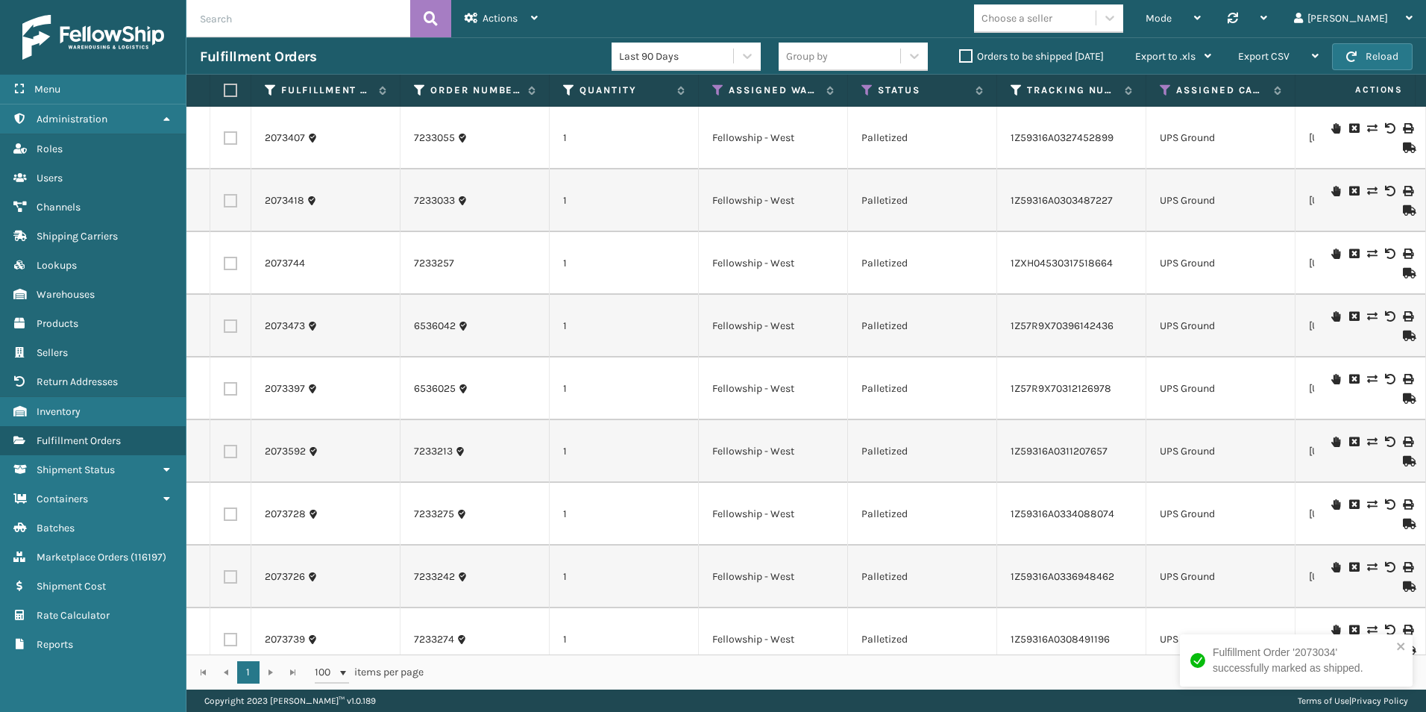
click at [1403, 271] on icon at bounding box center [1407, 273] width 9 height 10
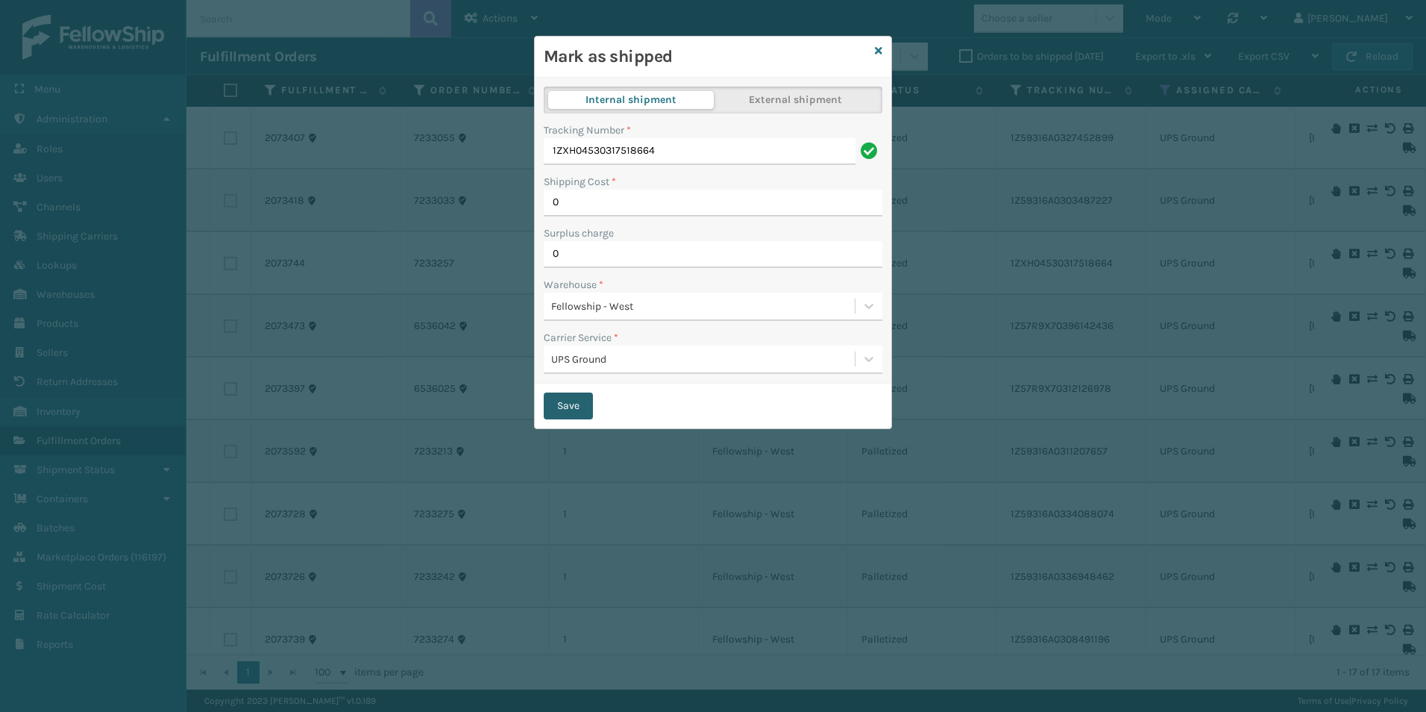
click at [576, 404] on button "Save" at bounding box center [568, 405] width 49 height 27
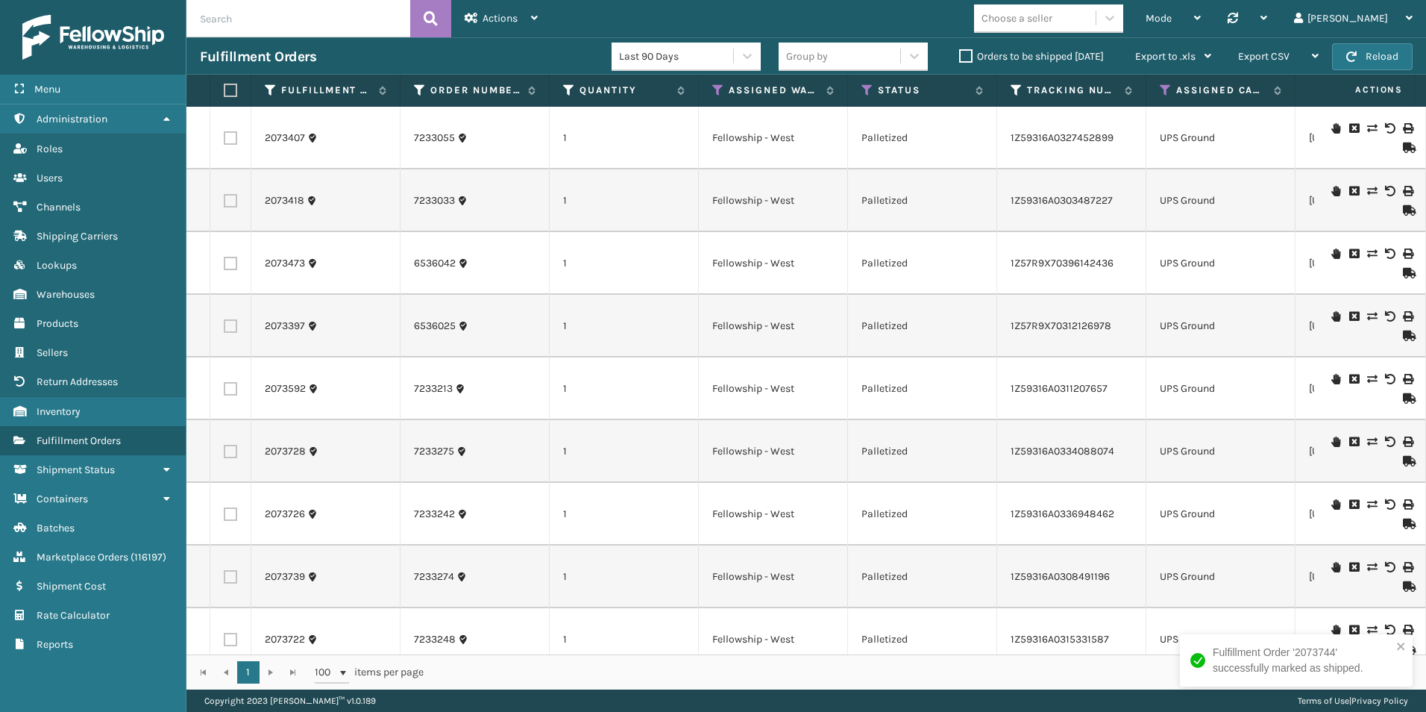
click at [1403, 148] on icon at bounding box center [1407, 147] width 9 height 10
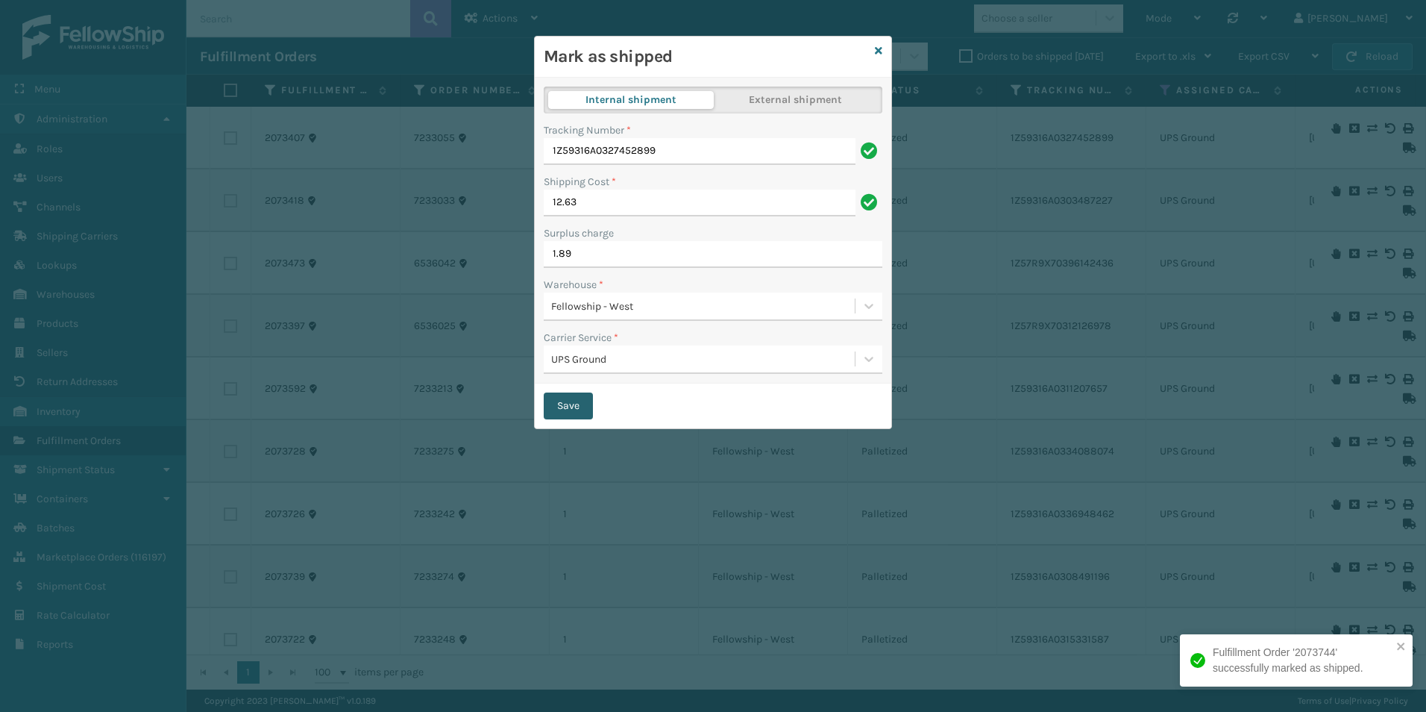
click at [573, 404] on button "Save" at bounding box center [568, 405] width 49 height 27
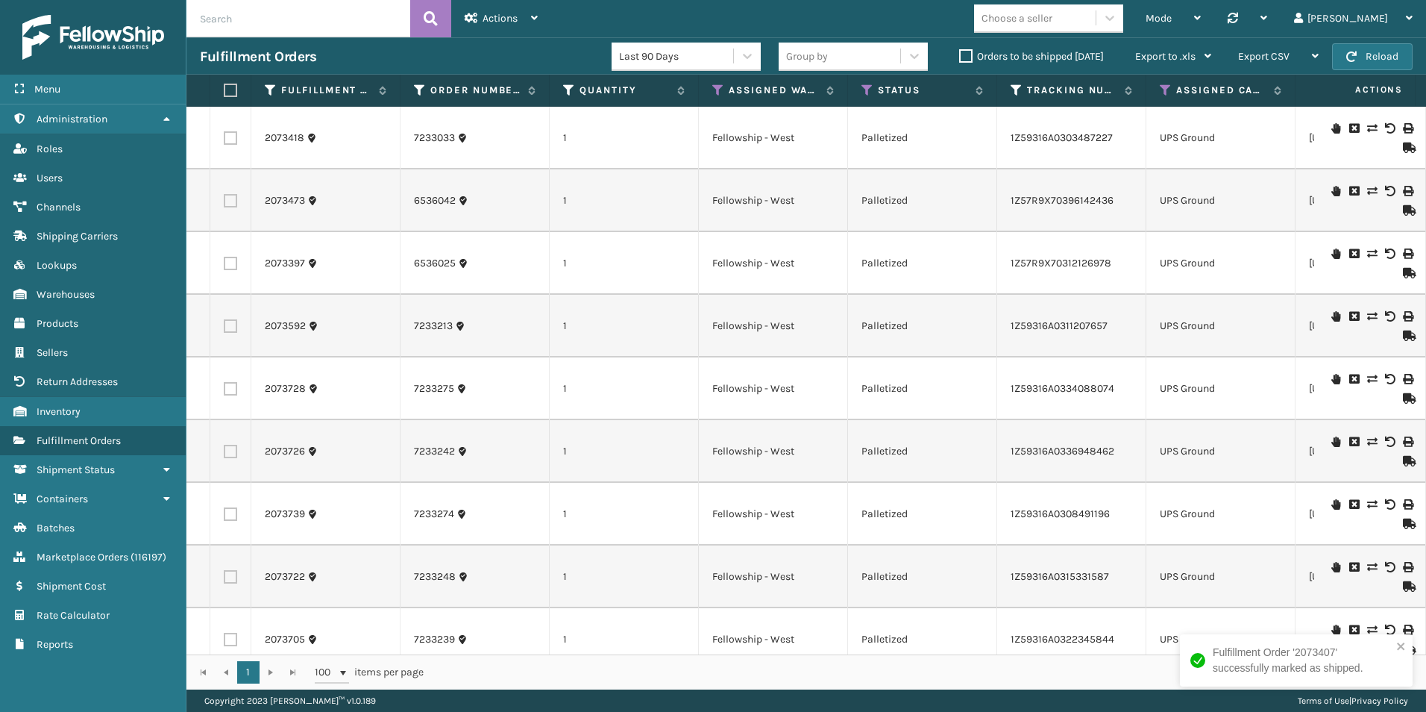
click at [1403, 207] on icon at bounding box center [1407, 210] width 9 height 10
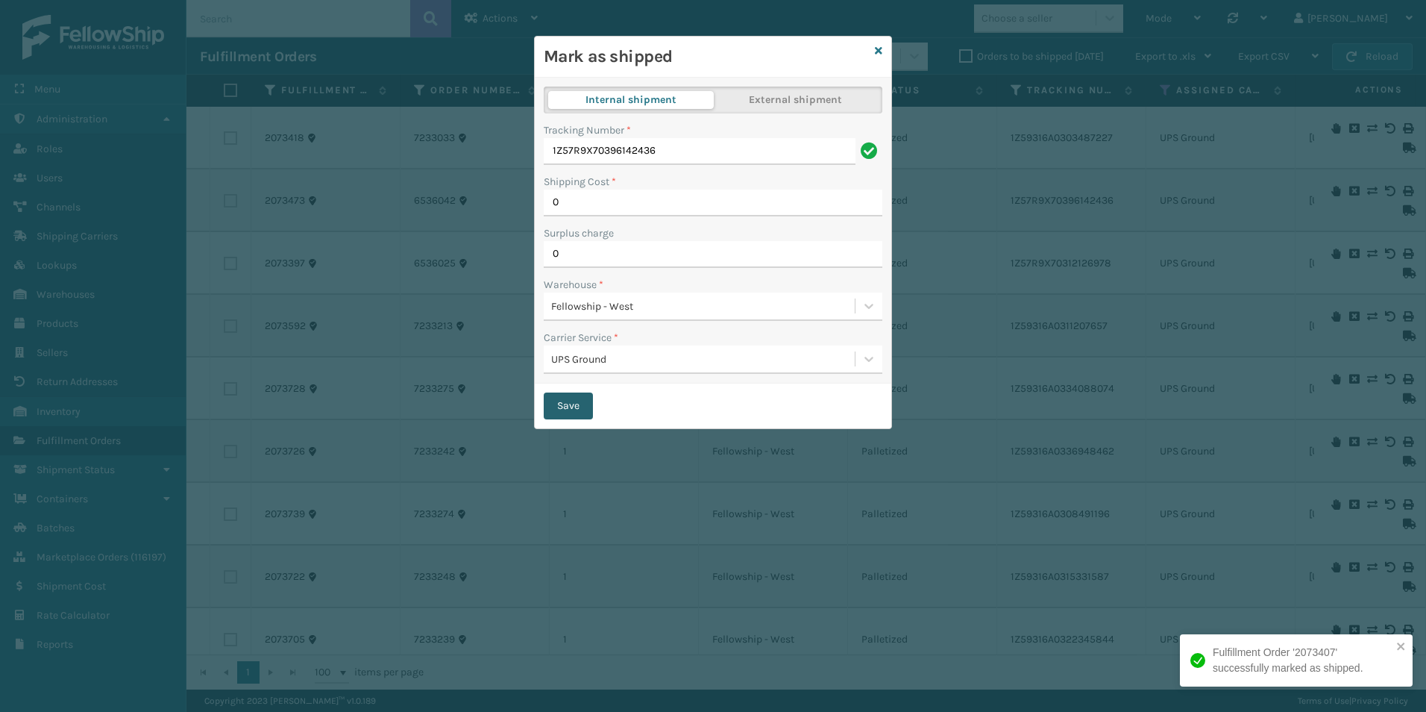
click at [556, 401] on button "Save" at bounding box center [568, 405] width 49 height 27
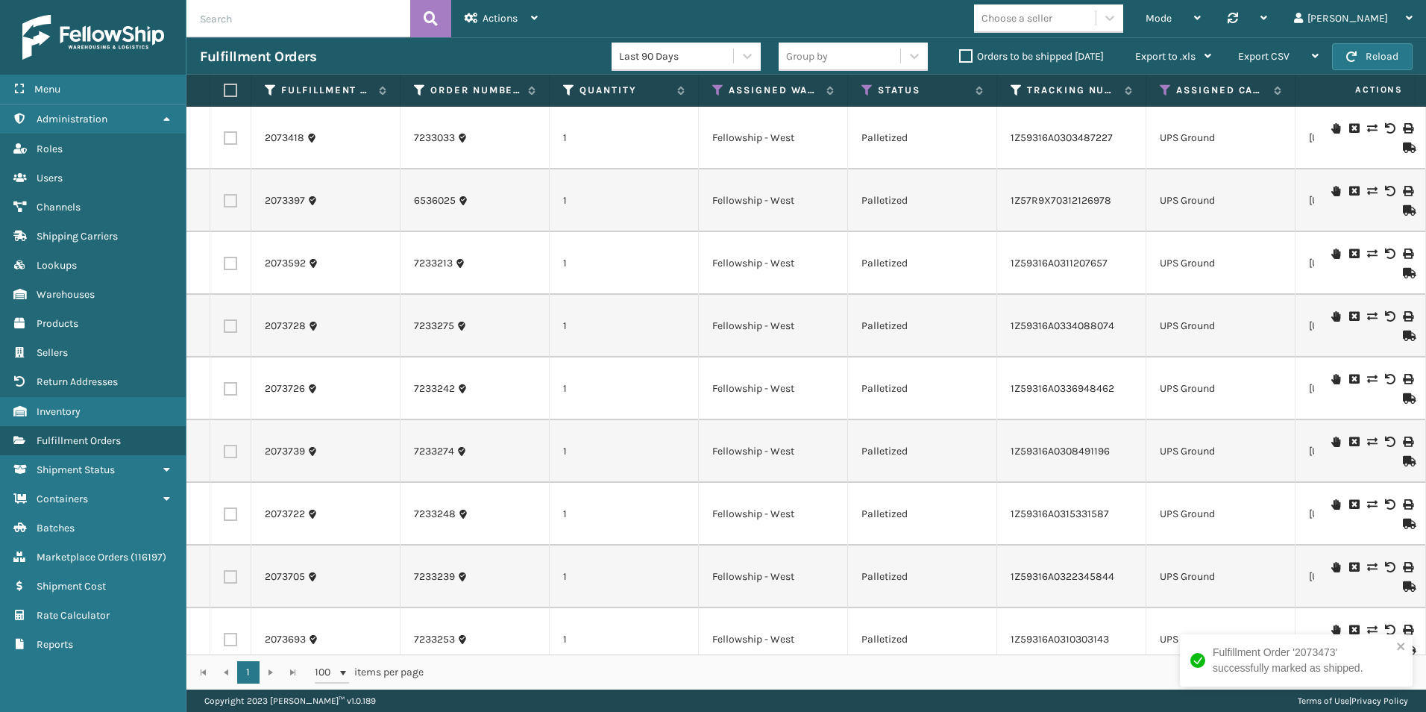
click at [1403, 401] on icon at bounding box center [1407, 398] width 9 height 10
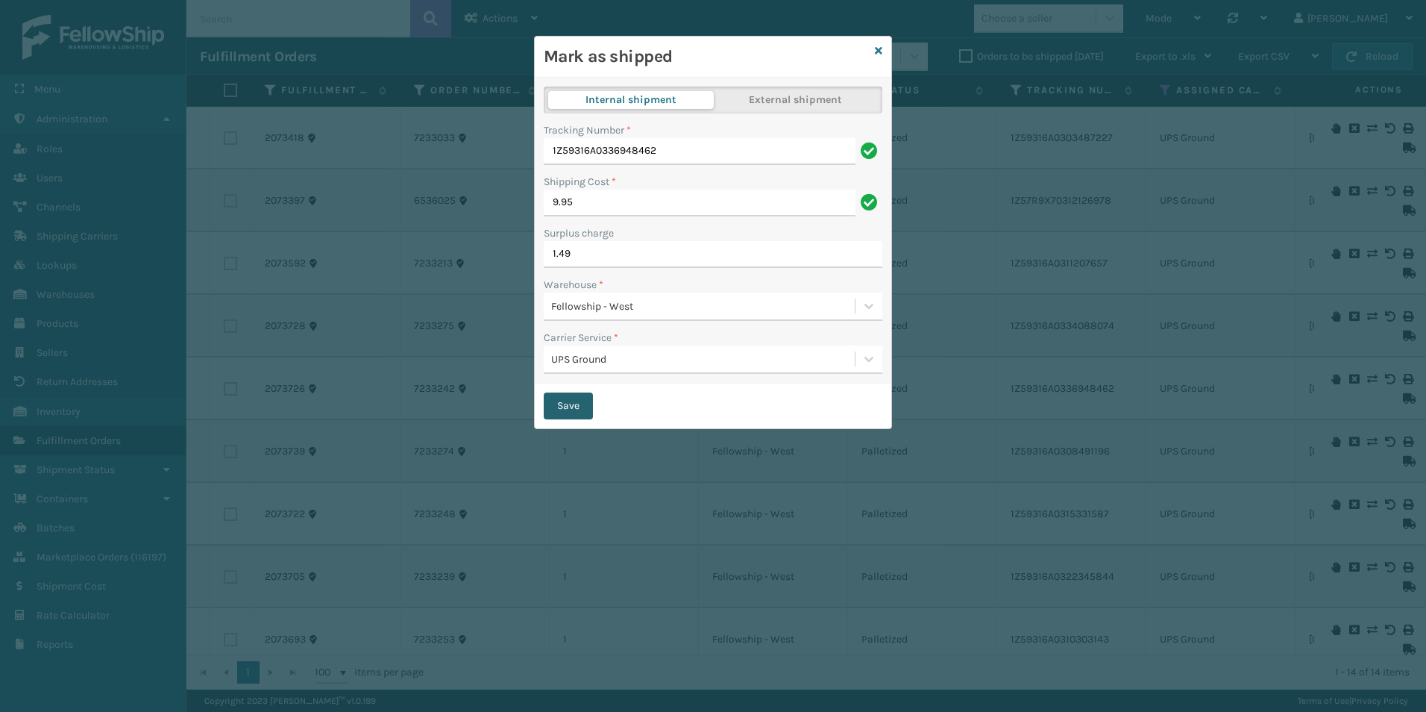
click at [581, 398] on button "Save" at bounding box center [568, 405] width 49 height 27
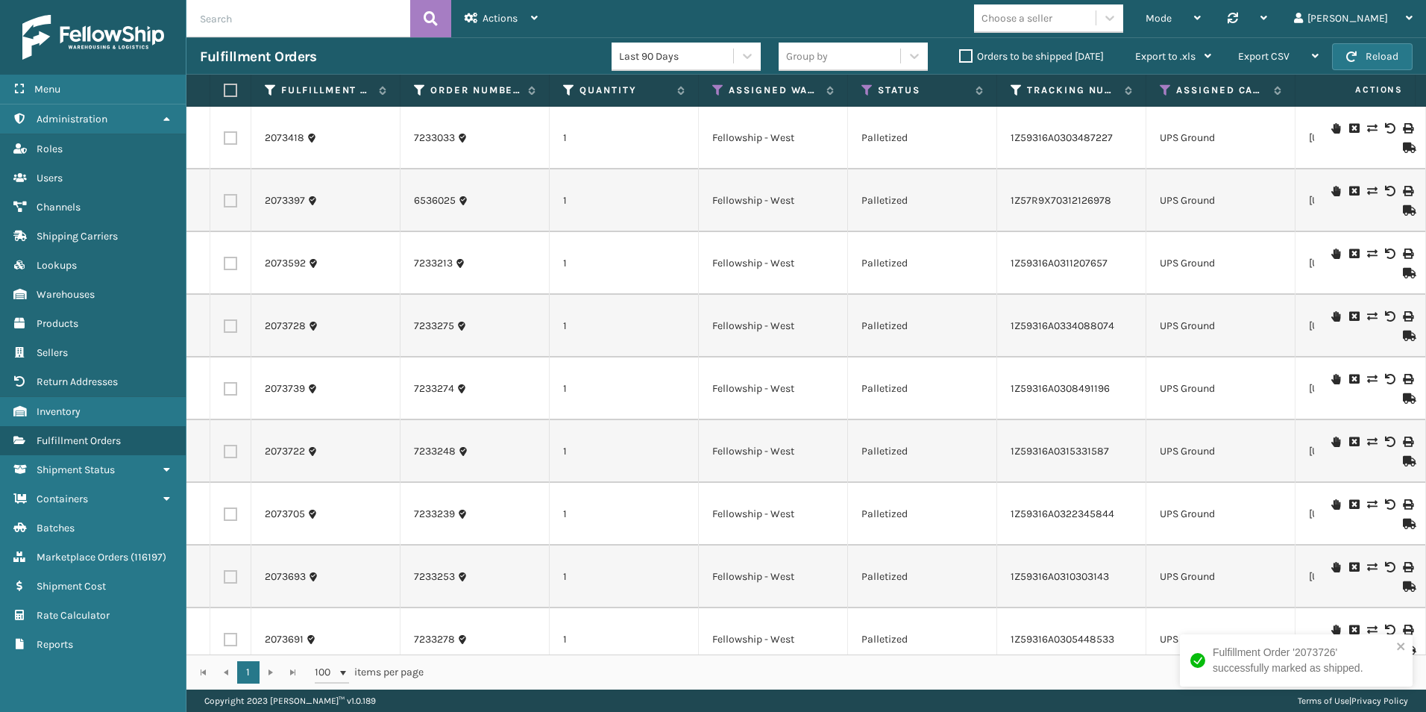
click at [1403, 276] on icon at bounding box center [1407, 273] width 9 height 10
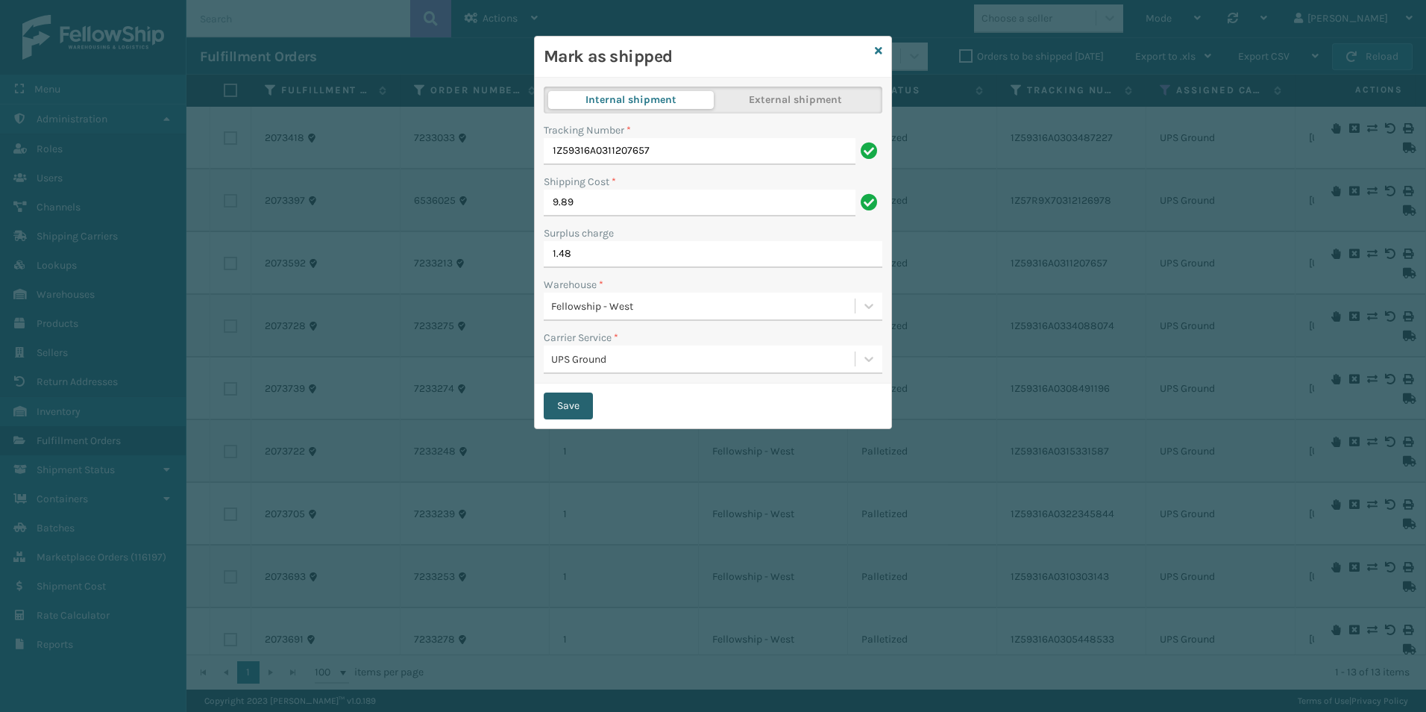
click at [576, 398] on button "Save" at bounding box center [568, 405] width 49 height 27
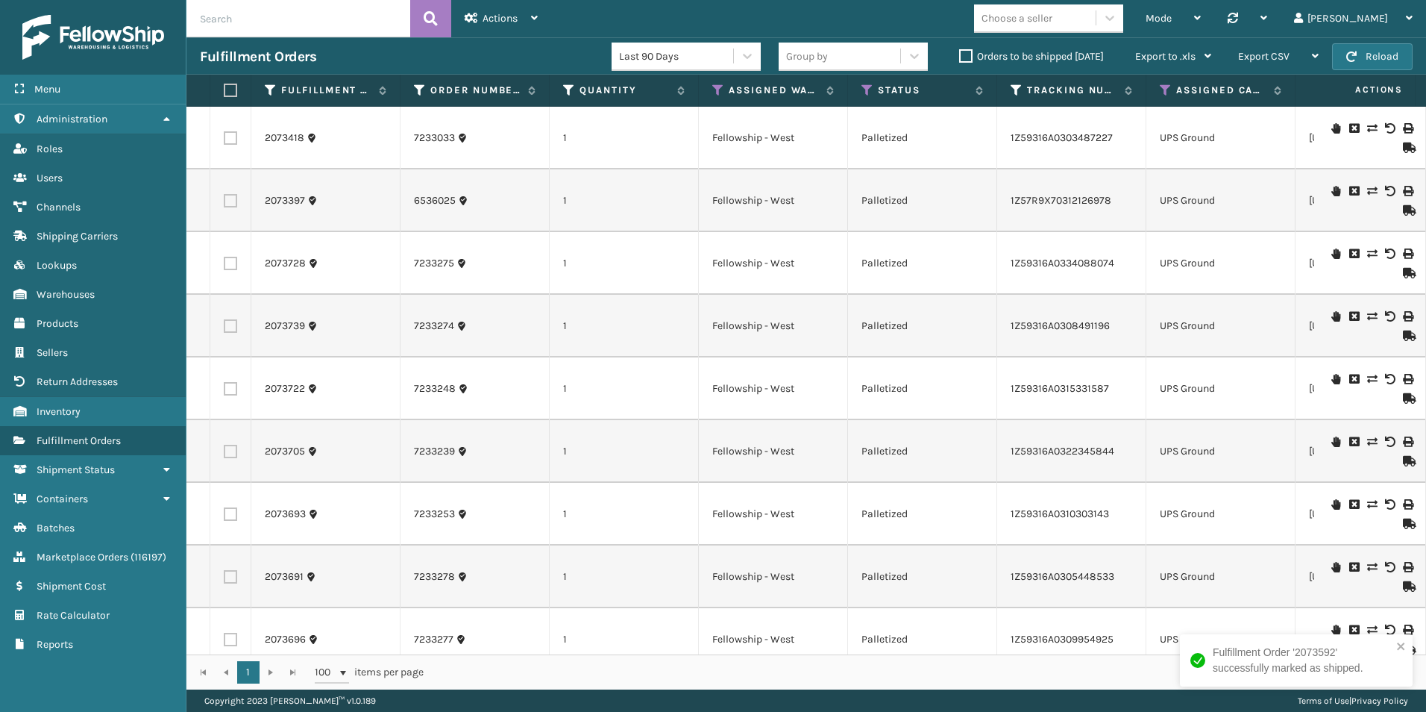
click at [1403, 148] on icon at bounding box center [1407, 147] width 9 height 10
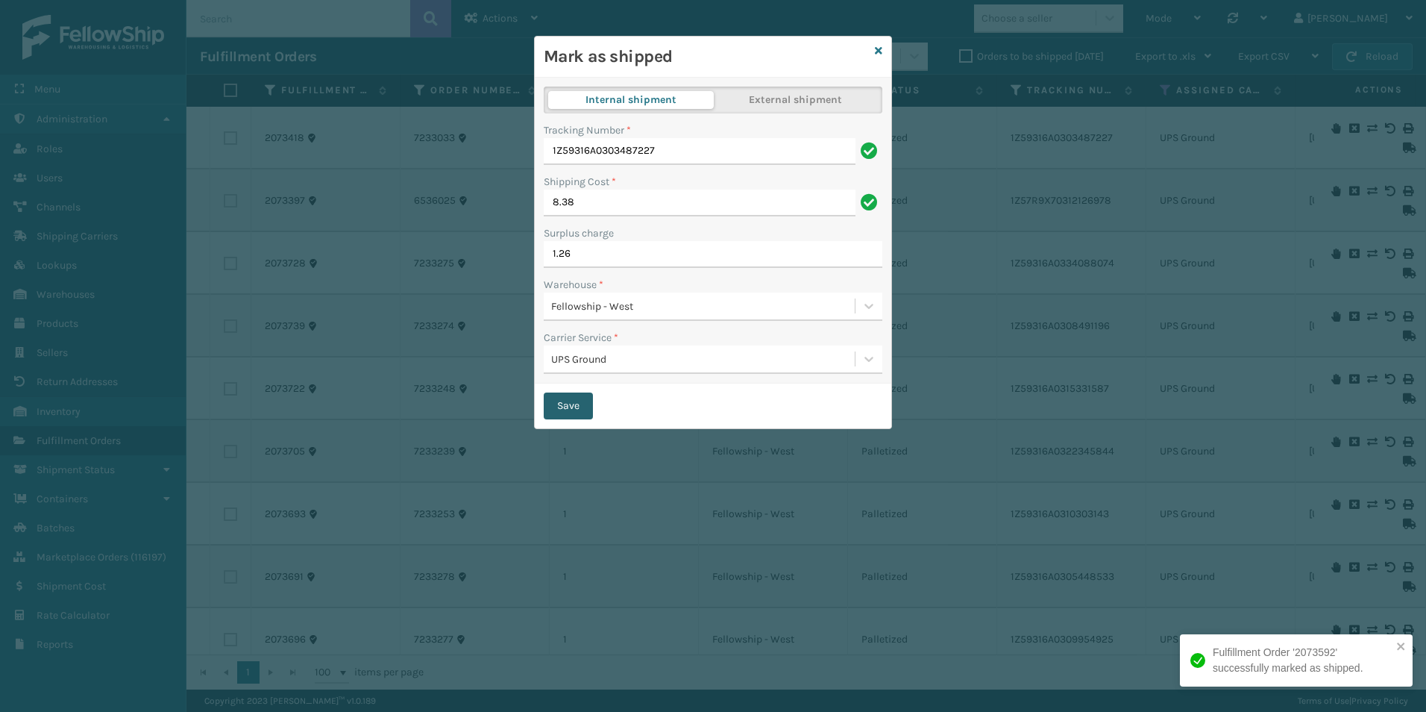
click at [567, 409] on button "Save" at bounding box center [568, 405] width 49 height 27
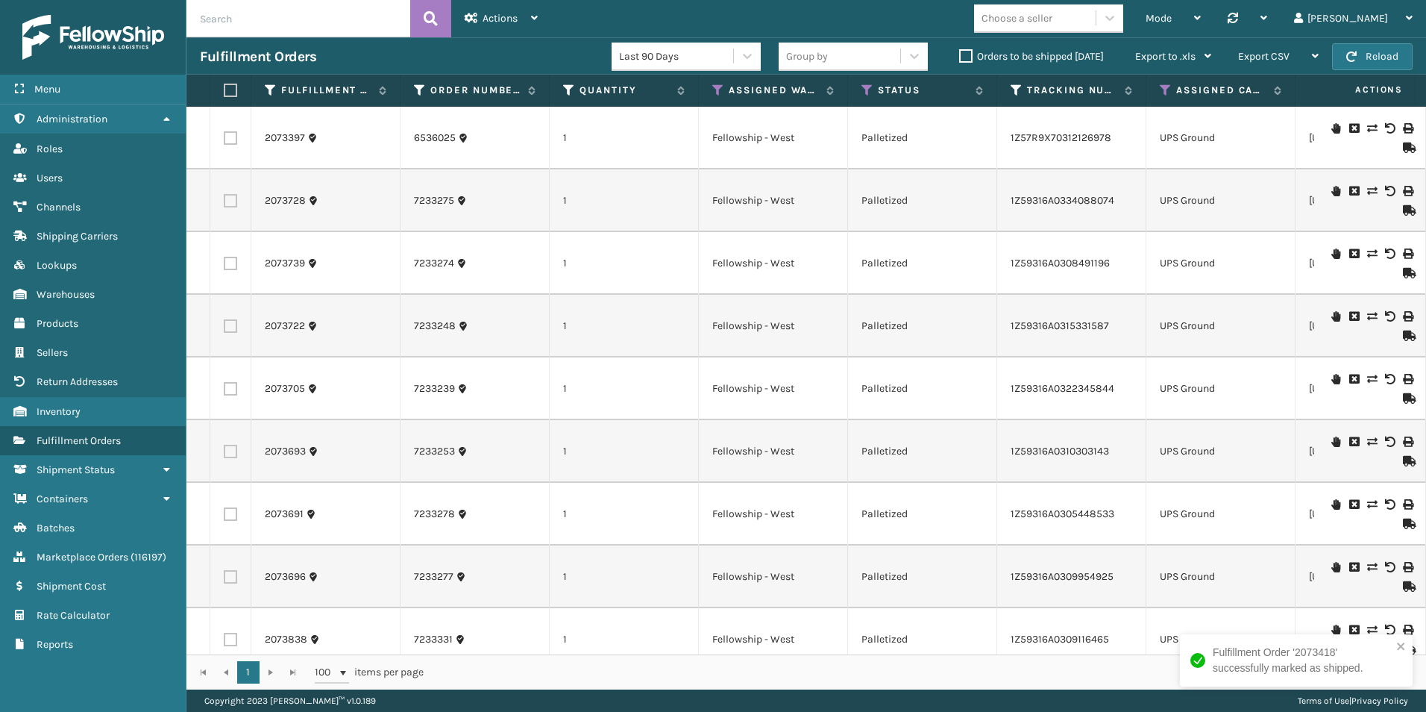
click at [1403, 270] on icon at bounding box center [1407, 273] width 9 height 10
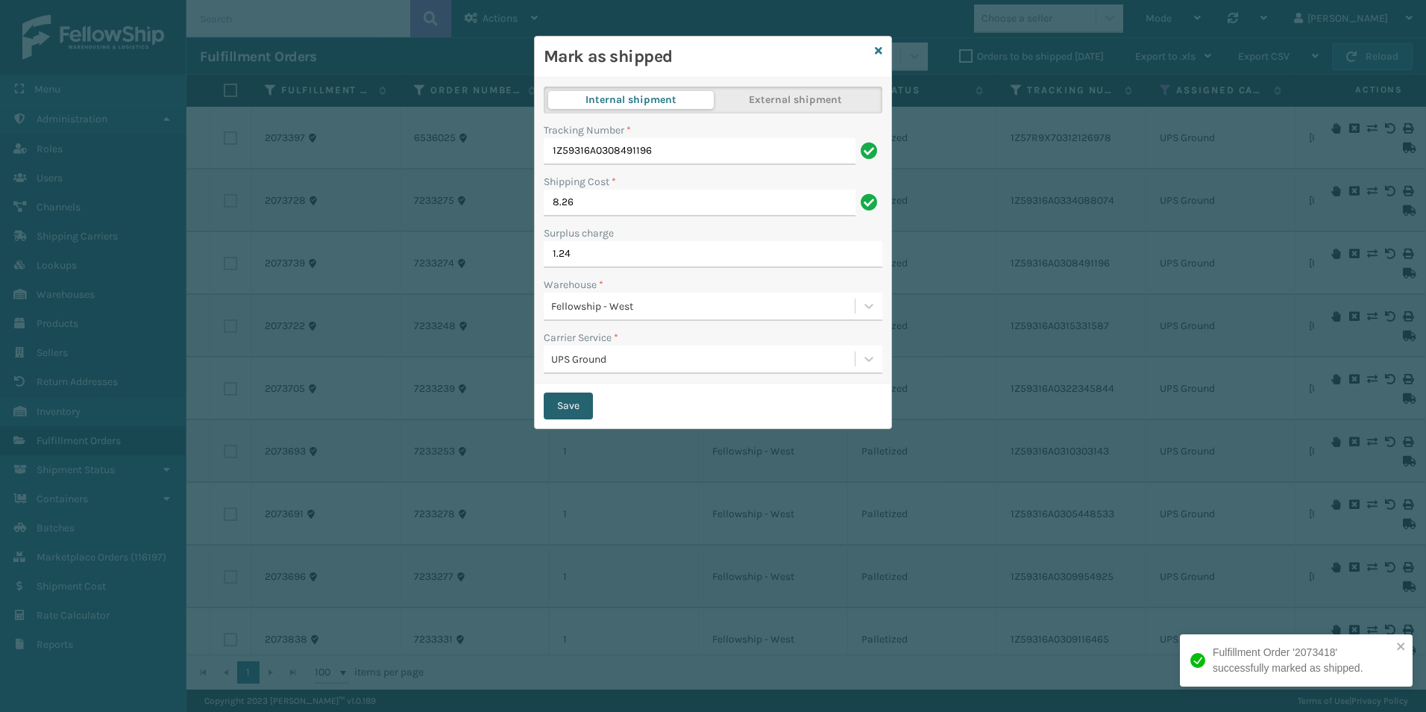
click at [565, 407] on button "Save" at bounding box center [568, 405] width 49 height 27
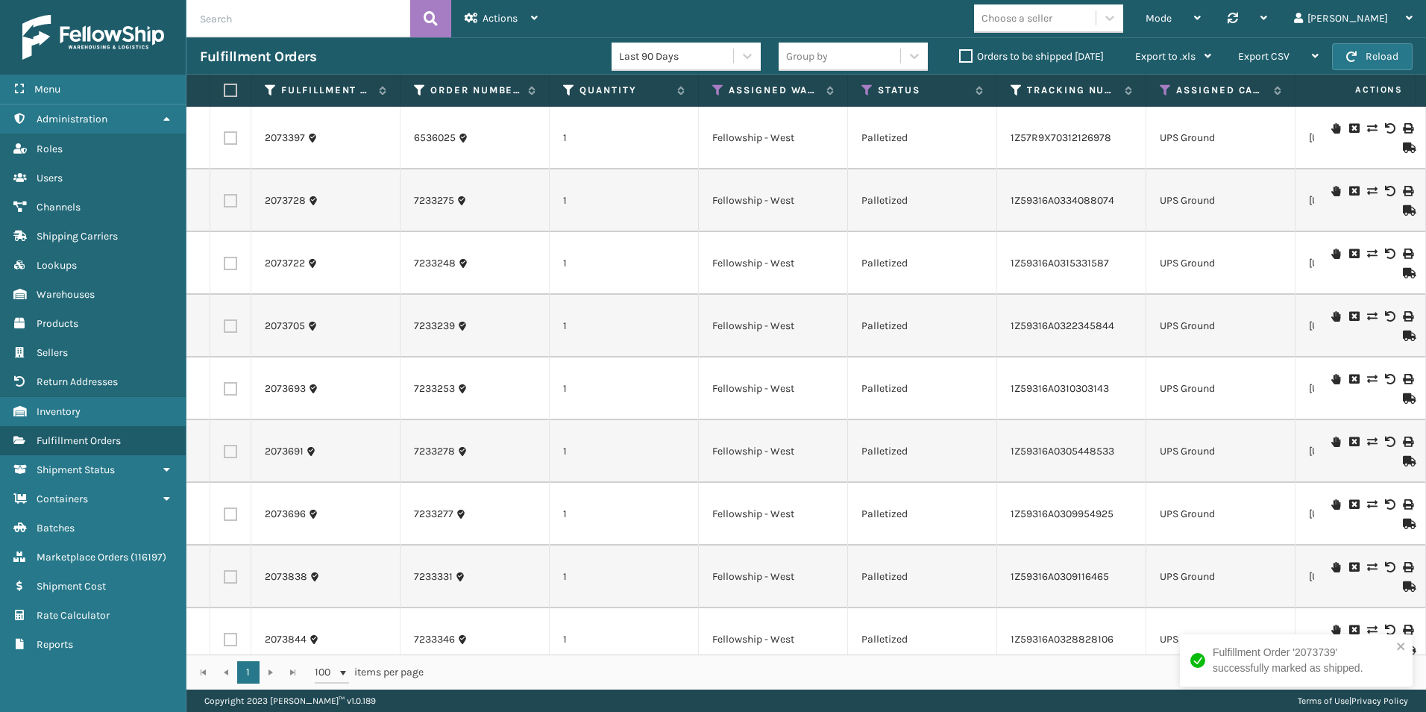
click at [1403, 337] on icon at bounding box center [1407, 335] width 9 height 10
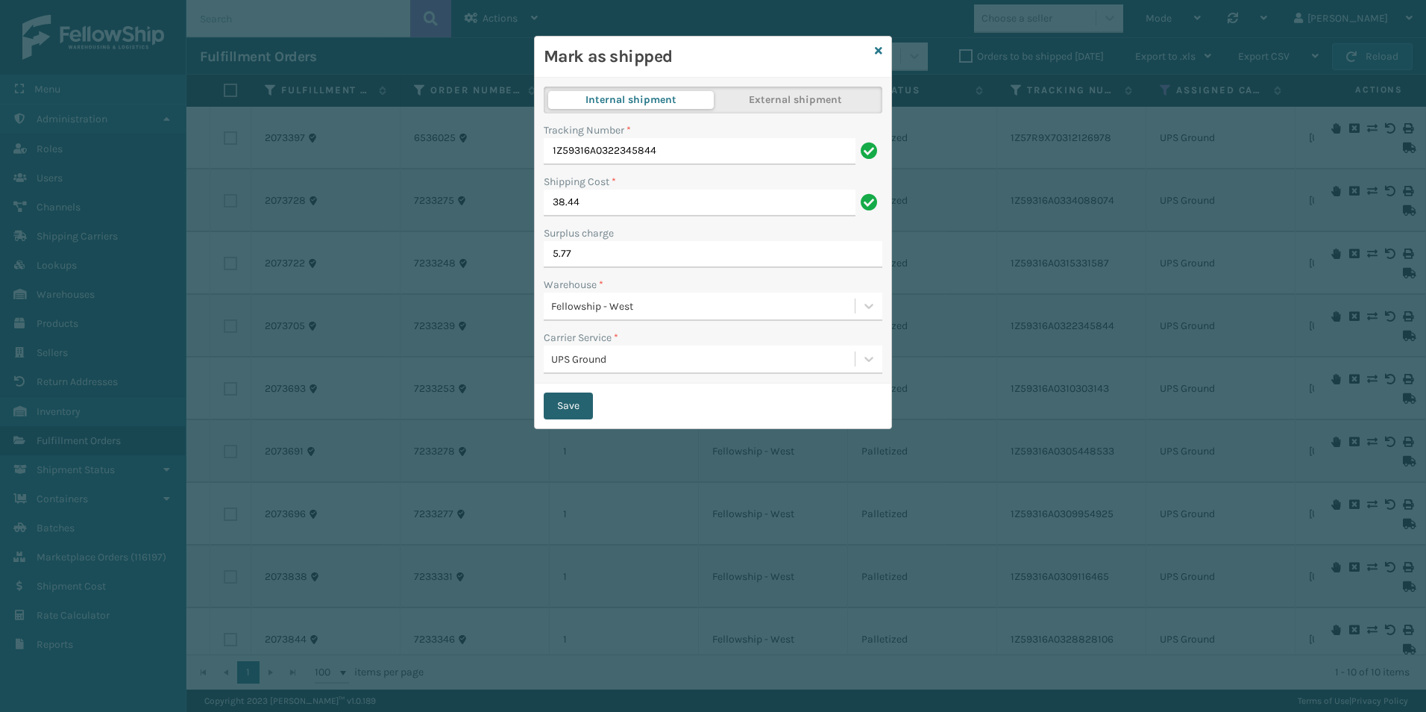
click at [567, 407] on button "Save" at bounding box center [568, 405] width 49 height 27
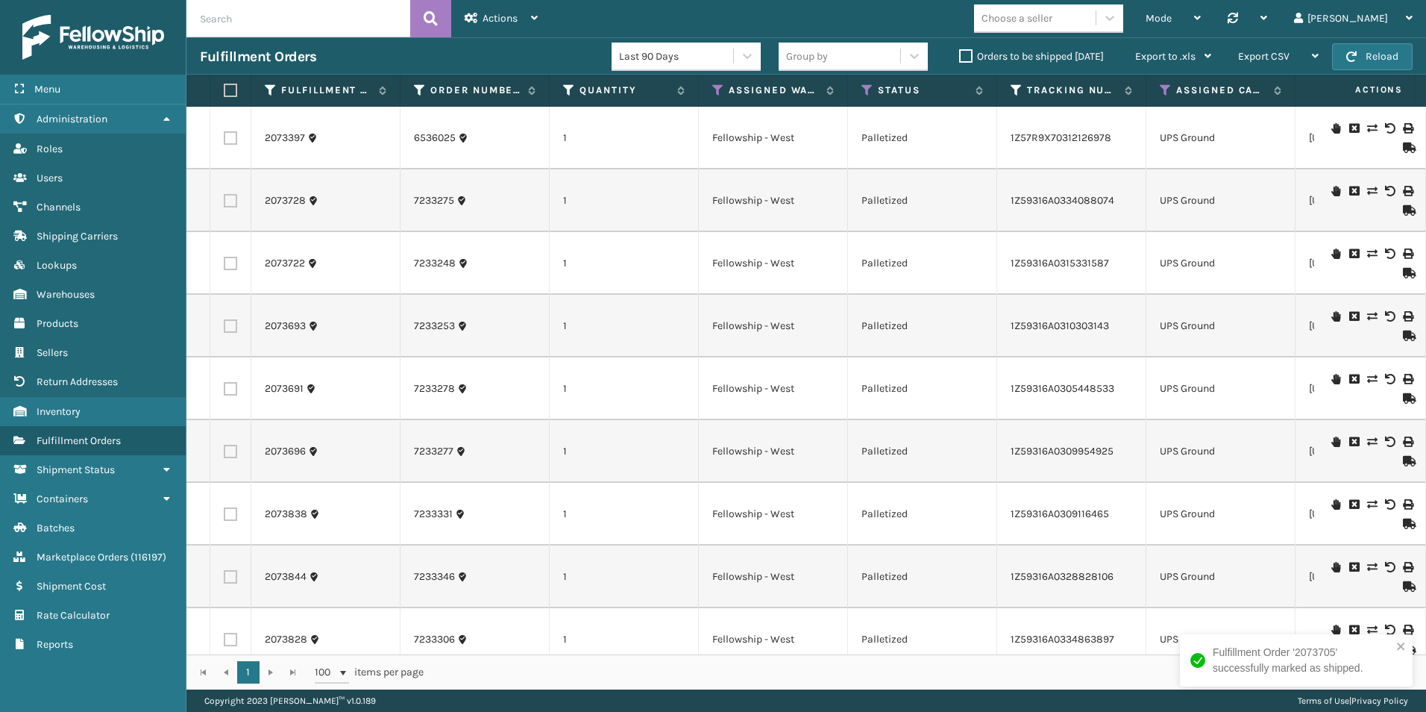
click at [1404, 338] on icon at bounding box center [1407, 335] width 9 height 10
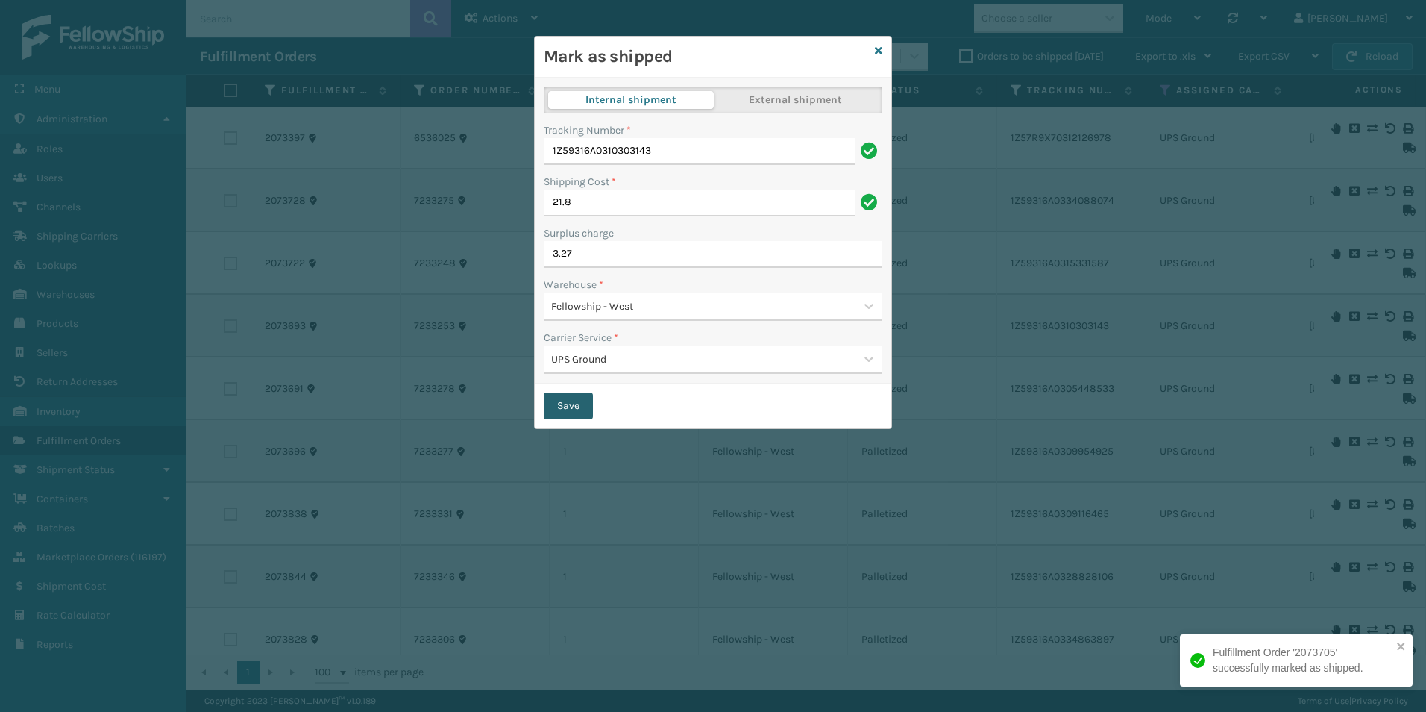
click at [569, 409] on button "Save" at bounding box center [568, 405] width 49 height 27
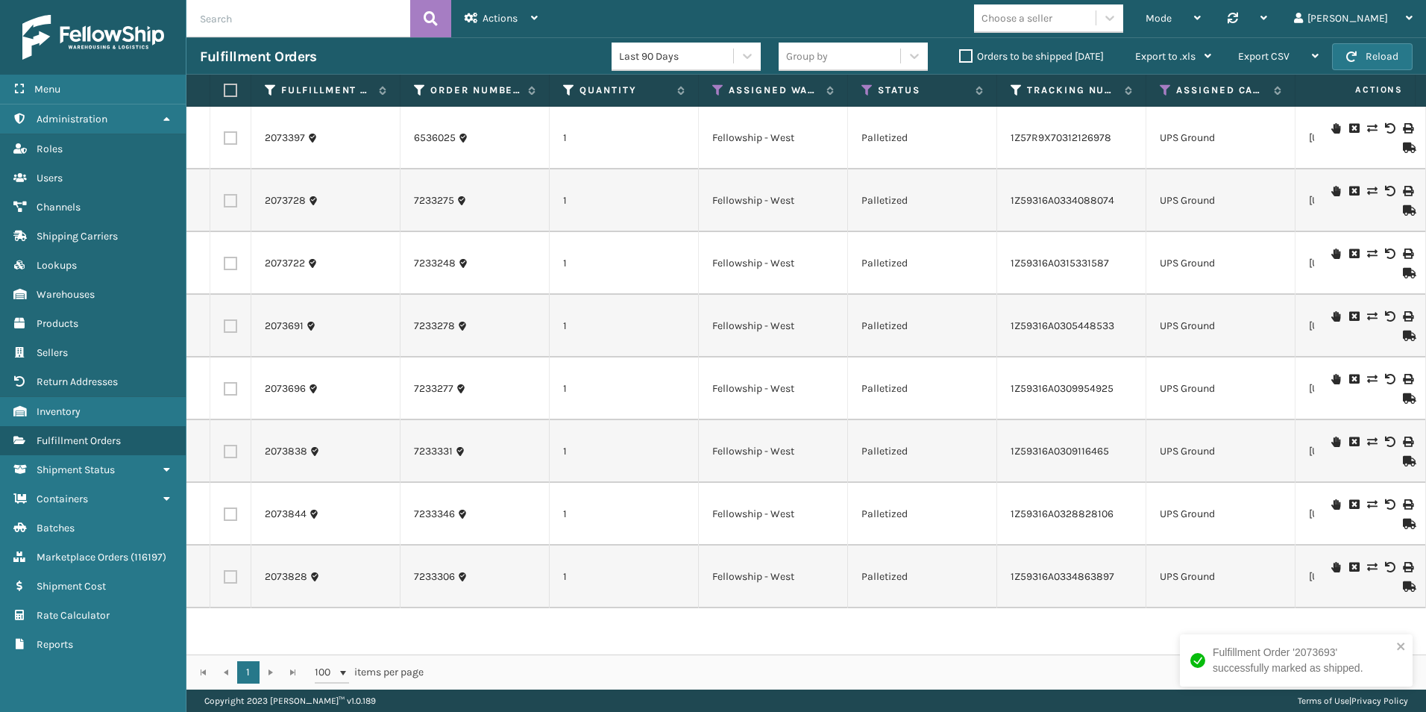
click at [1403, 397] on icon at bounding box center [1407, 398] width 9 height 10
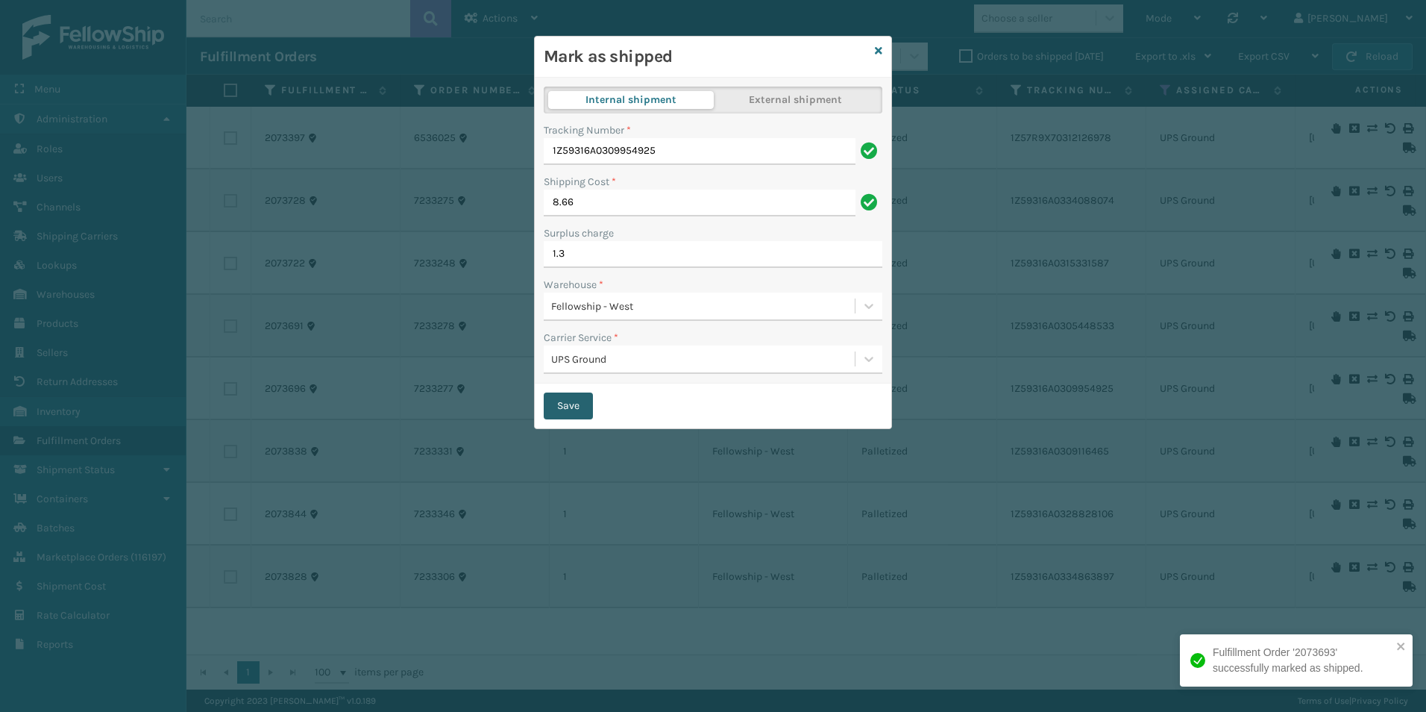
click at [553, 409] on button "Save" at bounding box center [568, 405] width 49 height 27
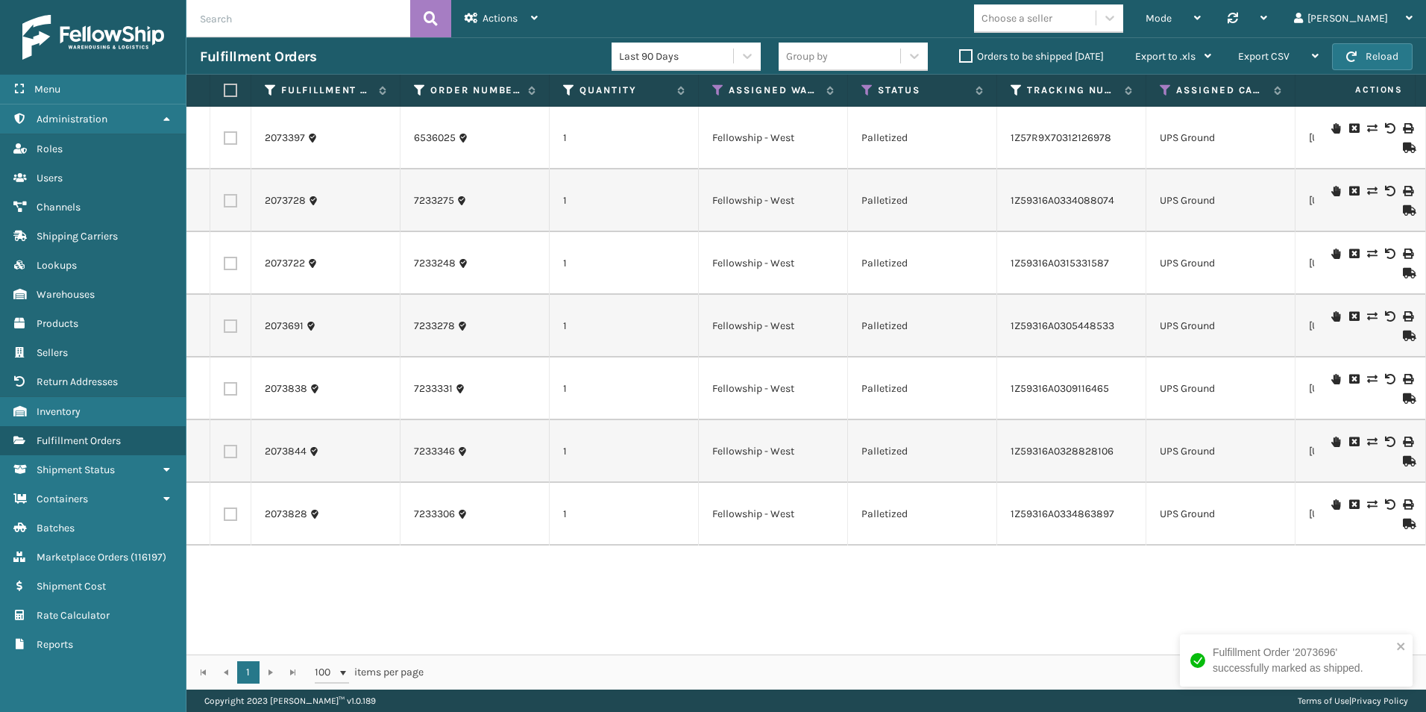
click at [1403, 269] on icon at bounding box center [1407, 273] width 9 height 10
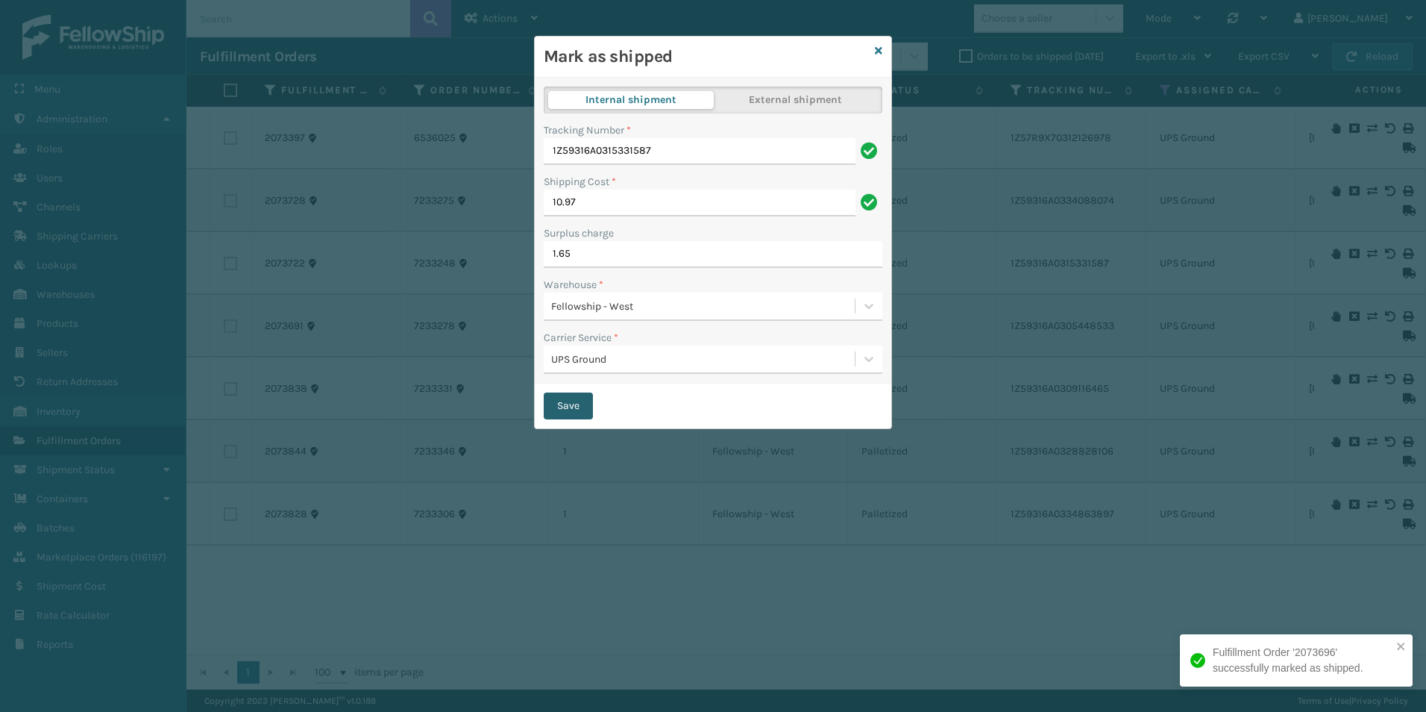
click at [567, 405] on button "Save" at bounding box center [568, 405] width 49 height 27
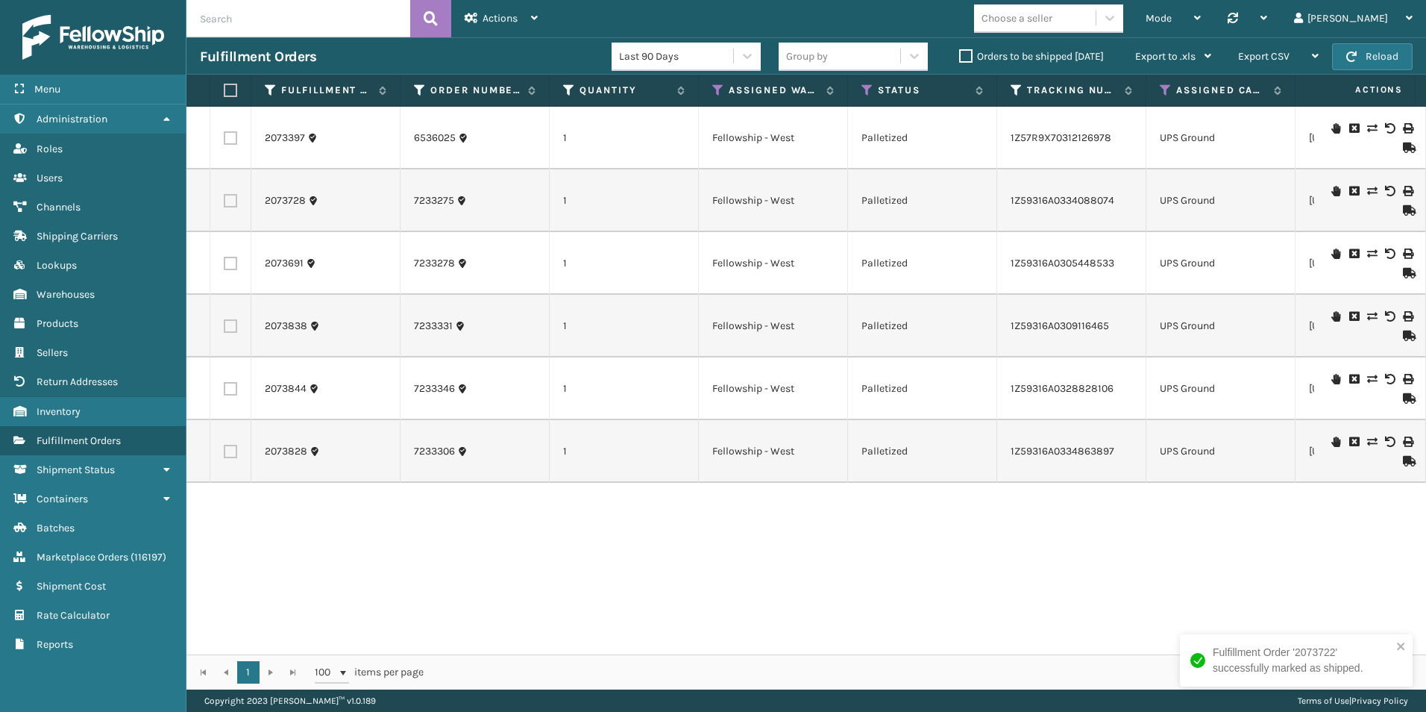
click at [1403, 273] on icon at bounding box center [1407, 273] width 9 height 10
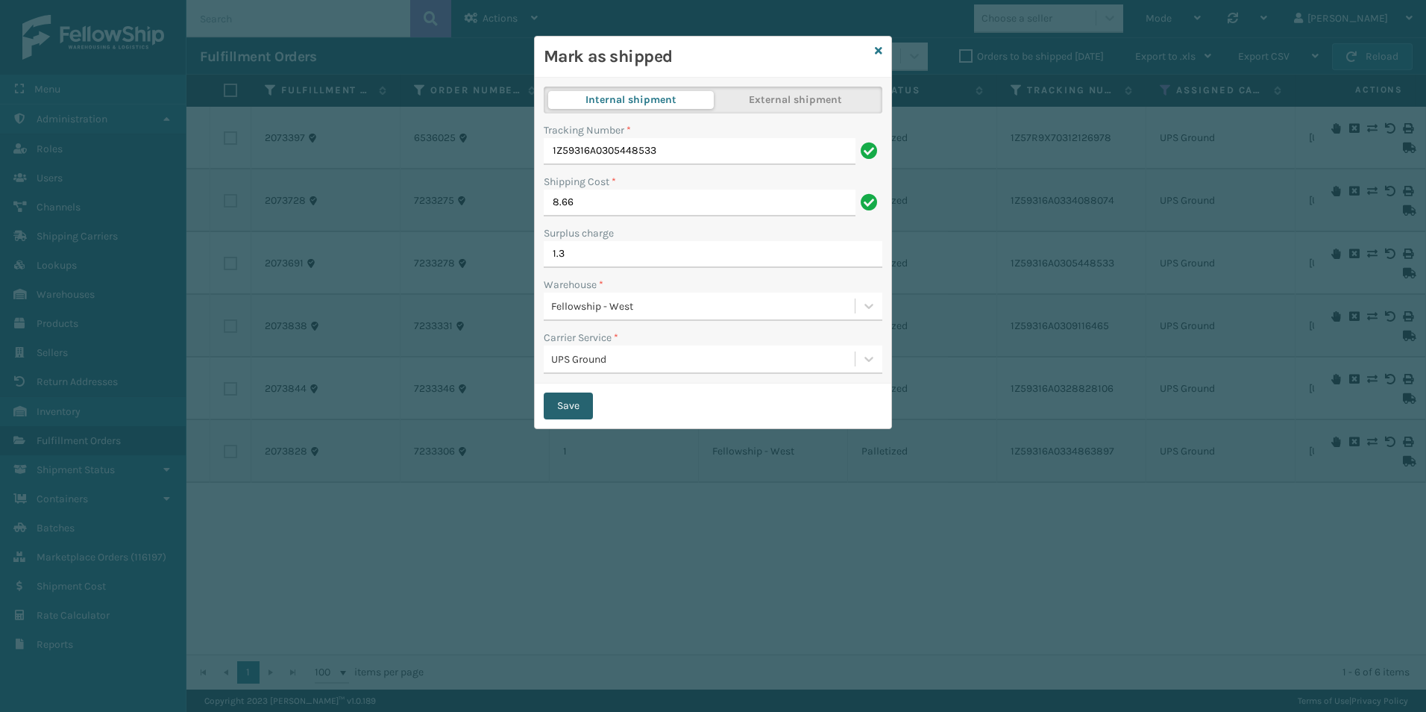
click at [575, 408] on button "Save" at bounding box center [568, 405] width 49 height 27
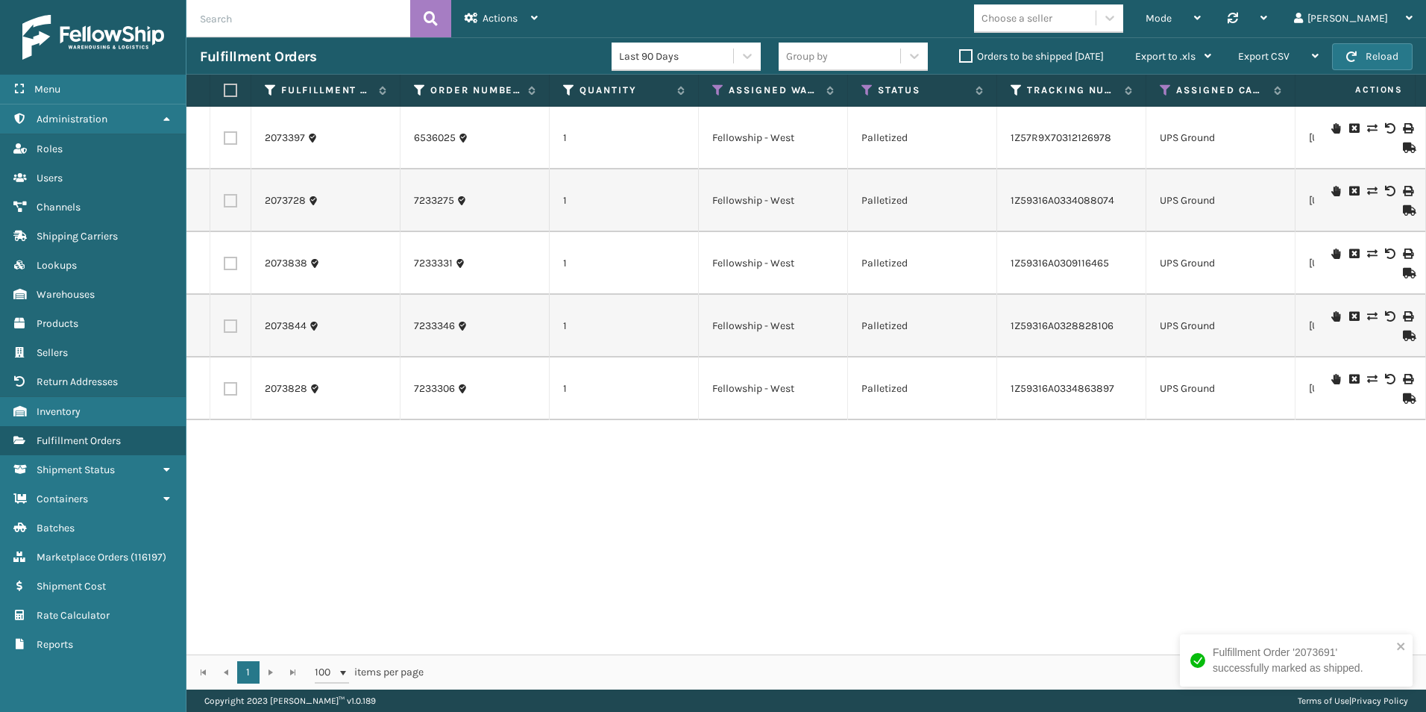
click at [1403, 210] on icon at bounding box center [1407, 210] width 9 height 10
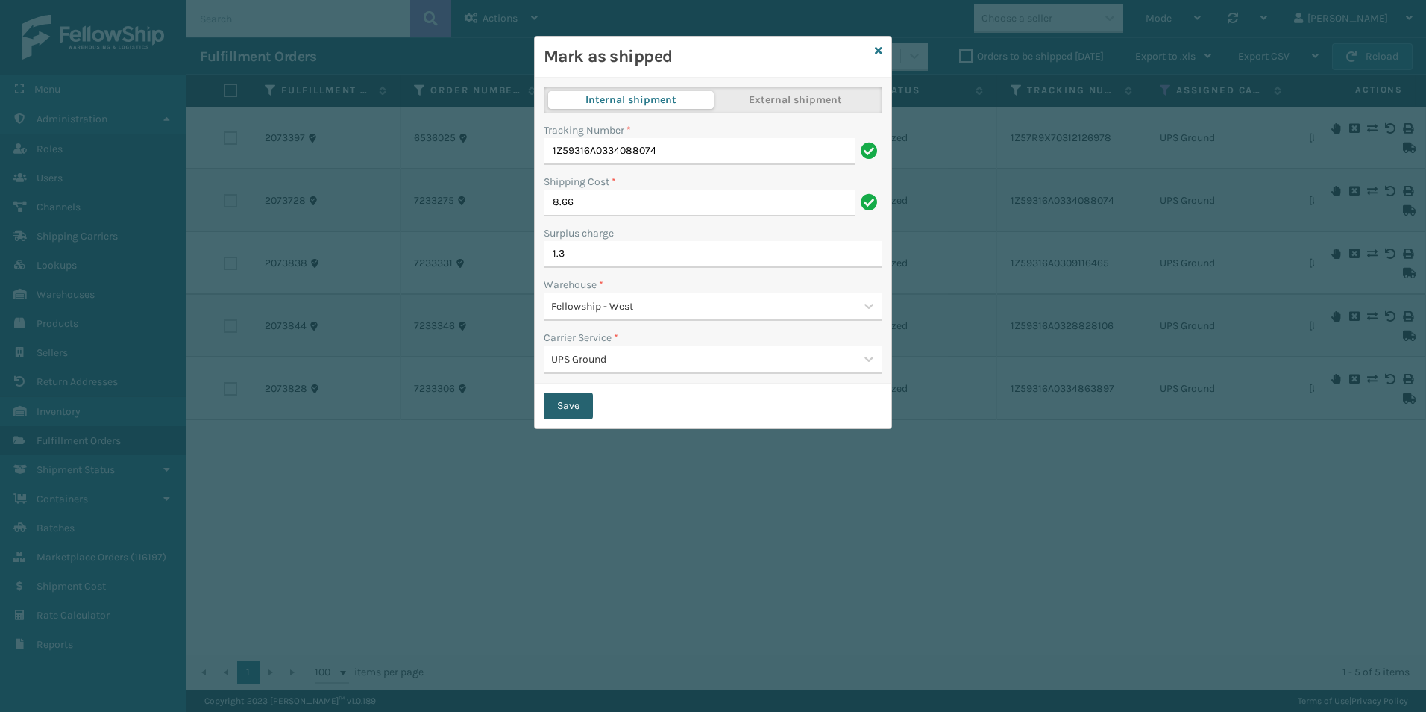
click at [569, 395] on button "Save" at bounding box center [568, 405] width 49 height 27
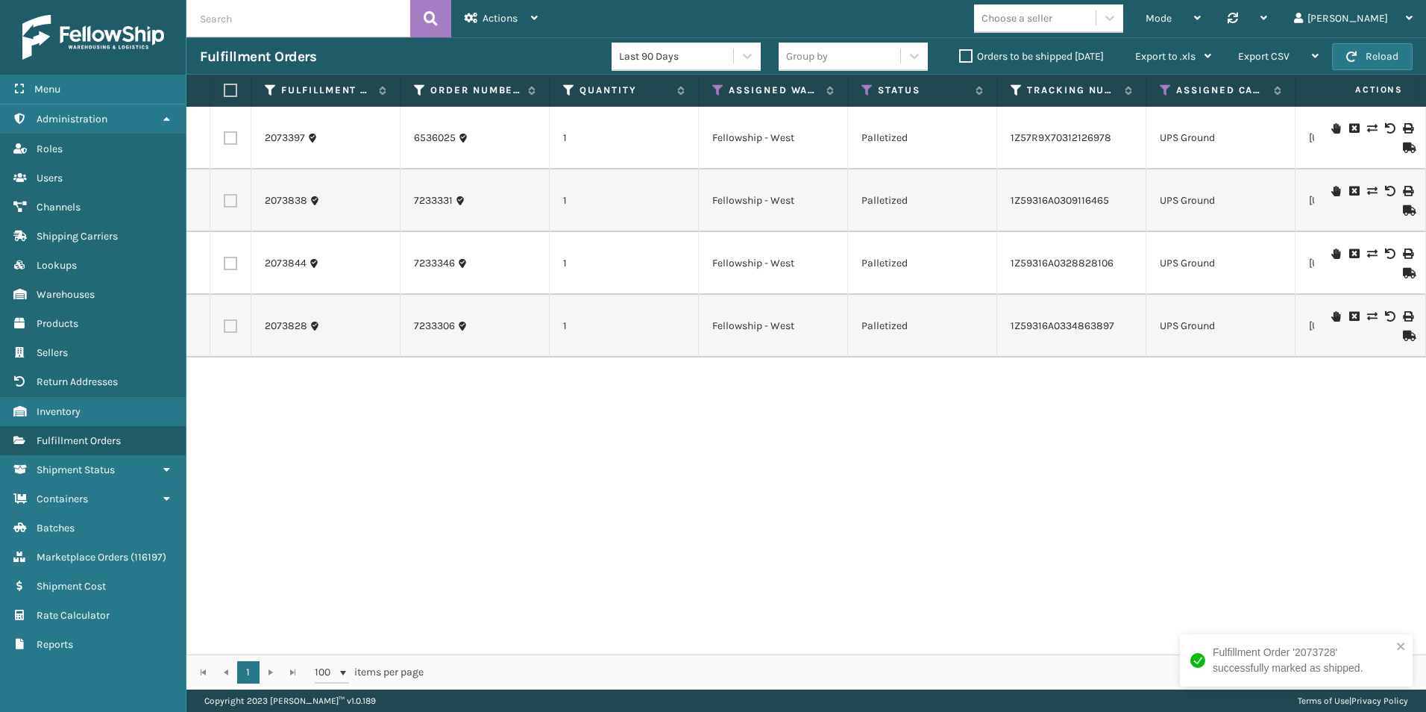
click at [1403, 210] on icon at bounding box center [1407, 210] width 9 height 10
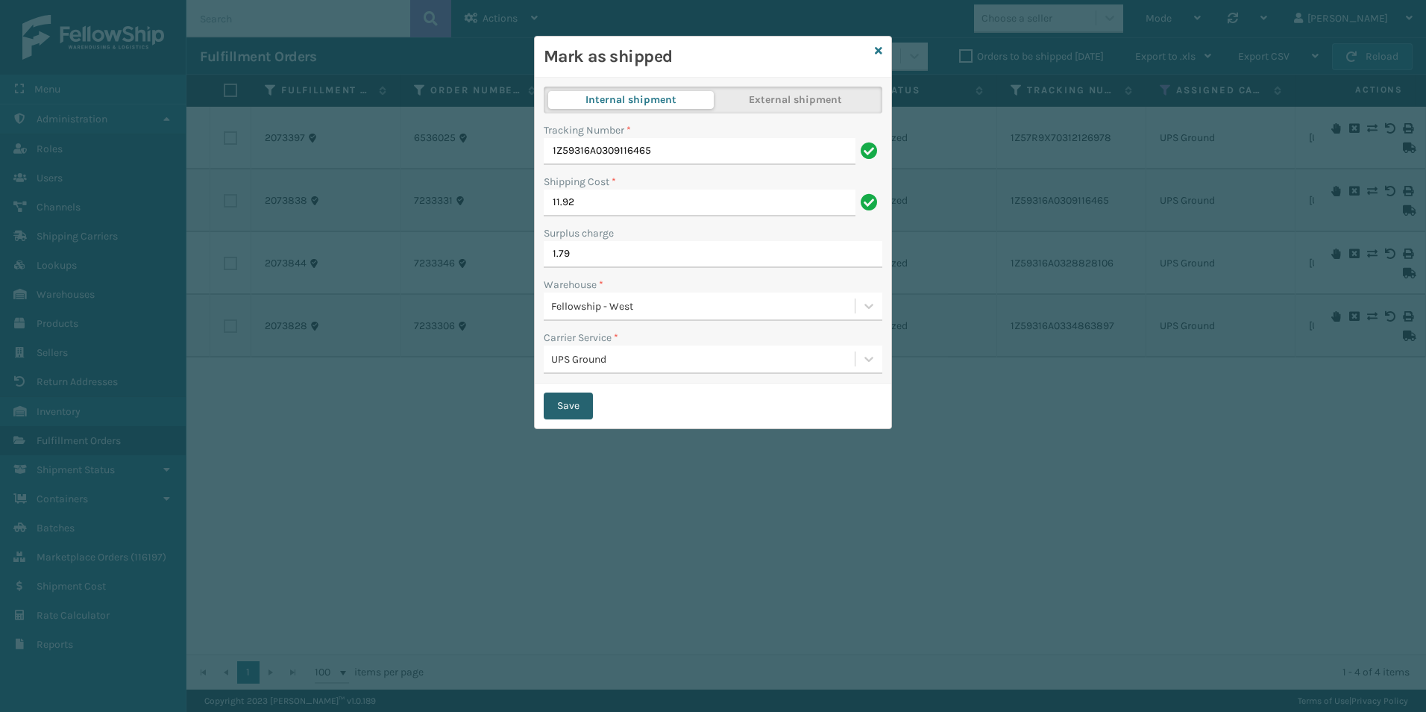
click at [554, 410] on button "Save" at bounding box center [568, 405] width 49 height 27
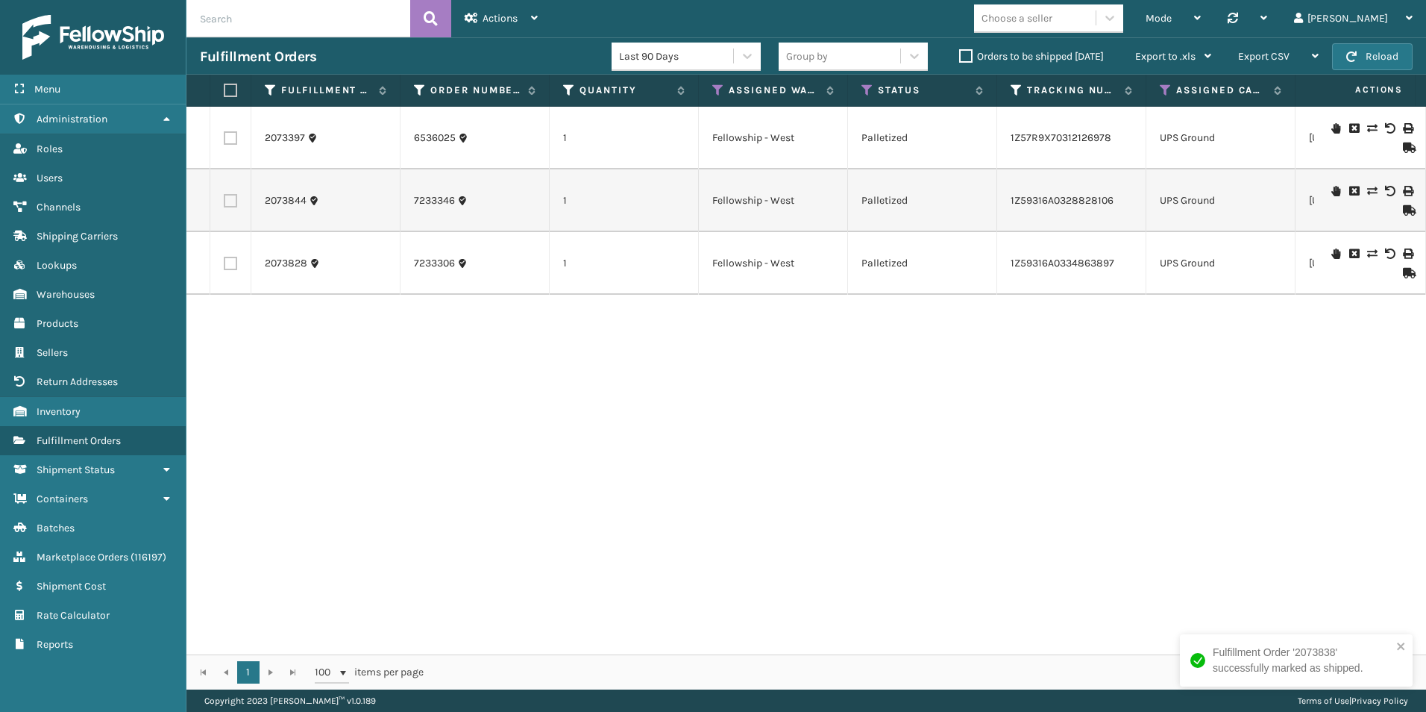
click at [1404, 276] on icon at bounding box center [1407, 273] width 9 height 10
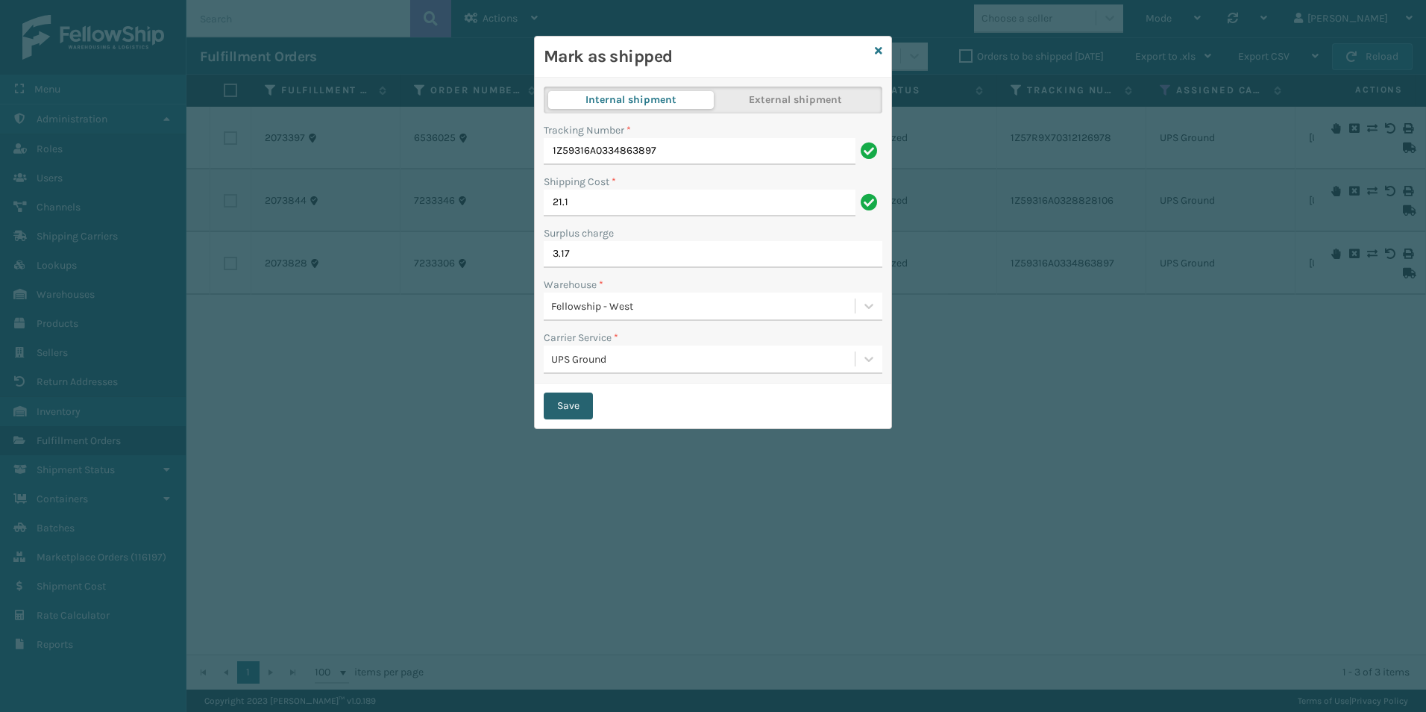
click at [574, 405] on button "Save" at bounding box center [568, 405] width 49 height 27
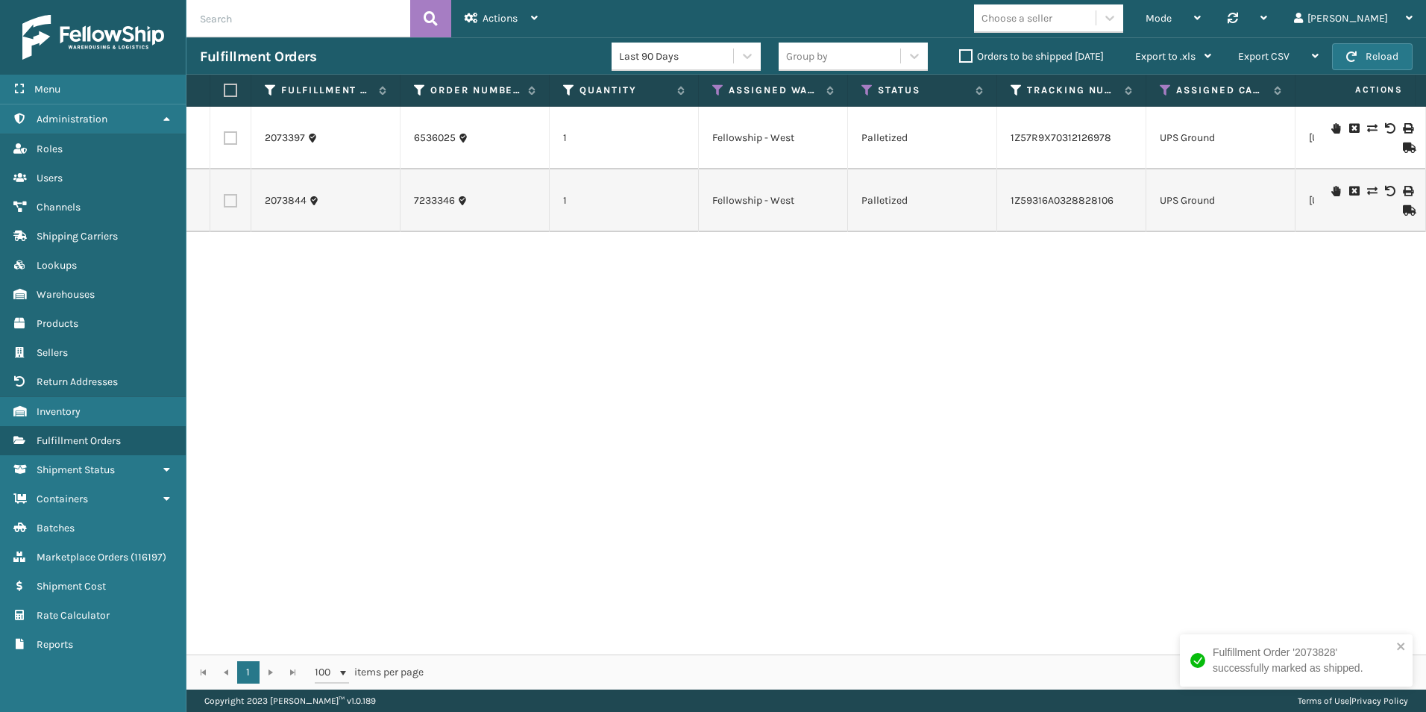
click at [1403, 147] on icon at bounding box center [1407, 147] width 9 height 10
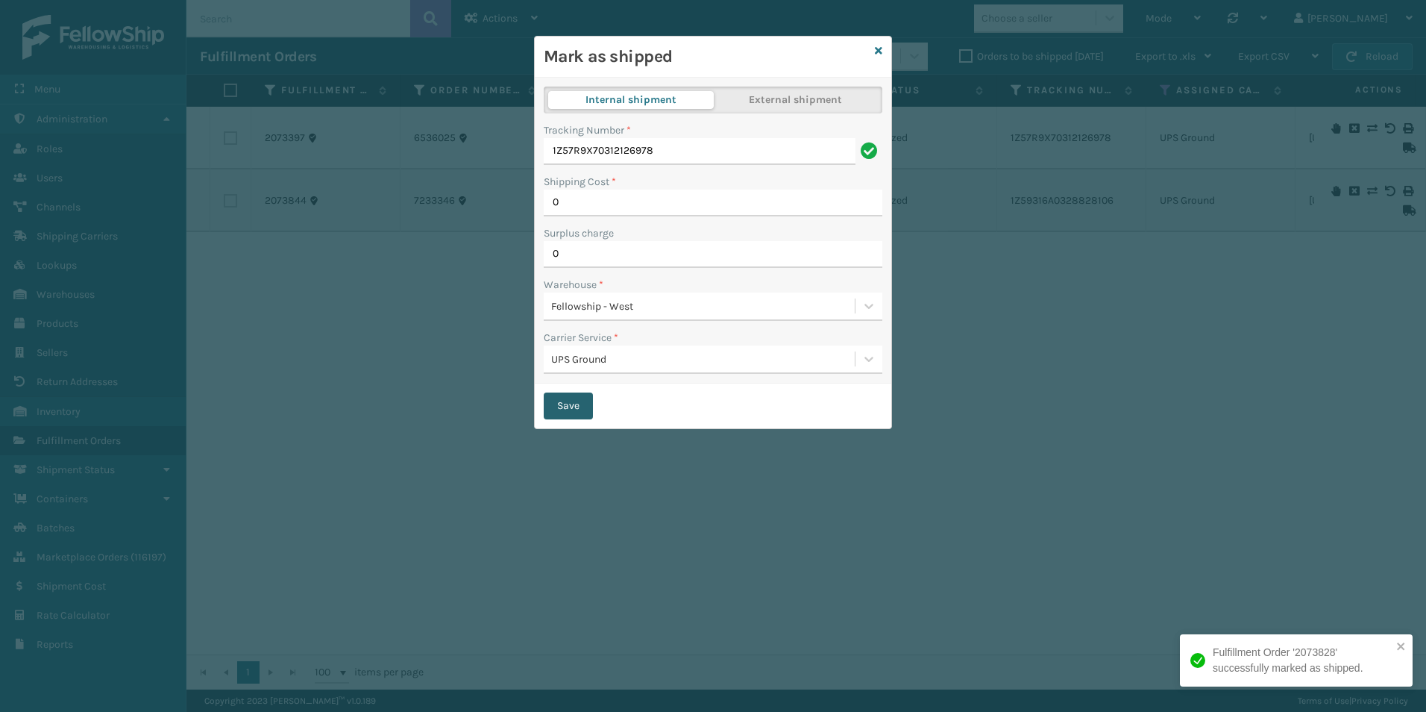
click at [574, 409] on button "Save" at bounding box center [568, 405] width 49 height 27
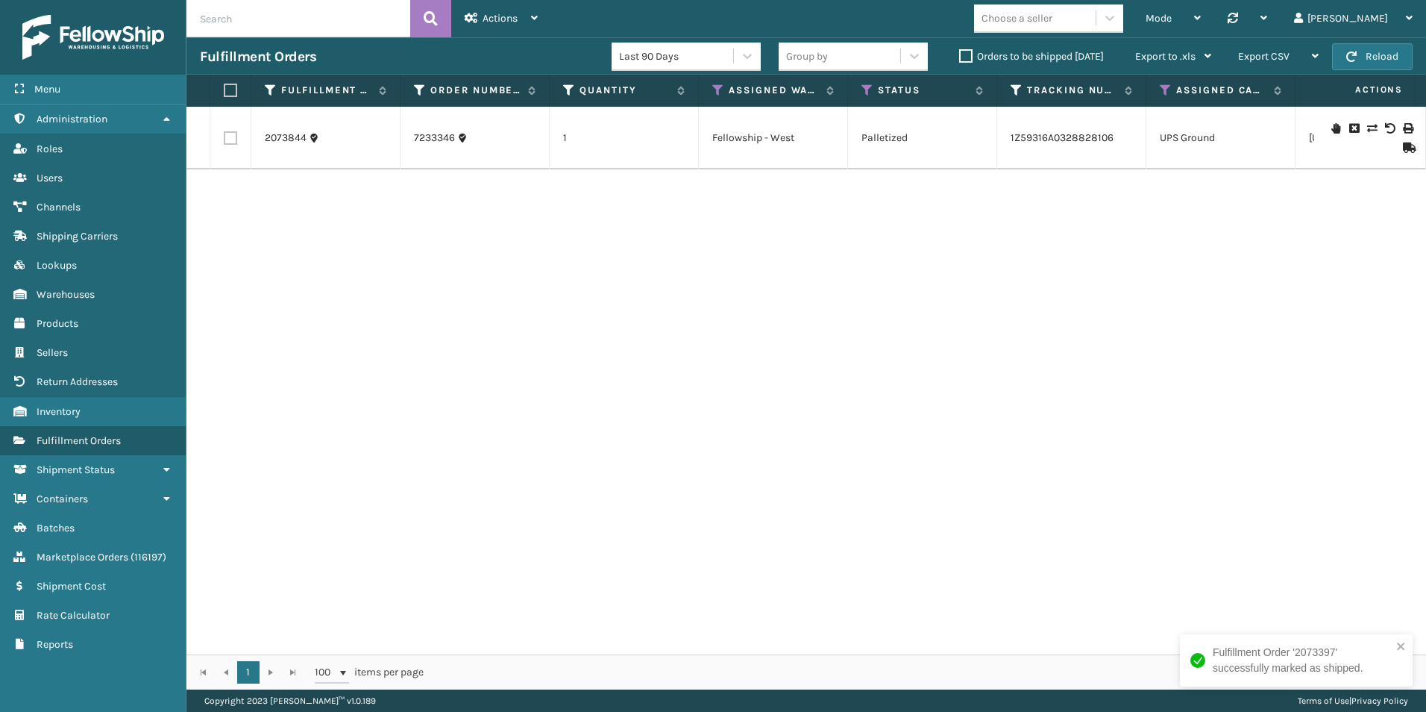
click at [1403, 145] on icon at bounding box center [1407, 147] width 9 height 10
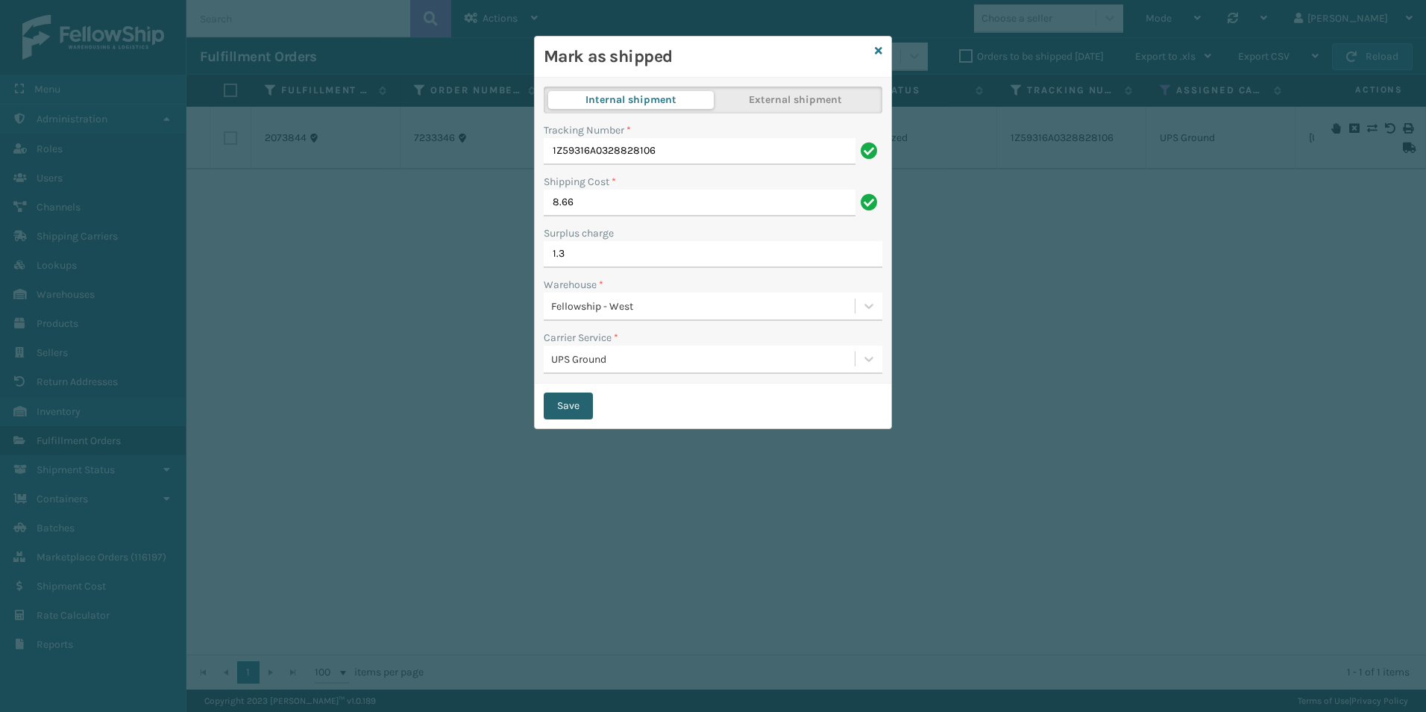
click at [568, 404] on button "Save" at bounding box center [568, 405] width 49 height 27
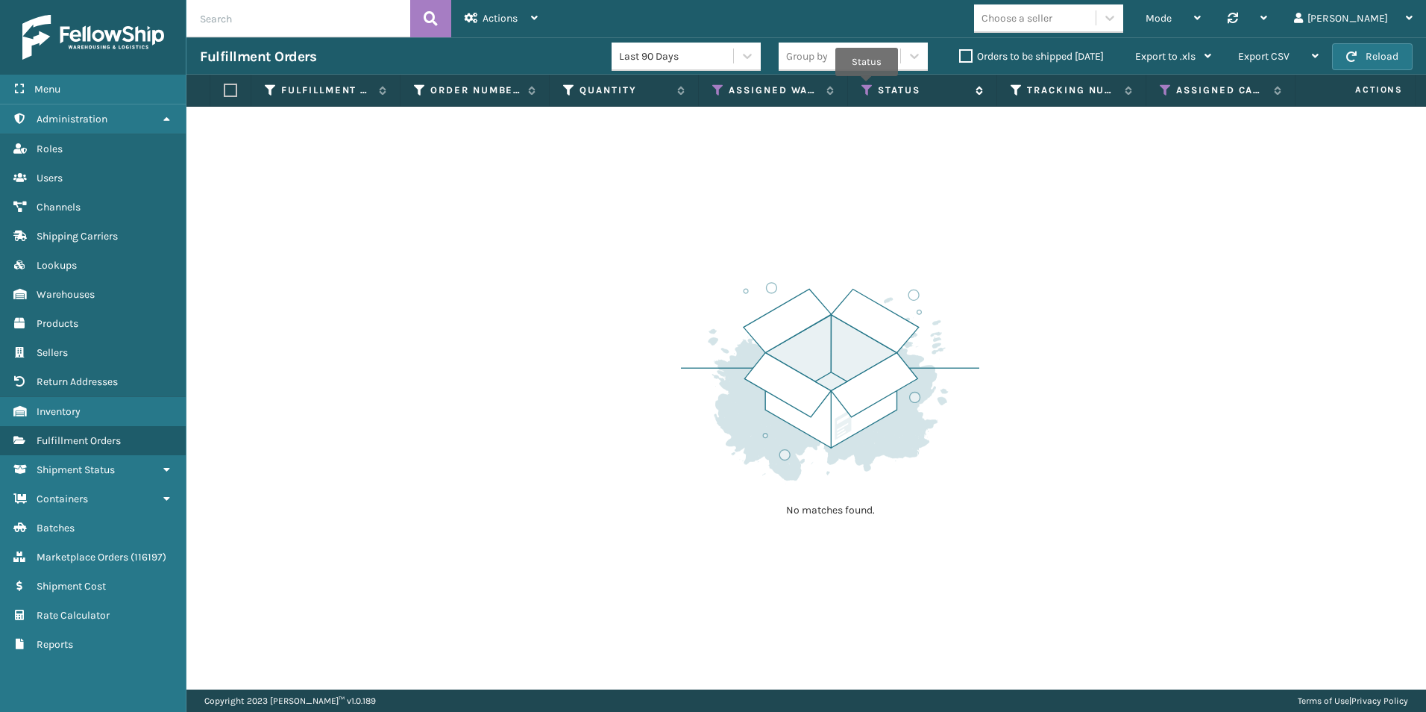
click at [867, 86] on icon at bounding box center [868, 90] width 12 height 13
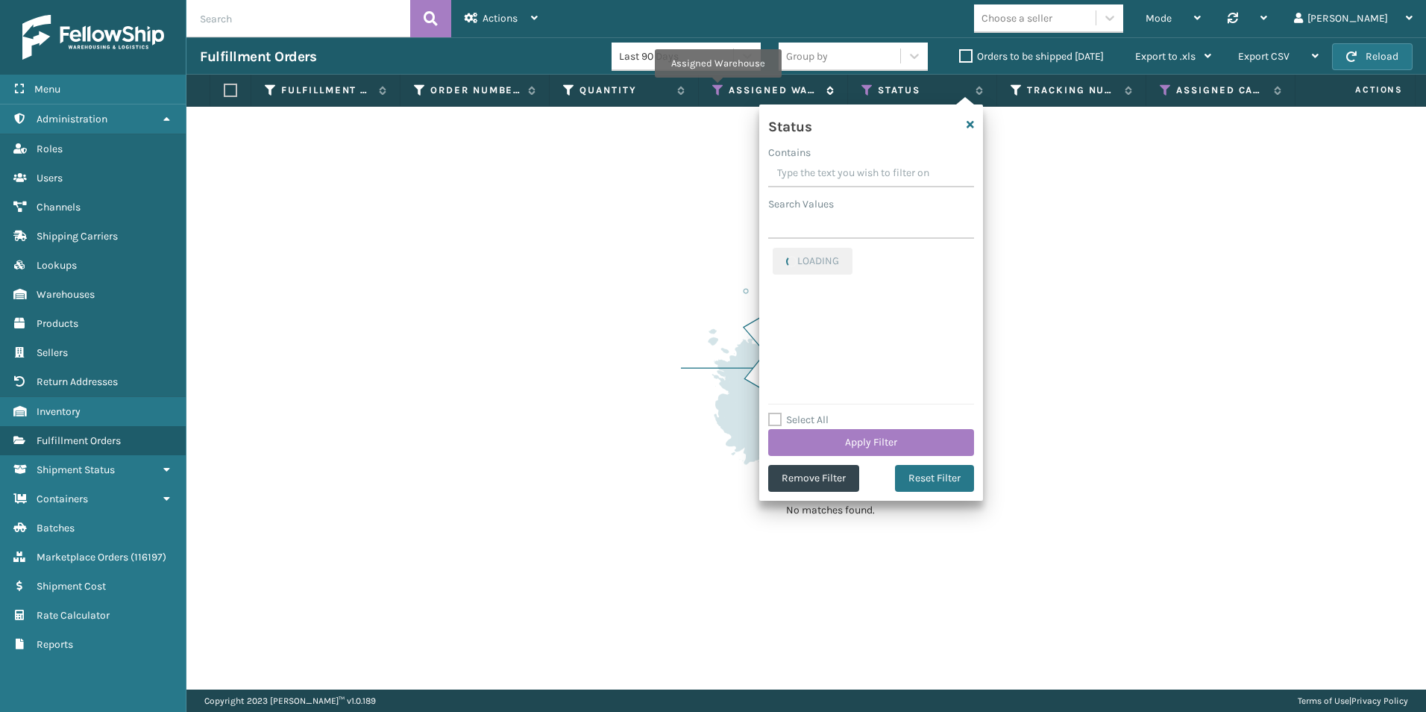
click at [718, 88] on icon at bounding box center [718, 90] width 12 height 13
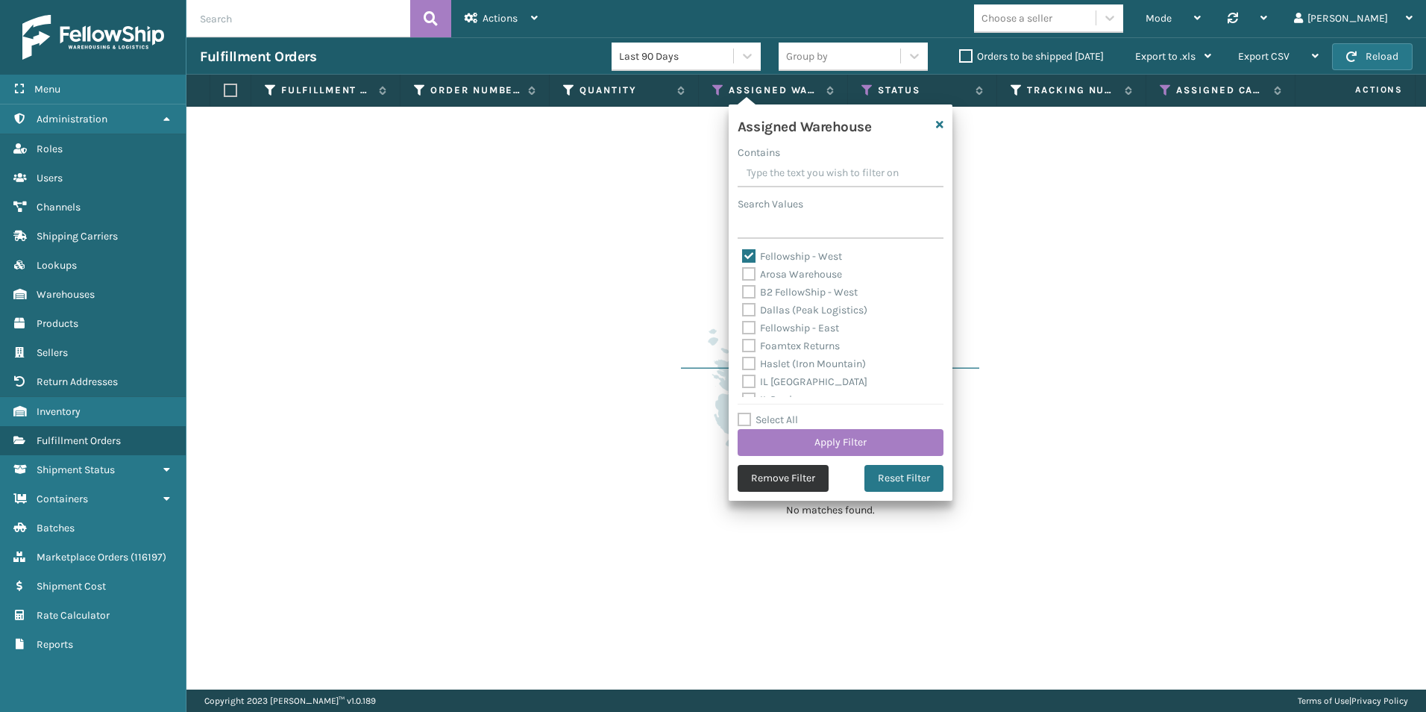
click at [784, 476] on button "Remove Filter" at bounding box center [783, 478] width 91 height 27
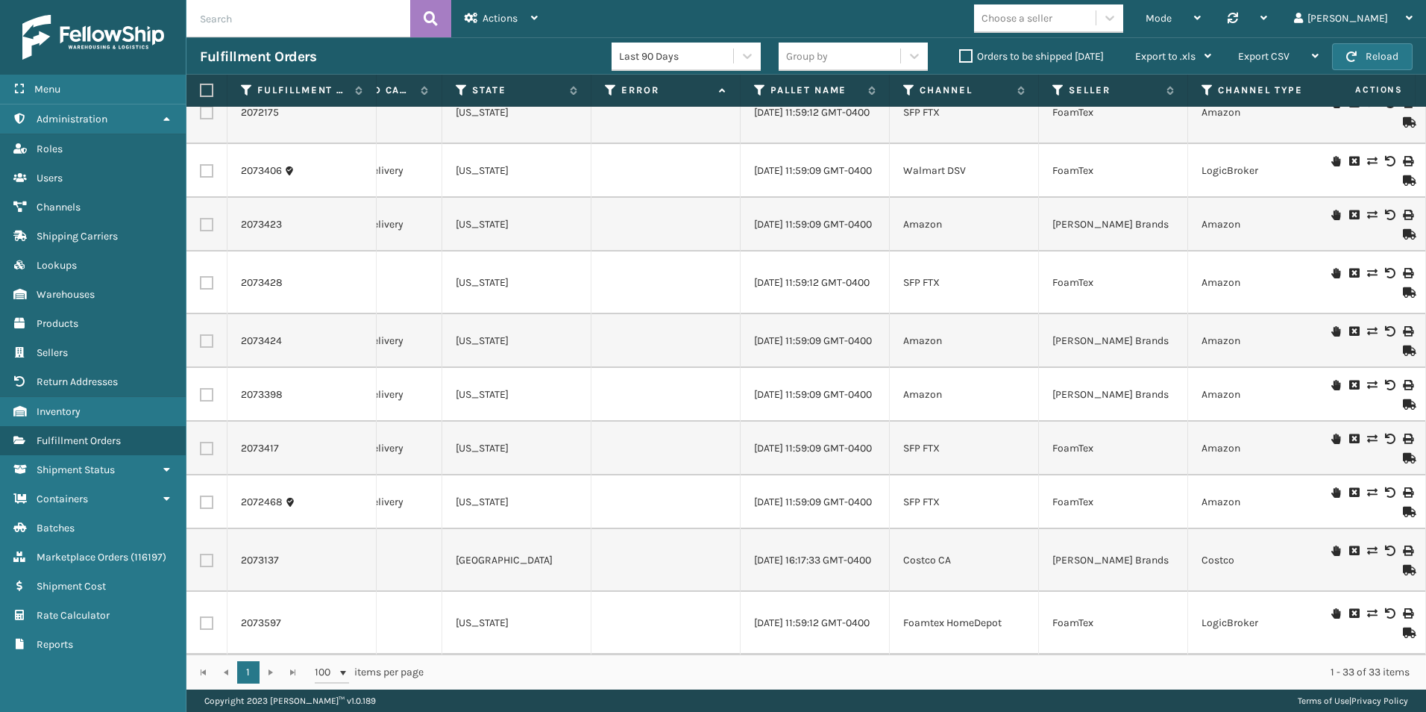
scroll to position [0, 894]
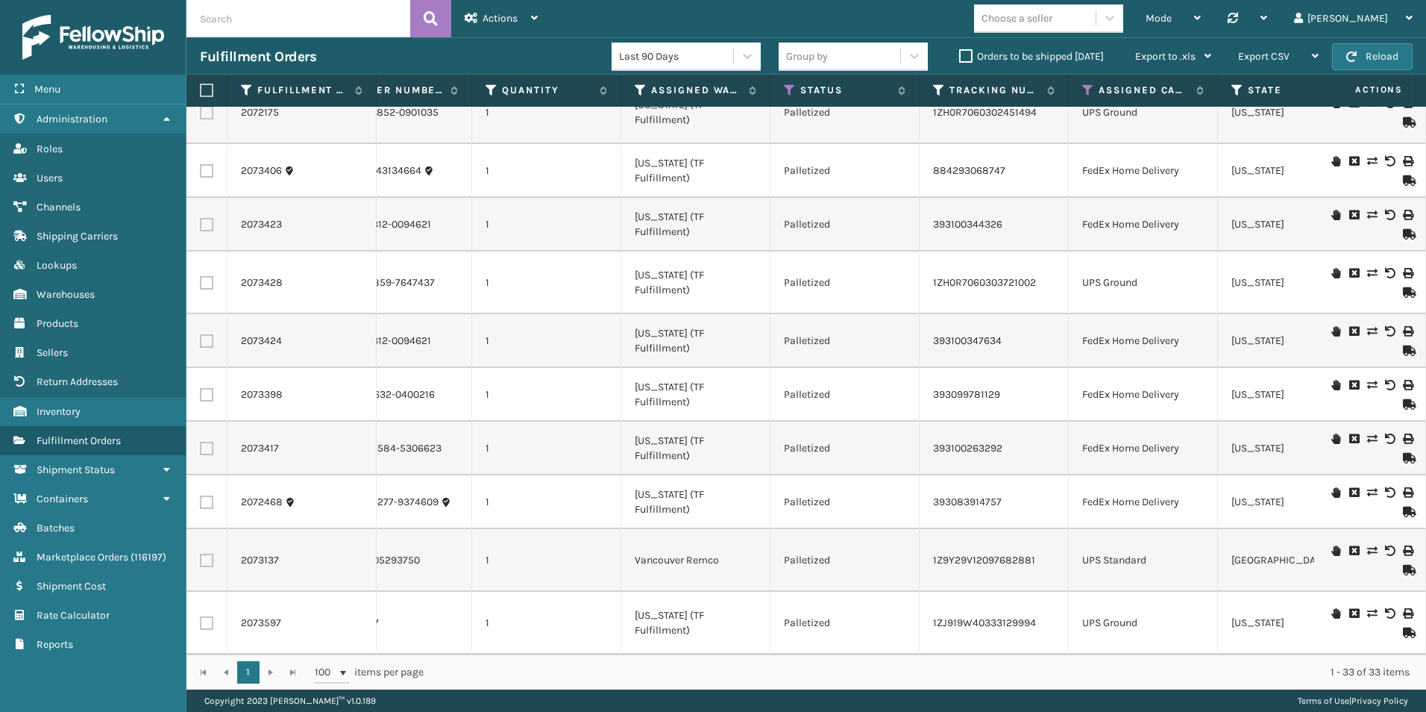
click at [962, 57] on label "Orders to be shipped [DATE]" at bounding box center [1031, 56] width 145 height 13
click at [960, 57] on input "Orders to be shipped [DATE]" at bounding box center [959, 53] width 1 height 10
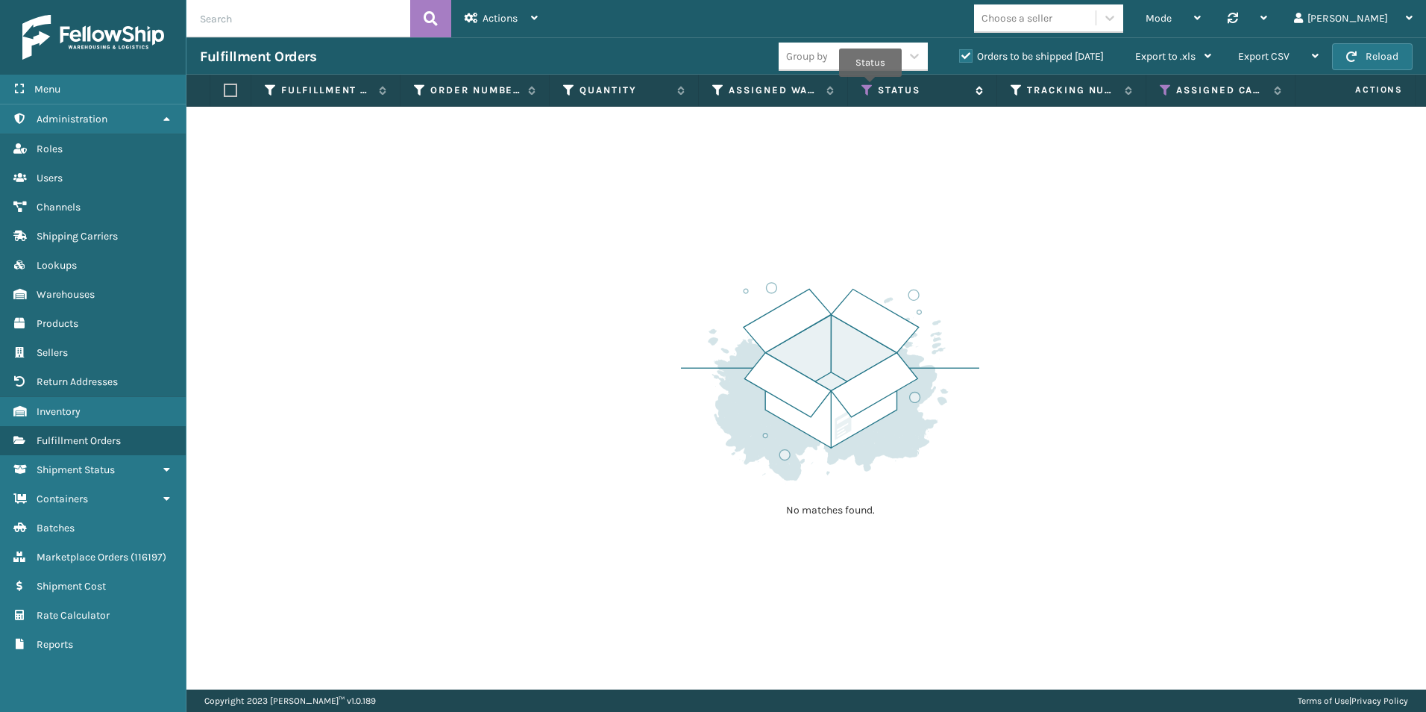
click at [870, 87] on icon at bounding box center [868, 90] width 12 height 13
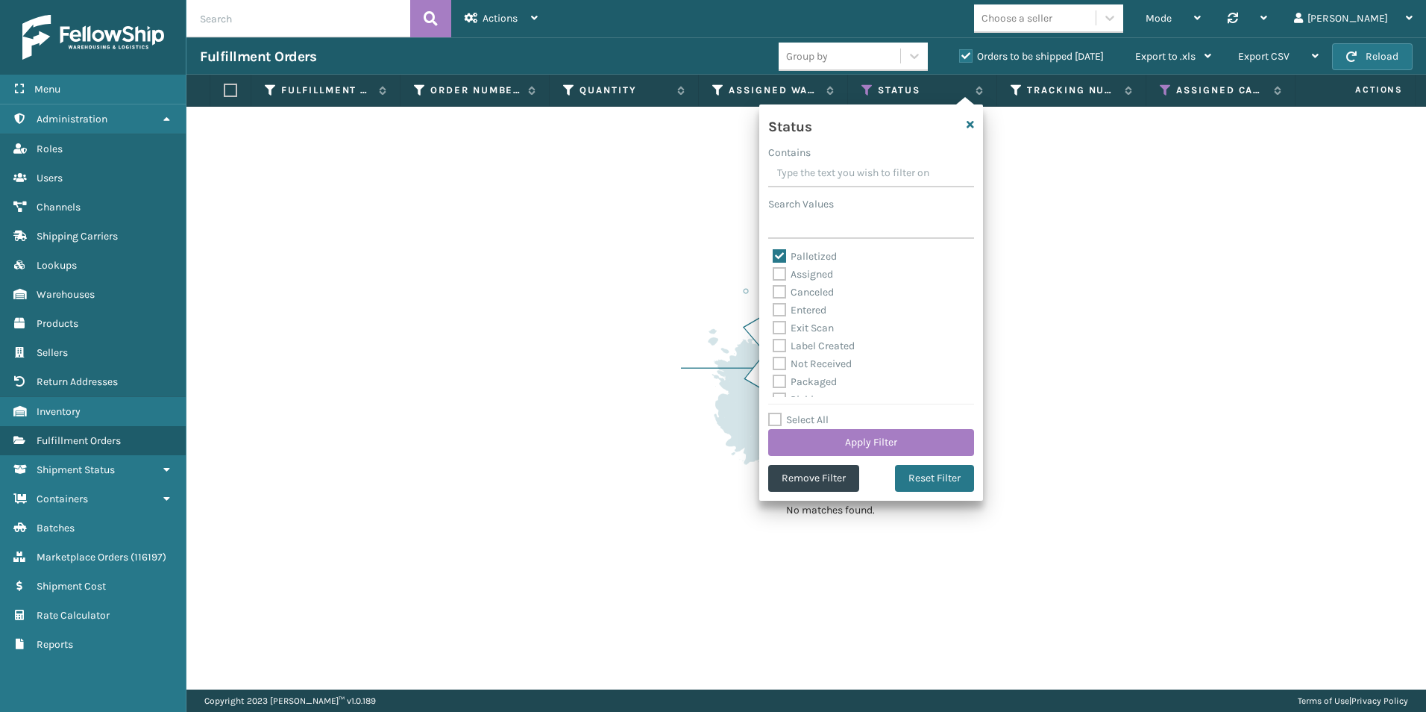
drag, startPoint x: 776, startPoint y: 257, endPoint x: 785, endPoint y: 256, distance: 8.2
click at [776, 256] on label "Palletized" at bounding box center [805, 256] width 64 height 13
click at [773, 256] on input "Palletized" at bounding box center [773, 253] width 1 height 10
checkbox input "false"
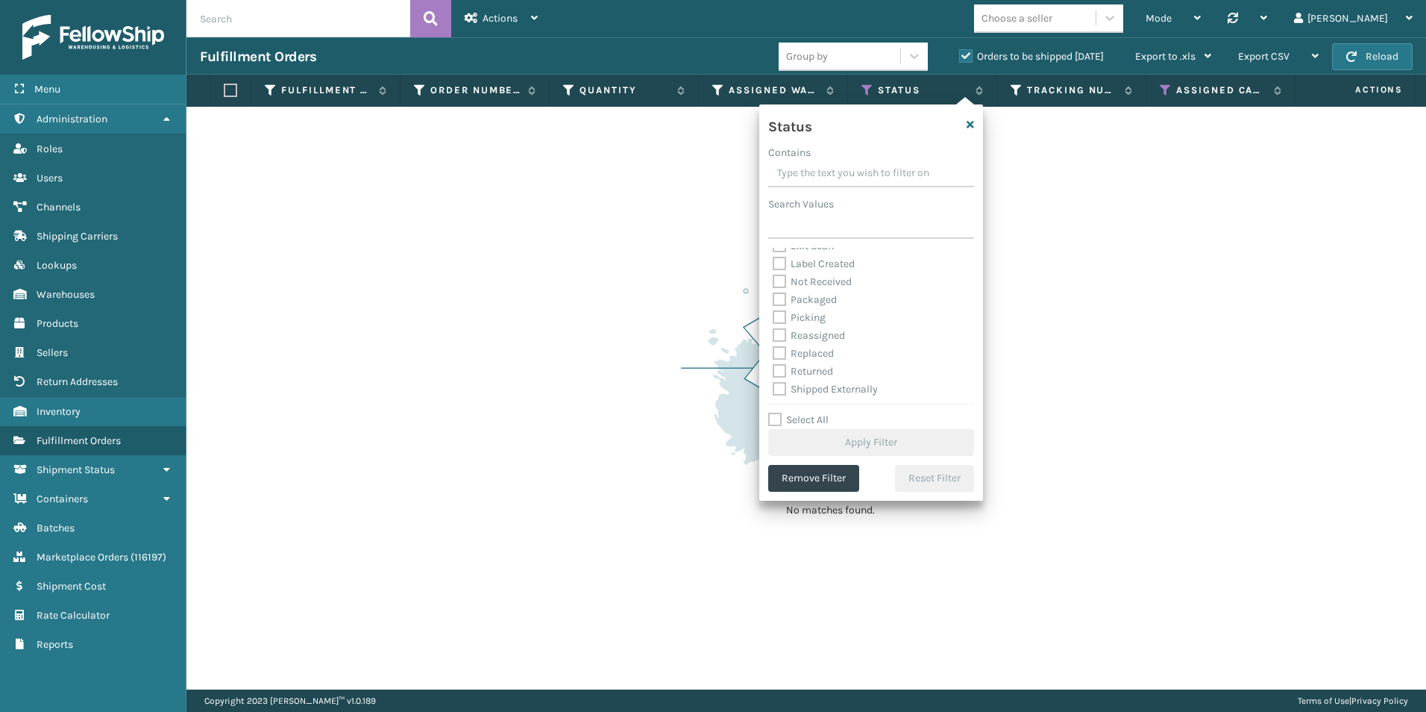
scroll to position [84, 0]
click at [779, 317] on label "Picking" at bounding box center [799, 316] width 53 height 13
click at [773, 317] on input "Picking" at bounding box center [773, 312] width 1 height 10
checkbox input "true"
click at [845, 430] on button "Apply Filter" at bounding box center [871, 442] width 206 height 27
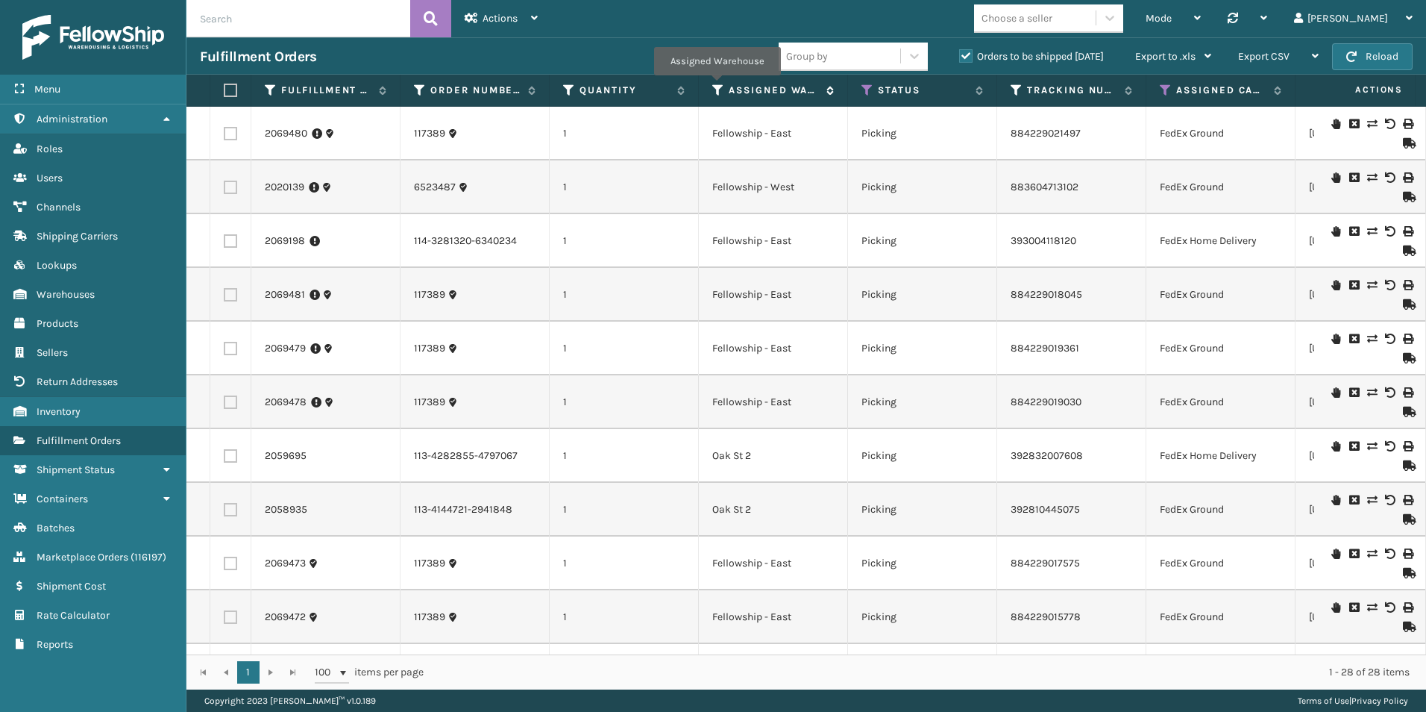
click at [717, 86] on icon at bounding box center [718, 90] width 12 height 13
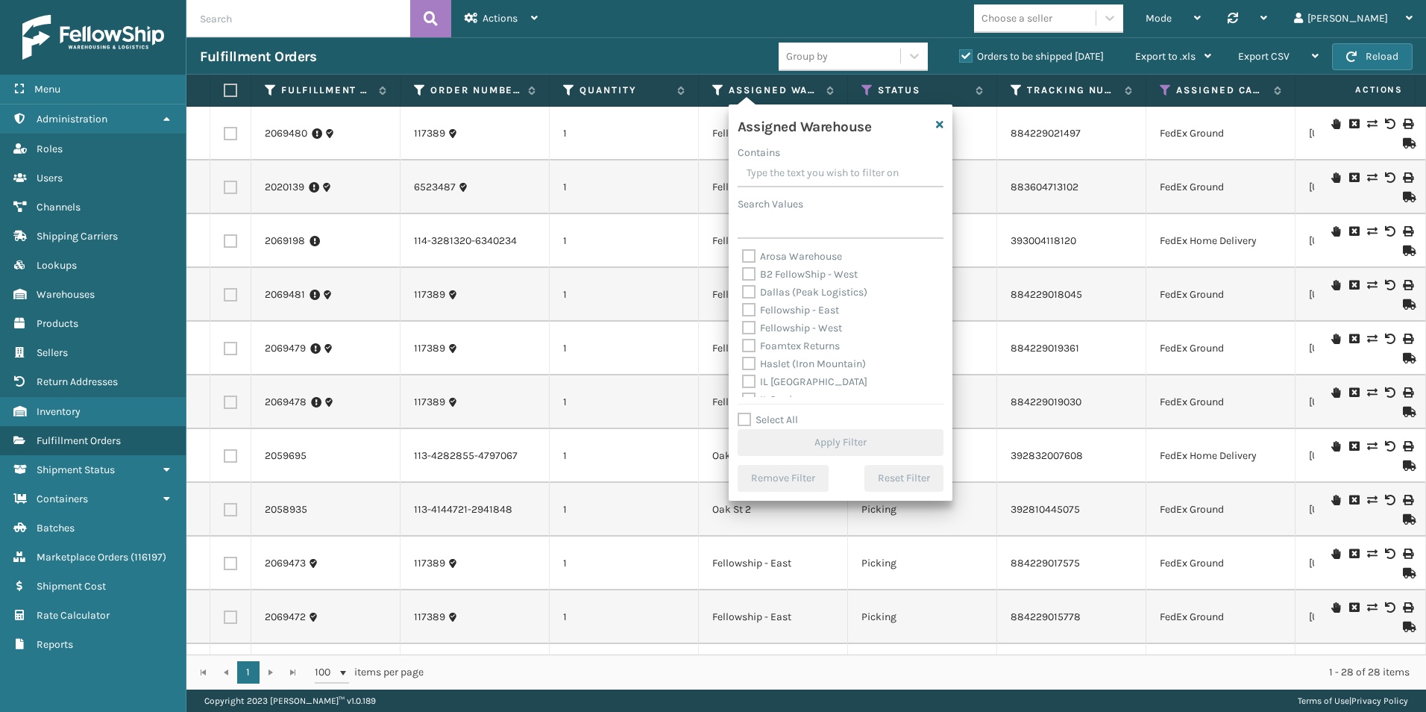
click at [751, 327] on label "Fellowship - West" at bounding box center [792, 327] width 100 height 13
click at [743, 327] on input "Fellowship - West" at bounding box center [742, 324] width 1 height 10
checkbox input "true"
click at [836, 440] on button "Apply Filter" at bounding box center [841, 442] width 206 height 27
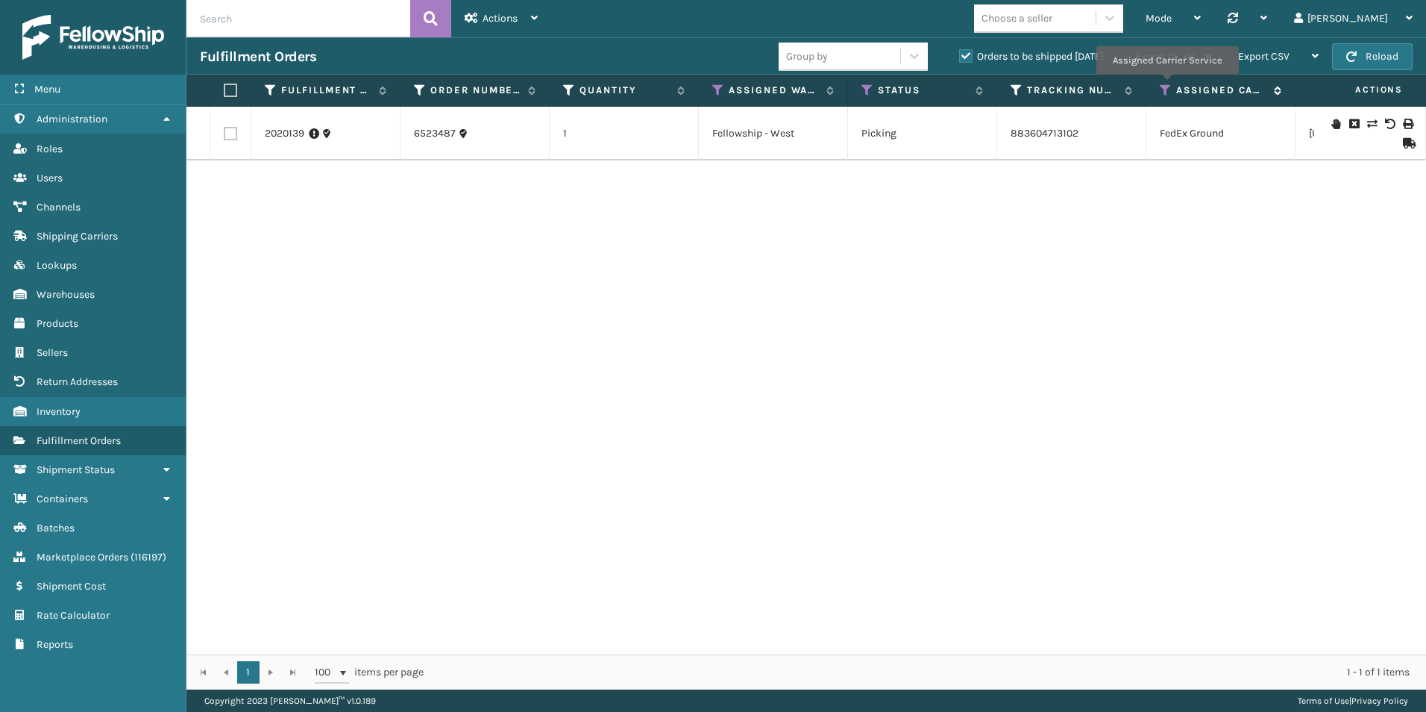
click at [1167, 85] on icon at bounding box center [1166, 90] width 12 height 13
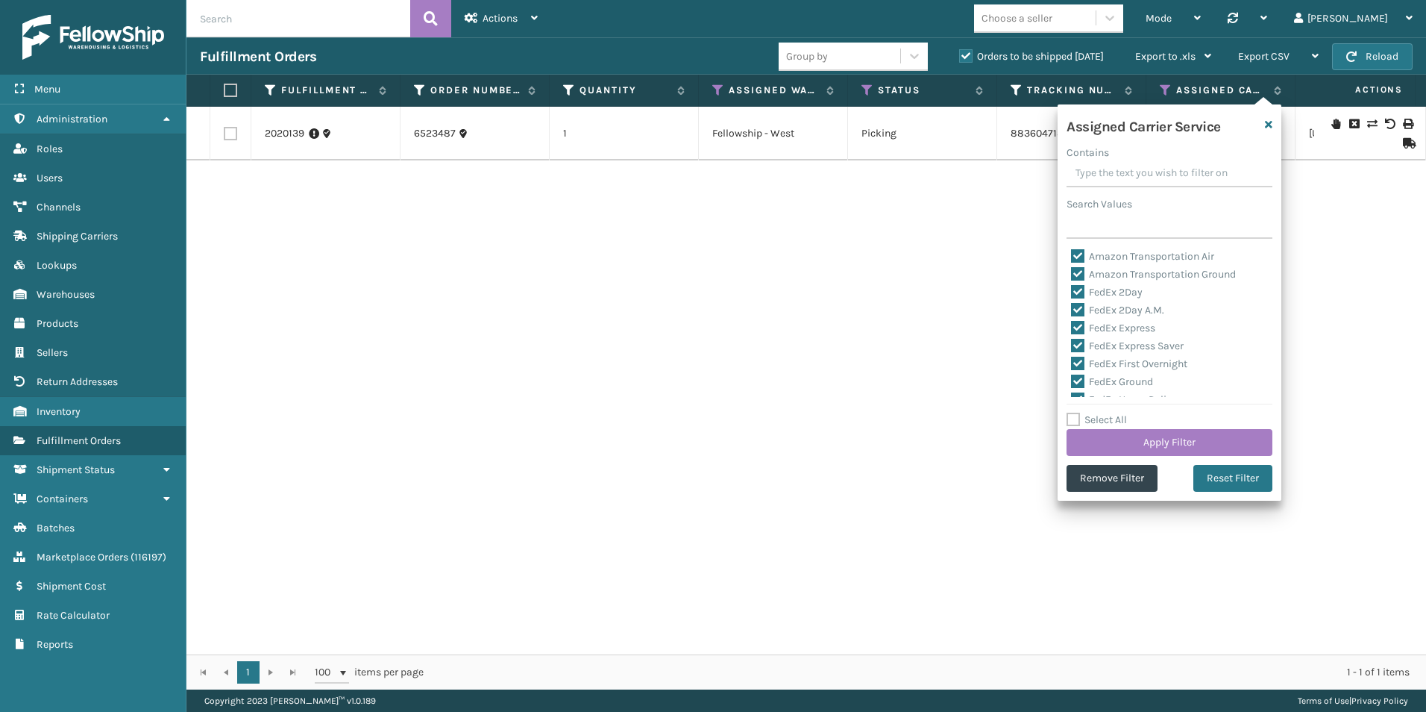
click at [1073, 416] on label "Select All" at bounding box center [1097, 419] width 60 height 13
click at [1073, 412] on input "Select All" at bounding box center [1179, 411] width 224 height 1
checkbox input "true"
click at [1073, 416] on label "Select All" at bounding box center [1097, 419] width 60 height 13
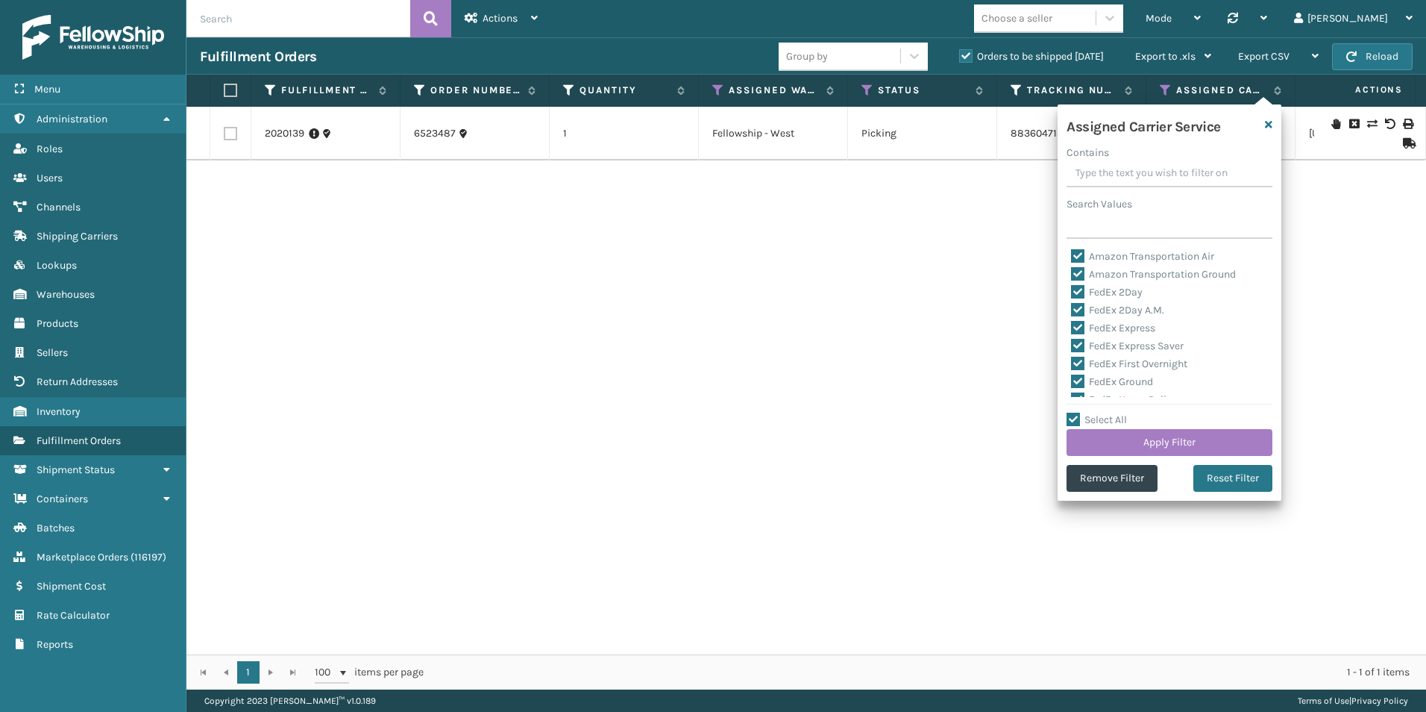
click at [1073, 412] on input "Select All" at bounding box center [1179, 411] width 224 height 1
checkbox input "false"
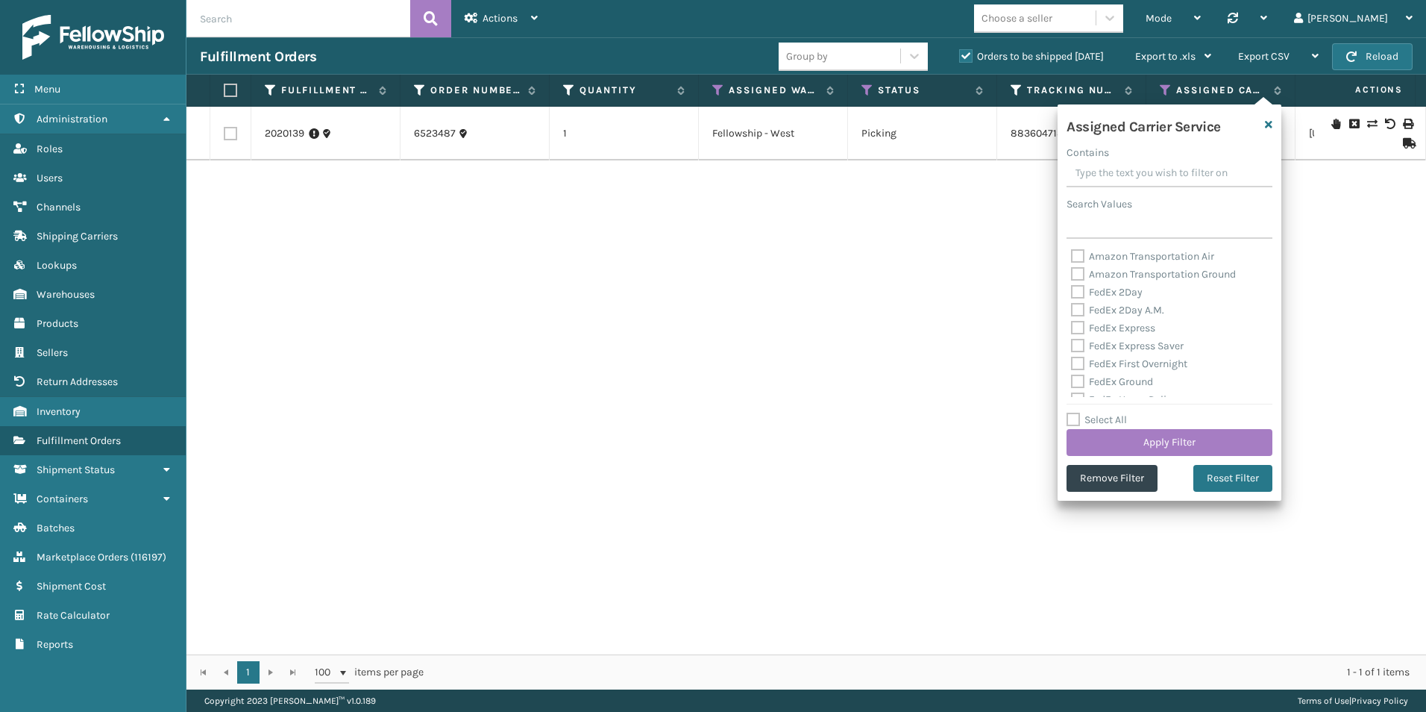
checkbox input "false"
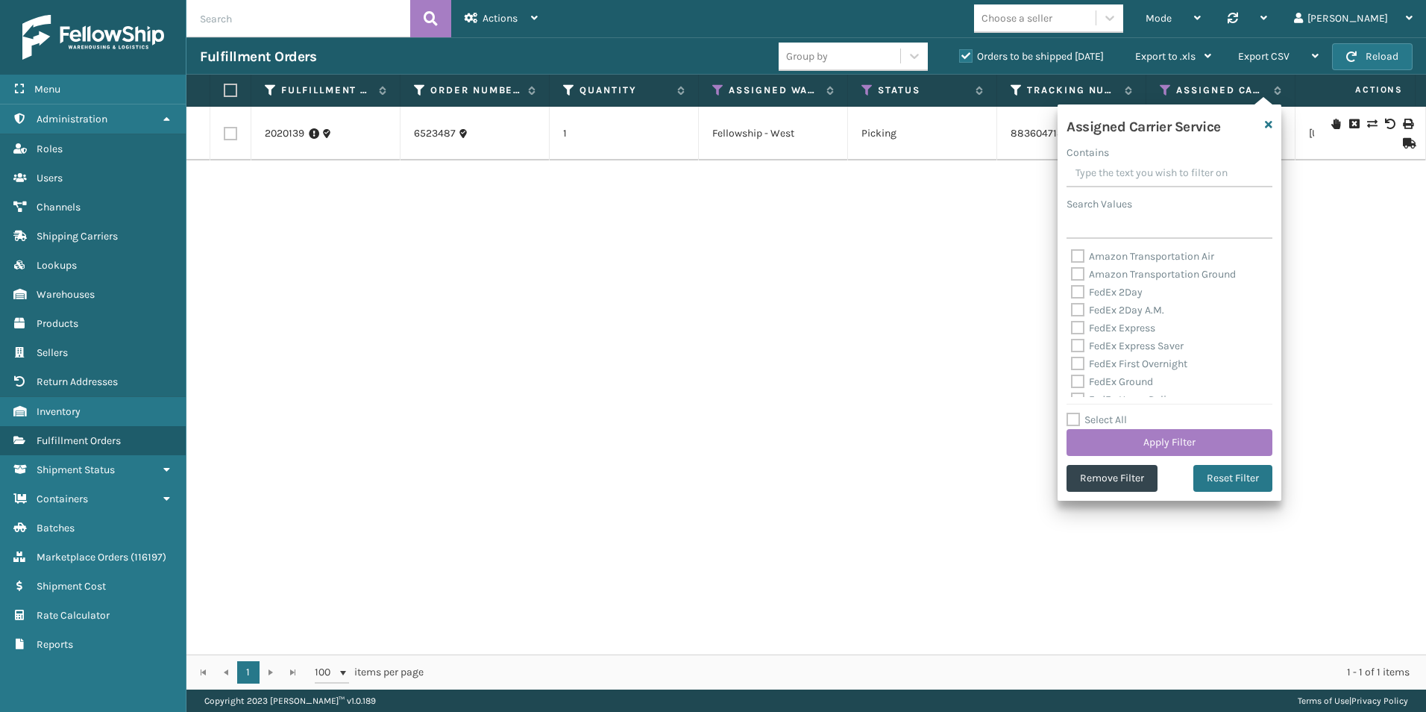
checkbox input "false"
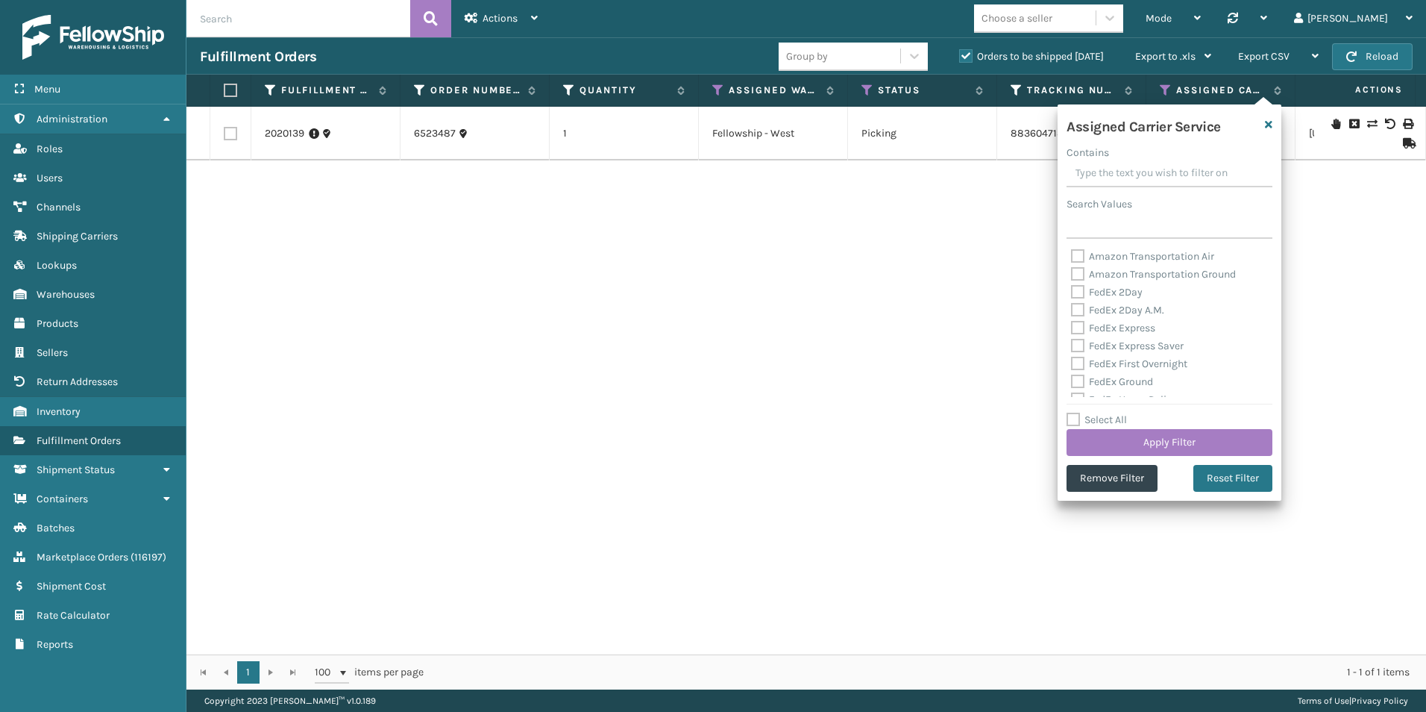
checkbox input "false"
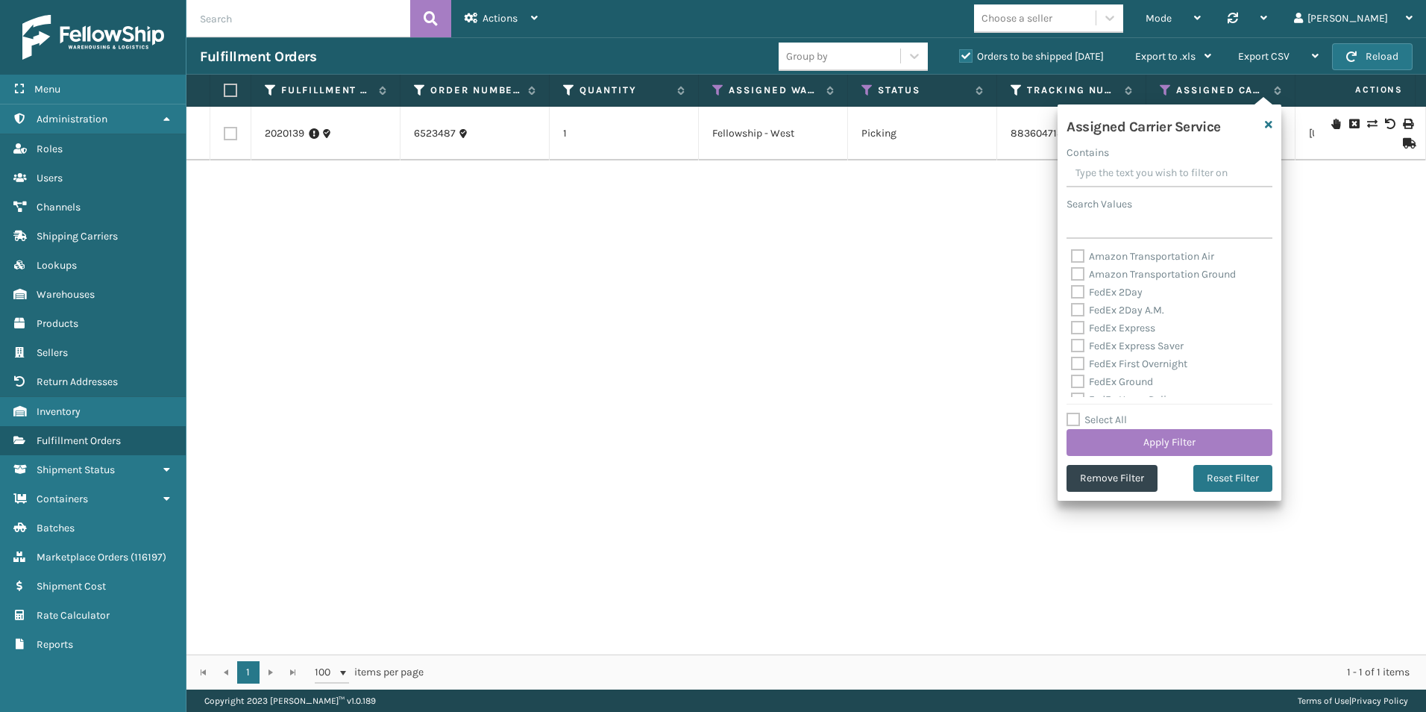
checkbox input "false"
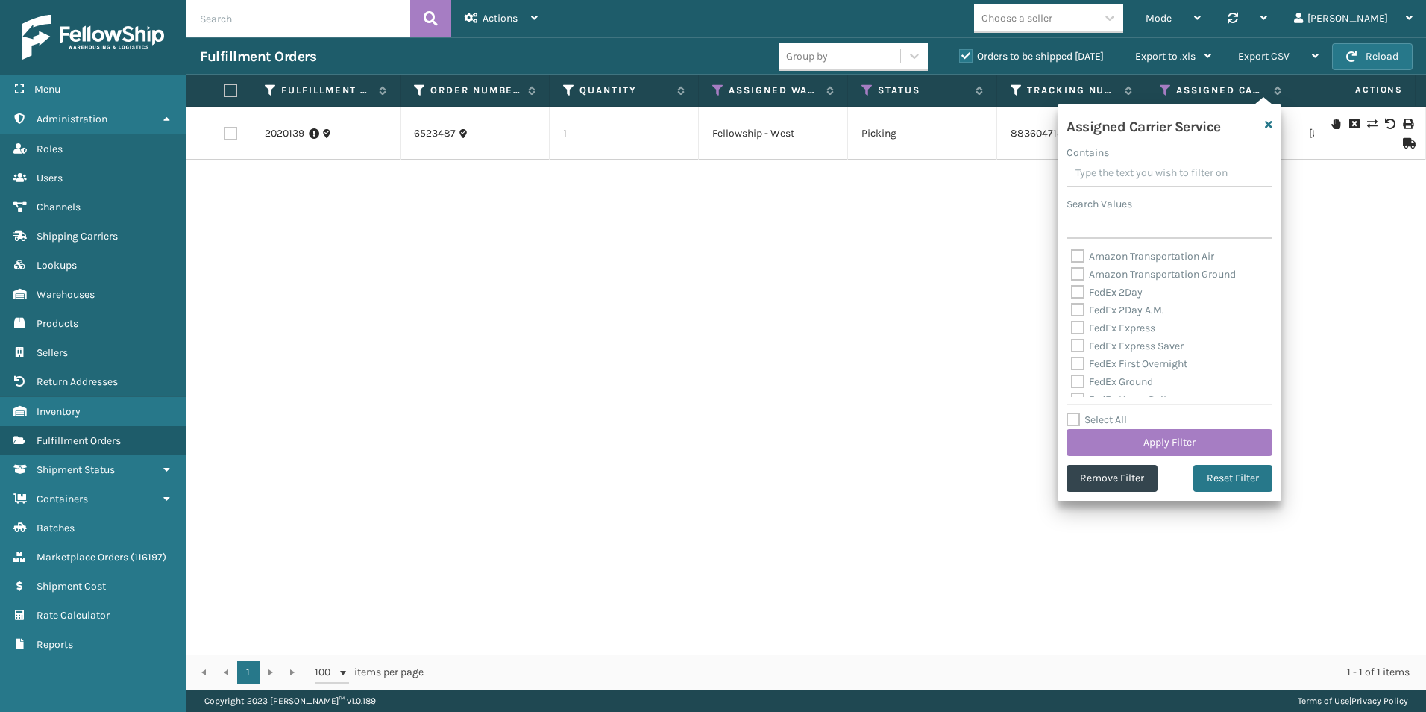
checkbox input "false"
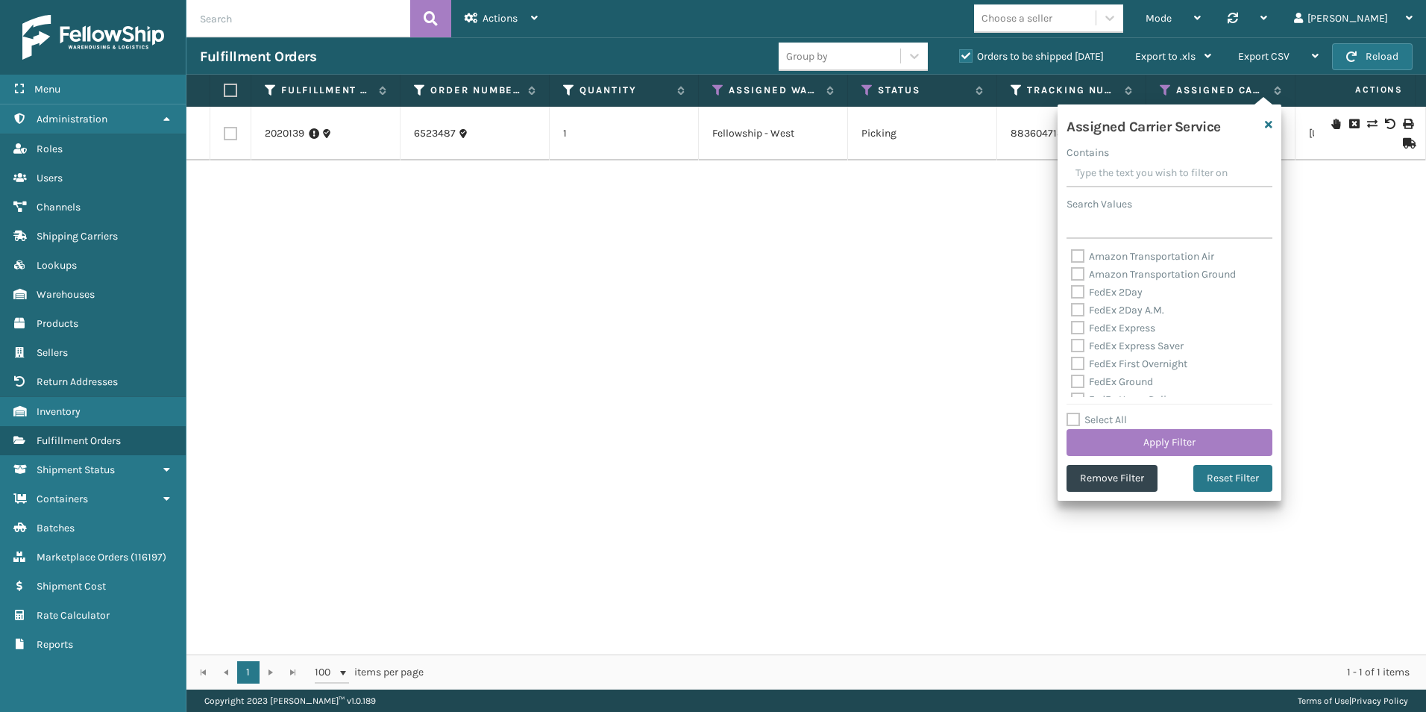
checkbox input "false"
drag, startPoint x: 1073, startPoint y: 416, endPoint x: 1242, endPoint y: 332, distance: 188.5
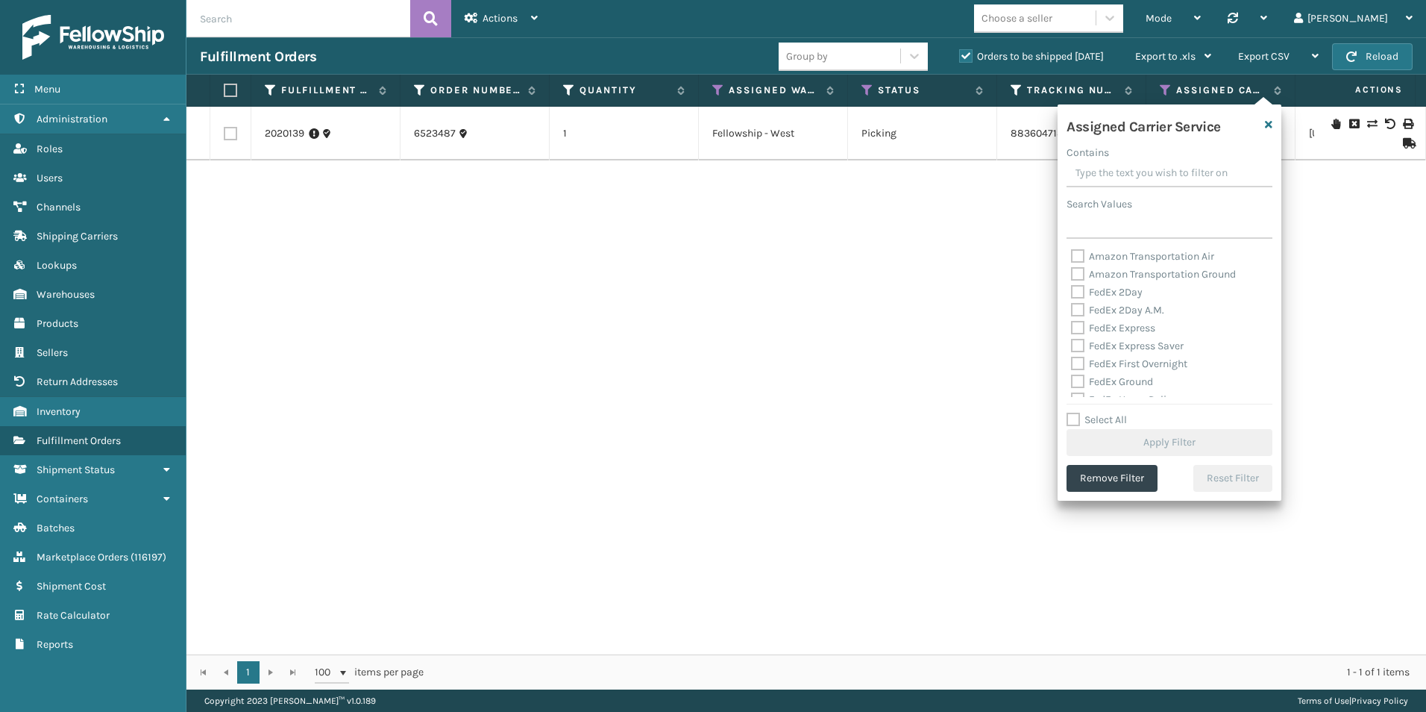
click at [1242, 332] on div "FedEx Express" at bounding box center [1169, 328] width 197 height 18
click at [1078, 385] on label "LTL" at bounding box center [1087, 387] width 33 height 13
click at [1072, 385] on input "LTL" at bounding box center [1071, 384] width 1 height 10
checkbox input "true"
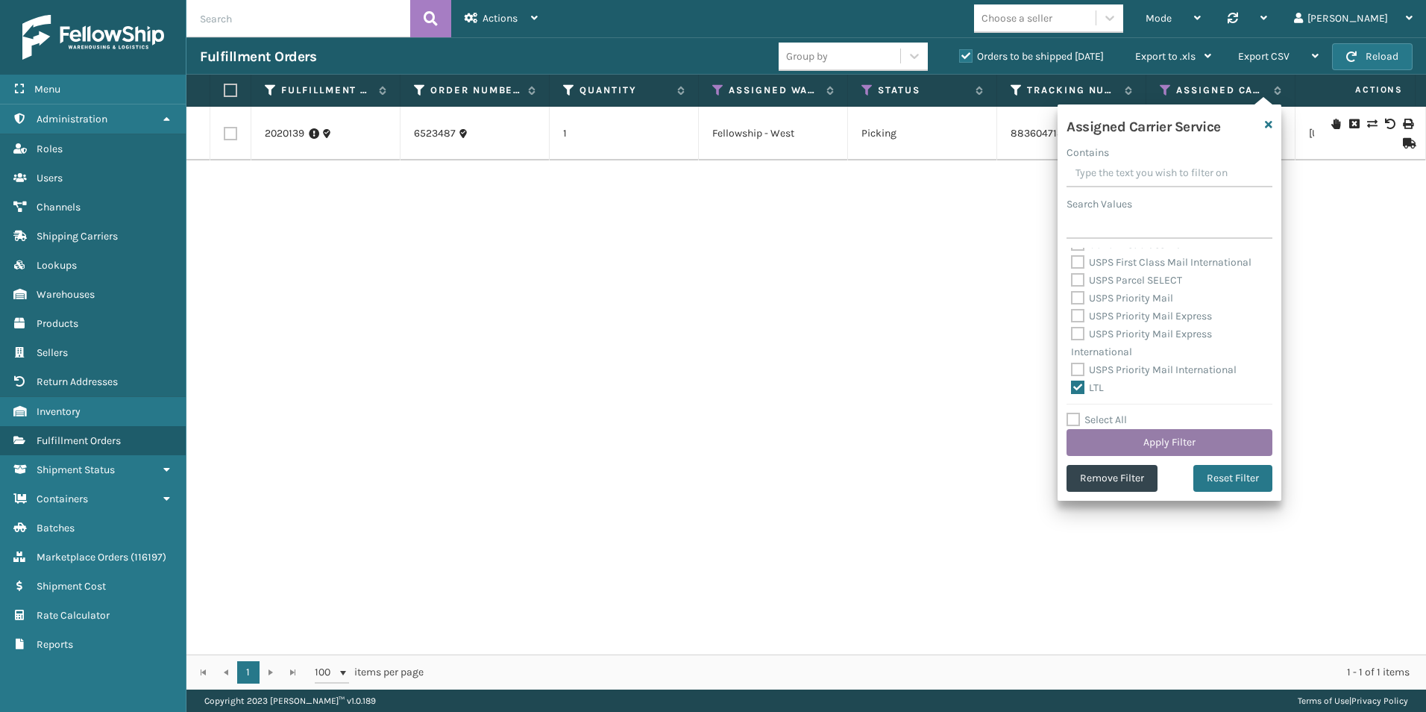
click at [1159, 445] on button "Apply Filter" at bounding box center [1170, 442] width 206 height 27
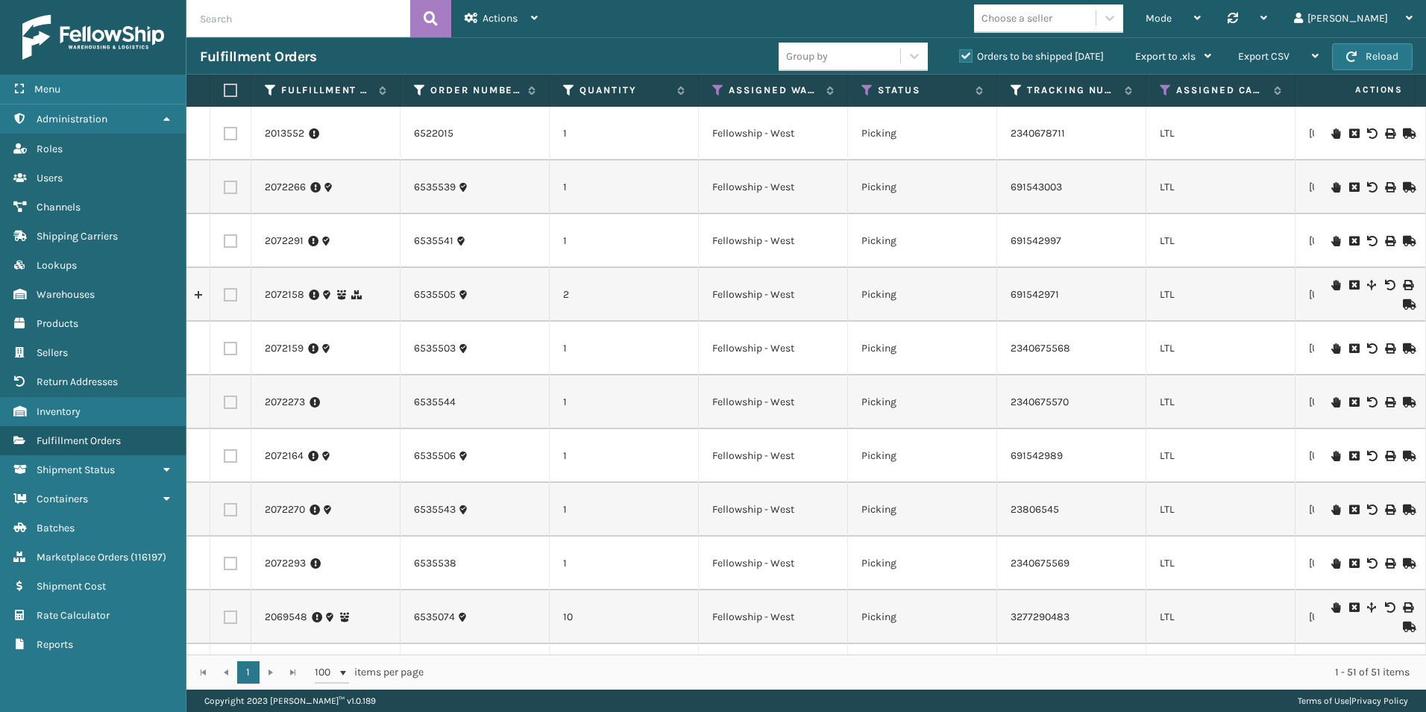
click at [256, 23] on input "text" at bounding box center [298, 18] width 224 height 37
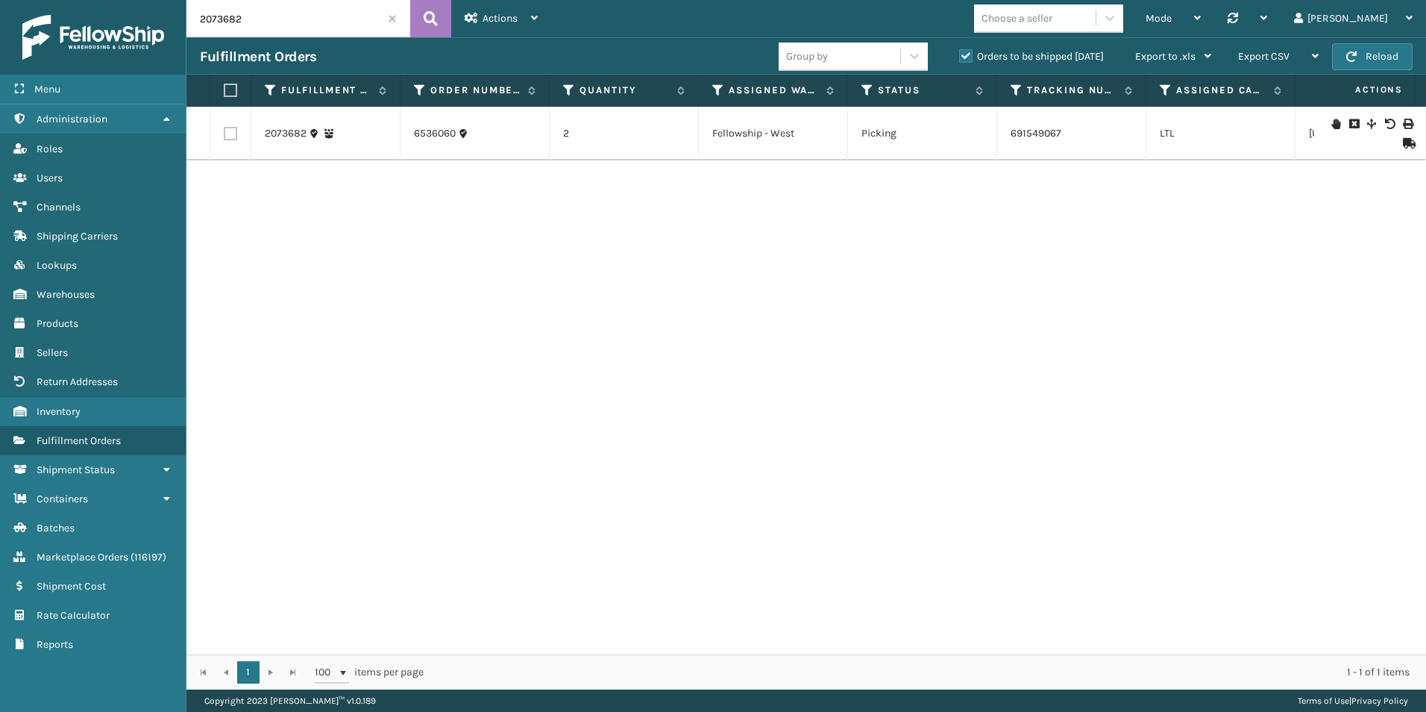
click at [1331, 124] on icon at bounding box center [1335, 124] width 9 height 10
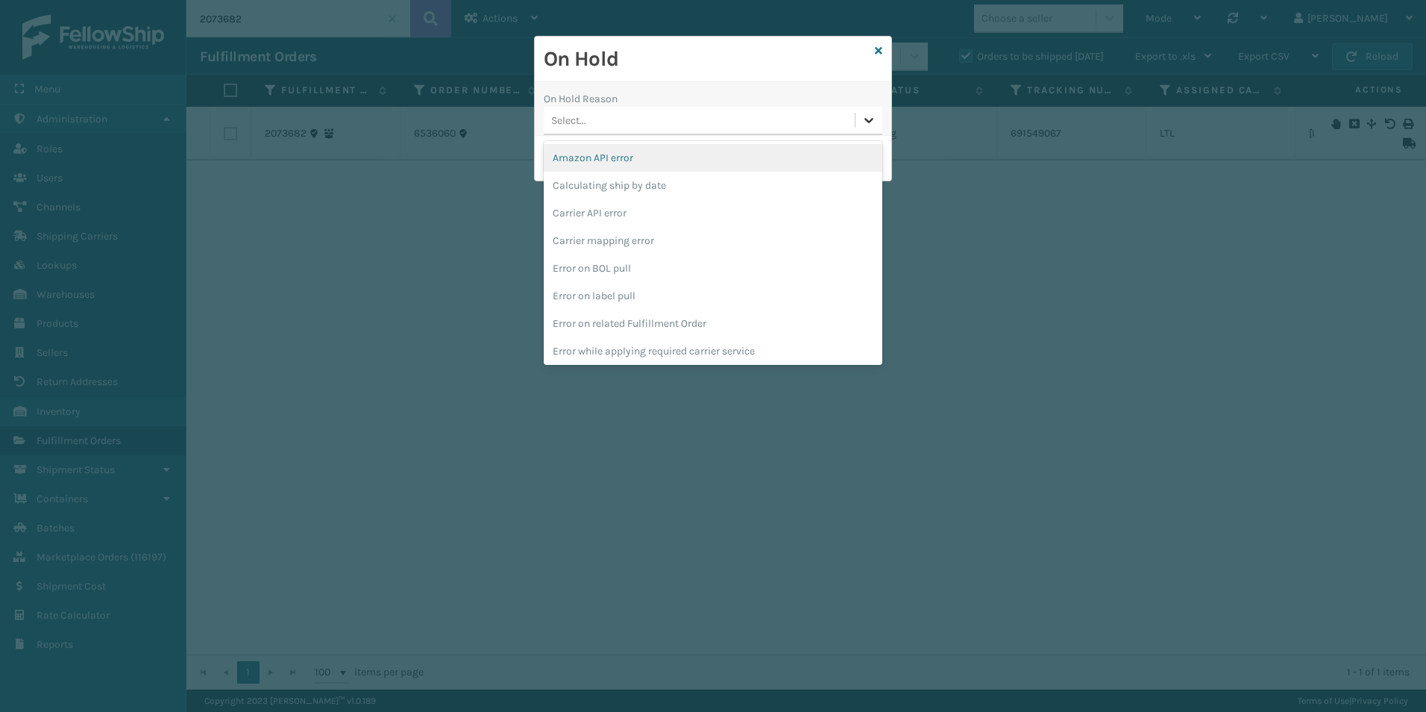
click at [866, 119] on icon at bounding box center [868, 120] width 9 height 5
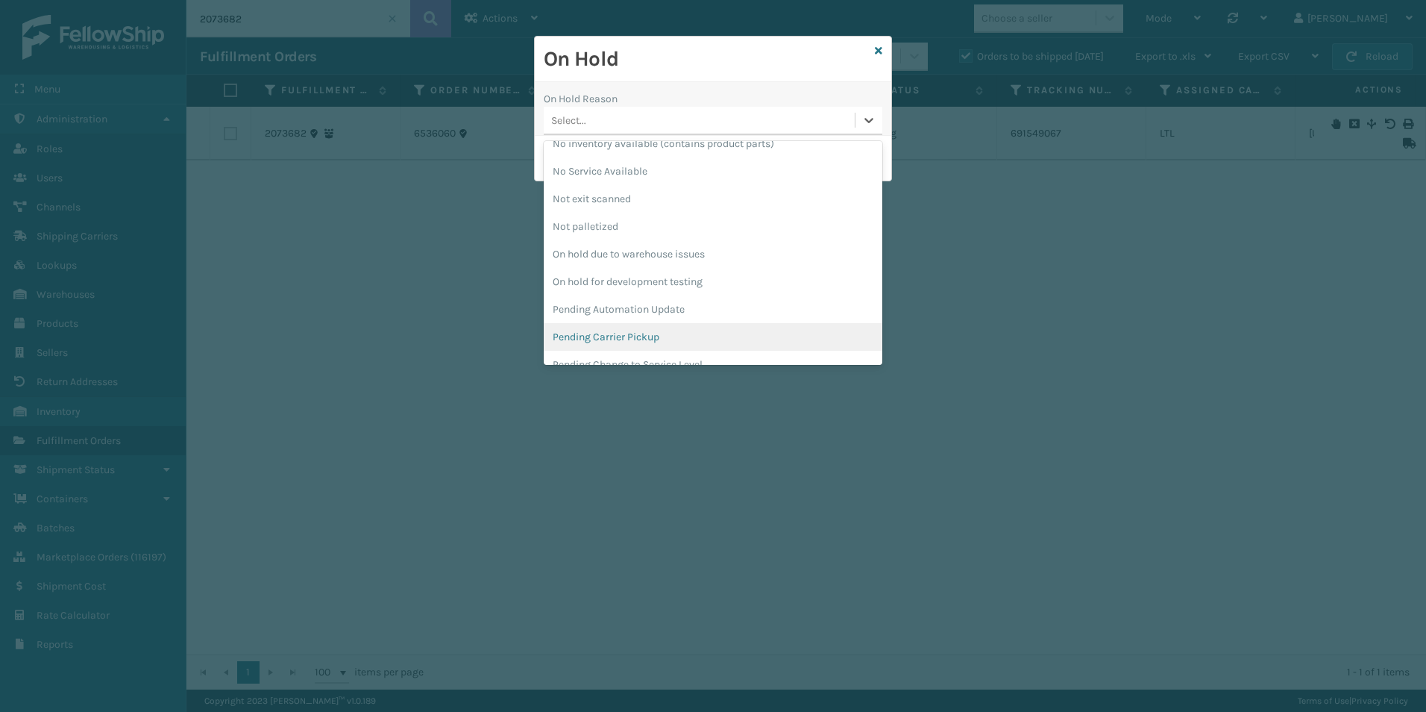
scroll to position [448, 0]
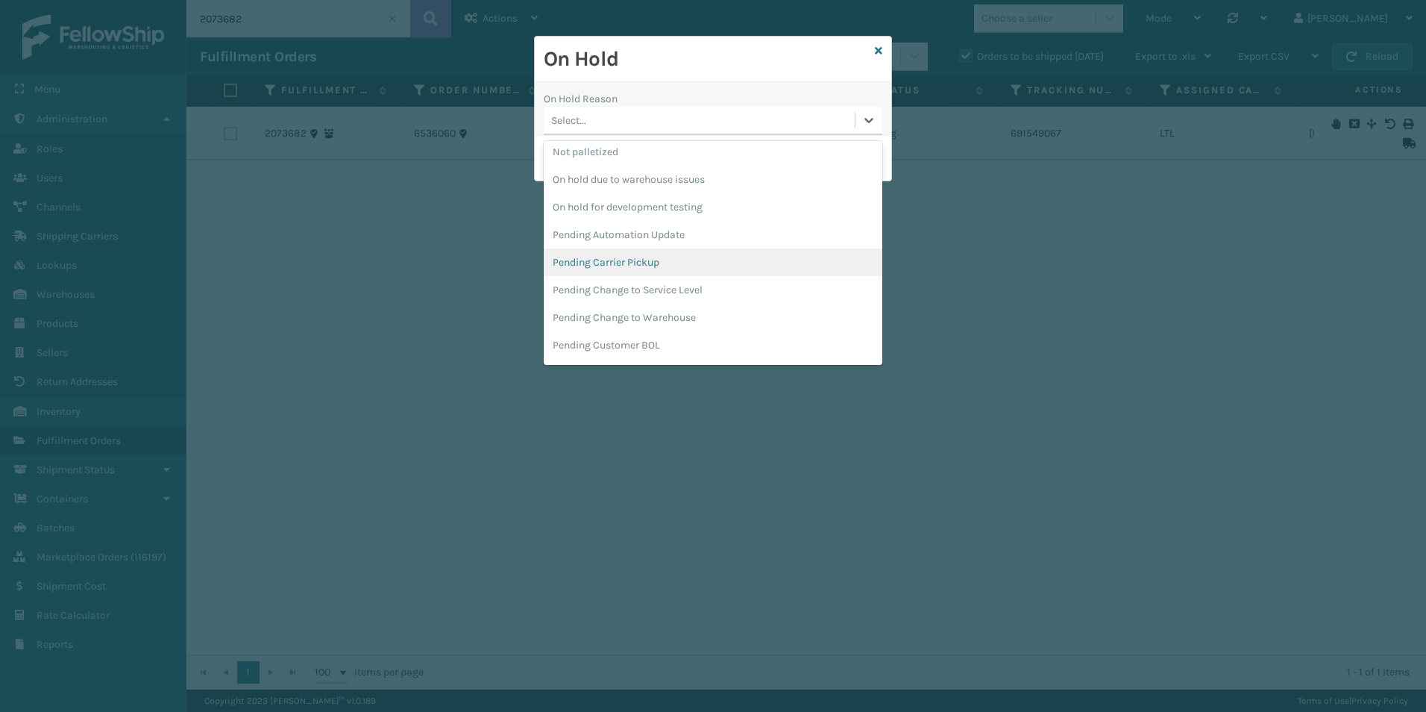
click at [627, 257] on div "Pending Carrier Pickup" at bounding box center [713, 262] width 339 height 28
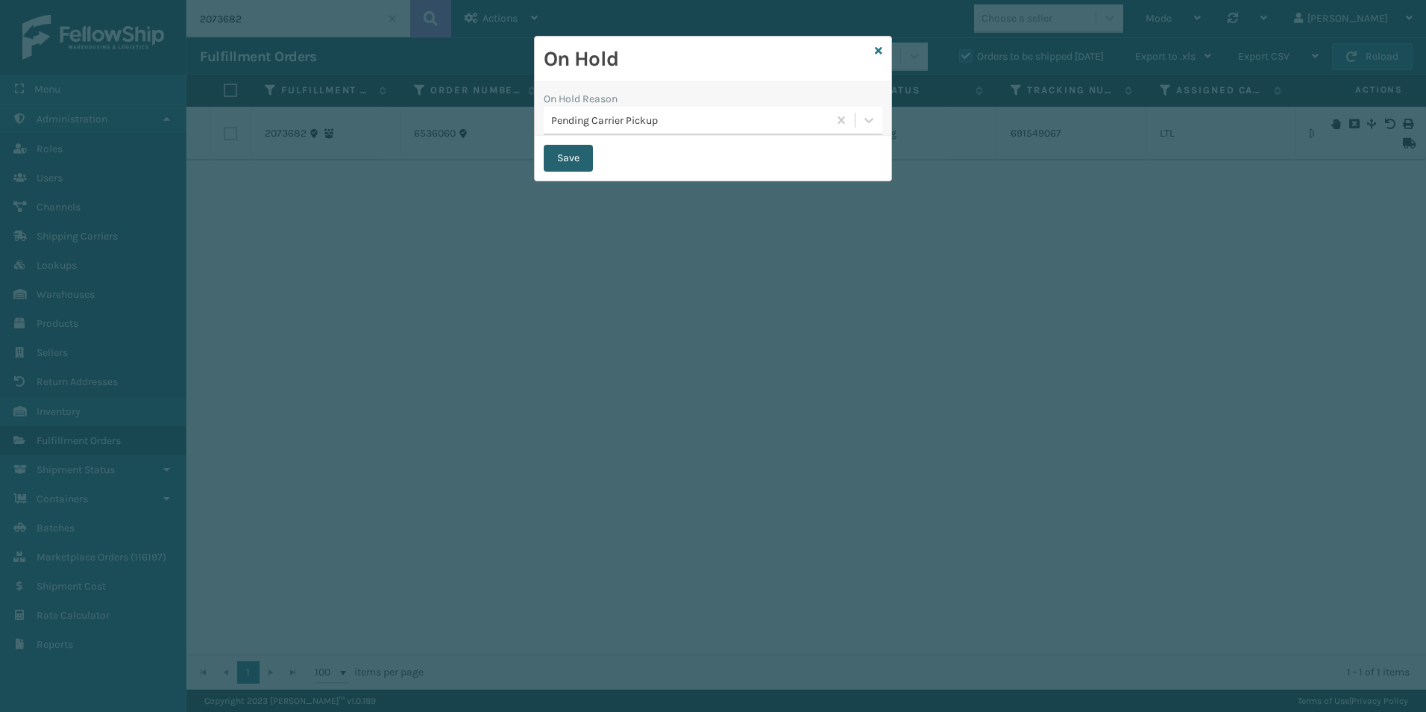
click at [580, 163] on button "Save" at bounding box center [568, 158] width 49 height 27
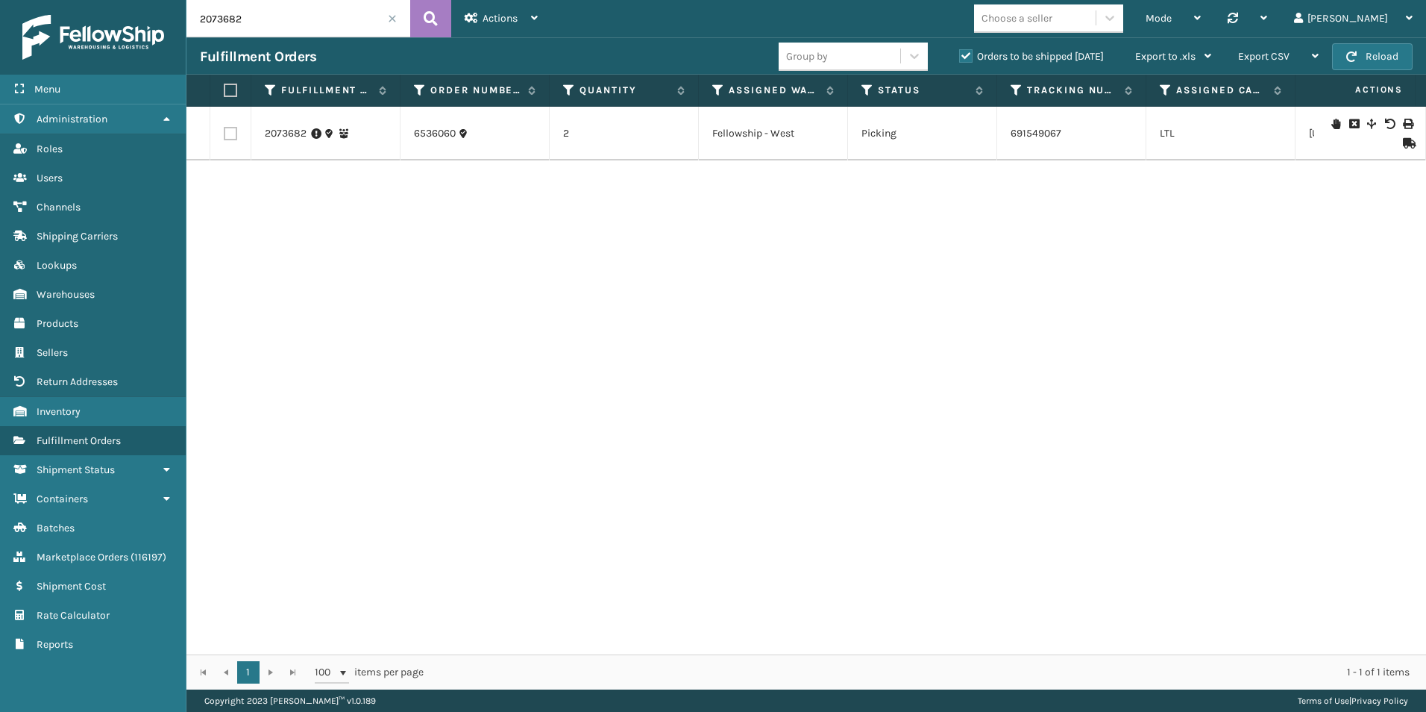
drag, startPoint x: 214, startPoint y: 17, endPoint x: 280, endPoint y: 22, distance: 65.8
click at [280, 22] on input "2073682" at bounding box center [298, 18] width 224 height 37
click at [1331, 135] on icon at bounding box center [1335, 133] width 9 height 10
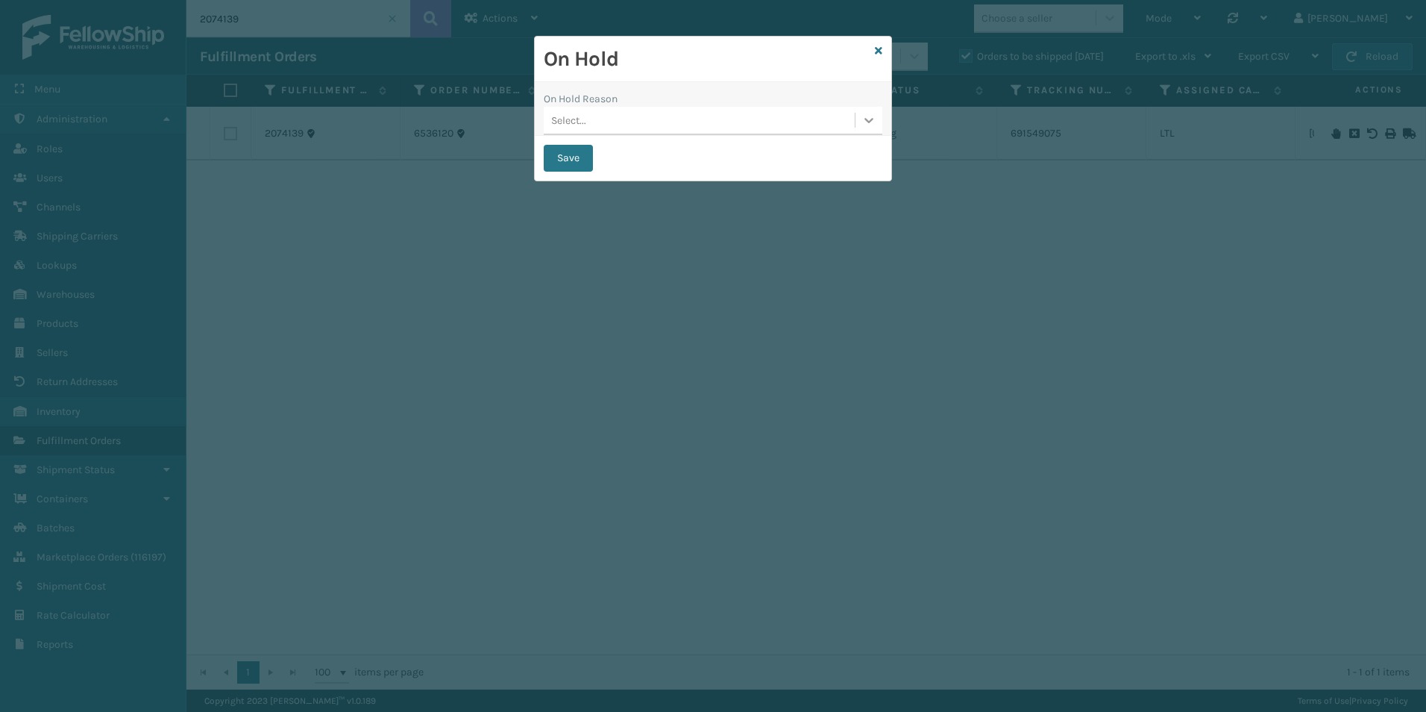
click at [870, 122] on icon at bounding box center [868, 120] width 9 height 5
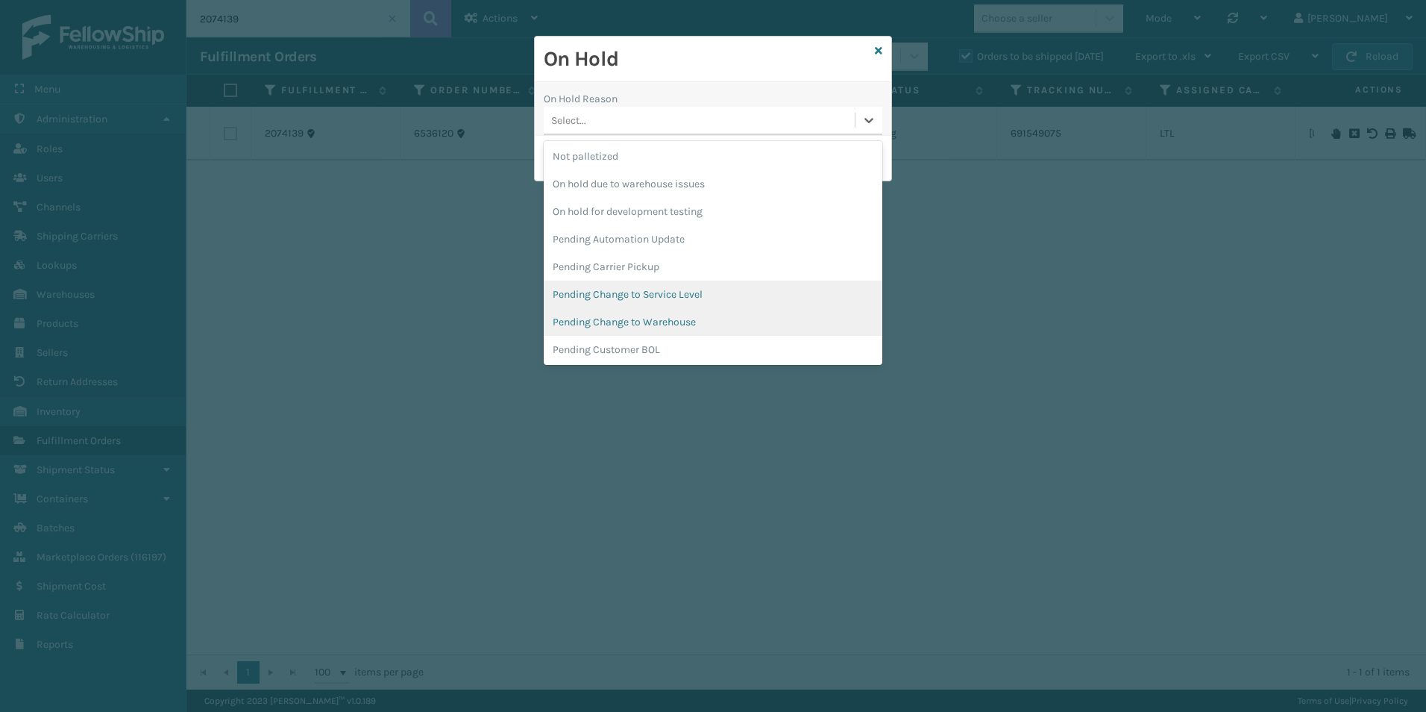
scroll to position [448, 0]
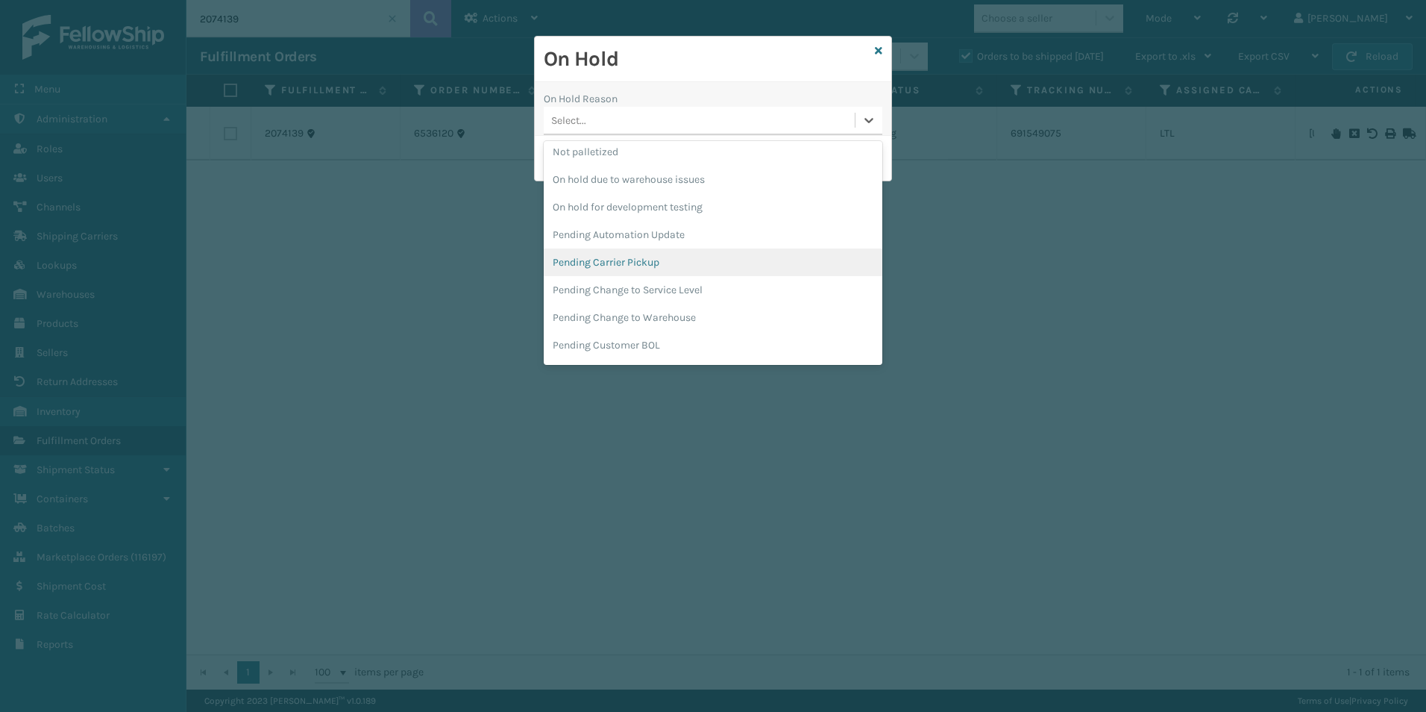
click at [664, 257] on div "Pending Carrier Pickup" at bounding box center [713, 262] width 339 height 28
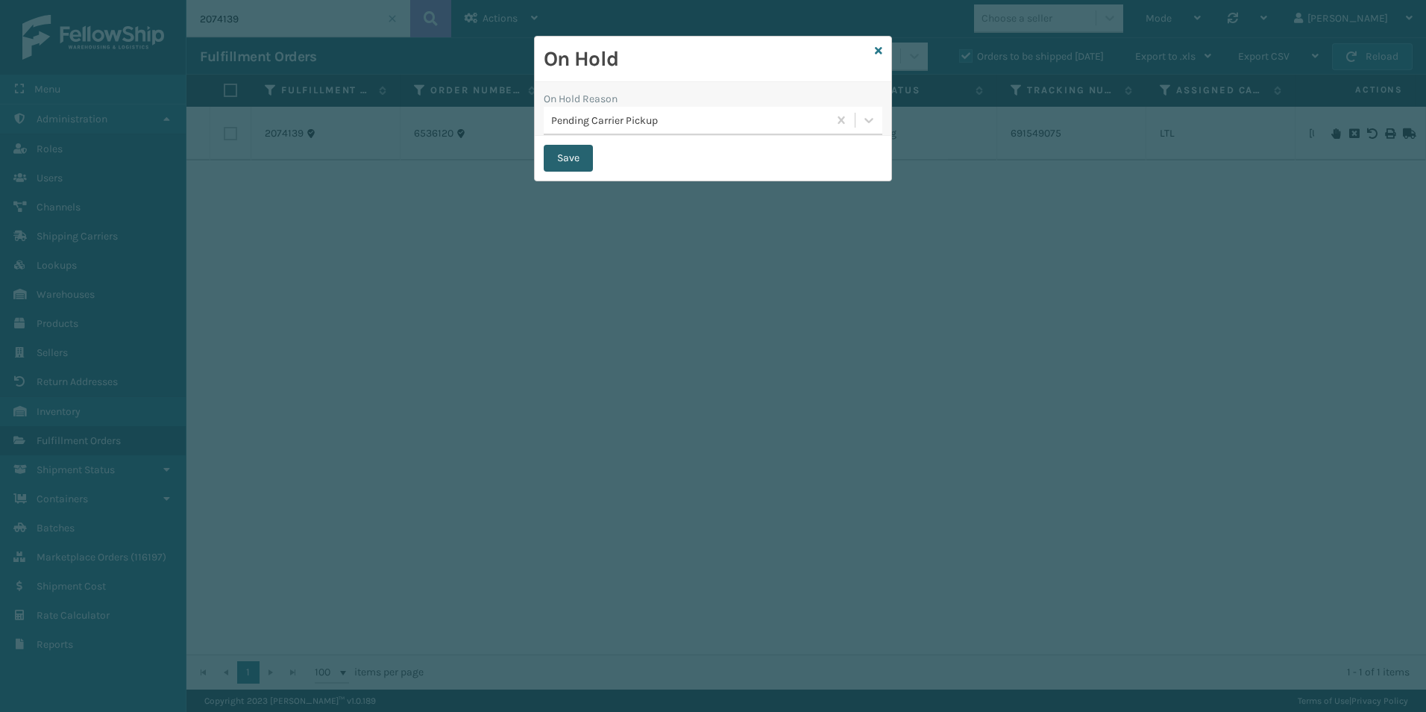
click at [567, 157] on button "Save" at bounding box center [568, 158] width 49 height 27
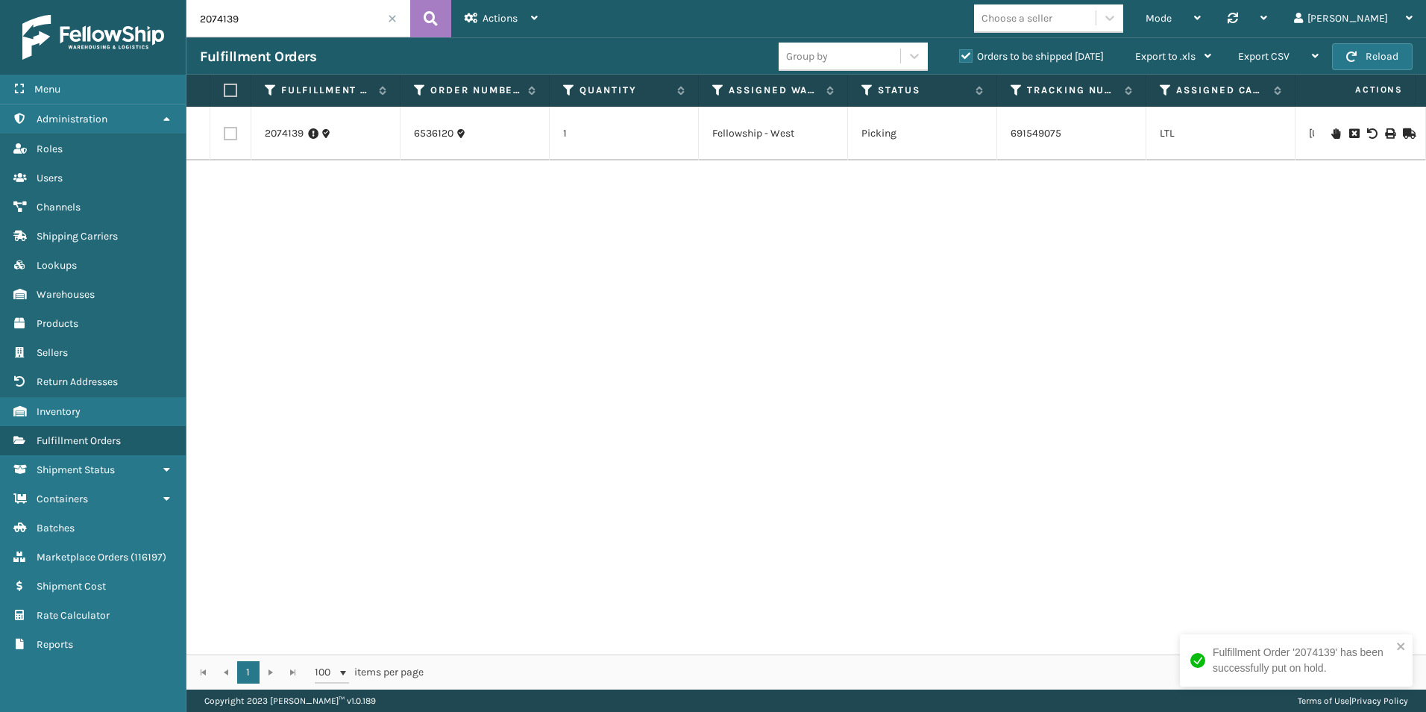
drag, startPoint x: 219, startPoint y: 20, endPoint x: 245, endPoint y: 37, distance: 30.8
click at [252, 24] on input "2074139" at bounding box center [298, 18] width 224 height 37
click at [1331, 131] on icon at bounding box center [1335, 133] width 9 height 10
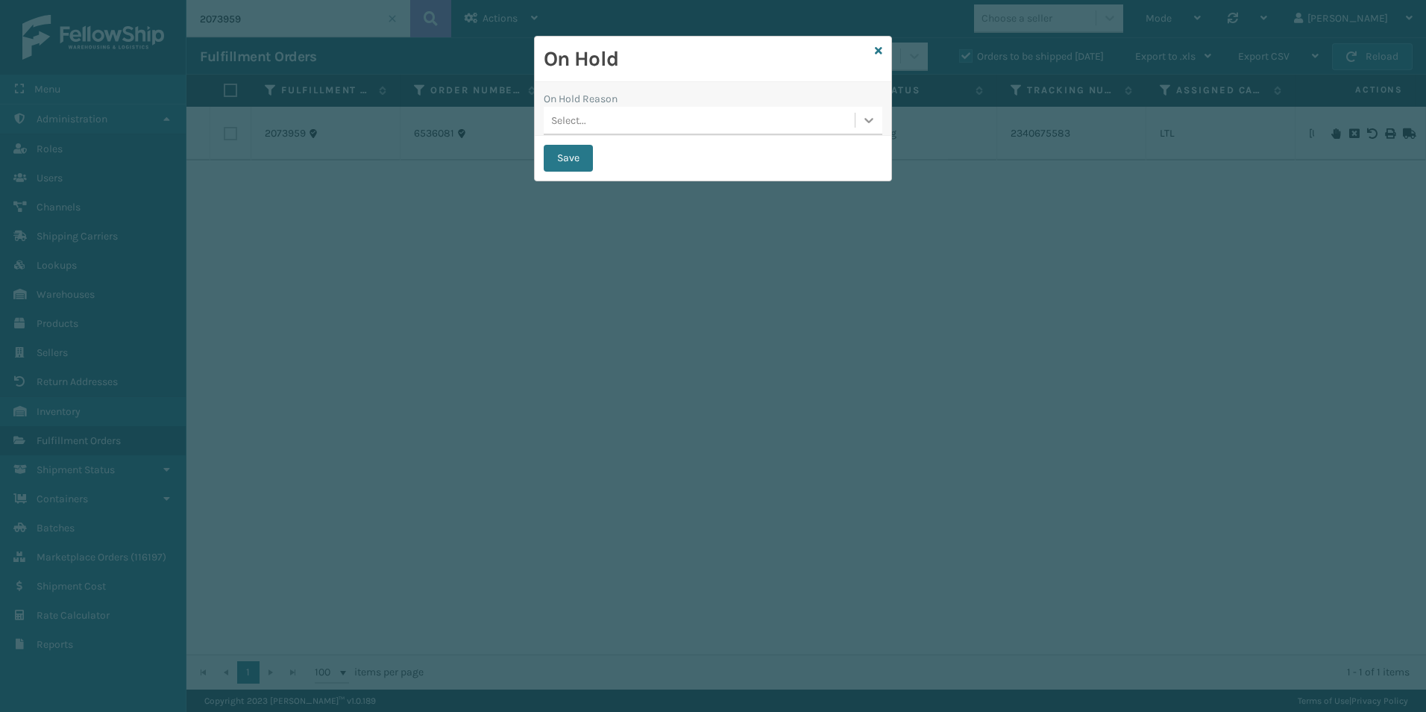
click at [874, 121] on icon at bounding box center [869, 120] width 15 height 15
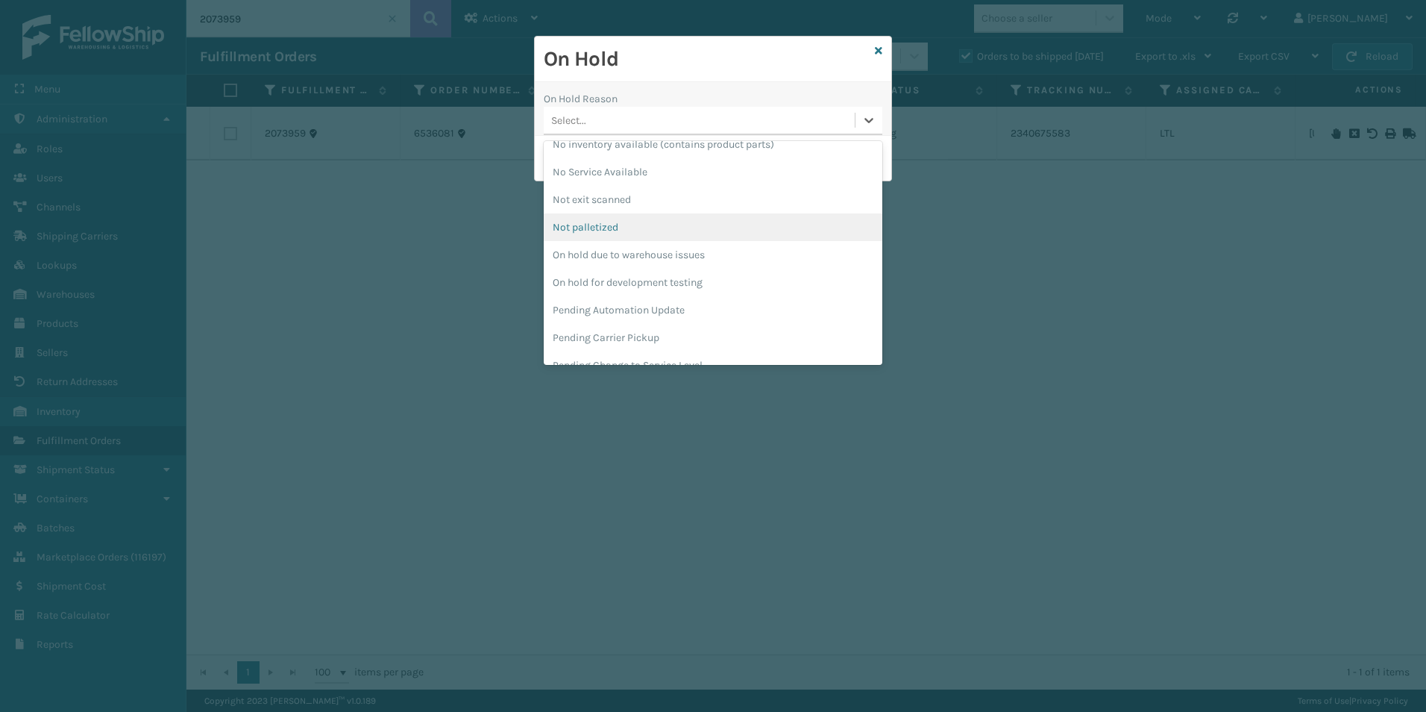
scroll to position [448, 0]
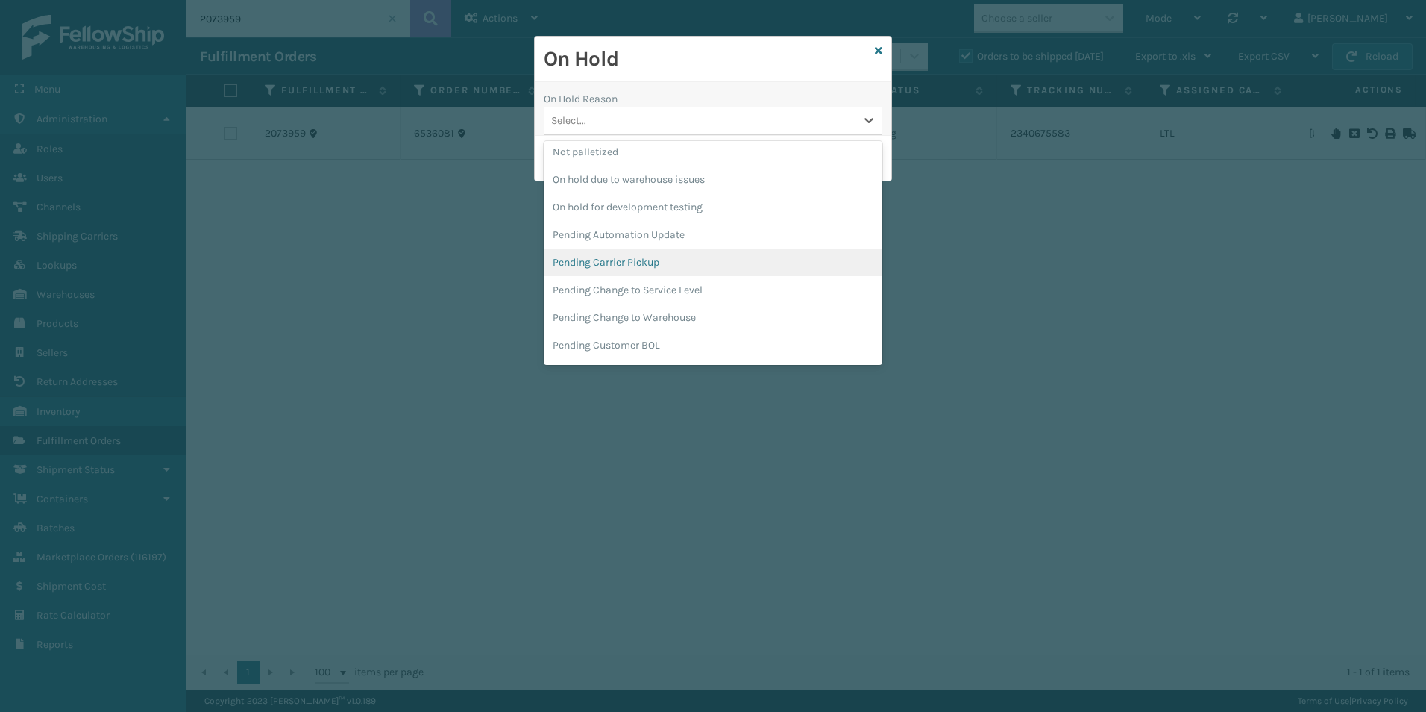
click at [622, 260] on div "Pending Carrier Pickup" at bounding box center [713, 262] width 339 height 28
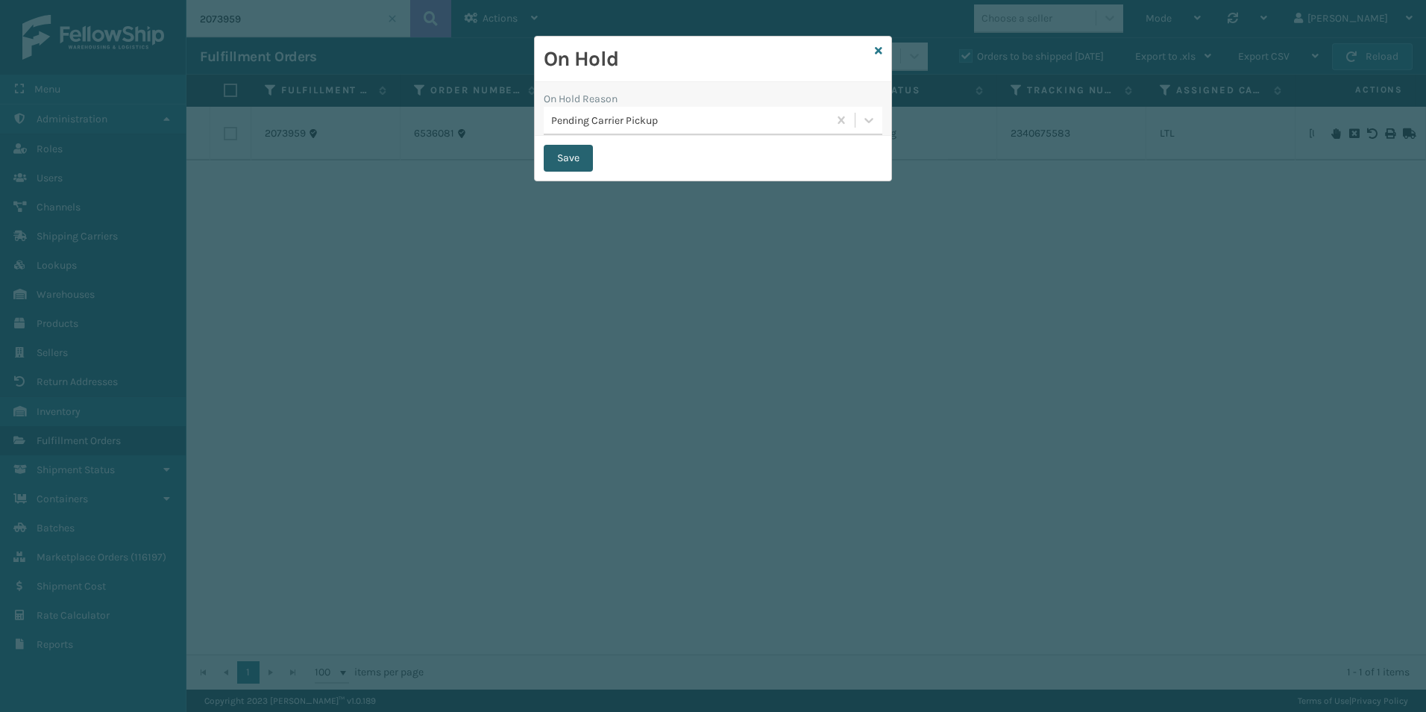
click at [556, 154] on button "Save" at bounding box center [568, 158] width 49 height 27
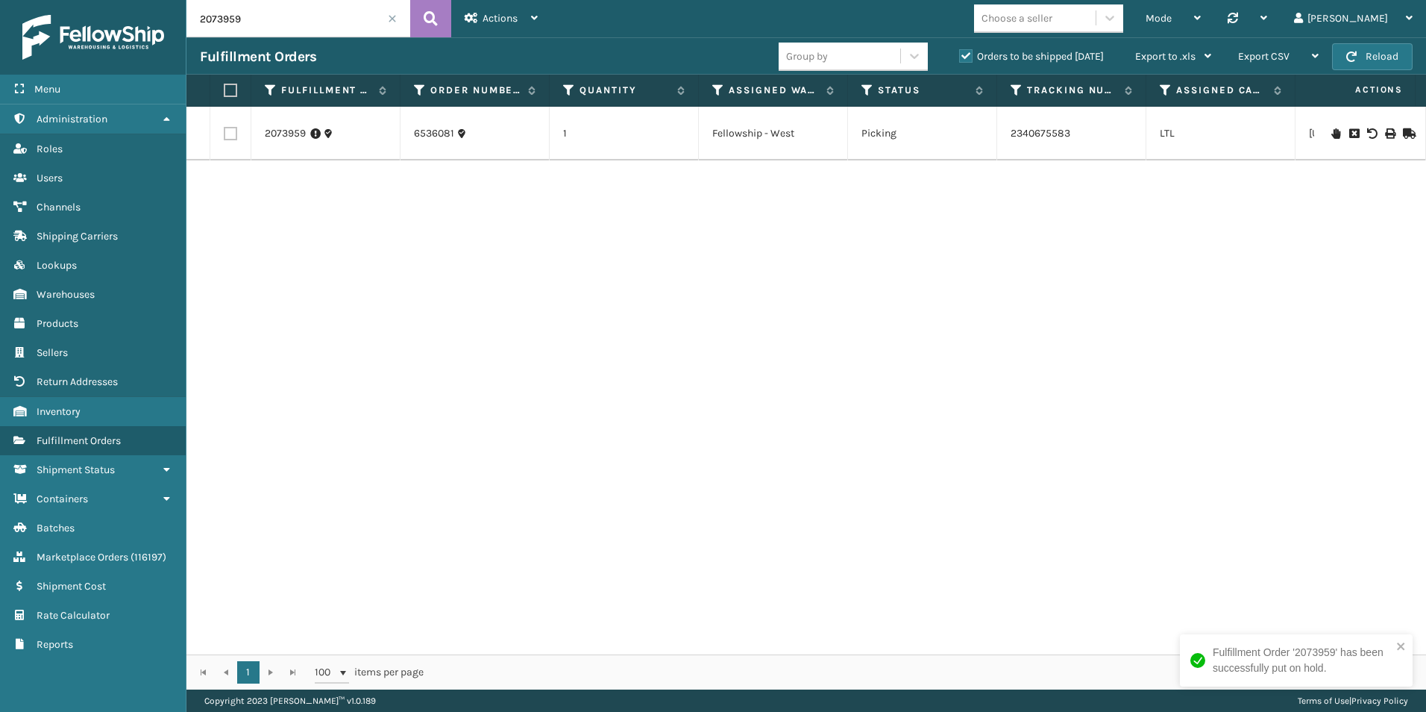
drag, startPoint x: 217, startPoint y: 20, endPoint x: 251, endPoint y: 43, distance: 40.3
click at [262, 24] on input "2073959" at bounding box center [298, 18] width 224 height 37
click at [1331, 134] on icon at bounding box center [1335, 133] width 9 height 10
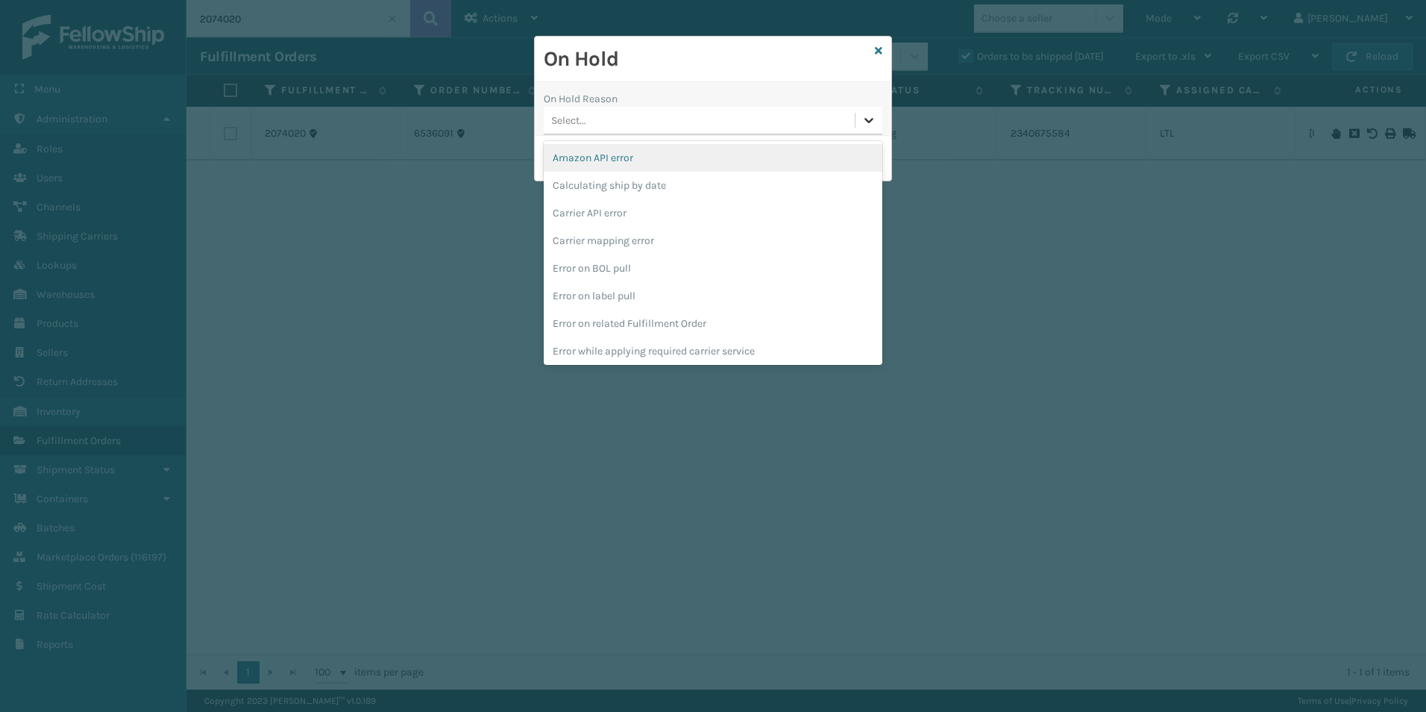
click at [861, 120] on div at bounding box center [869, 120] width 27 height 27
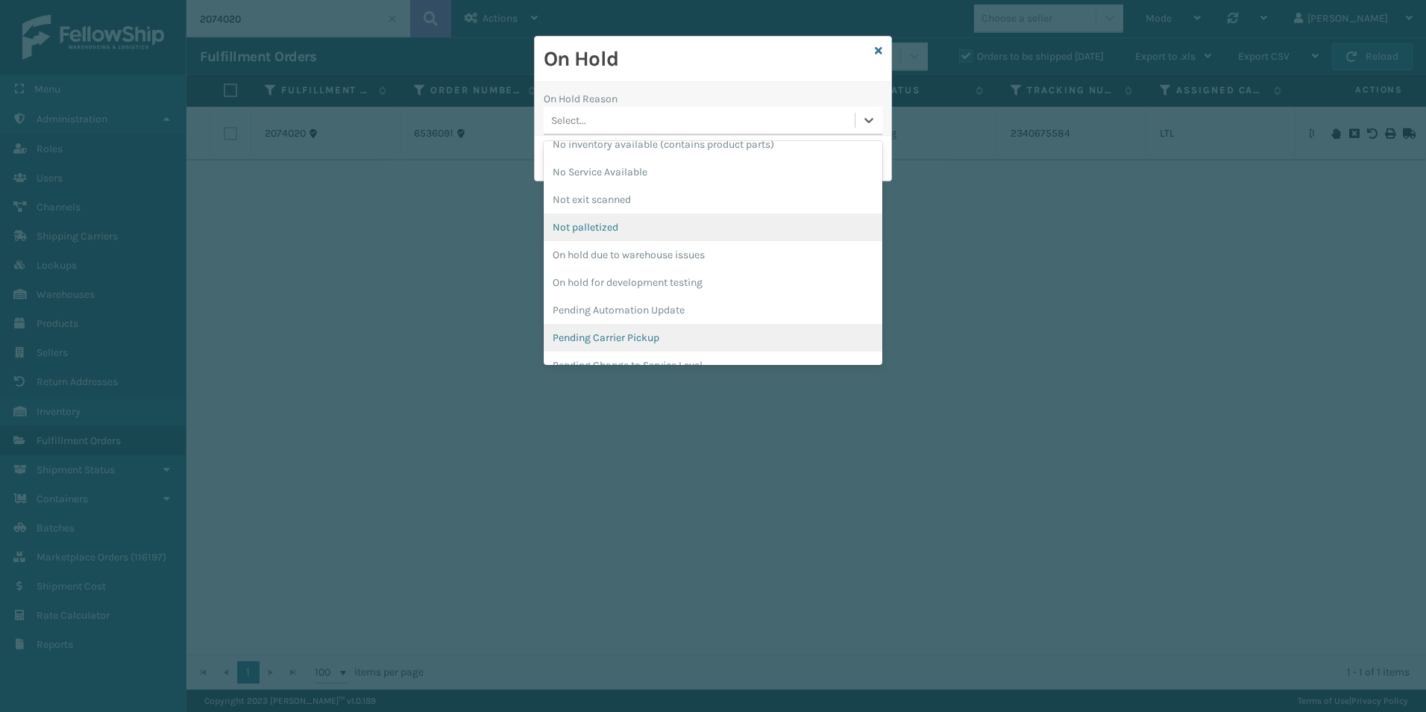
scroll to position [373, 0]
click at [618, 333] on div "Pending Carrier Pickup" at bounding box center [713, 337] width 339 height 28
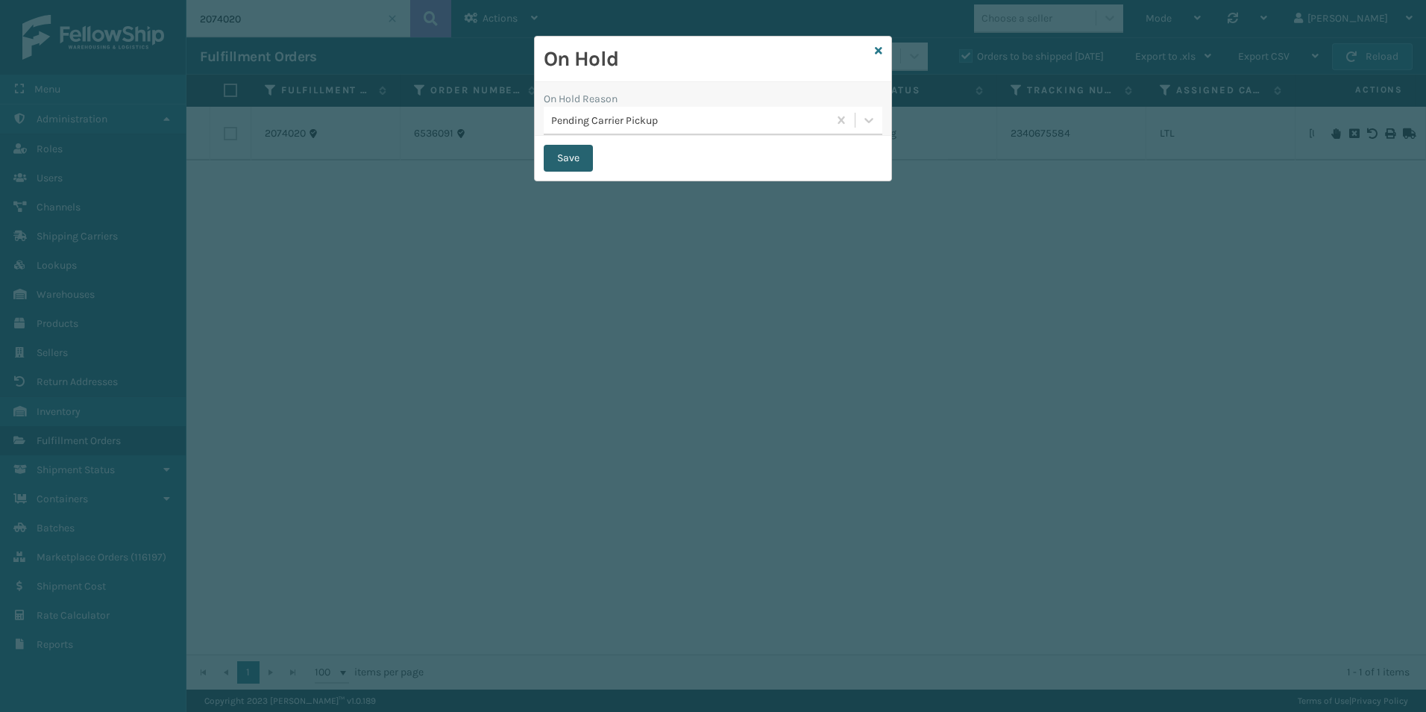
click at [570, 154] on button "Save" at bounding box center [568, 158] width 49 height 27
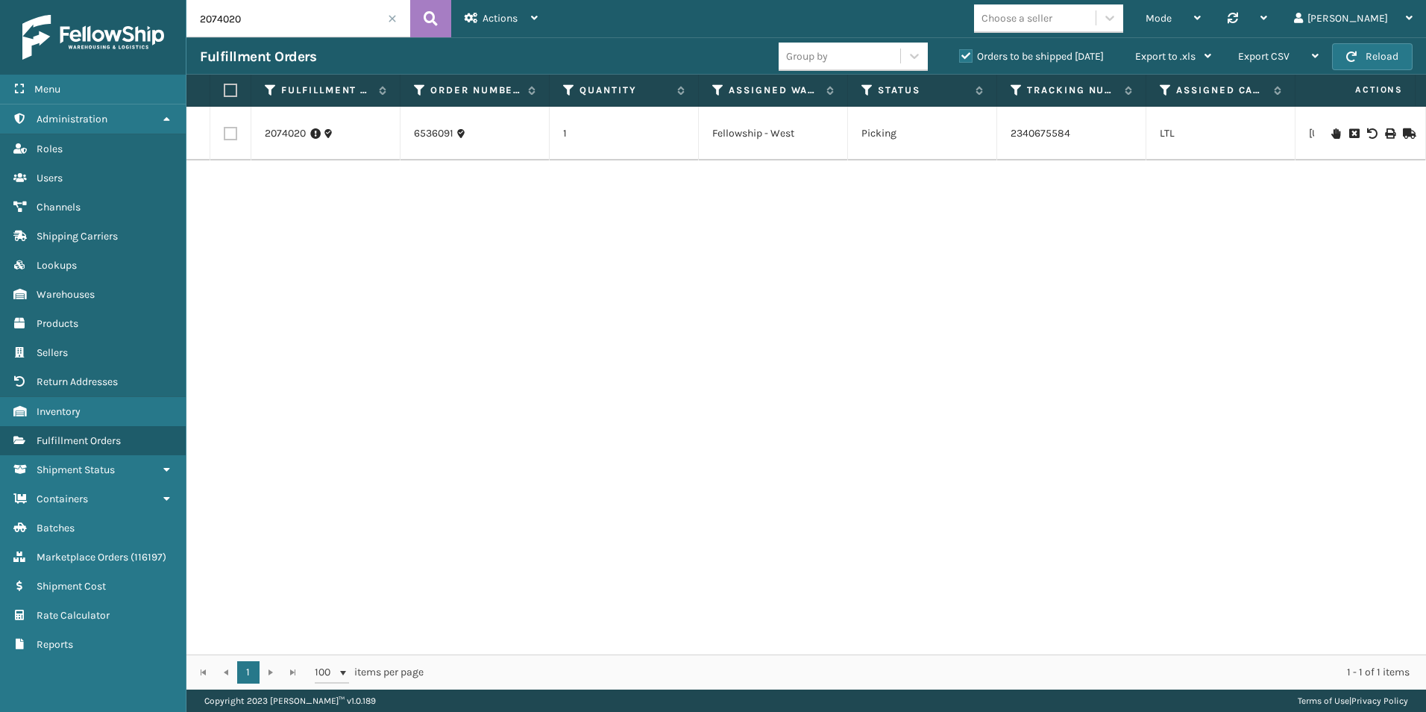
drag, startPoint x: 208, startPoint y: 18, endPoint x: 267, endPoint y: 20, distance: 59.0
click at [267, 20] on input "2074020" at bounding box center [298, 18] width 224 height 37
click at [1331, 134] on icon at bounding box center [1335, 133] width 9 height 10
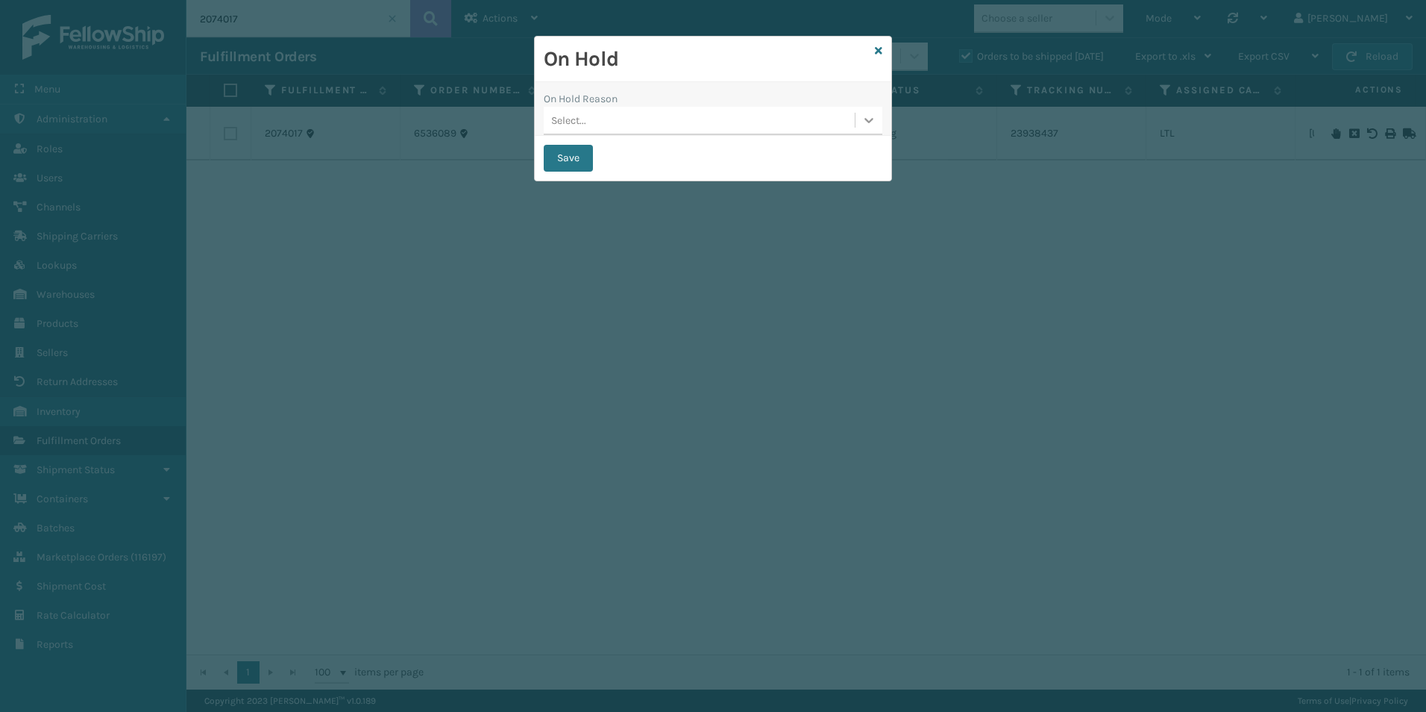
click at [867, 127] on icon at bounding box center [869, 120] width 15 height 15
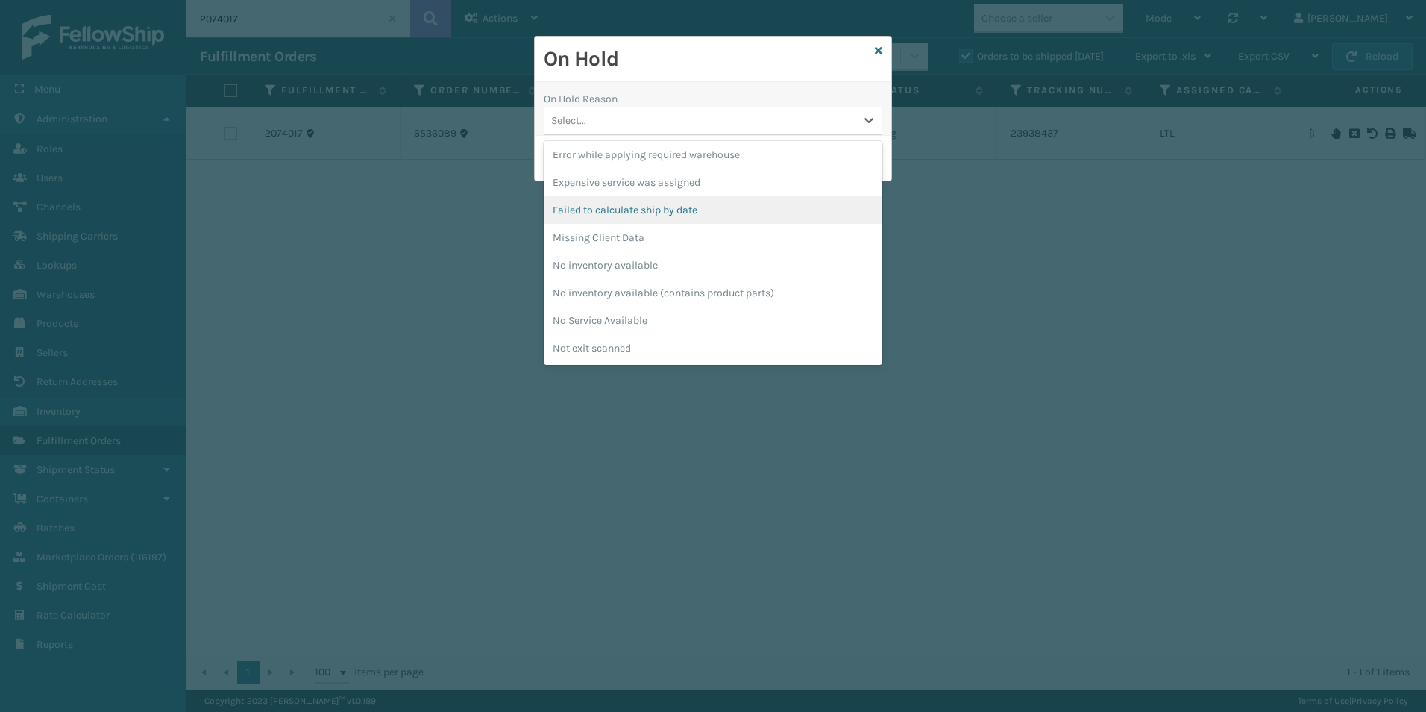
scroll to position [373, 0]
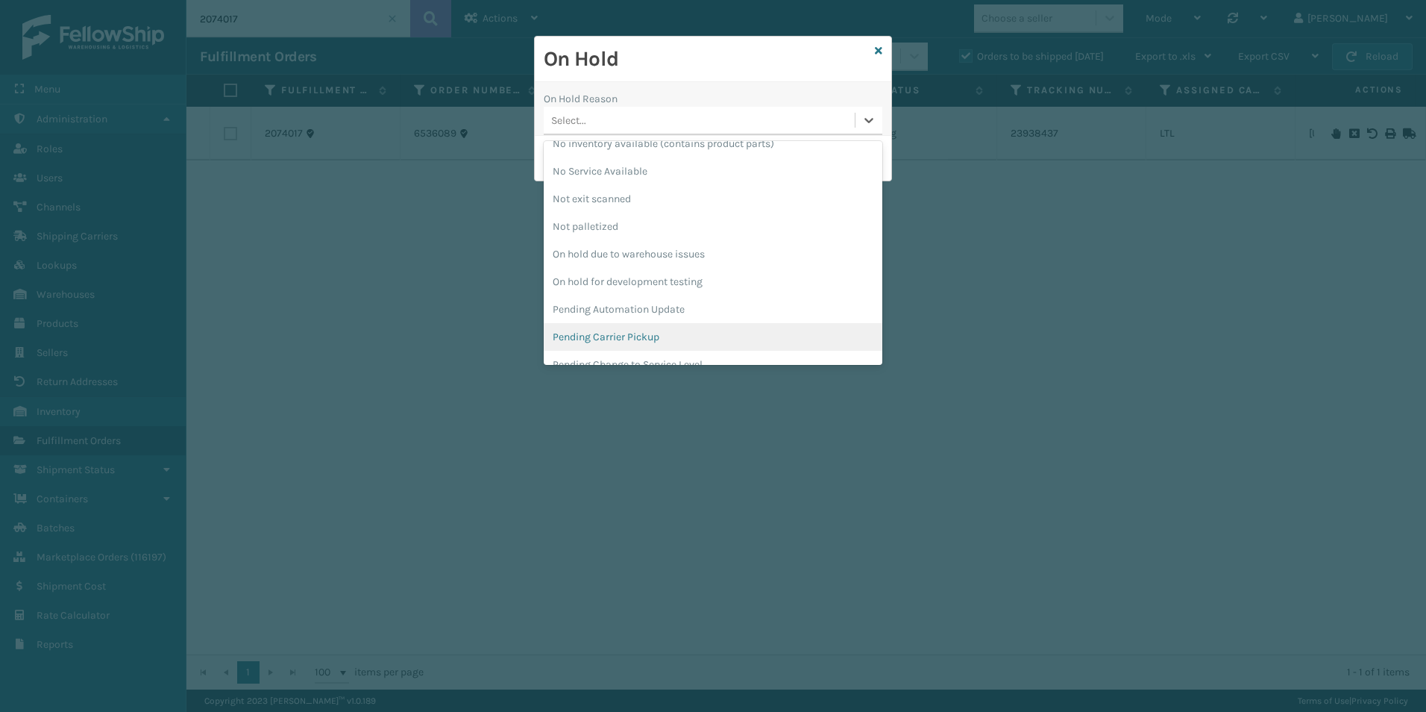
click at [628, 333] on div "Pending Carrier Pickup" at bounding box center [713, 337] width 339 height 28
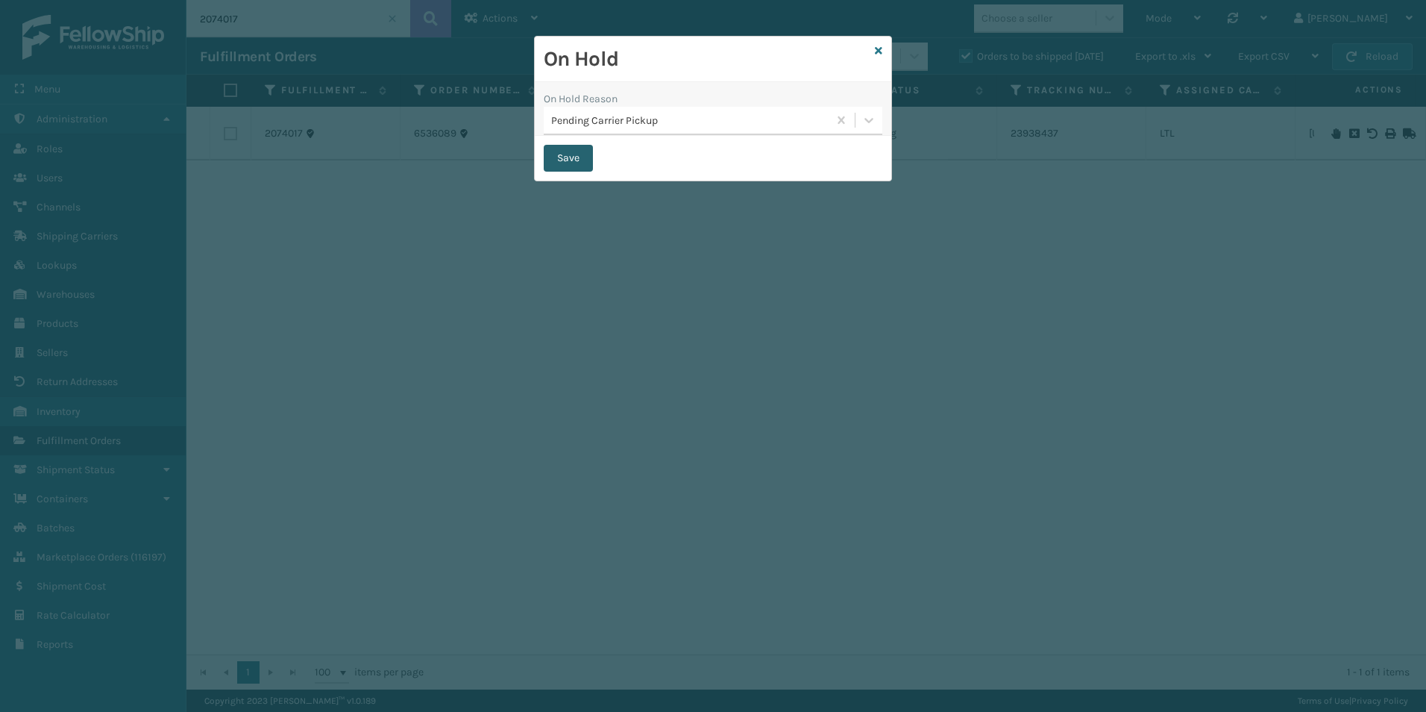
click at [561, 160] on button "Save" at bounding box center [568, 158] width 49 height 27
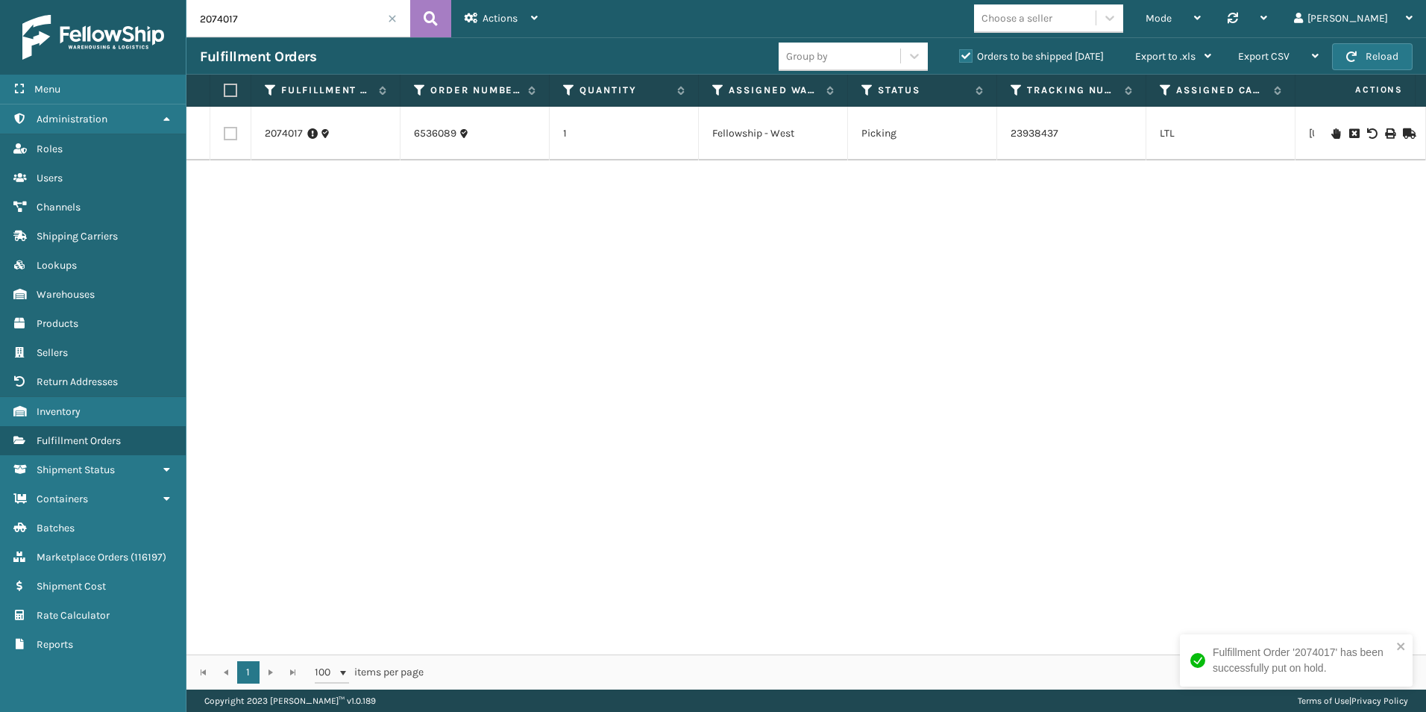
drag, startPoint x: 218, startPoint y: 19, endPoint x: 260, endPoint y: 25, distance: 42.2
click at [266, 19] on input "2074017" at bounding box center [298, 18] width 224 height 37
click at [1331, 130] on icon at bounding box center [1335, 133] width 9 height 10
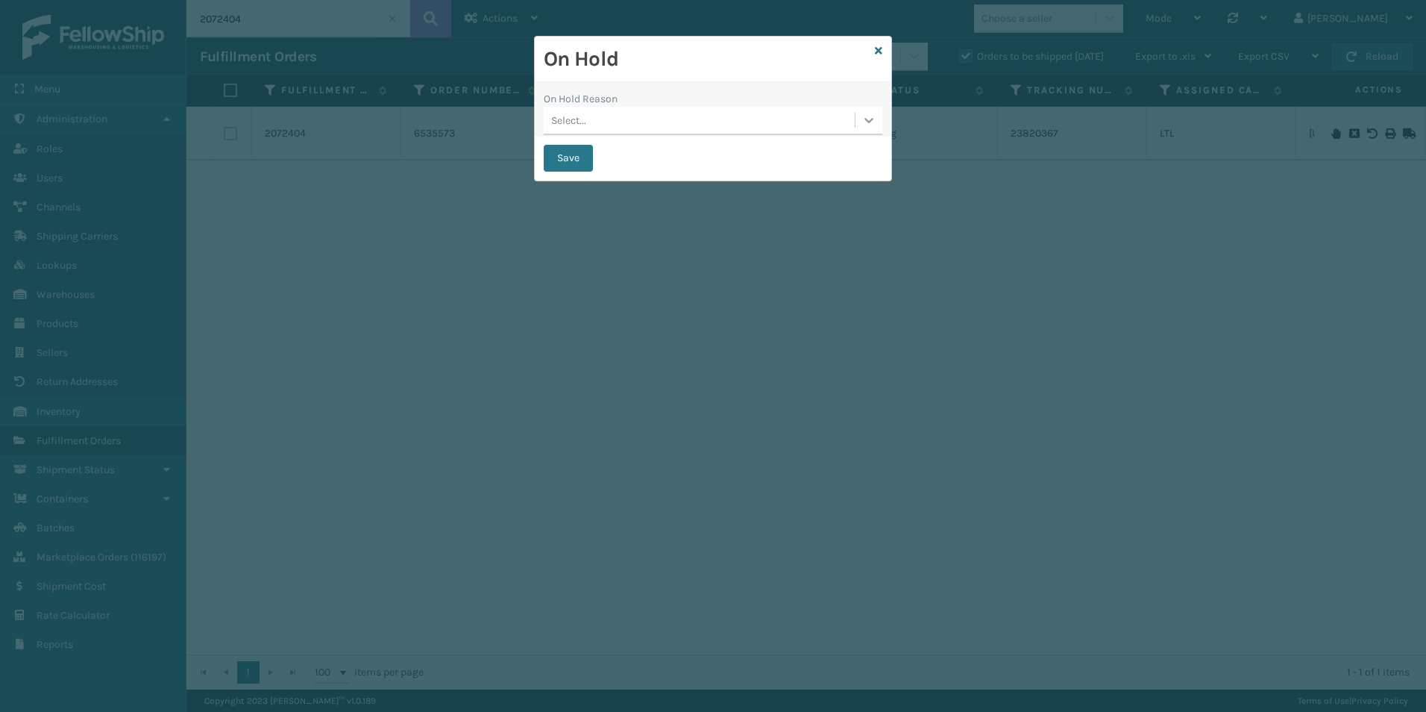
click at [870, 123] on icon at bounding box center [869, 120] width 15 height 15
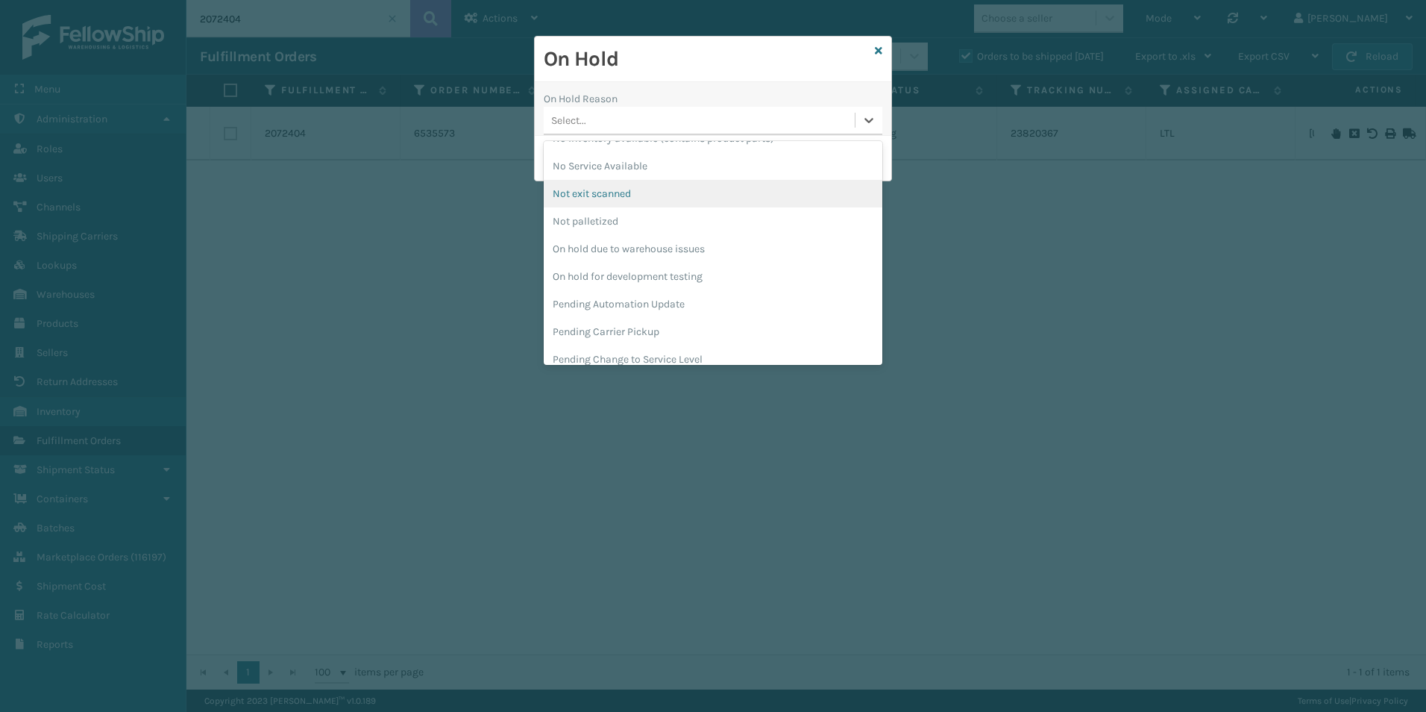
scroll to position [448, 0]
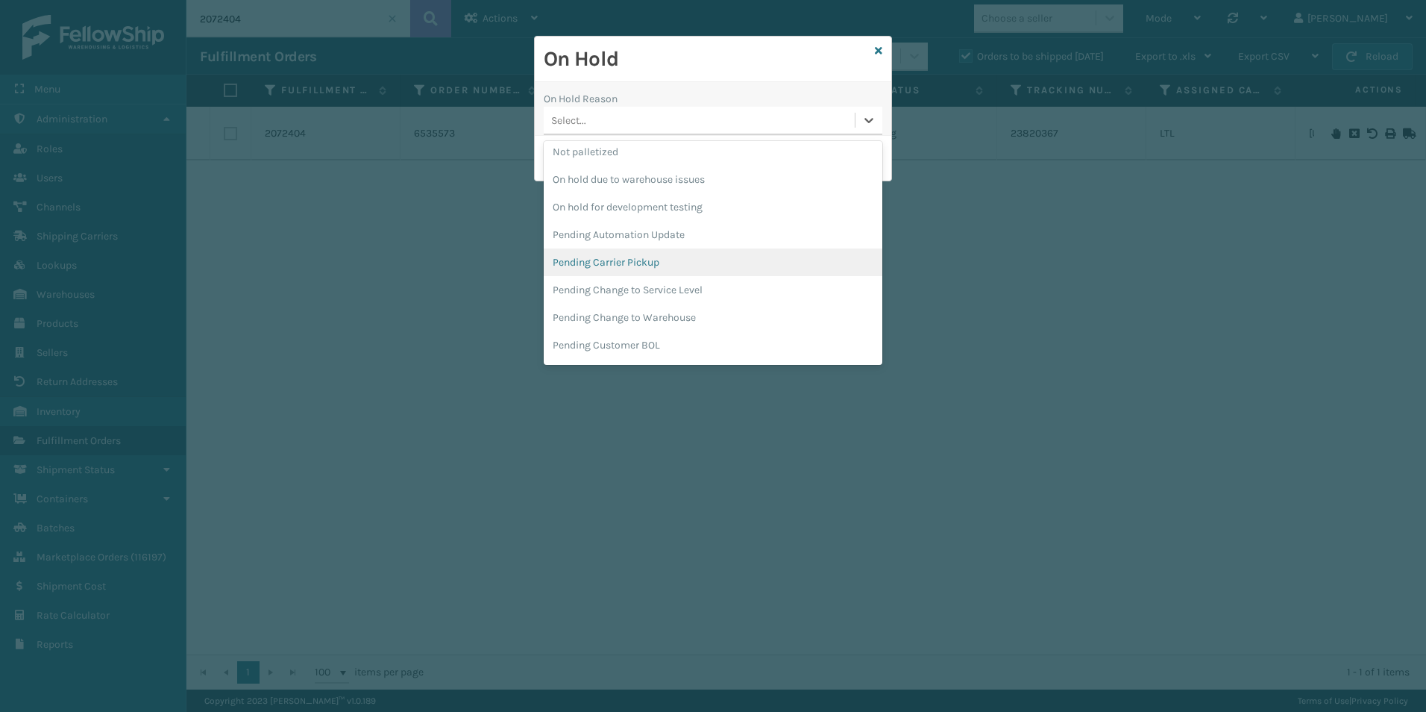
click at [609, 264] on div "Pending Carrier Pickup" at bounding box center [713, 262] width 339 height 28
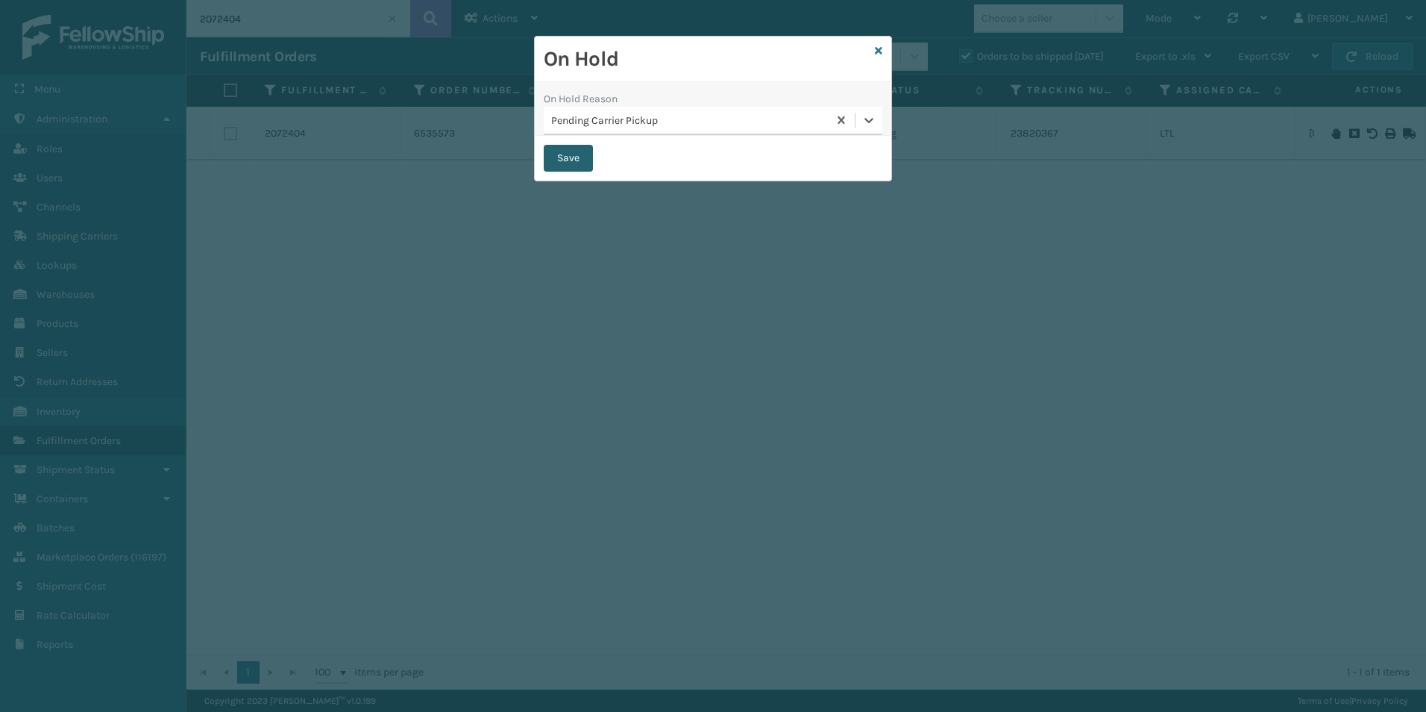
click at [559, 162] on button "Save" at bounding box center [568, 158] width 49 height 27
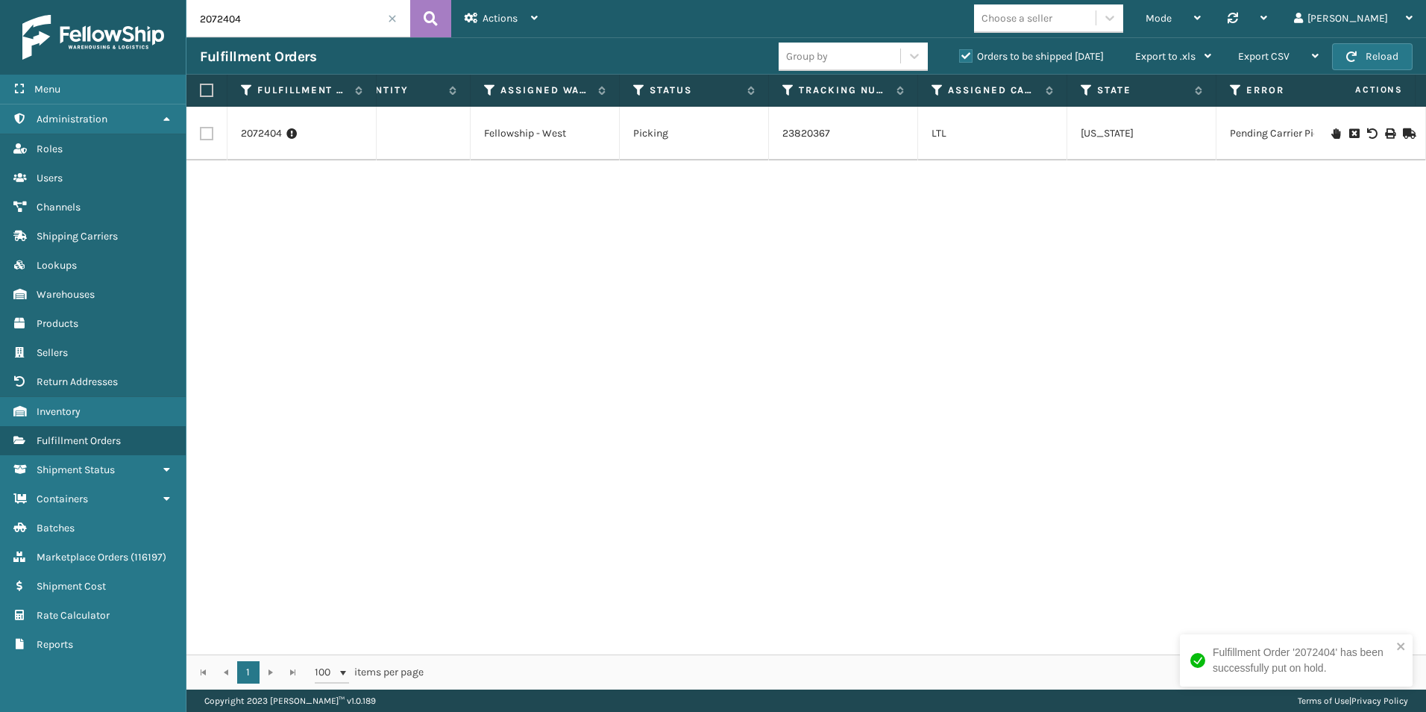
scroll to position [0, 201]
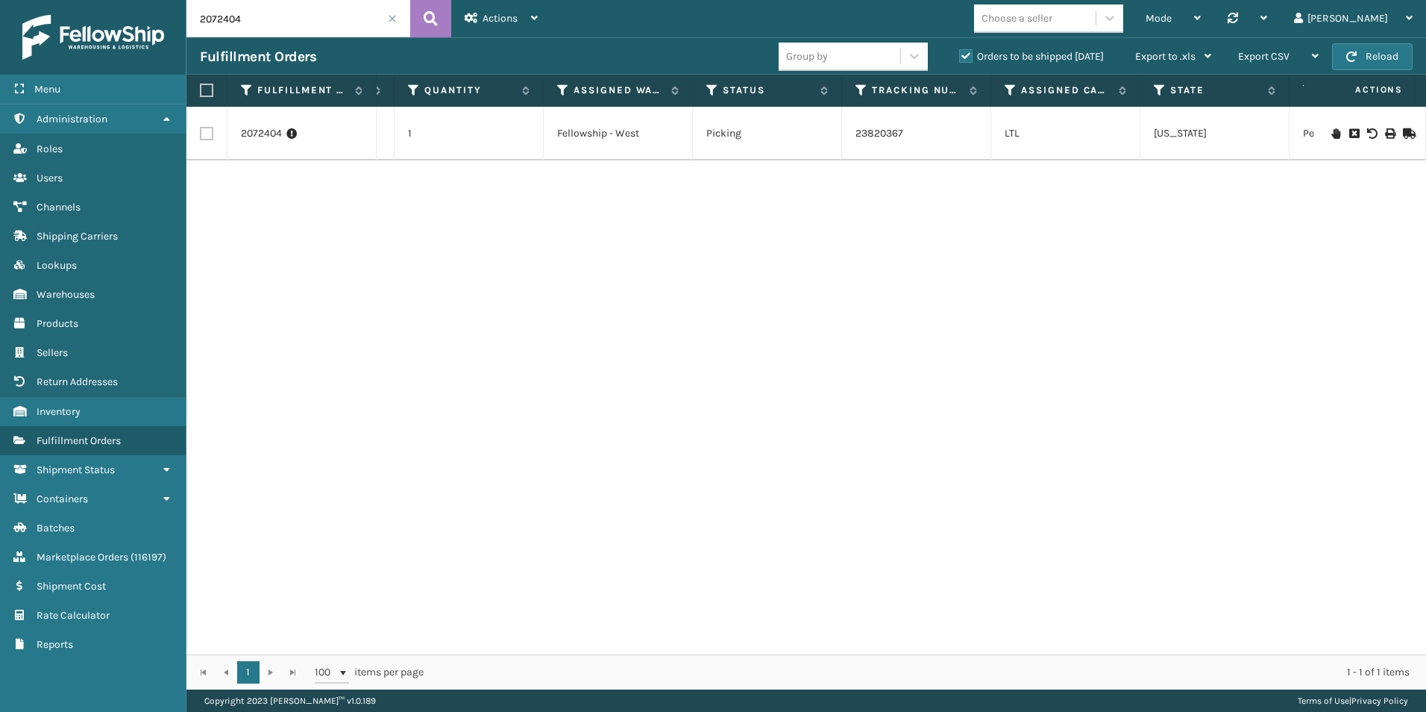
drag, startPoint x: 237, startPoint y: 17, endPoint x: 249, endPoint y: 16, distance: 12.0
click at [249, 16] on input "2072404" at bounding box center [298, 18] width 224 height 37
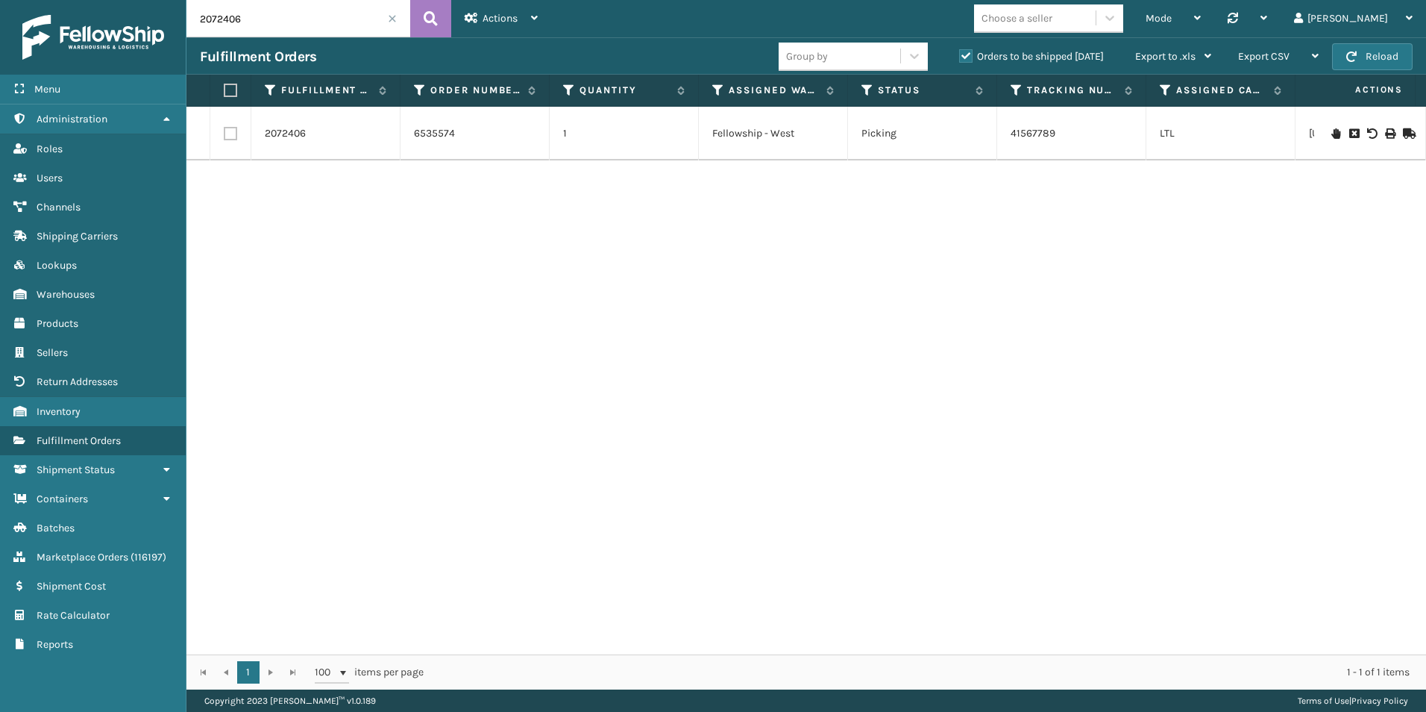
click at [1331, 131] on icon at bounding box center [1335, 133] width 9 height 10
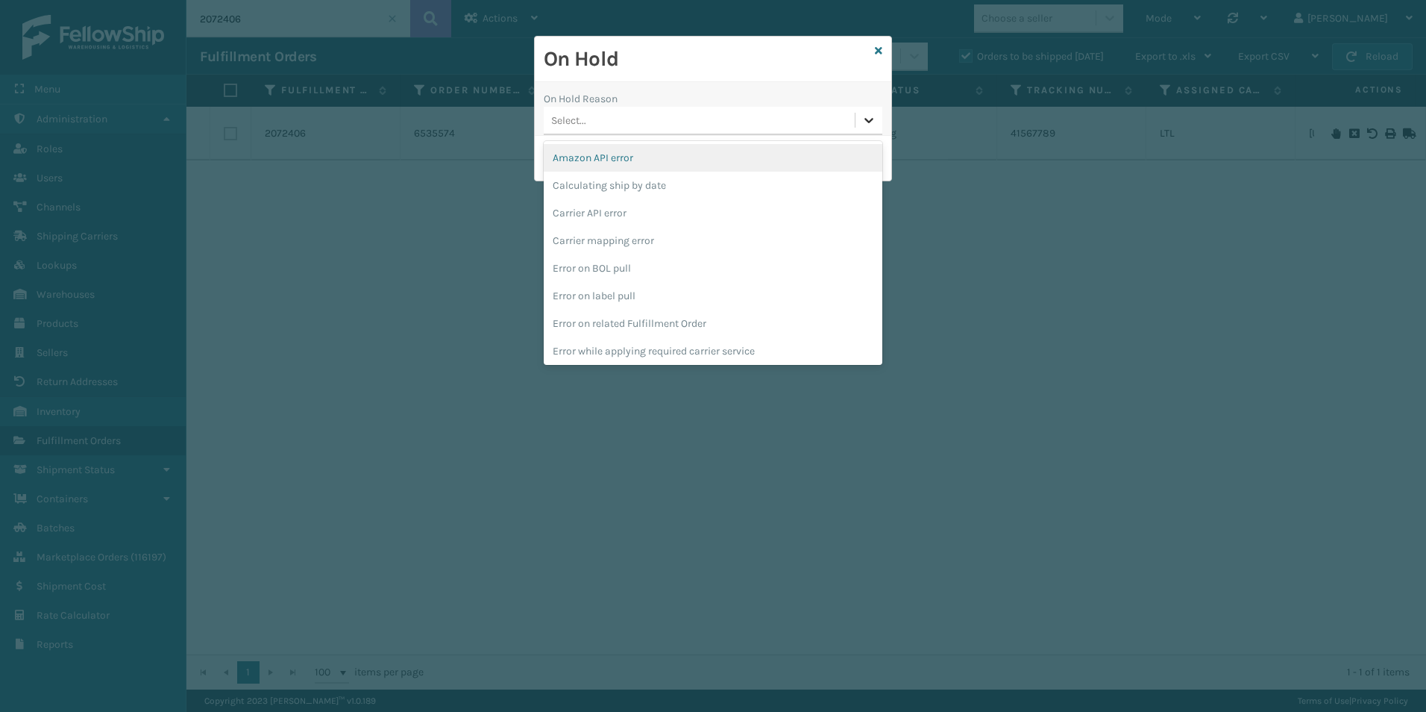
click at [870, 126] on icon at bounding box center [869, 120] width 15 height 15
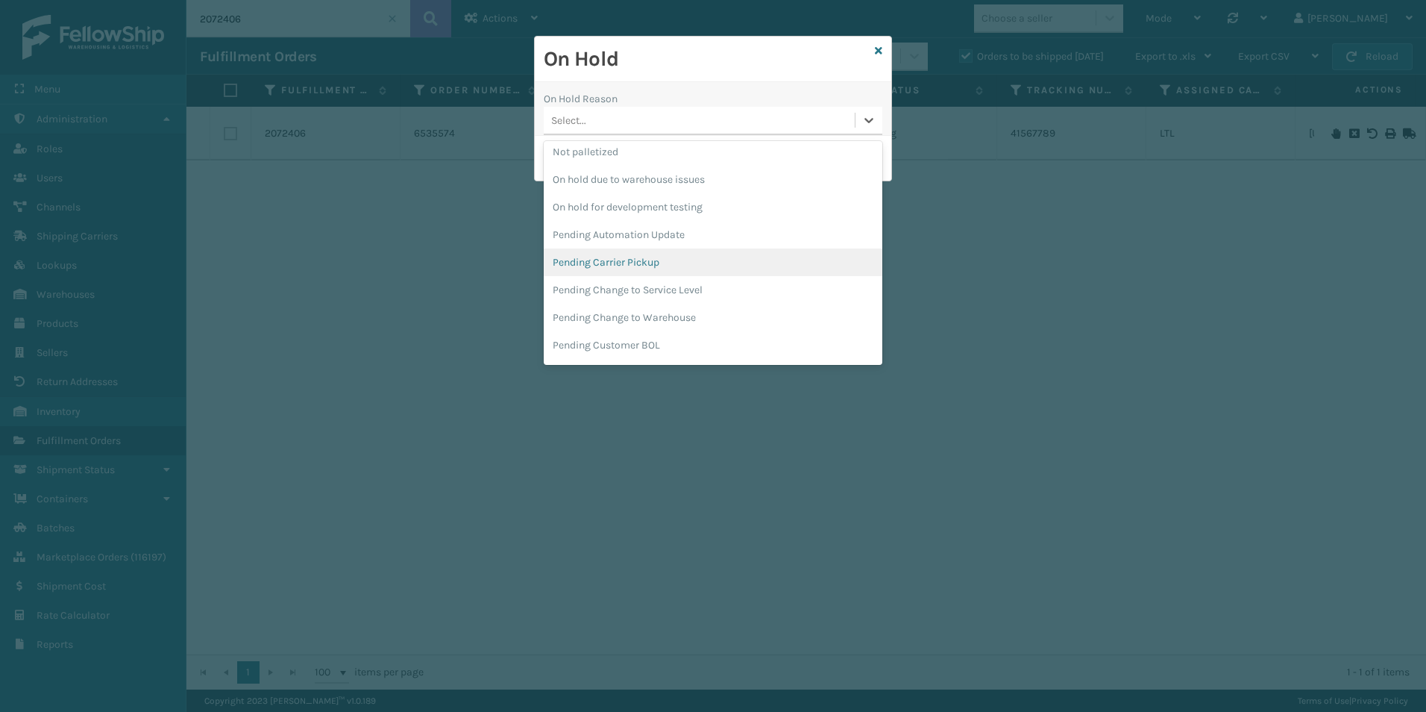
click at [637, 263] on div "Pending Carrier Pickup" at bounding box center [713, 262] width 339 height 28
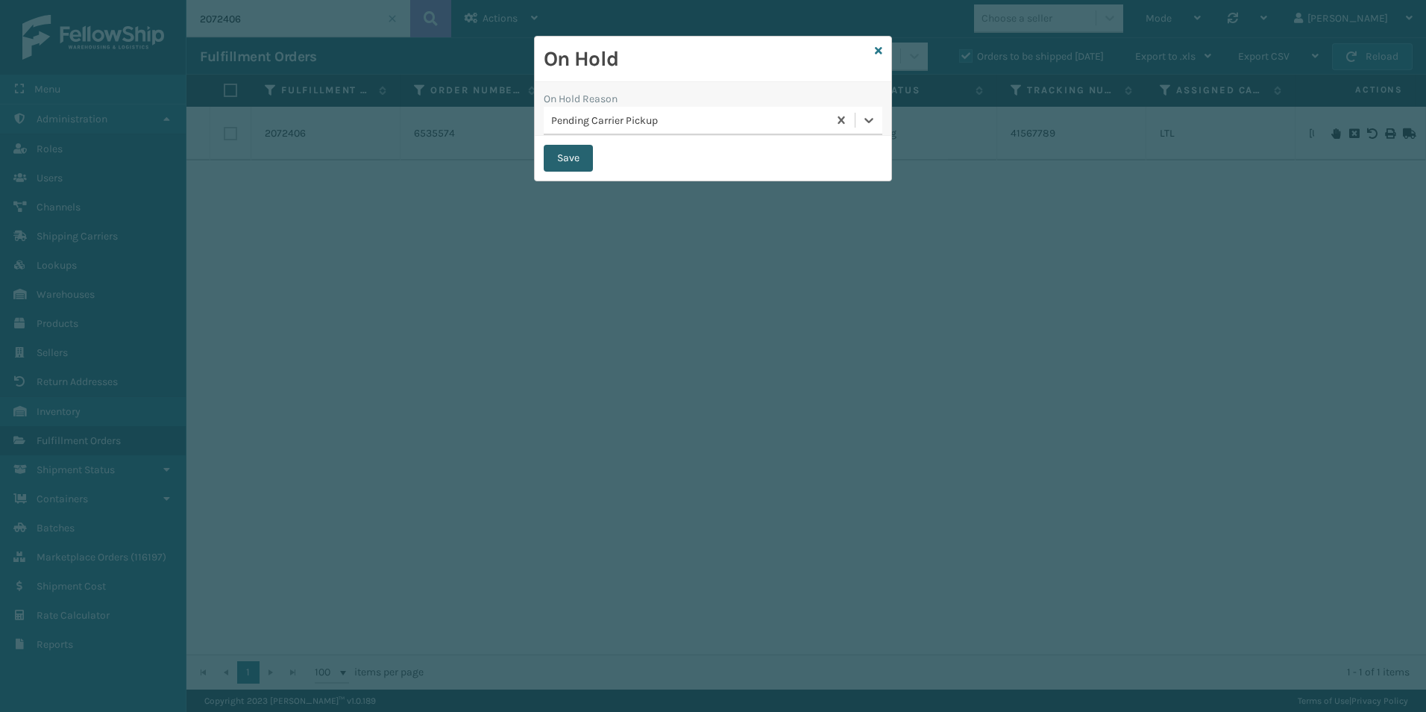
click at [565, 157] on button "Save" at bounding box center [568, 158] width 49 height 27
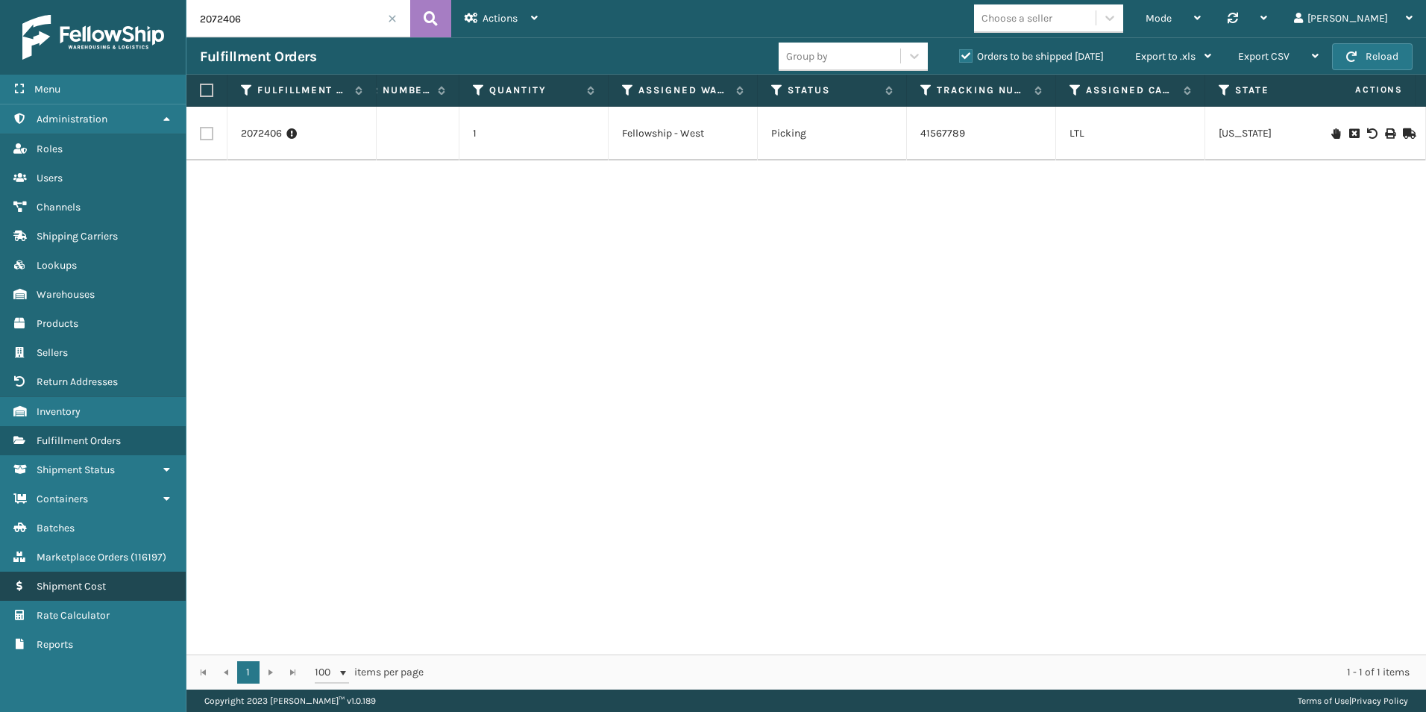
scroll to position [0, 0]
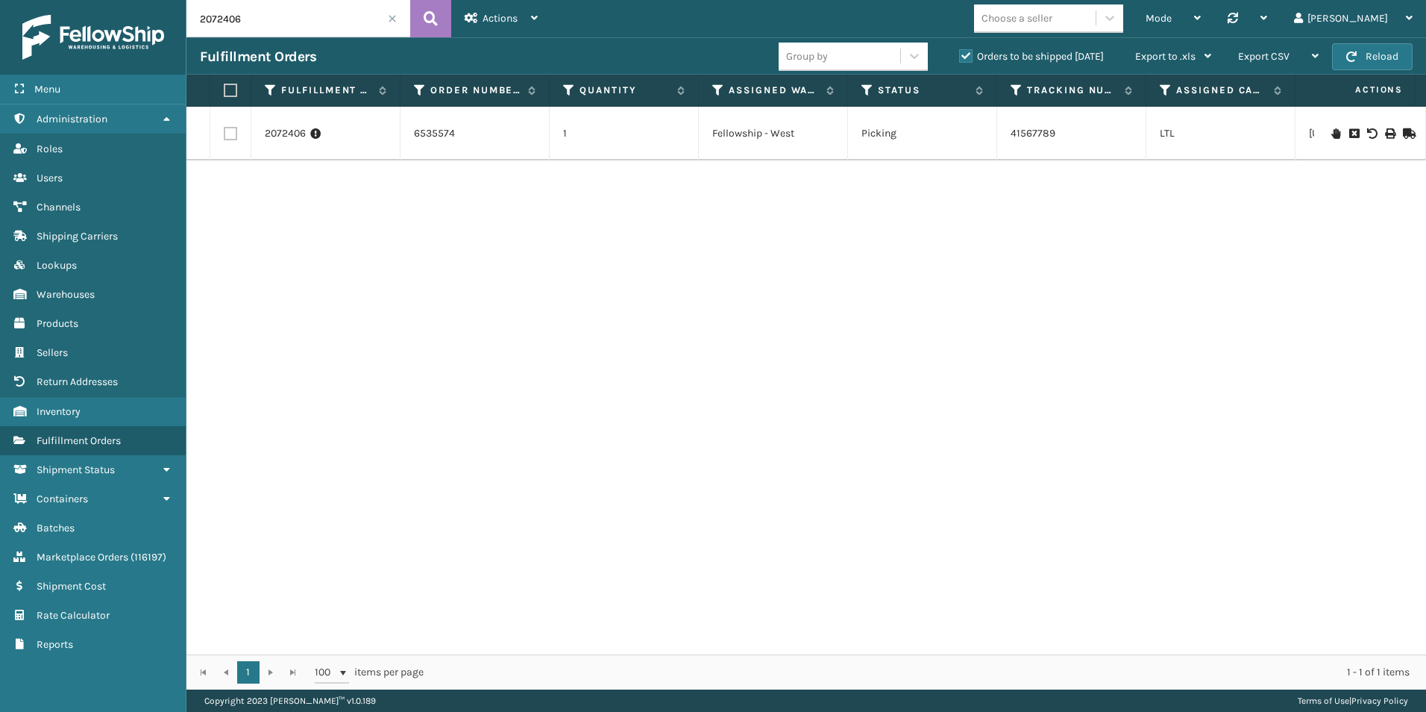
drag, startPoint x: 222, startPoint y: 20, endPoint x: 266, endPoint y: 28, distance: 44.6
click at [264, 22] on input "2072406" at bounding box center [298, 18] width 224 height 37
click at [1331, 134] on icon at bounding box center [1335, 133] width 9 height 10
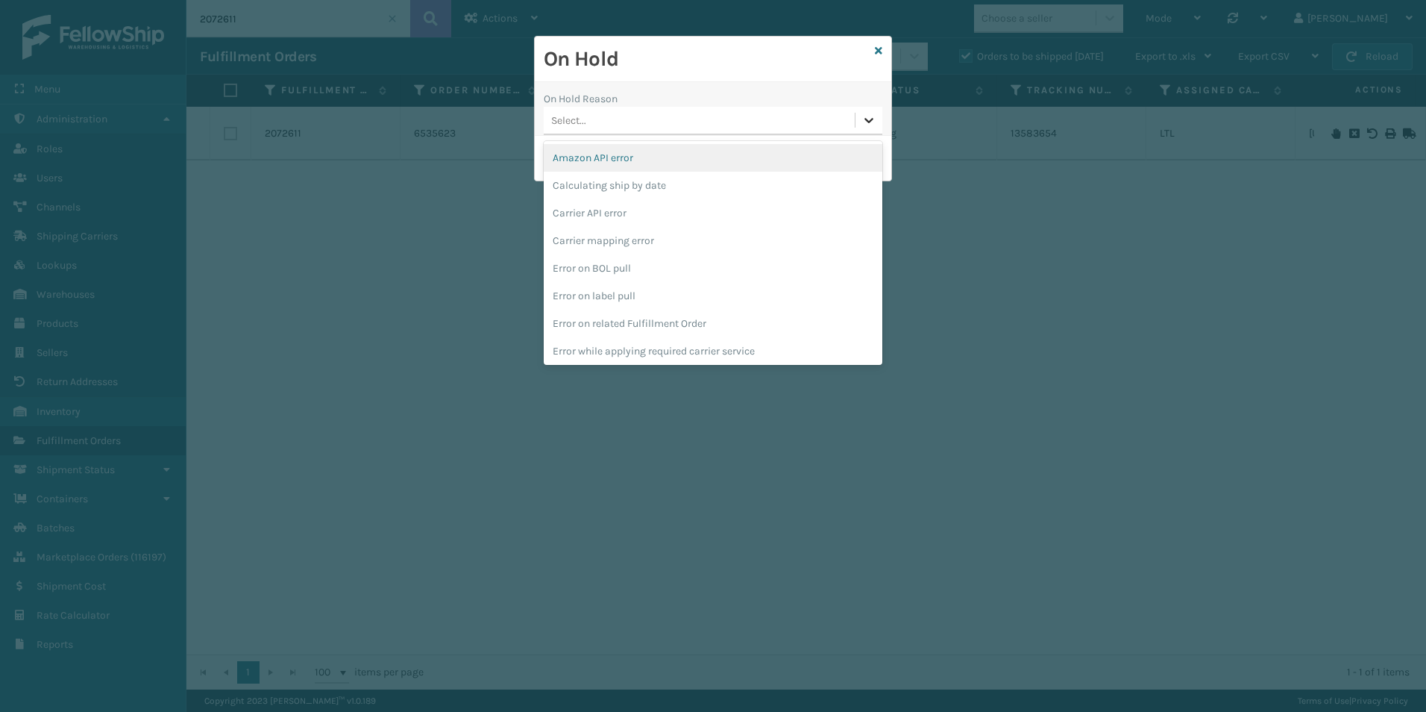
click at [862, 126] on icon at bounding box center [869, 120] width 15 height 15
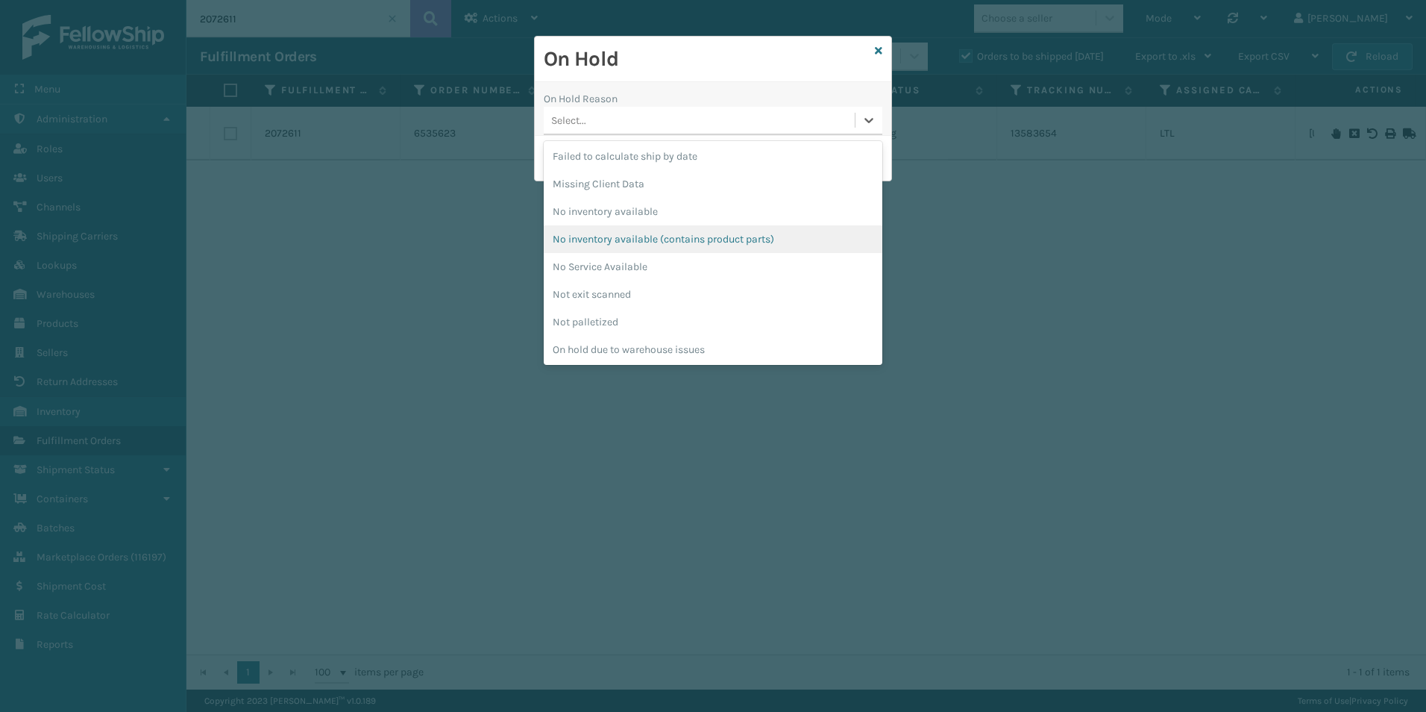
scroll to position [373, 0]
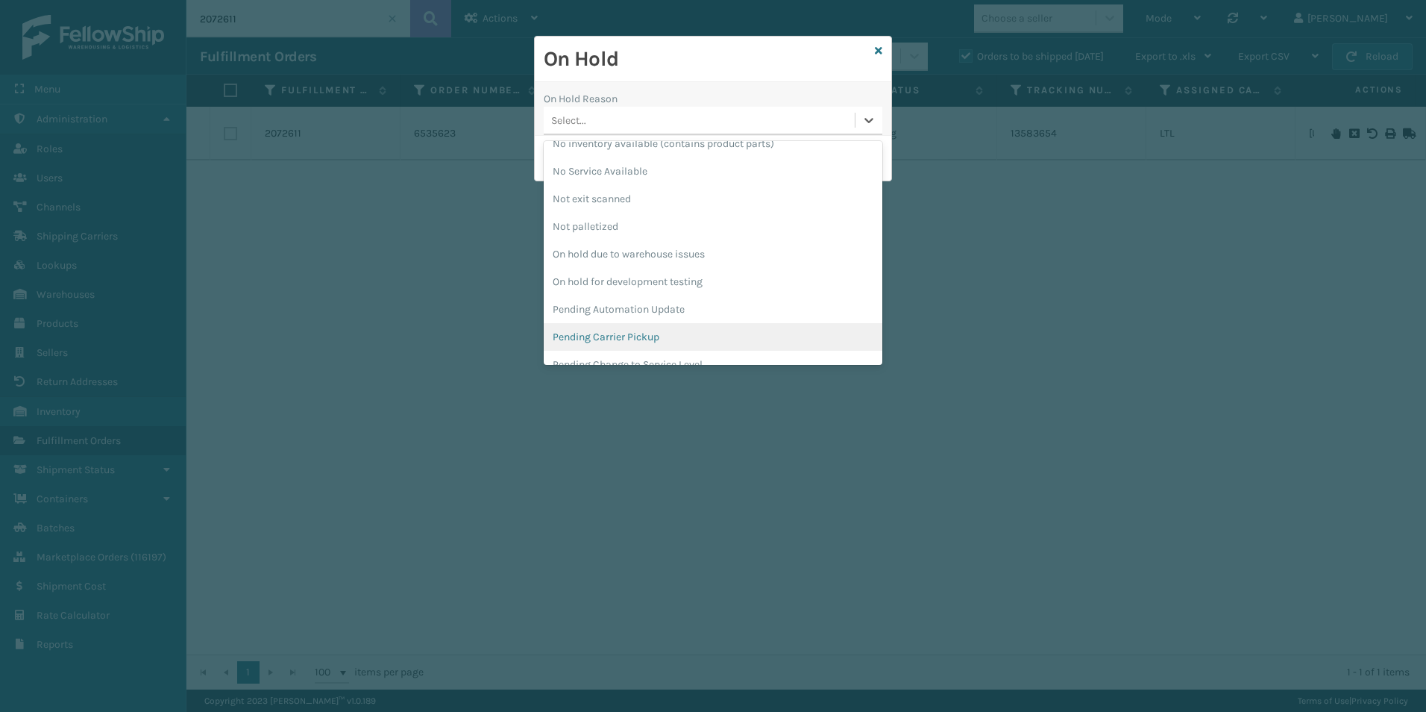
click at [616, 331] on div "Pending Carrier Pickup" at bounding box center [713, 337] width 339 height 28
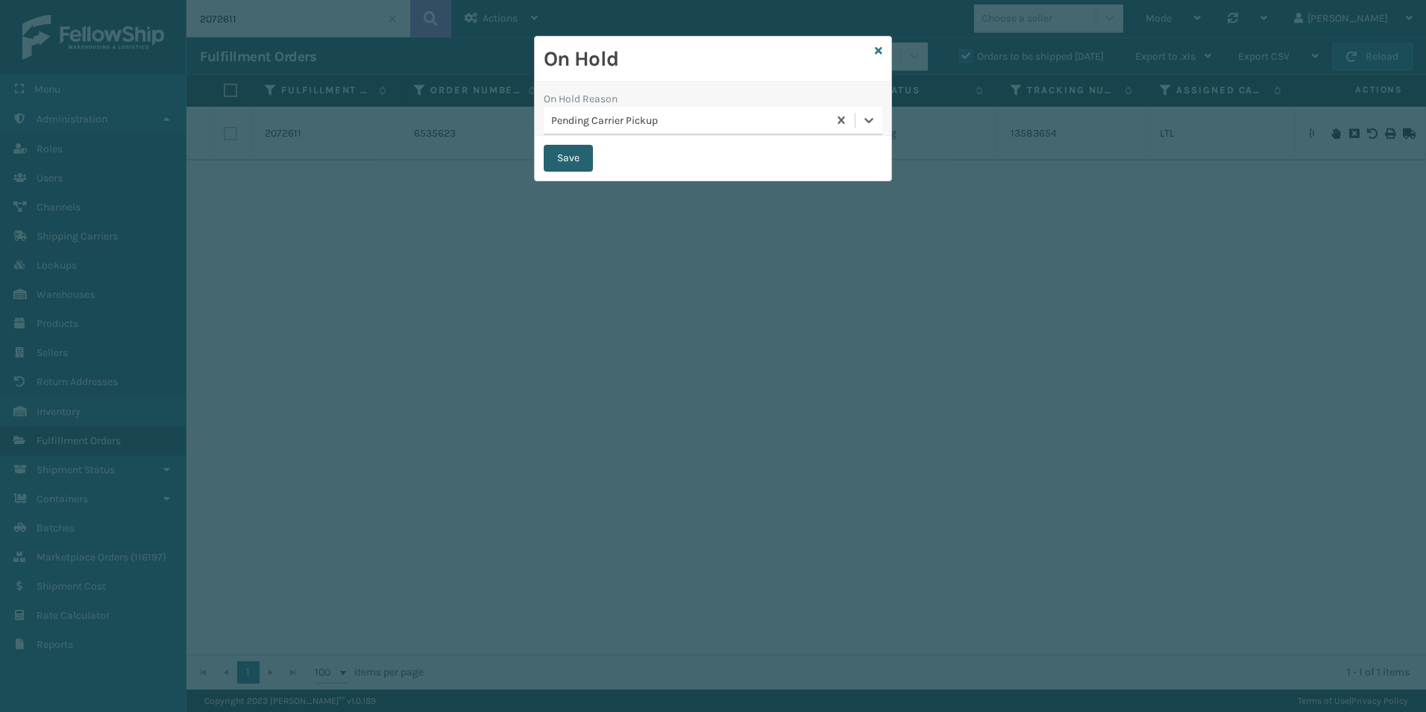
click at [549, 153] on button "Save" at bounding box center [568, 158] width 49 height 27
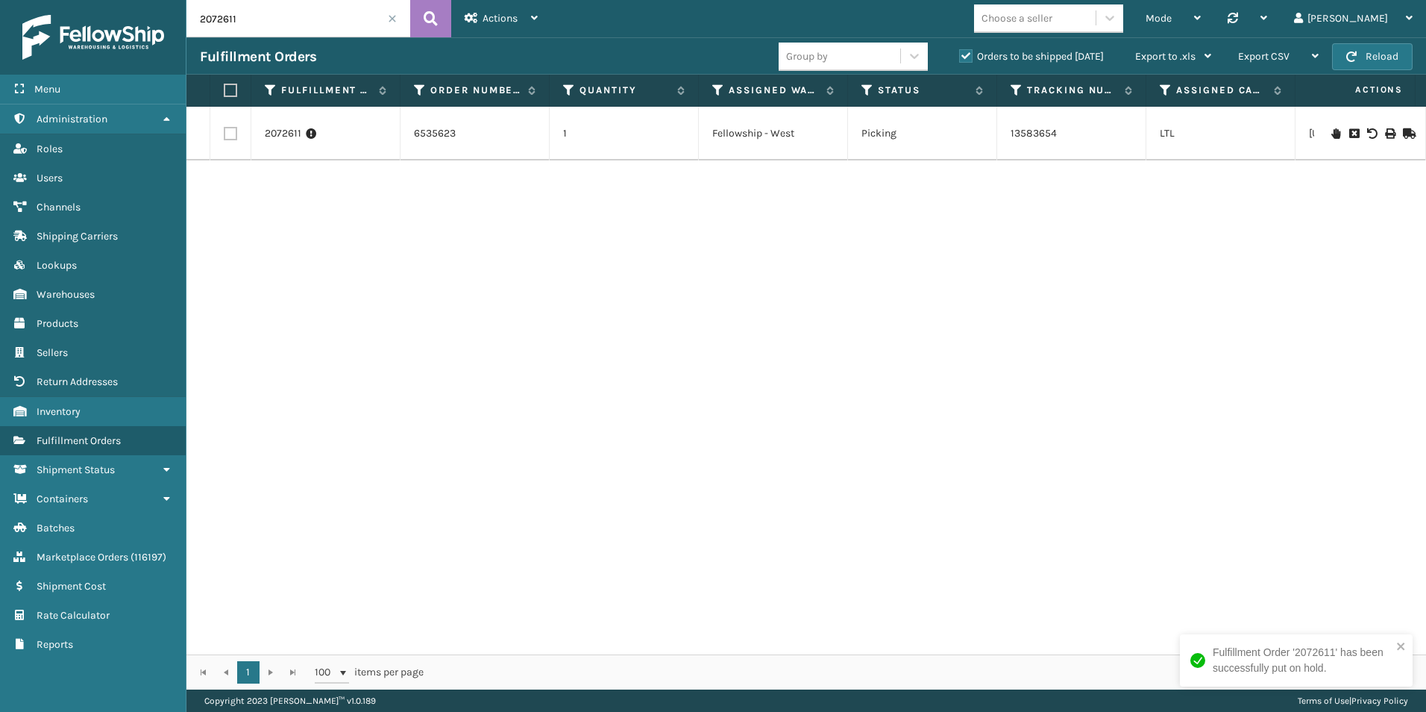
drag, startPoint x: 216, startPoint y: 19, endPoint x: 245, endPoint y: 28, distance: 29.5
click at [243, 27] on input "2072611" at bounding box center [298, 18] width 224 height 37
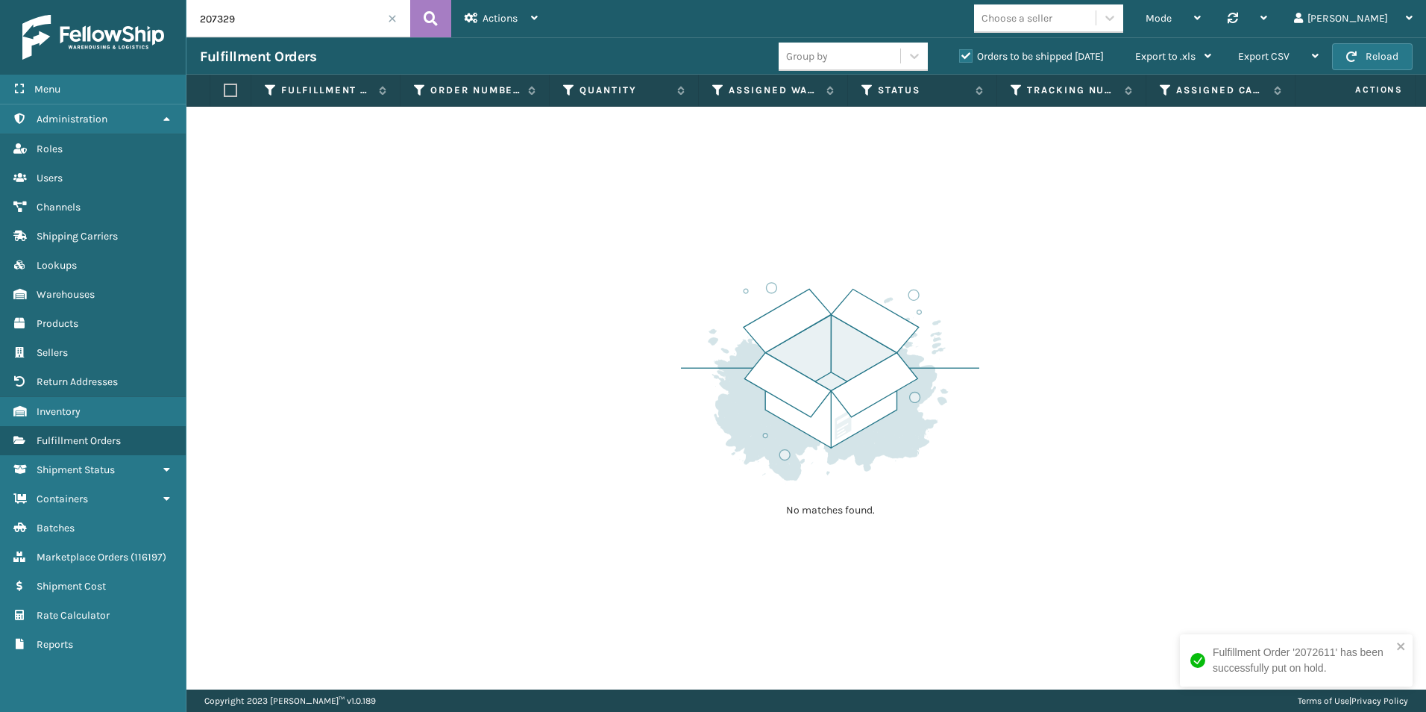
click at [242, 26] on input "207329" at bounding box center [298, 18] width 224 height 37
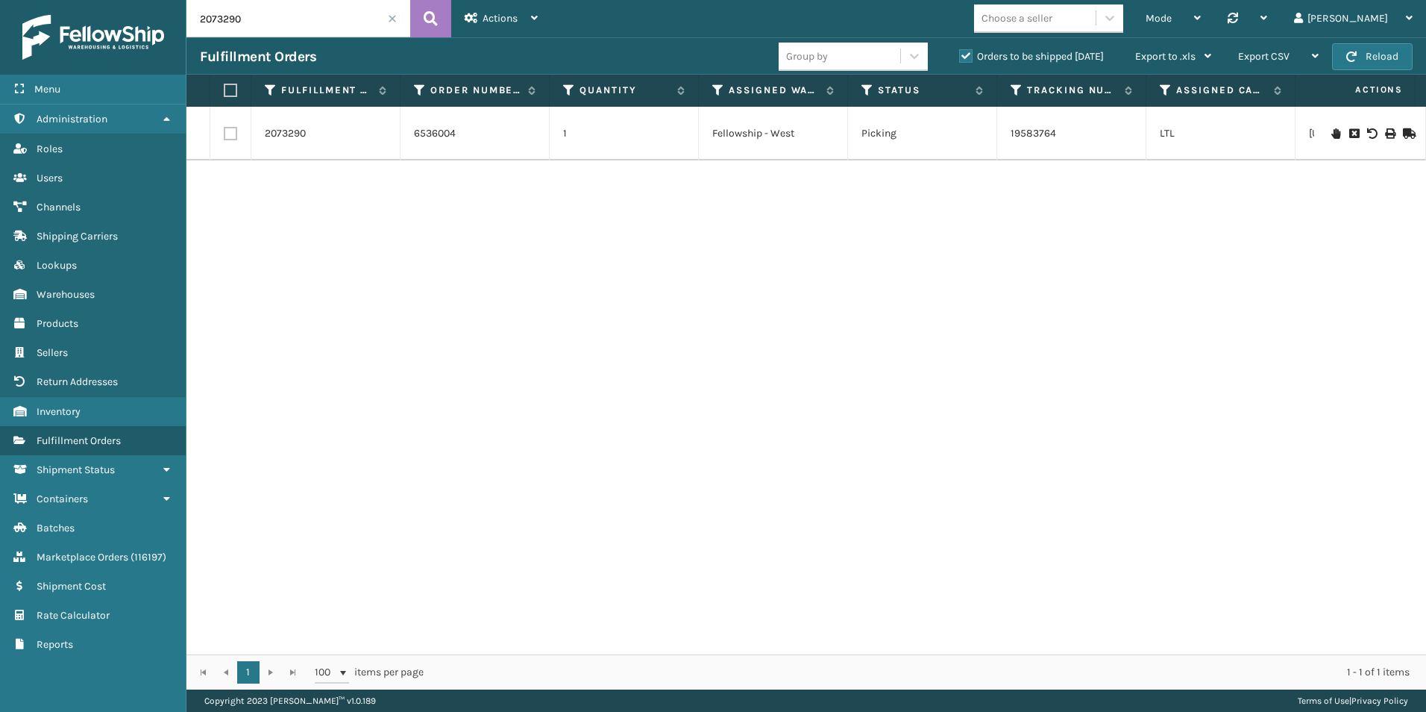
click at [1331, 136] on icon at bounding box center [1335, 133] width 9 height 10
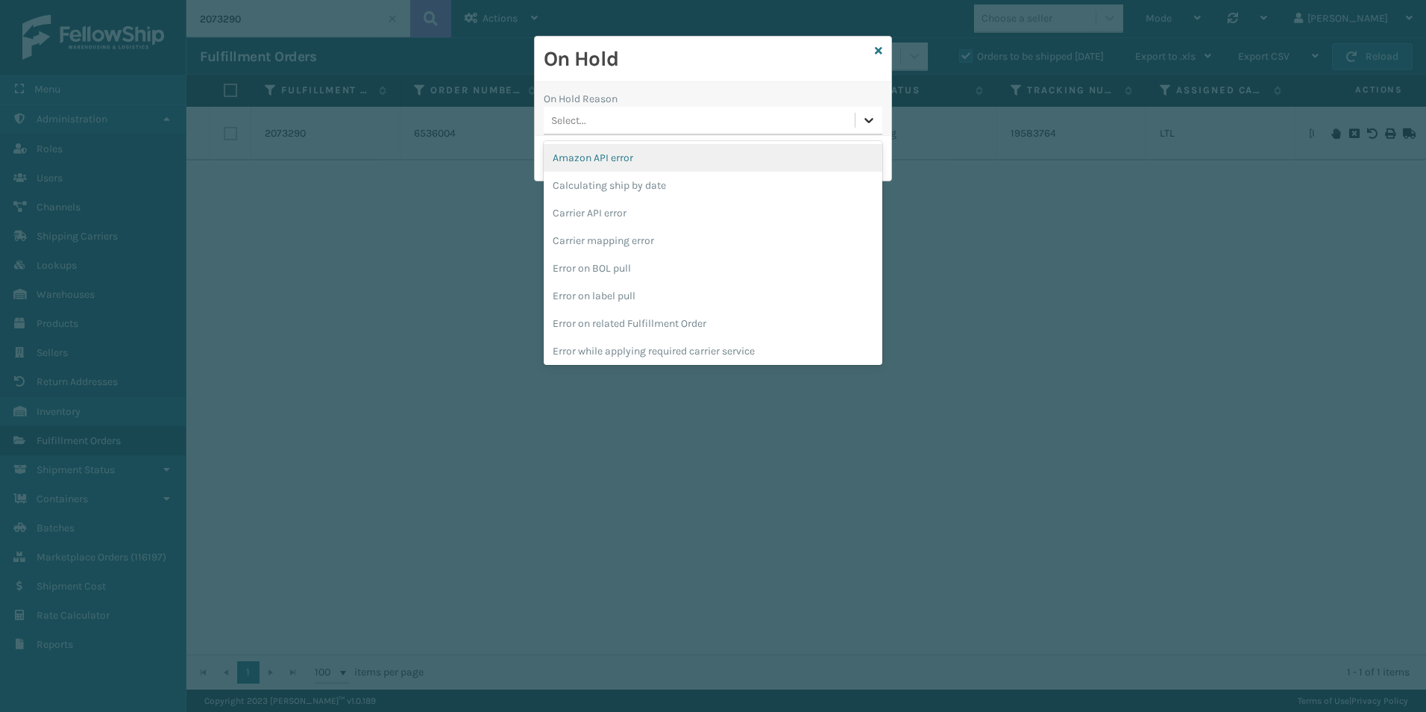
click at [869, 128] on div at bounding box center [869, 120] width 27 height 27
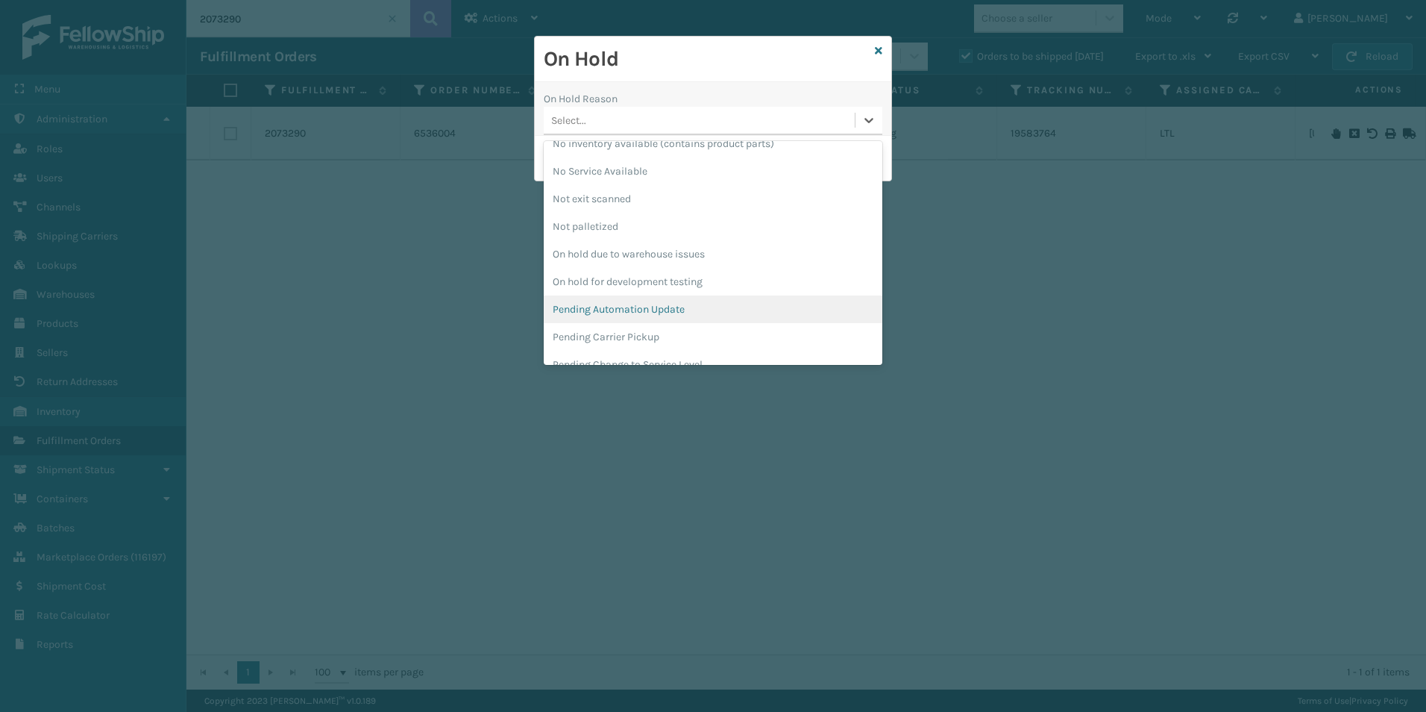
scroll to position [472, 0]
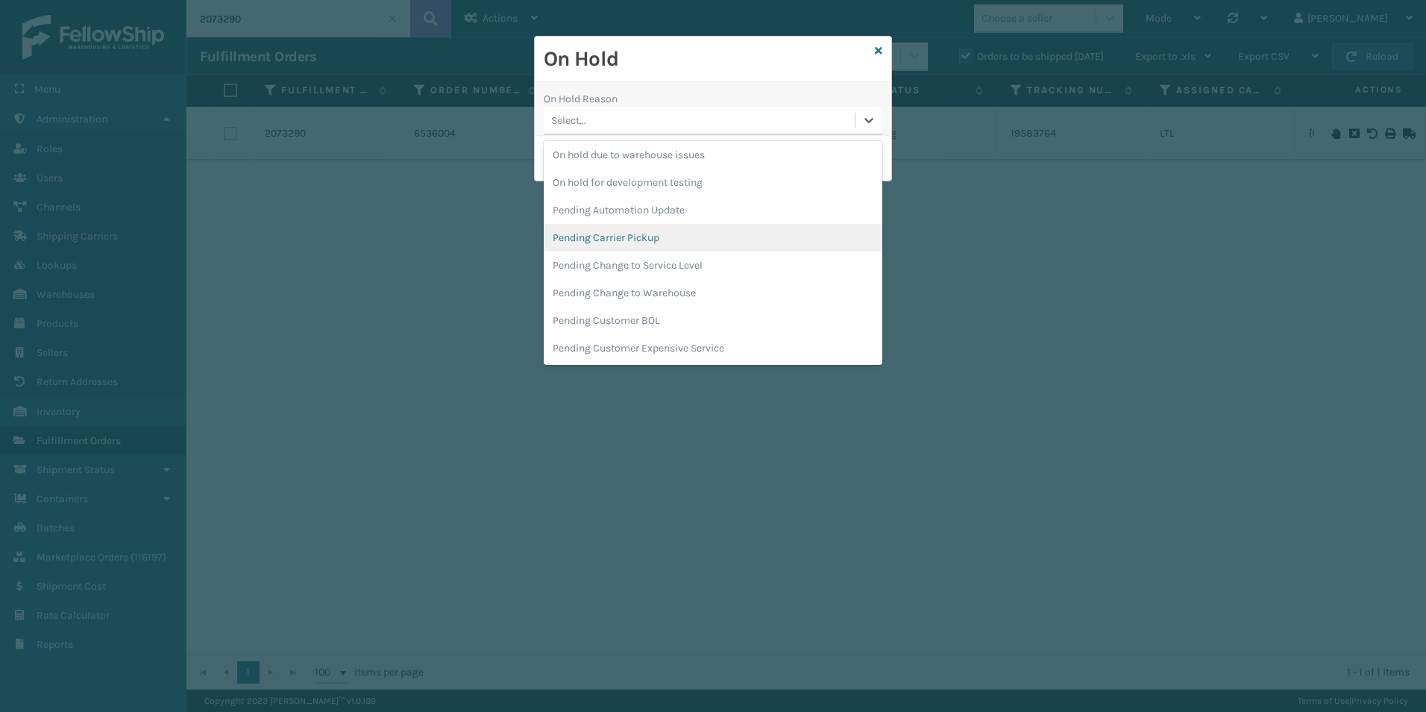
click at [647, 238] on div "Pending Carrier Pickup" at bounding box center [713, 238] width 339 height 28
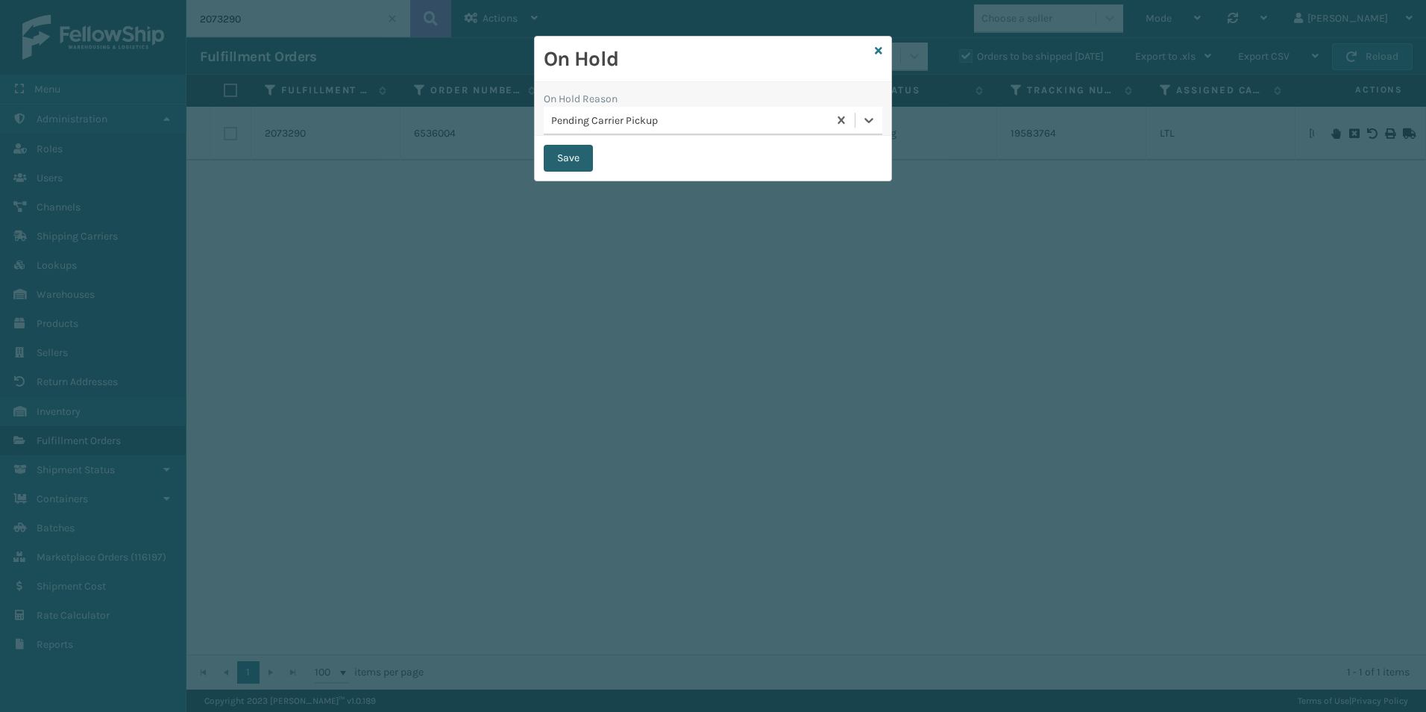
click at [578, 154] on button "Save" at bounding box center [568, 158] width 49 height 27
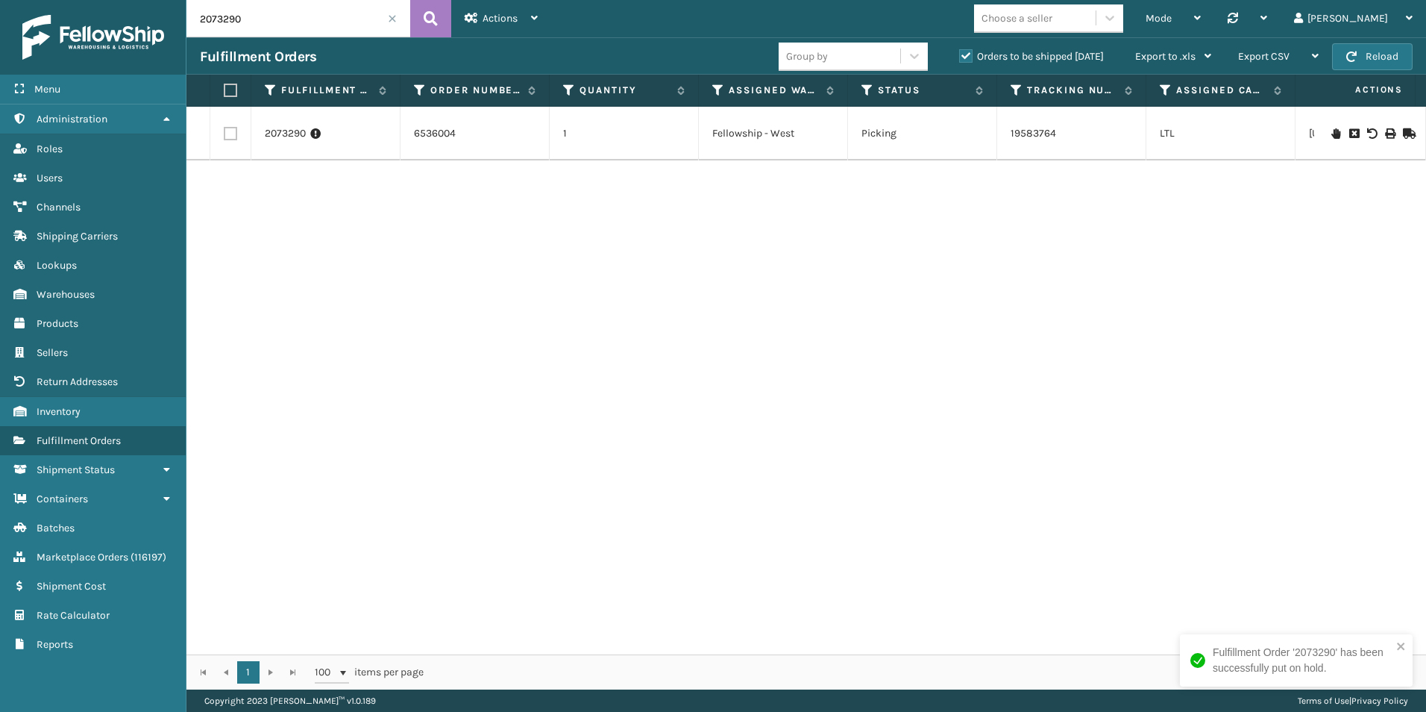
drag, startPoint x: 226, startPoint y: 17, endPoint x: 261, endPoint y: 22, distance: 35.3
click at [261, 21] on input "2073290" at bounding box center [298, 18] width 224 height 37
click at [1331, 131] on icon at bounding box center [1335, 133] width 9 height 10
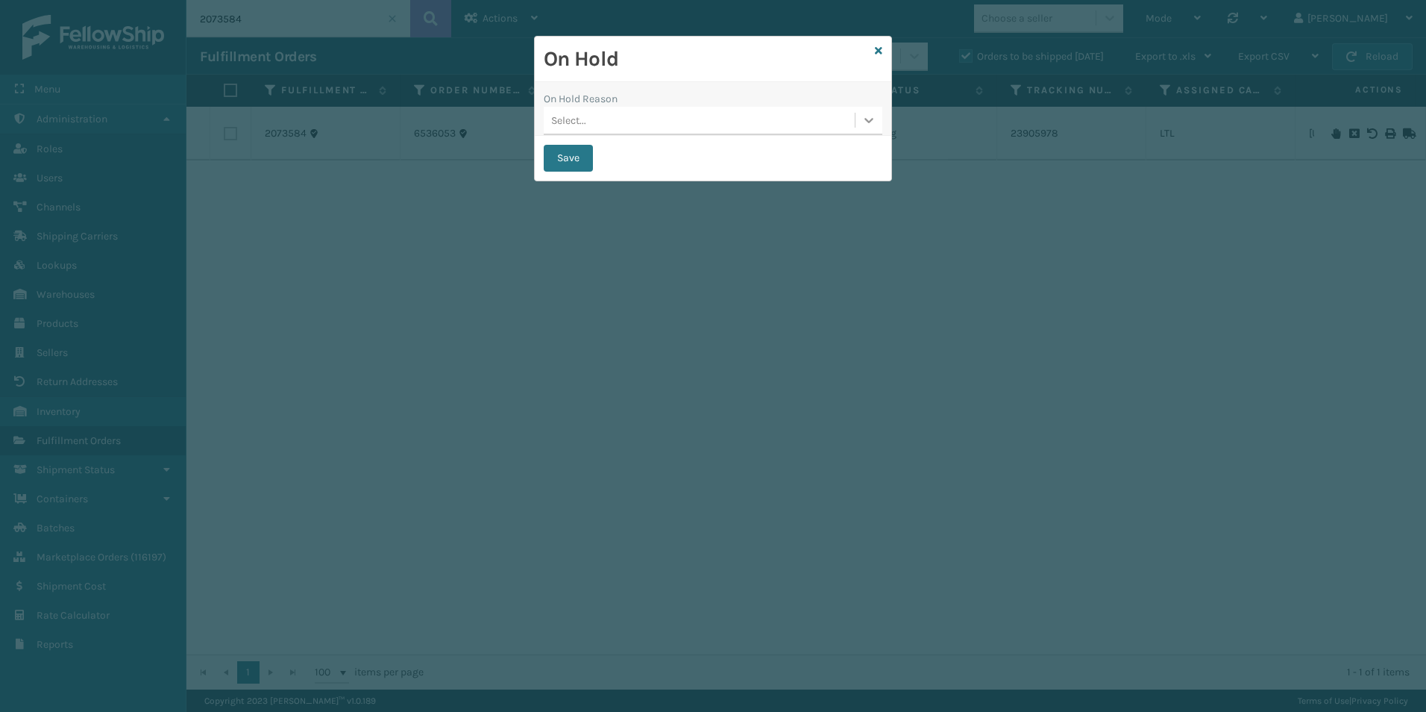
click at [864, 119] on icon at bounding box center [869, 120] width 15 height 15
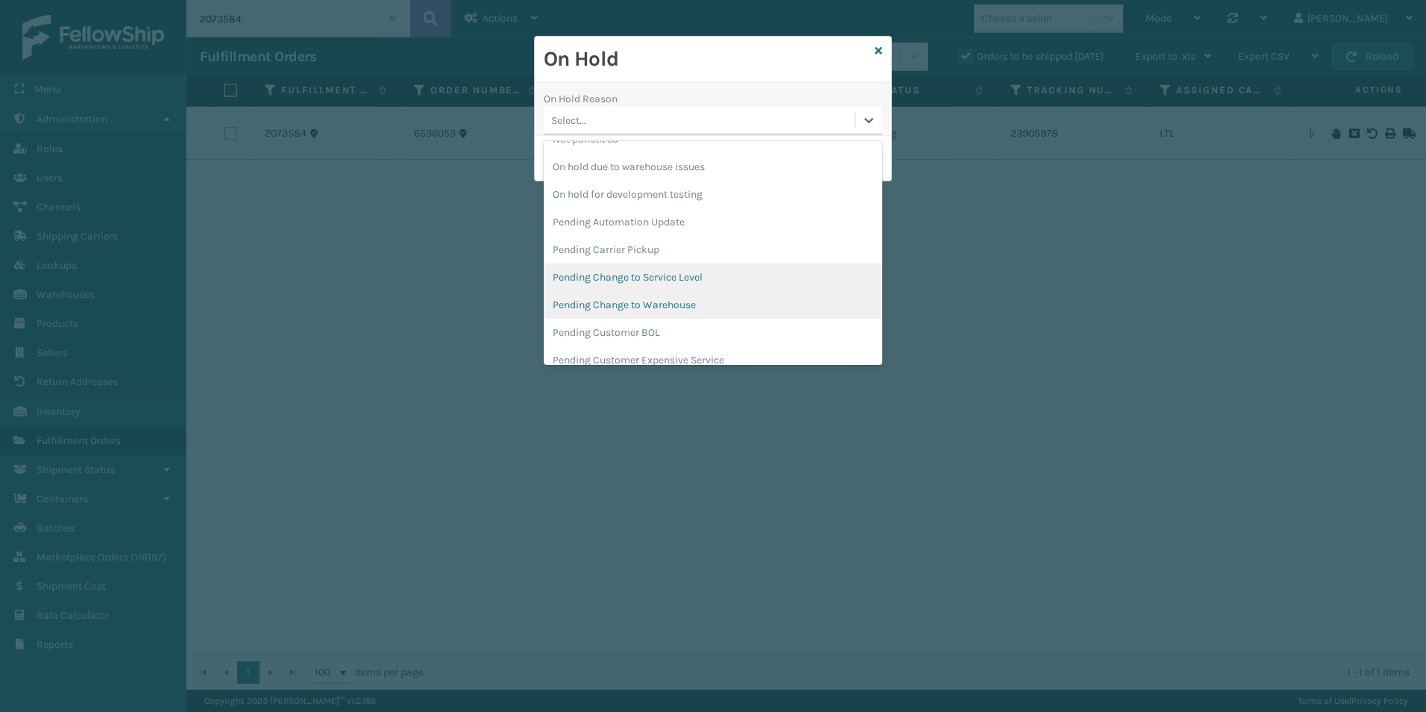
scroll to position [472, 0]
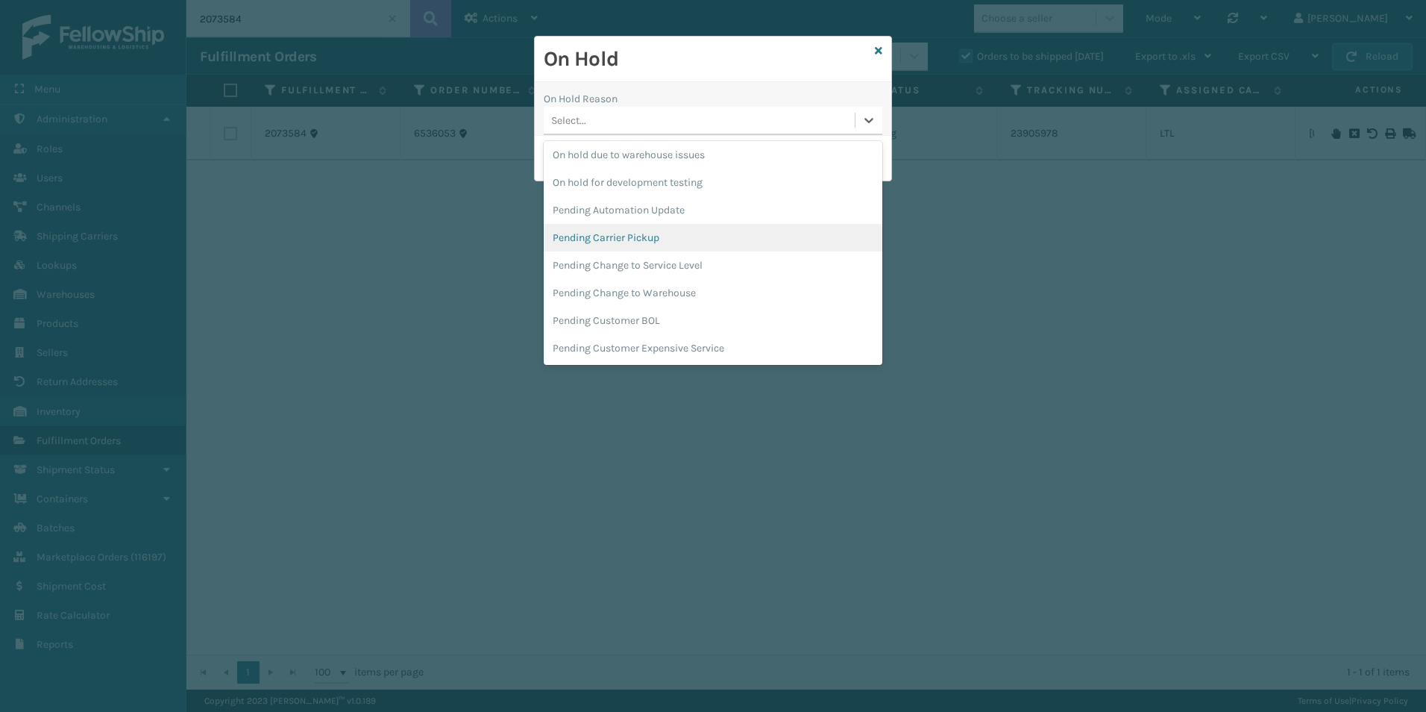
click at [624, 231] on div "Pending Carrier Pickup" at bounding box center [713, 238] width 339 height 28
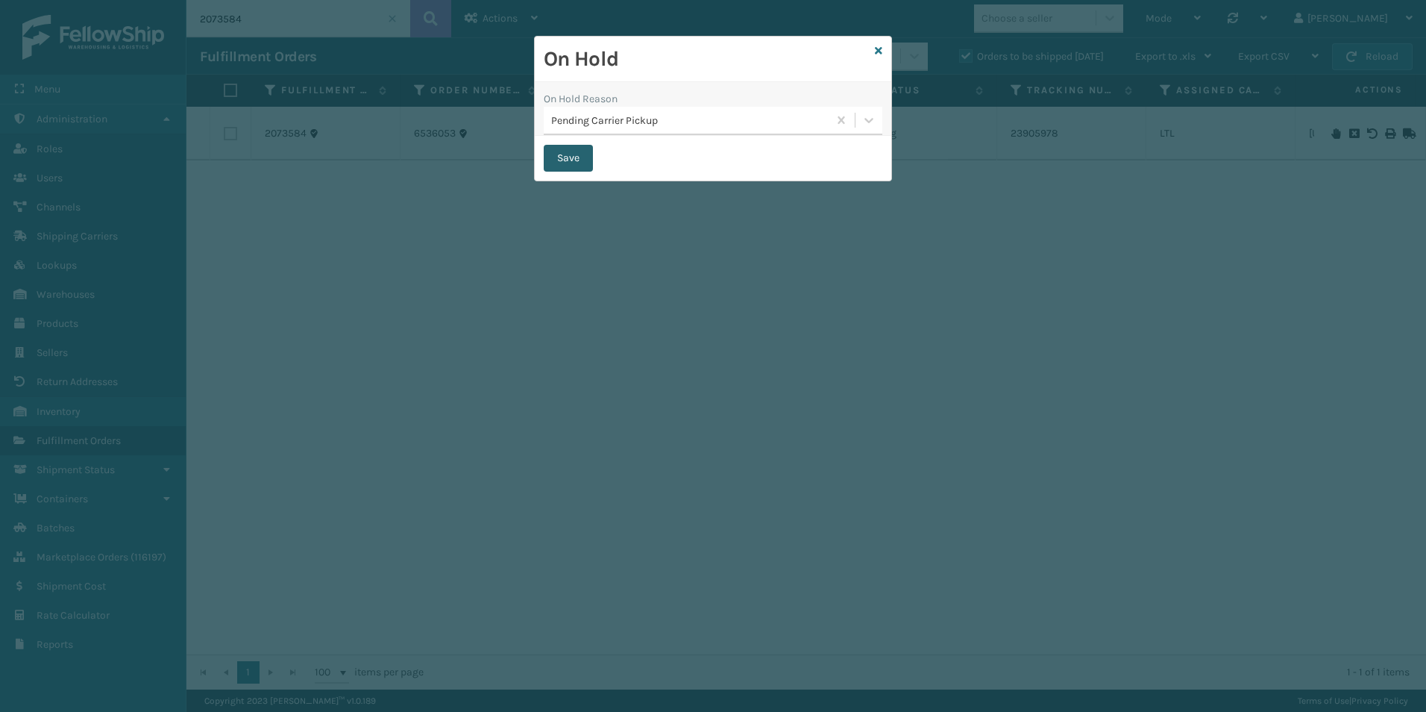
click at [575, 157] on button "Save" at bounding box center [568, 158] width 49 height 27
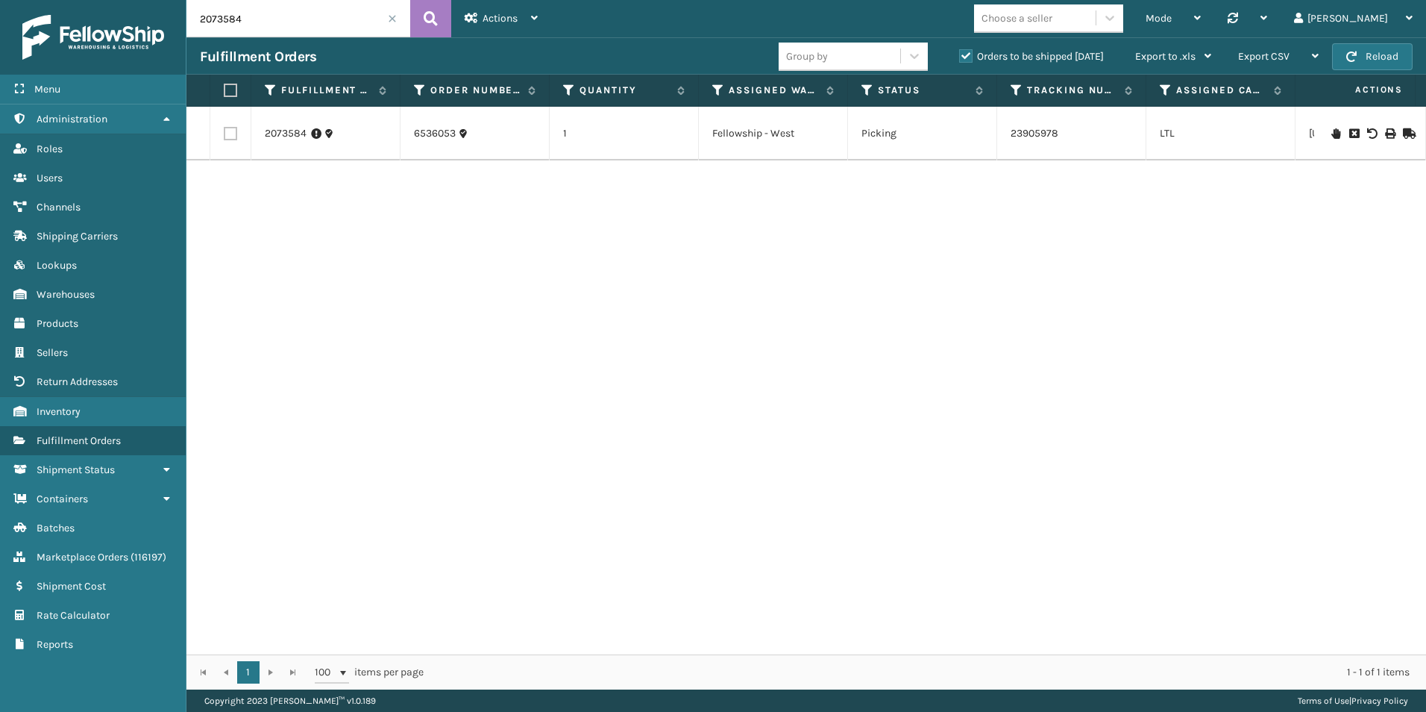
drag, startPoint x: 216, startPoint y: 18, endPoint x: 281, endPoint y: 52, distance: 73.4
click at [254, 29] on input "2073584" at bounding box center [298, 18] width 224 height 37
type input "2072807"
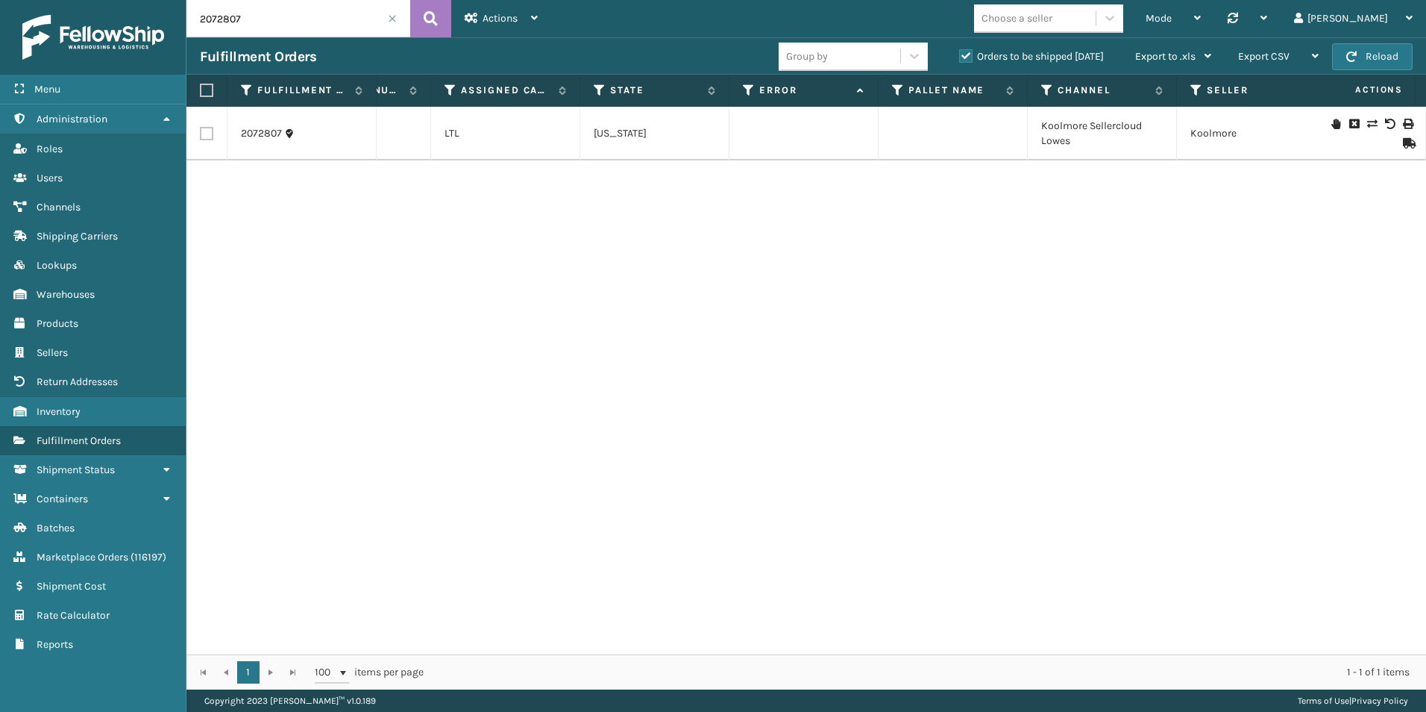
scroll to position [0, 892]
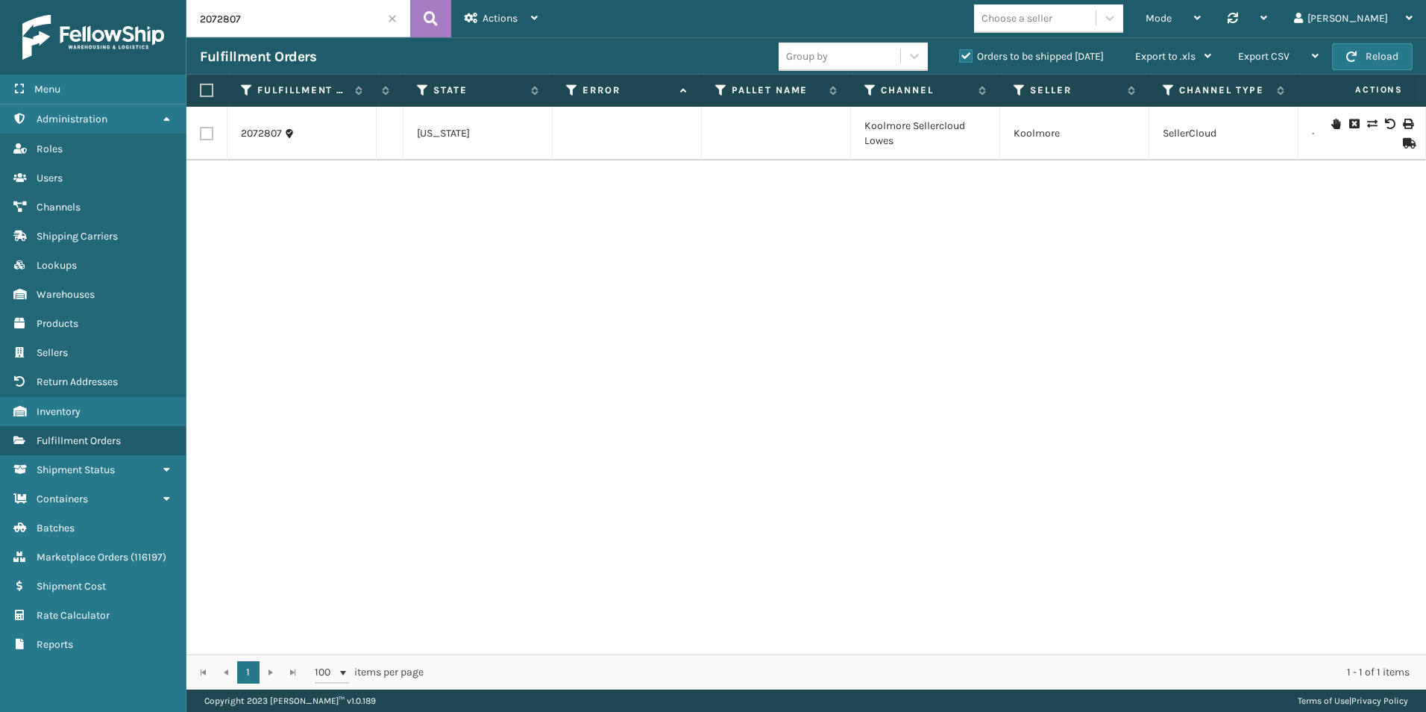
click at [1331, 119] on icon at bounding box center [1335, 124] width 9 height 10
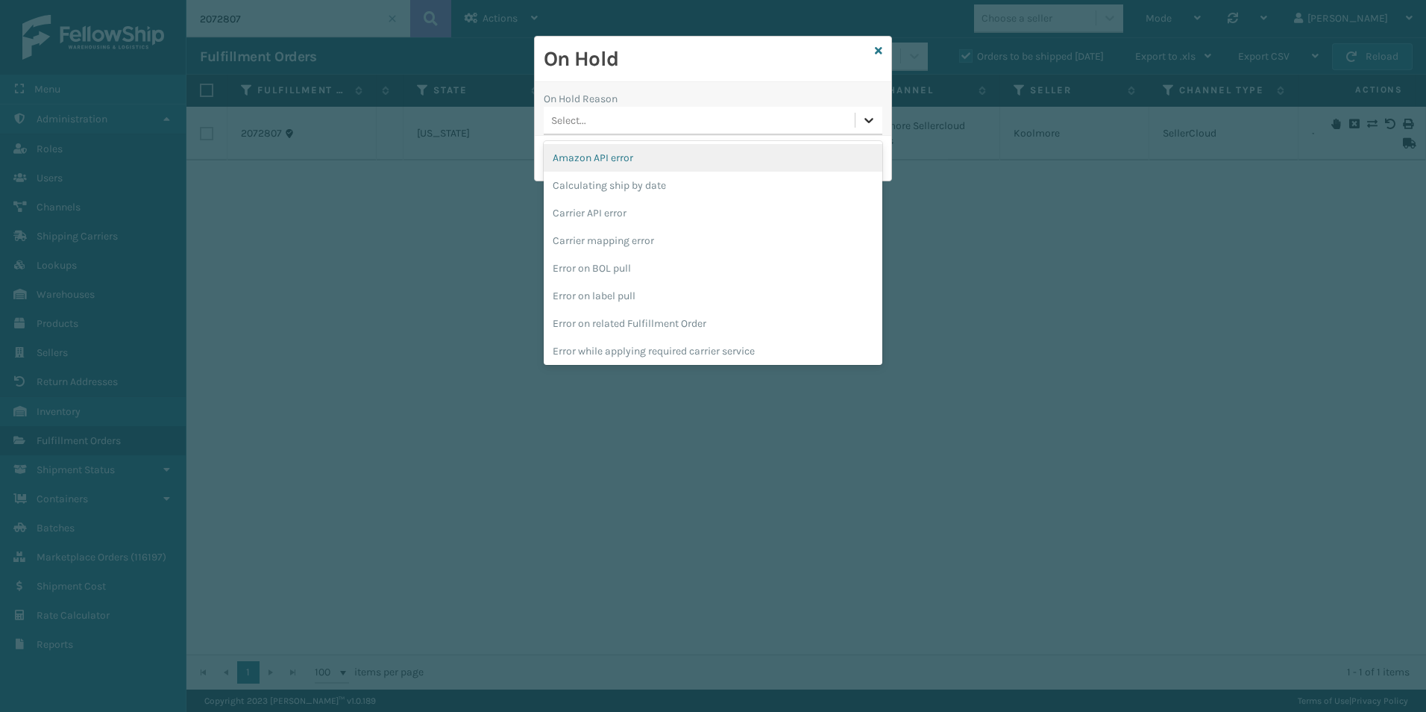
click at [860, 120] on div at bounding box center [869, 120] width 27 height 27
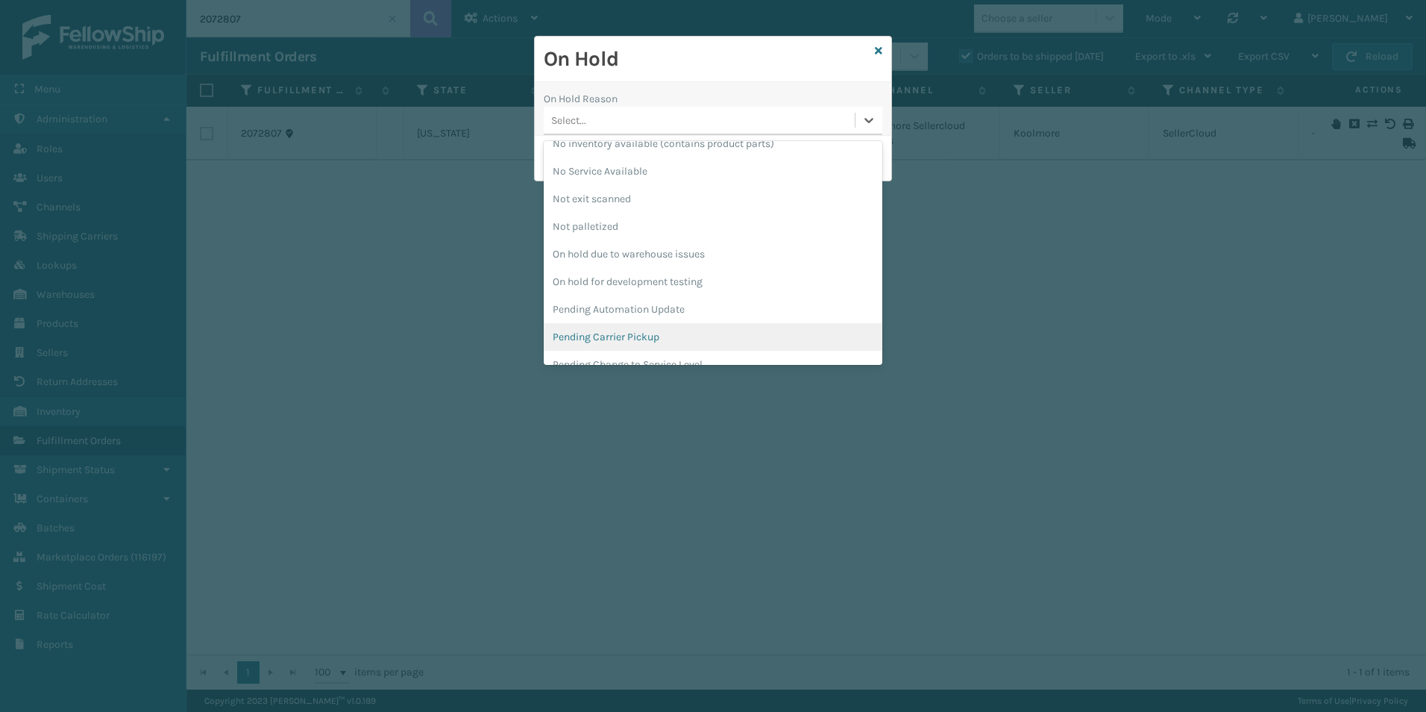
click at [622, 330] on div "Pending Carrier Pickup" at bounding box center [713, 337] width 339 height 28
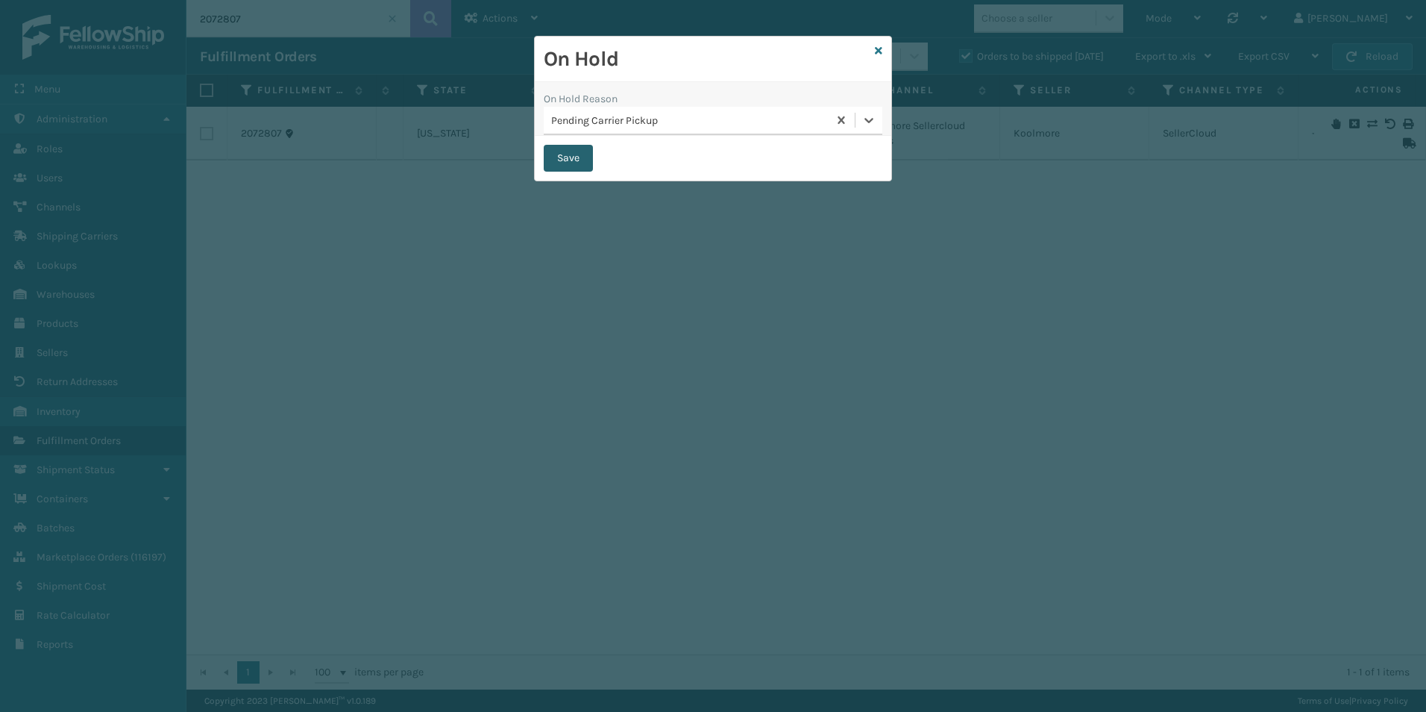
click at [571, 163] on button "Save" at bounding box center [568, 158] width 49 height 27
